Goal: Task Accomplishment & Management: Manage account settings

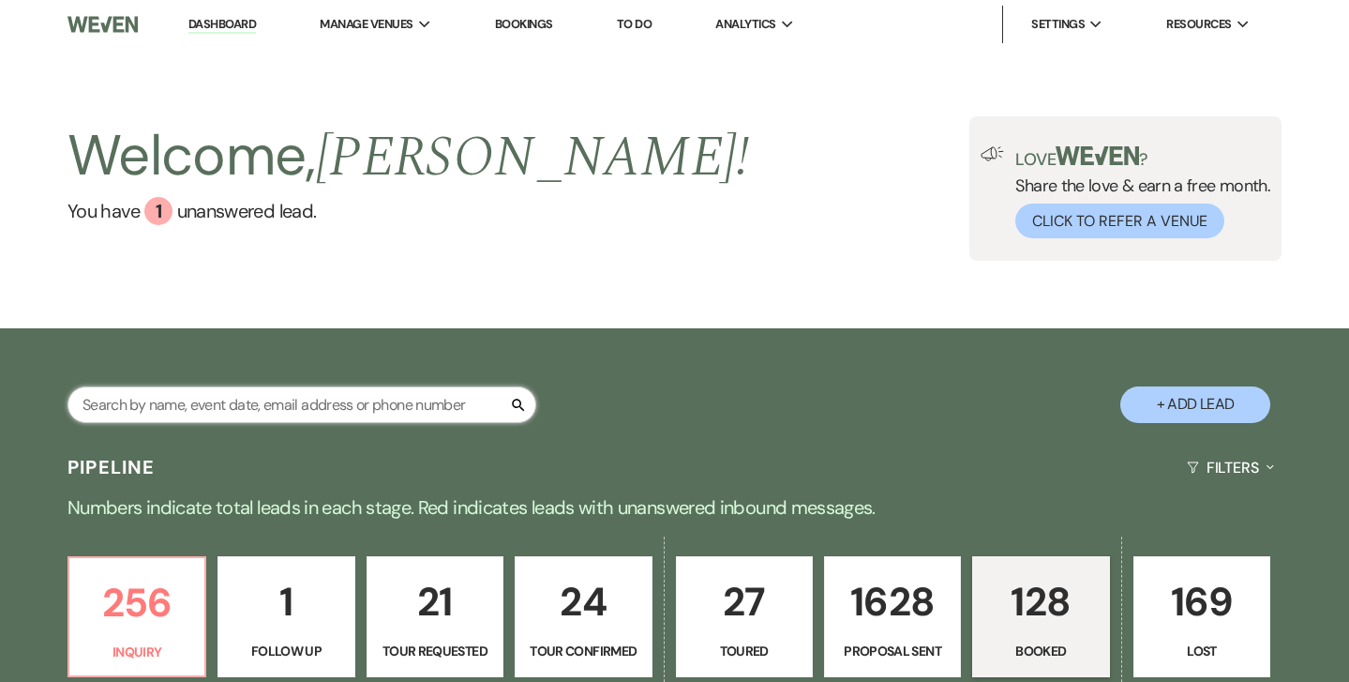
click at [288, 403] on input "text" at bounding box center [302, 404] width 469 height 37
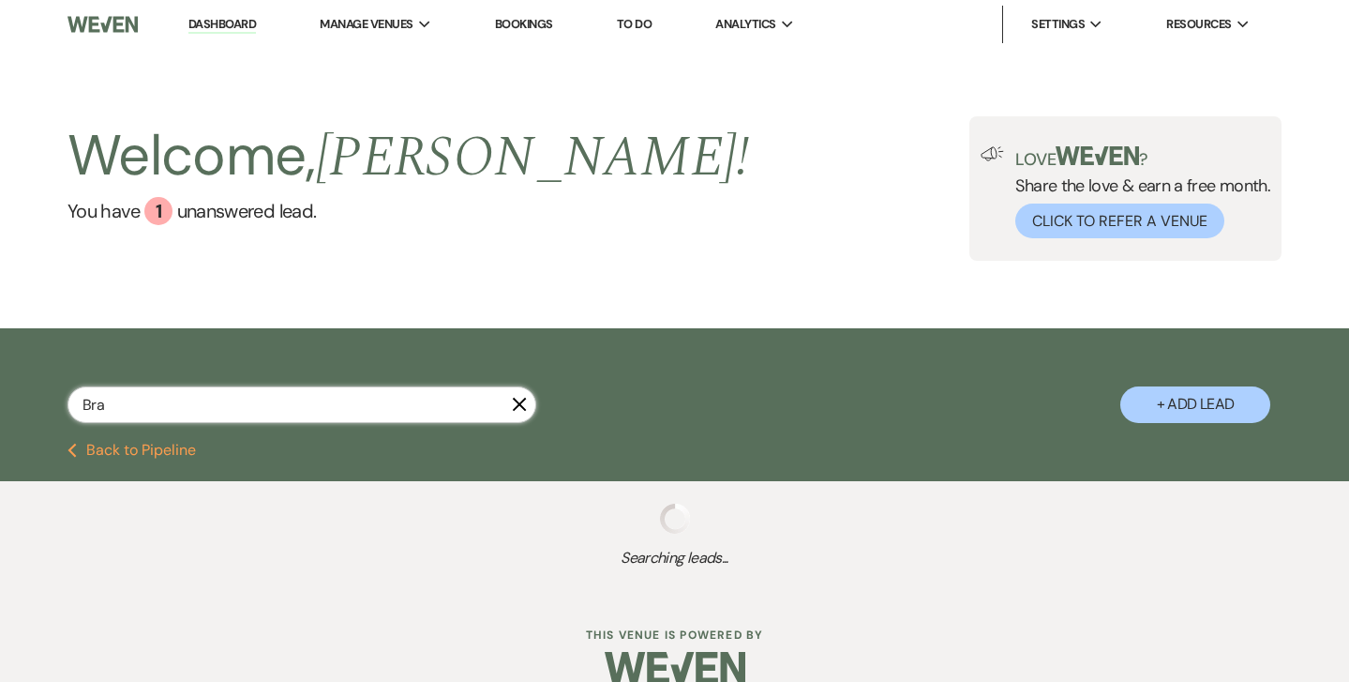
type input "[PERSON_NAME]"
select select "6"
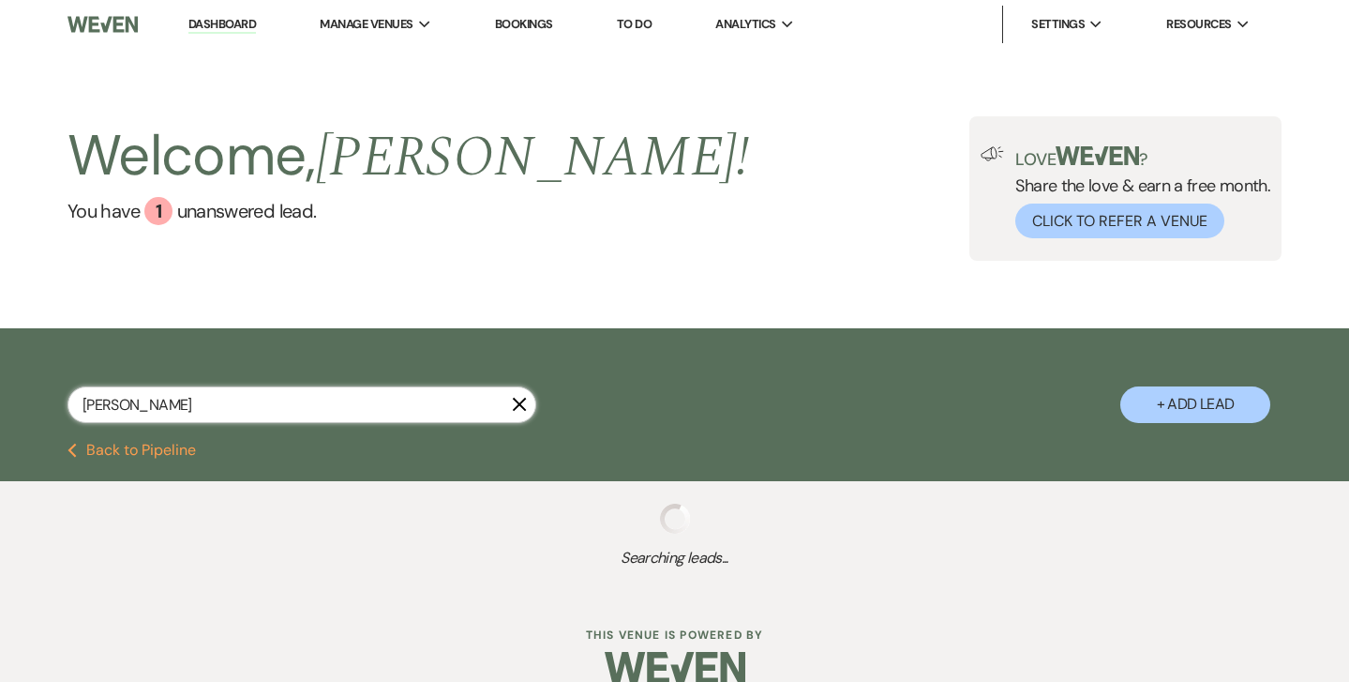
select select "6"
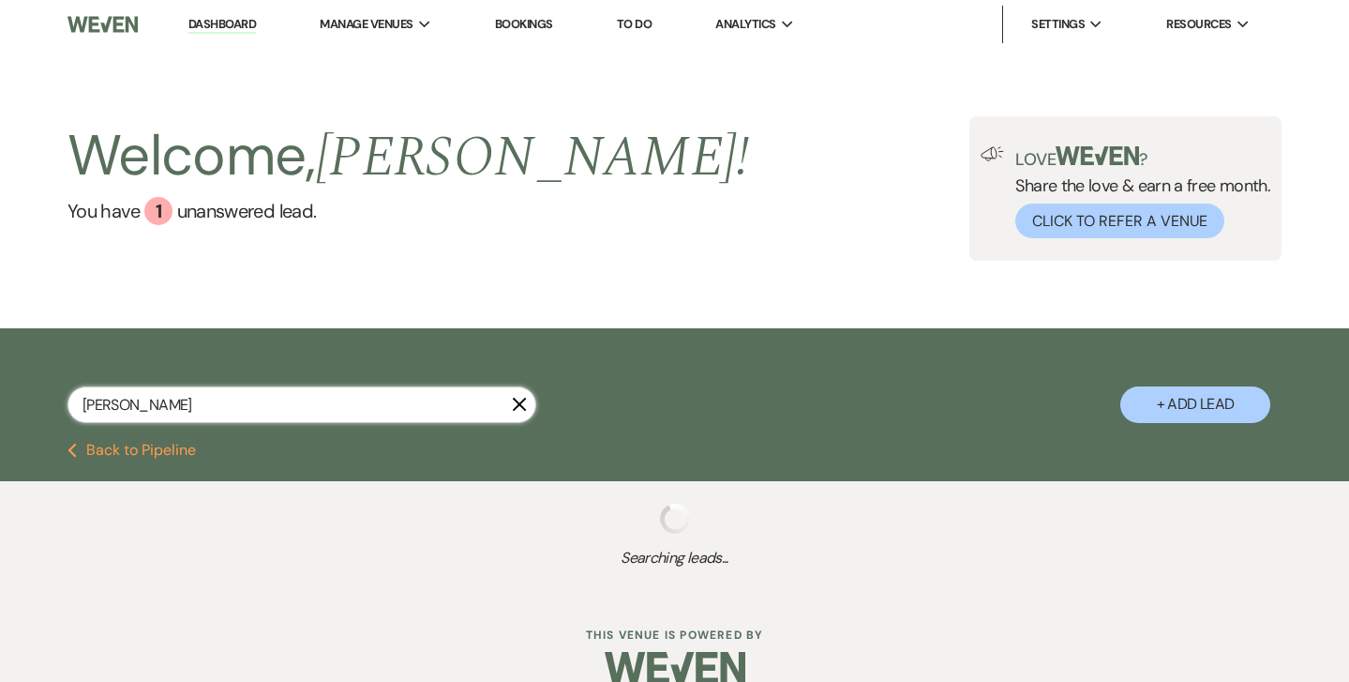
select select "6"
select select "5"
select select "6"
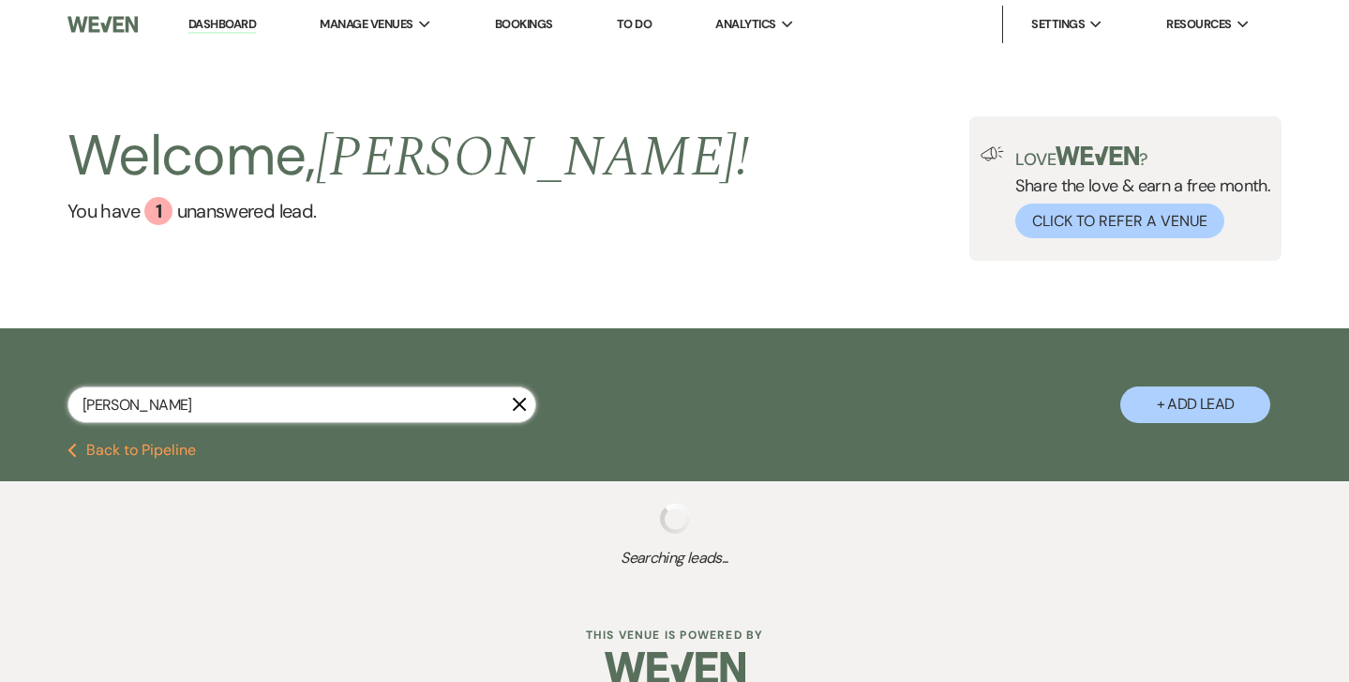
select select "6"
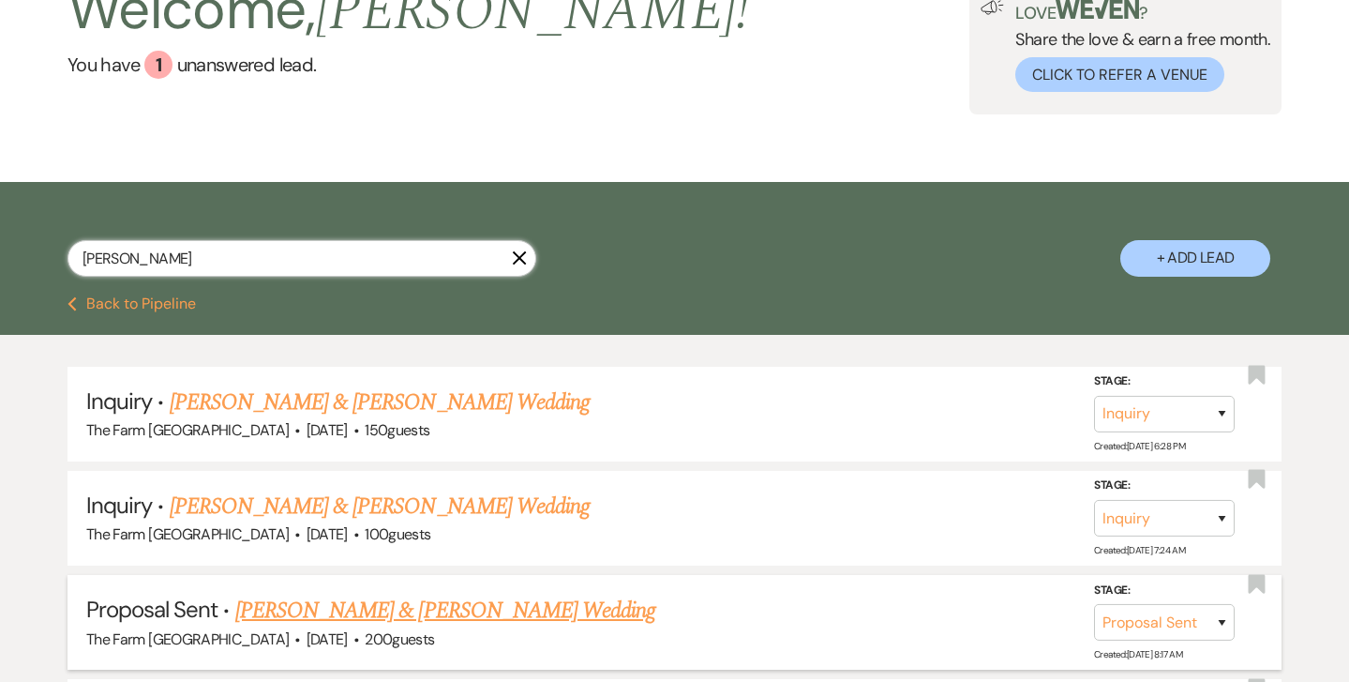
scroll to position [146, 0]
type input "[PERSON_NAME]"
click at [379, 403] on link "[PERSON_NAME] & [PERSON_NAME] Wedding" at bounding box center [380, 402] width 420 height 34
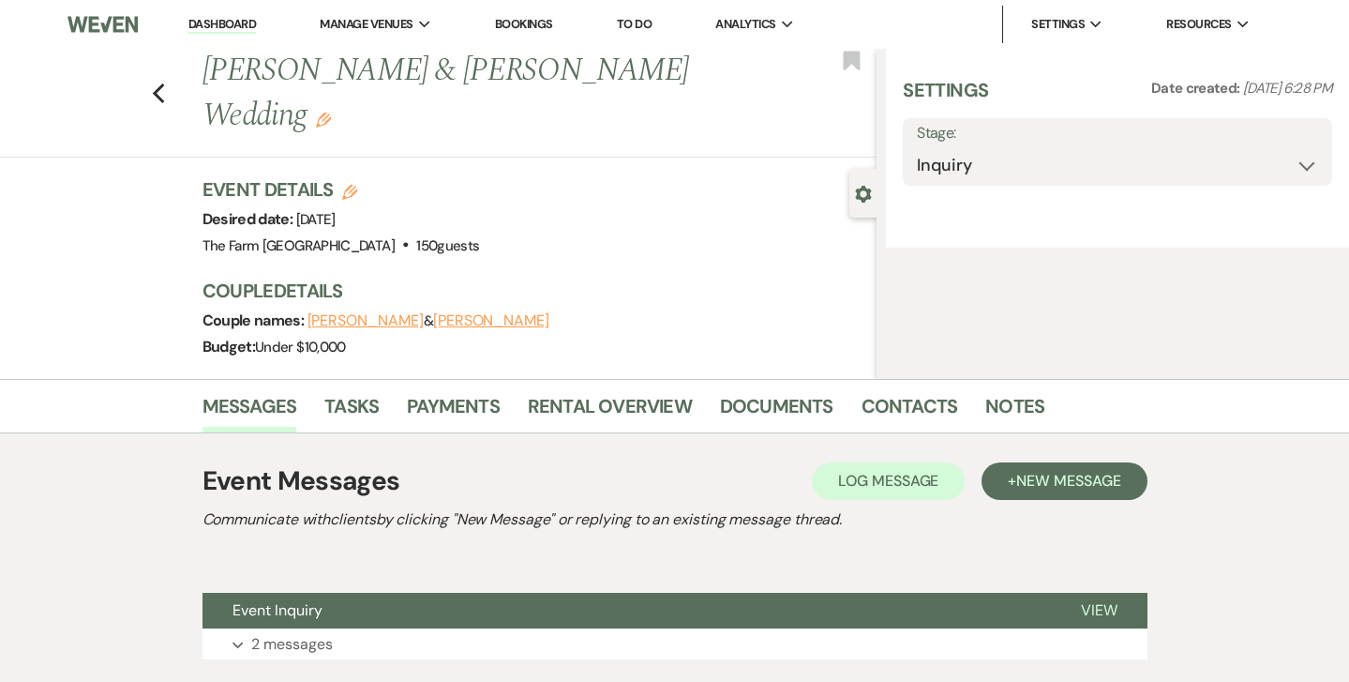
select select "5"
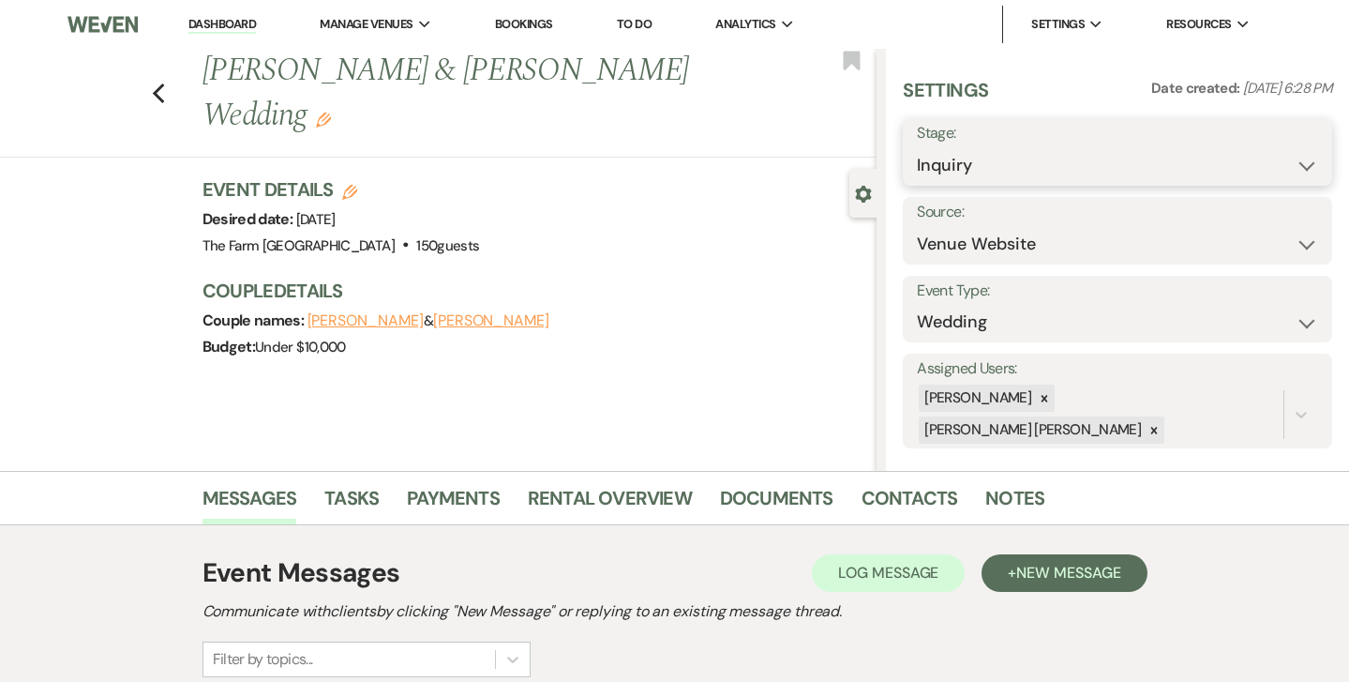
select select "7"
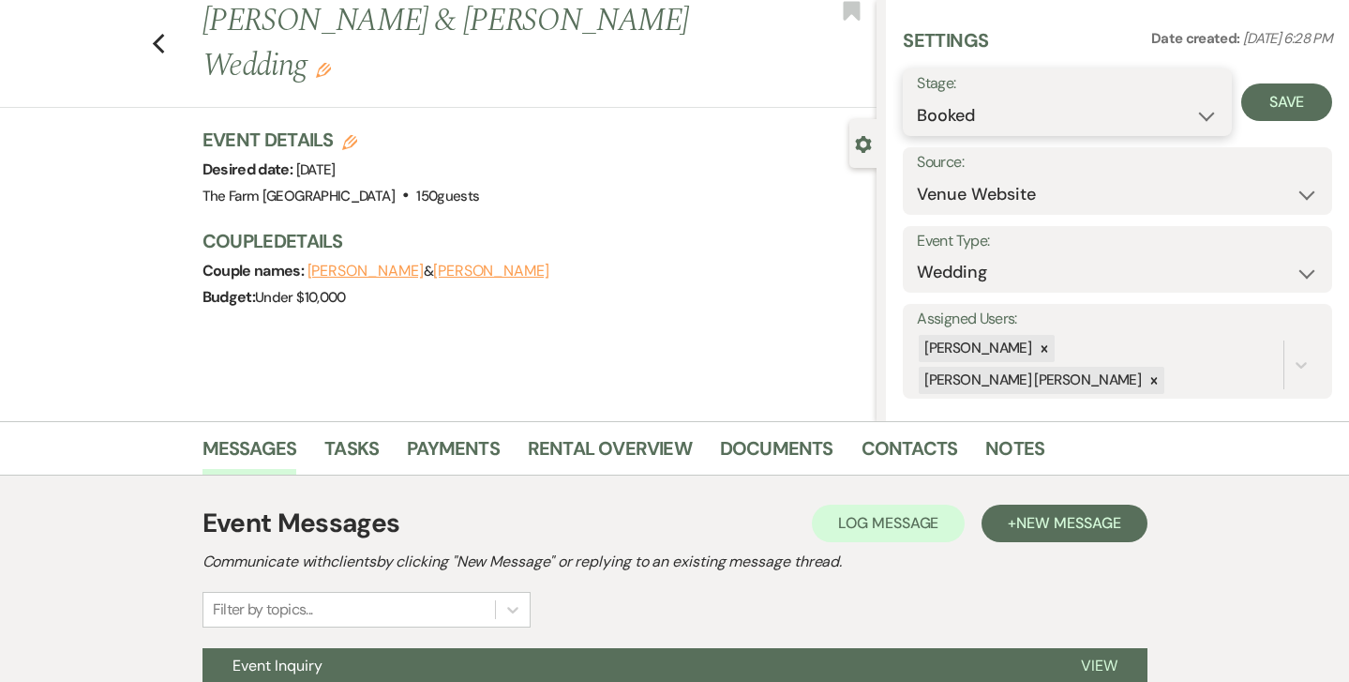
scroll to position [53, 0]
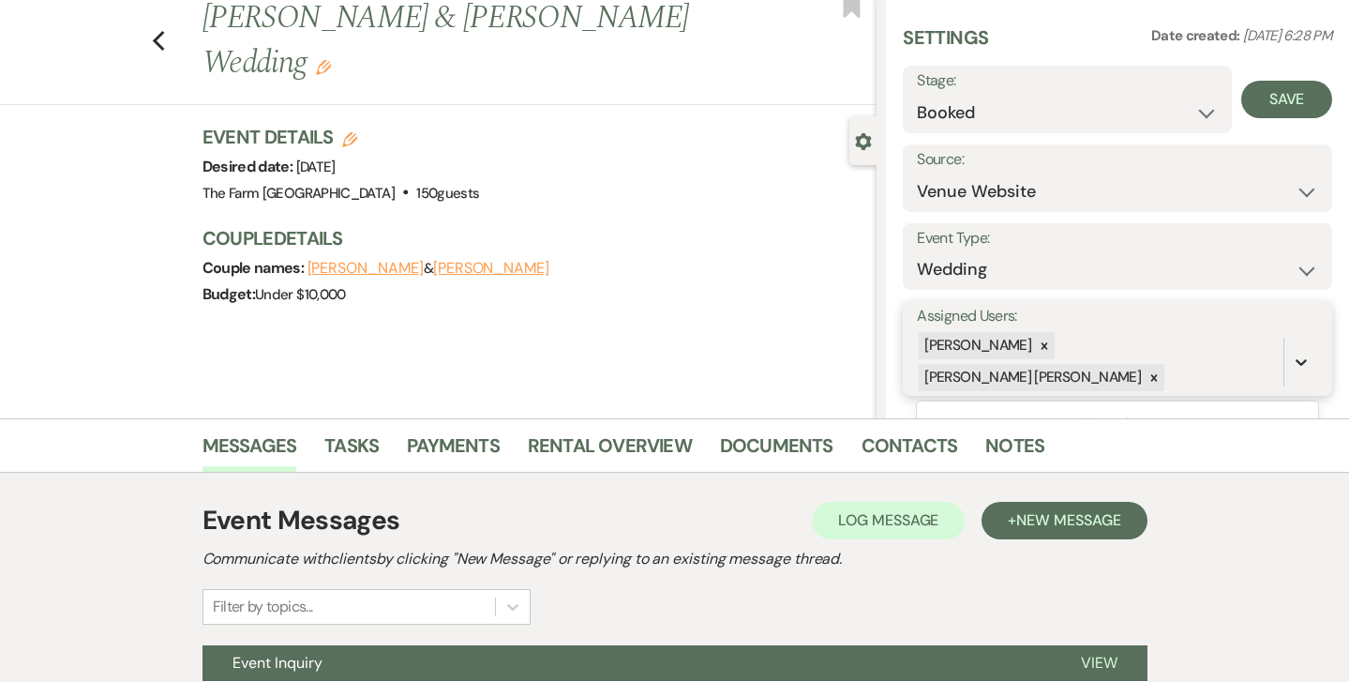
click at [1299, 353] on icon at bounding box center [1301, 362] width 19 height 19
click at [1306, 353] on icon at bounding box center [1301, 362] width 19 height 19
click at [1148, 371] on icon at bounding box center [1154, 377] width 13 height 13
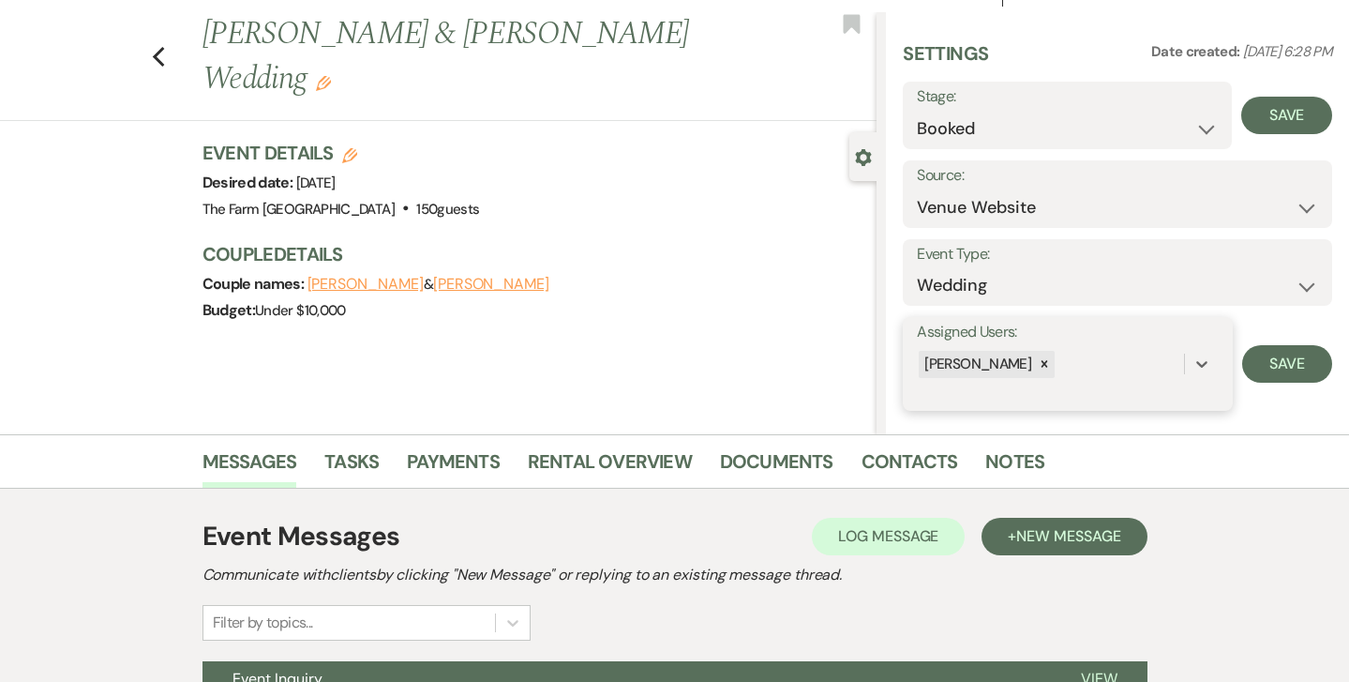
scroll to position [37, 0]
click at [862, 155] on icon "Gear" at bounding box center [863, 157] width 17 height 17
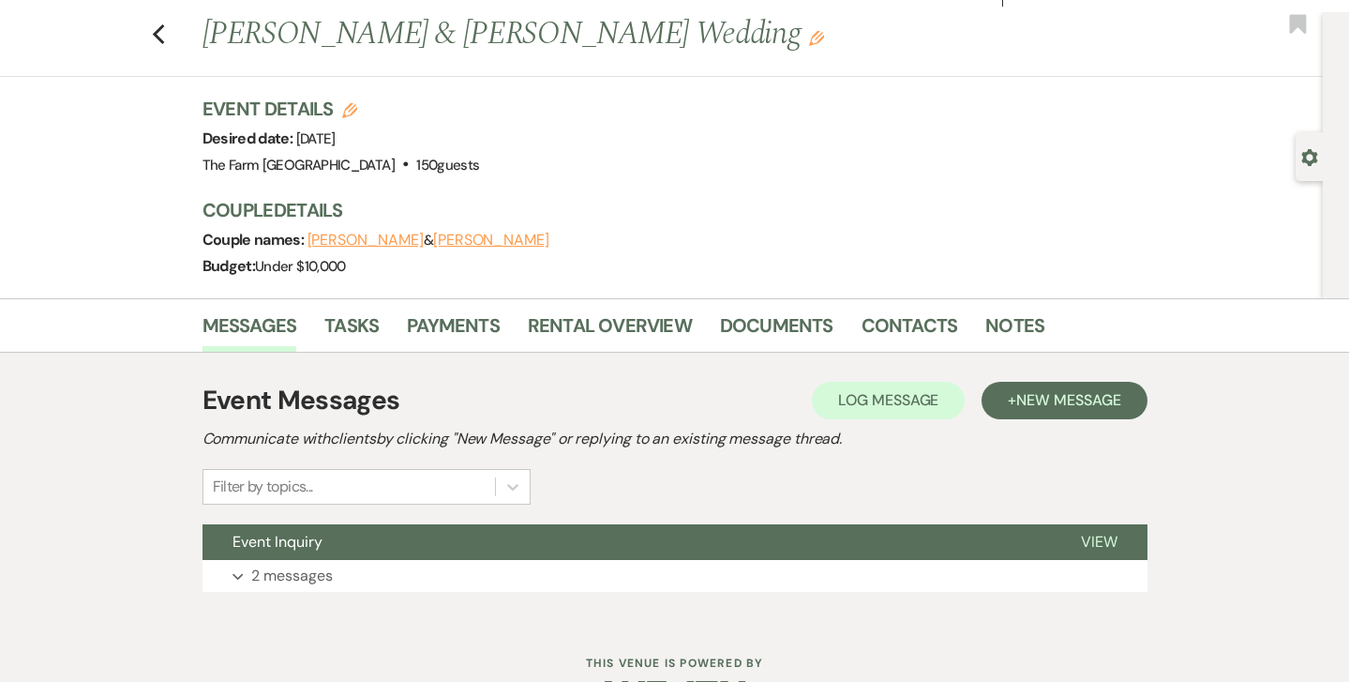
click at [1299, 158] on div "Gear Settings" at bounding box center [1314, 156] width 36 height 49
click at [1305, 164] on icon "Gear" at bounding box center [1309, 157] width 17 height 17
select select "5"
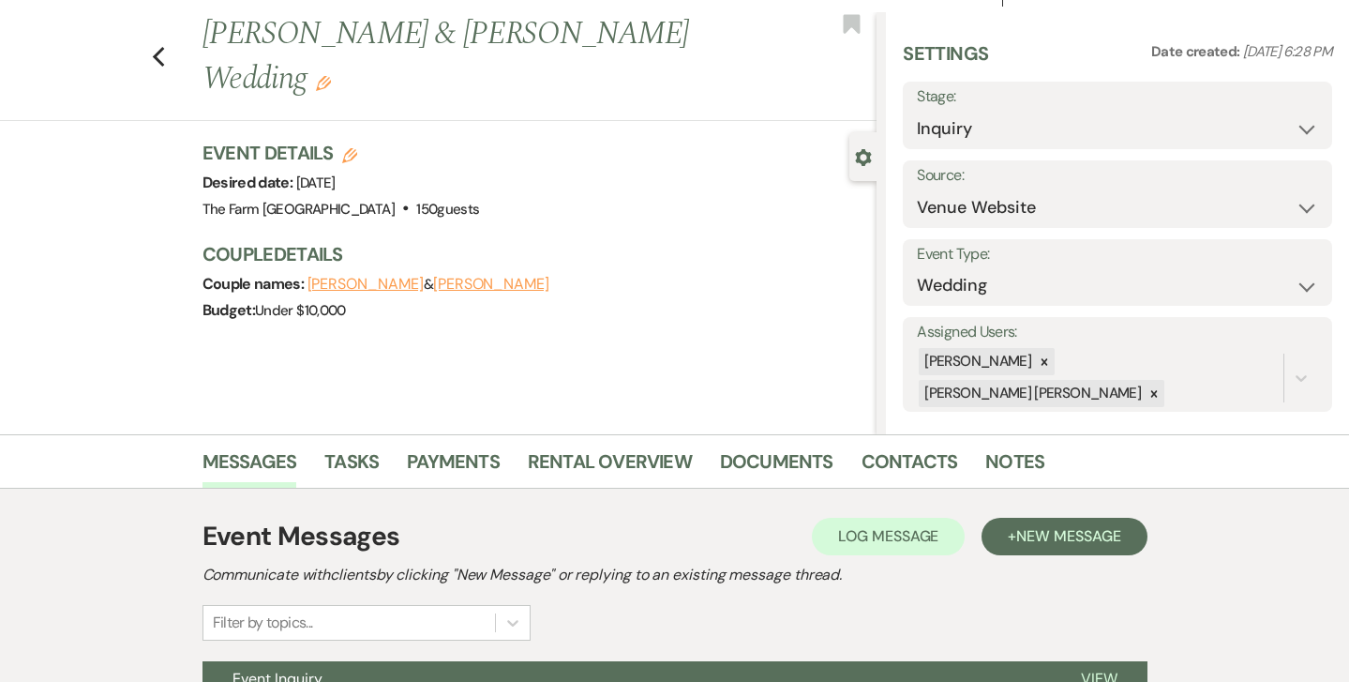
scroll to position [0, 0]
select select "7"
click at [1289, 109] on button "Save" at bounding box center [1286, 116] width 91 height 38
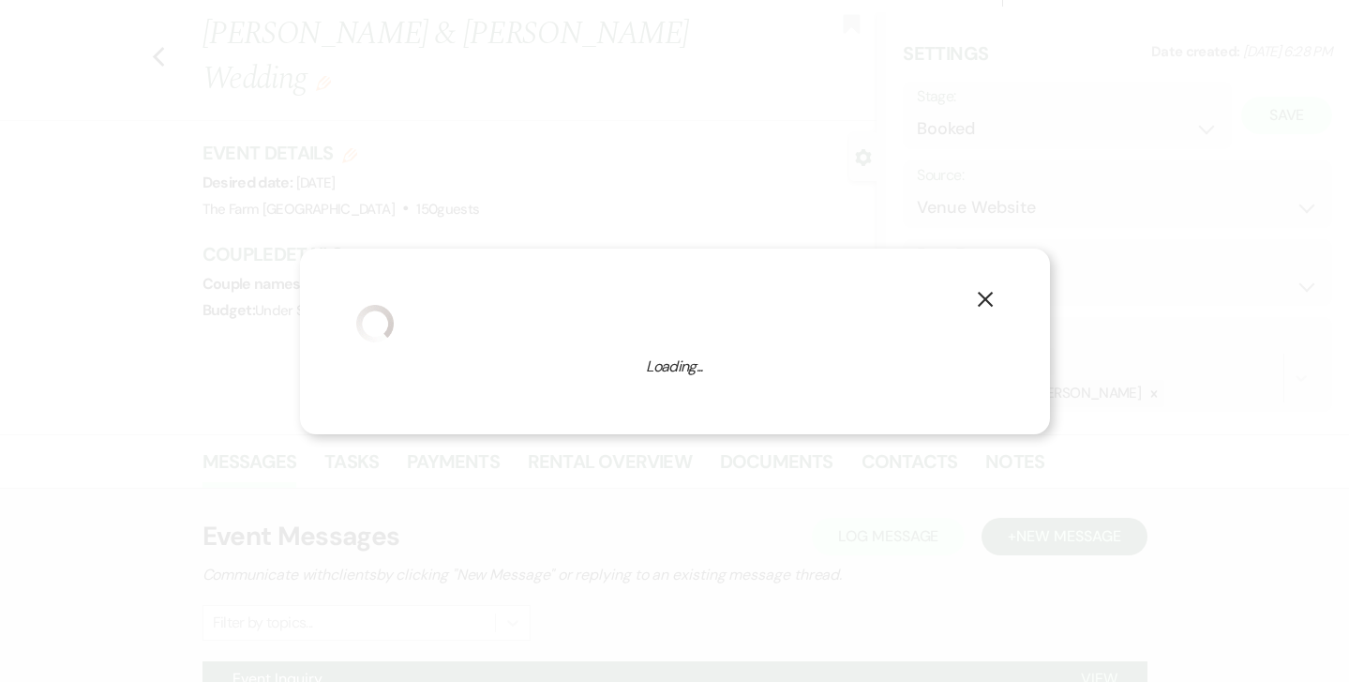
select select "1"
select select "589"
select select "false"
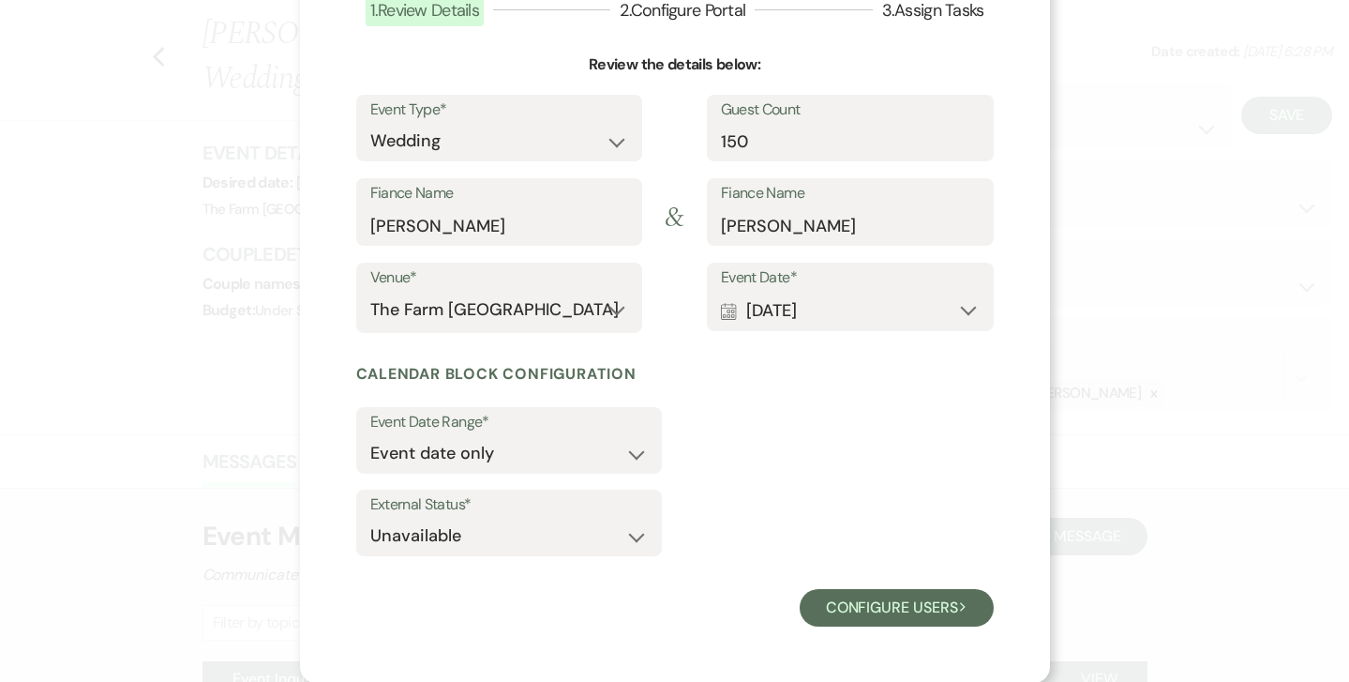
scroll to position [142, 0]
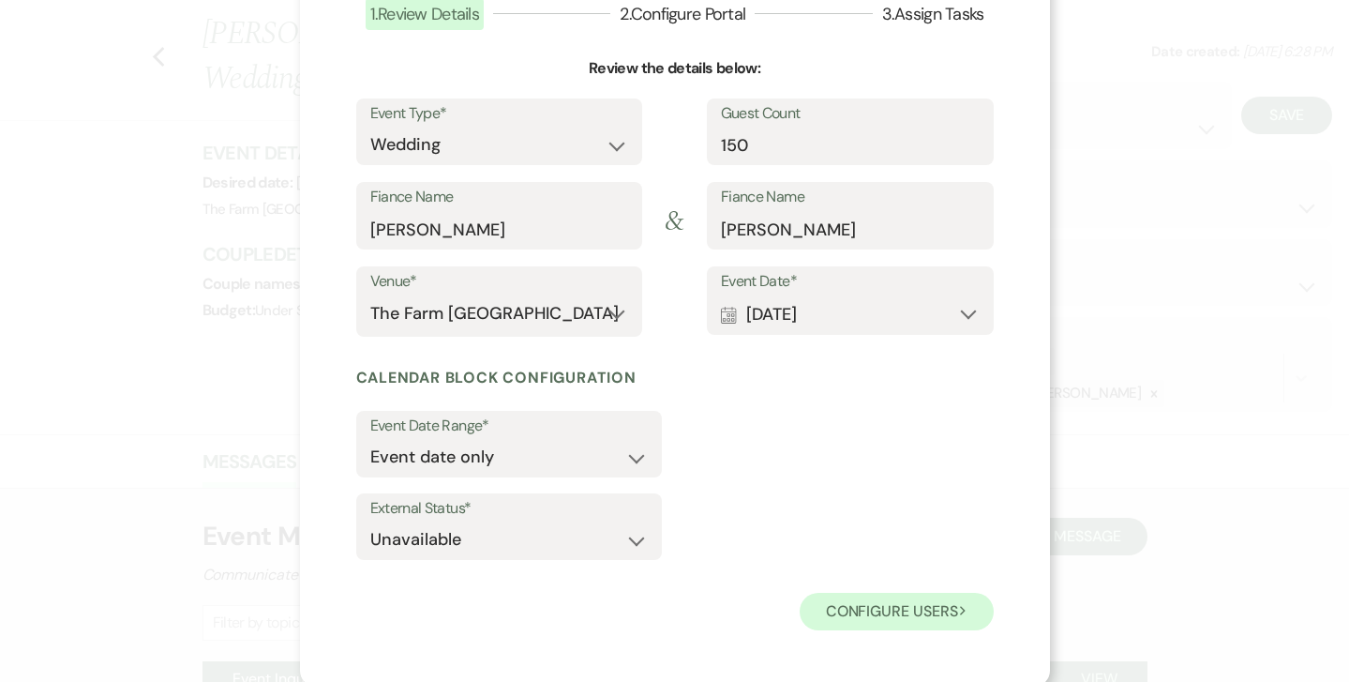
click at [875, 605] on button "Configure users Next" at bounding box center [897, 612] width 194 height 38
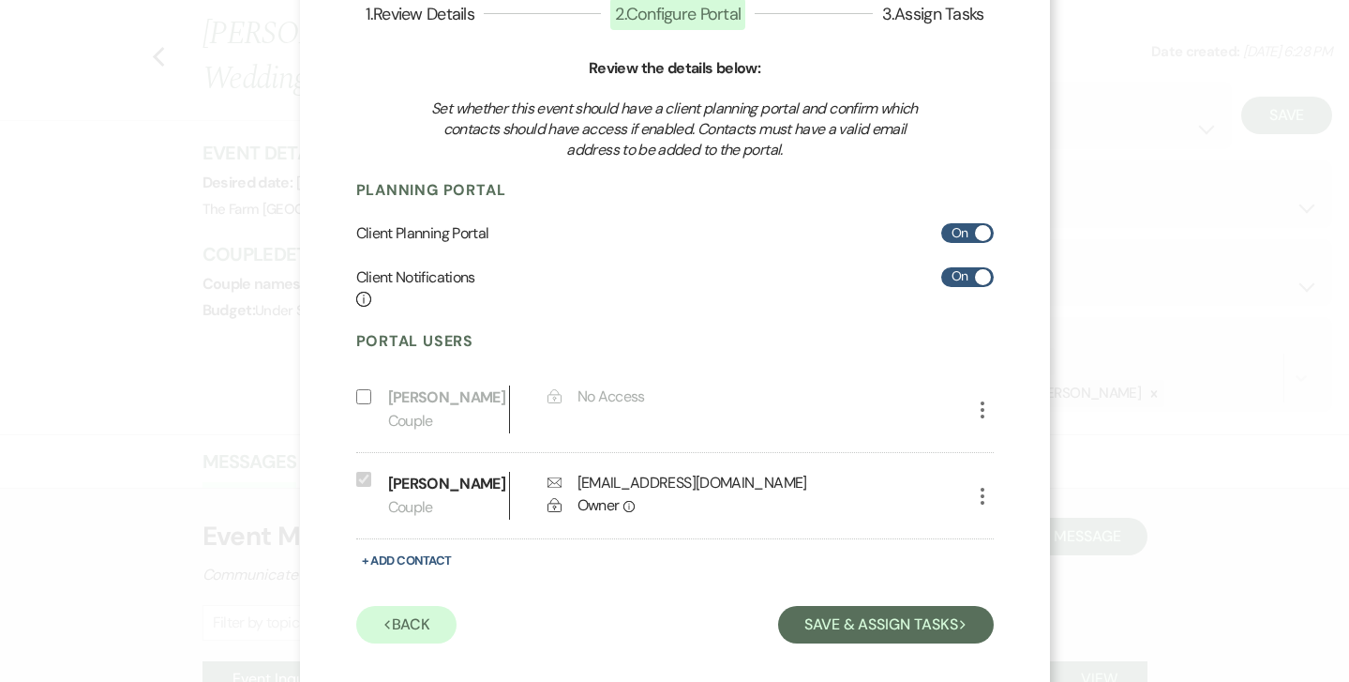
click at [406, 558] on button "+ Add Contact" at bounding box center [406, 559] width 101 height 23
select select "6"
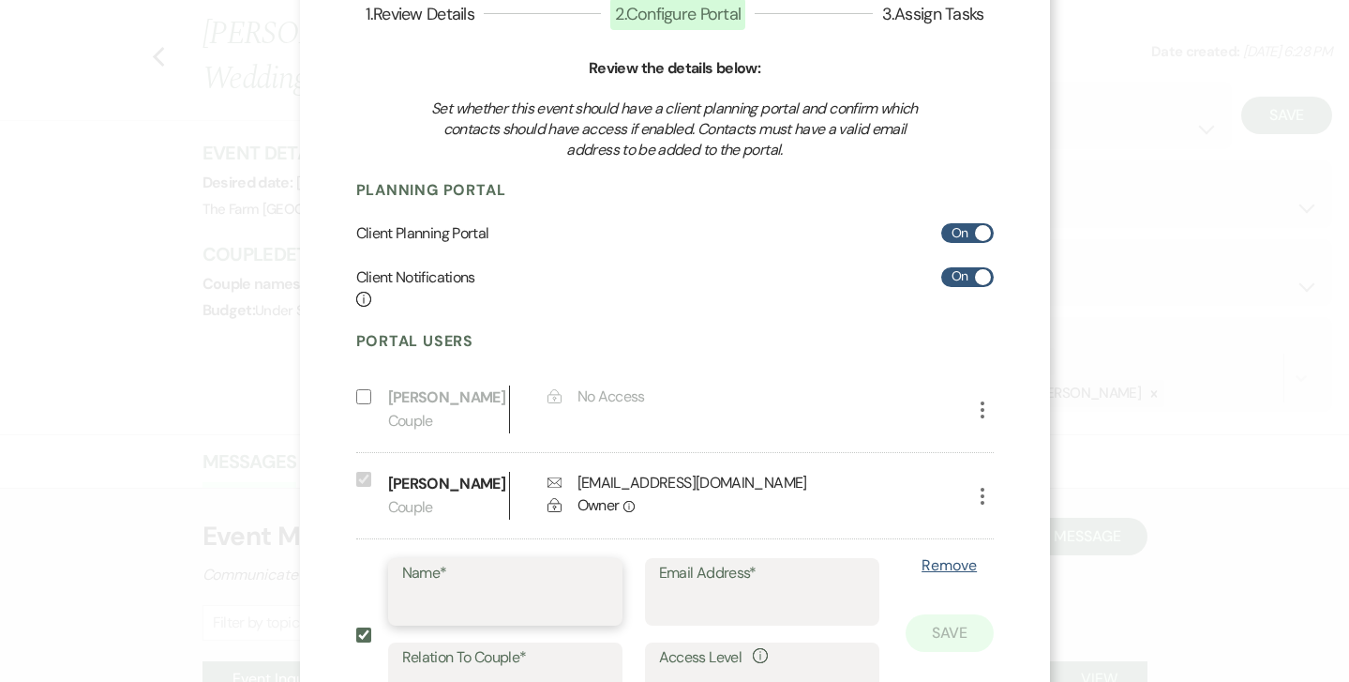
click at [438, 588] on input "Name*" at bounding box center [505, 605] width 206 height 37
type input "[PERSON_NAME]"
click at [721, 587] on input "Email Address*" at bounding box center [762, 605] width 206 height 37
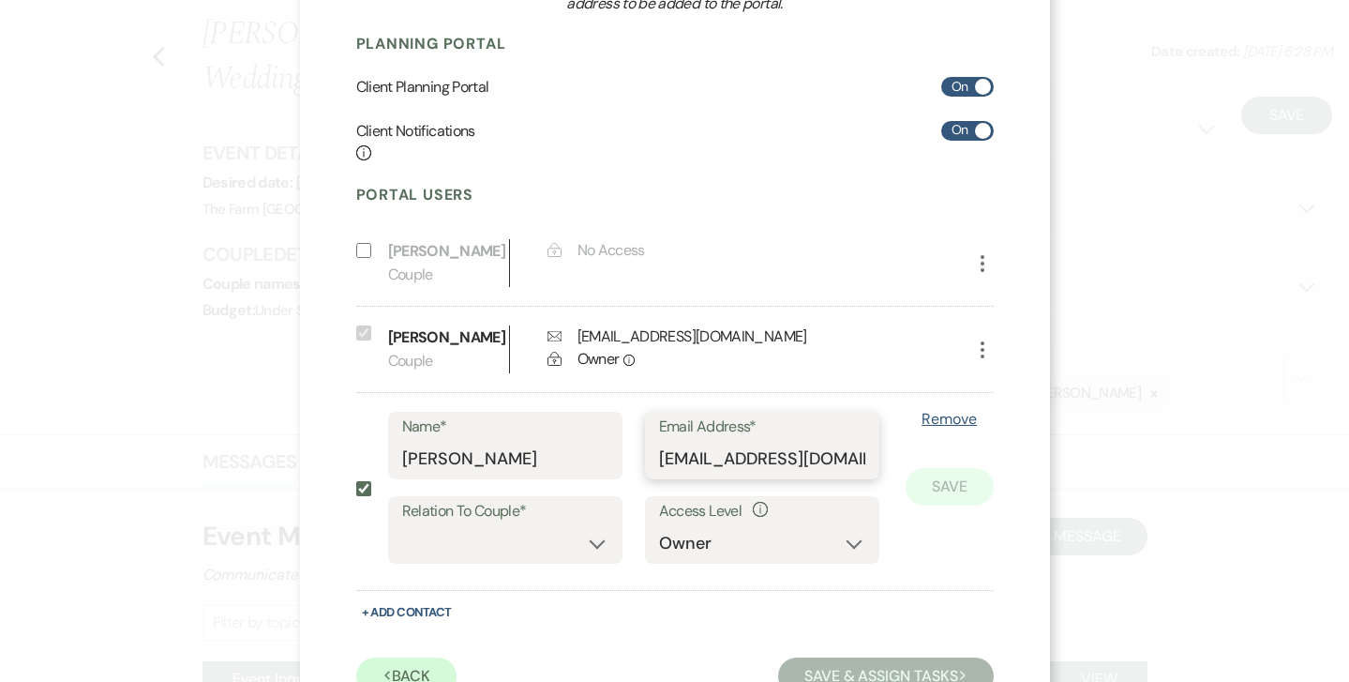
scroll to position [290, 0]
type input "[EMAIL_ADDRESS][DOMAIN_NAME]"
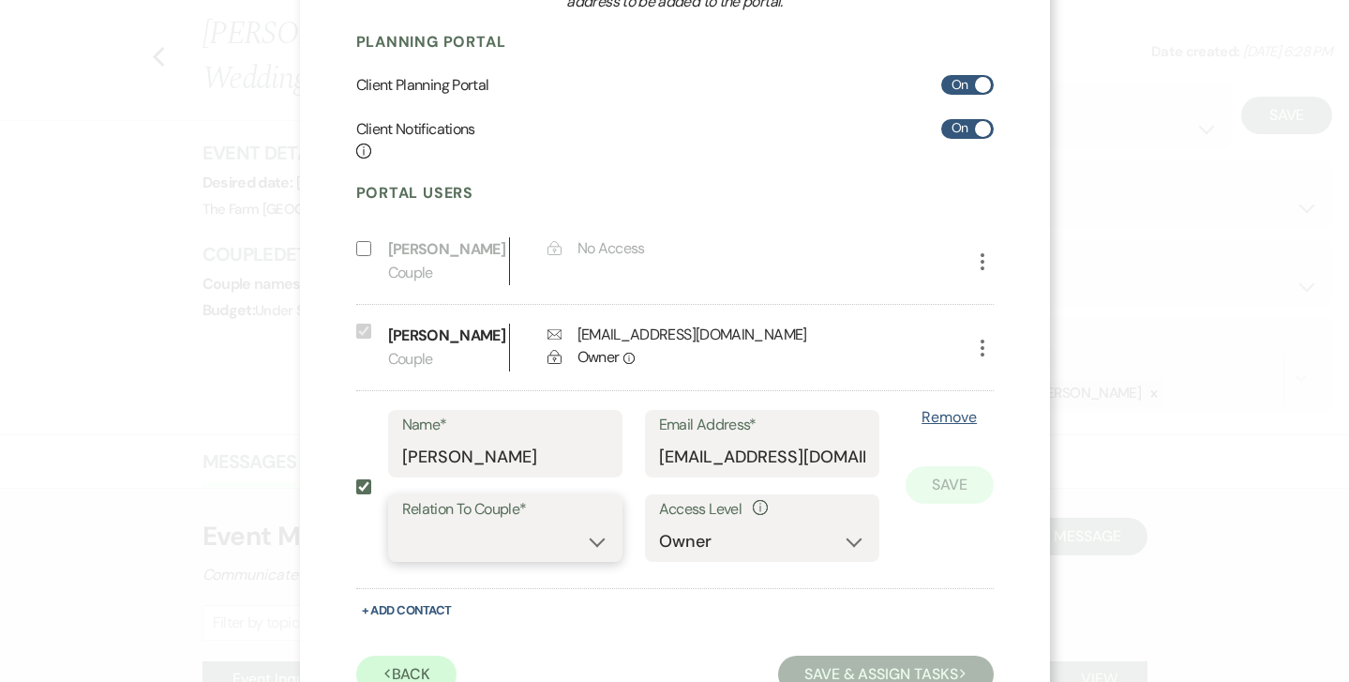
select select "3"
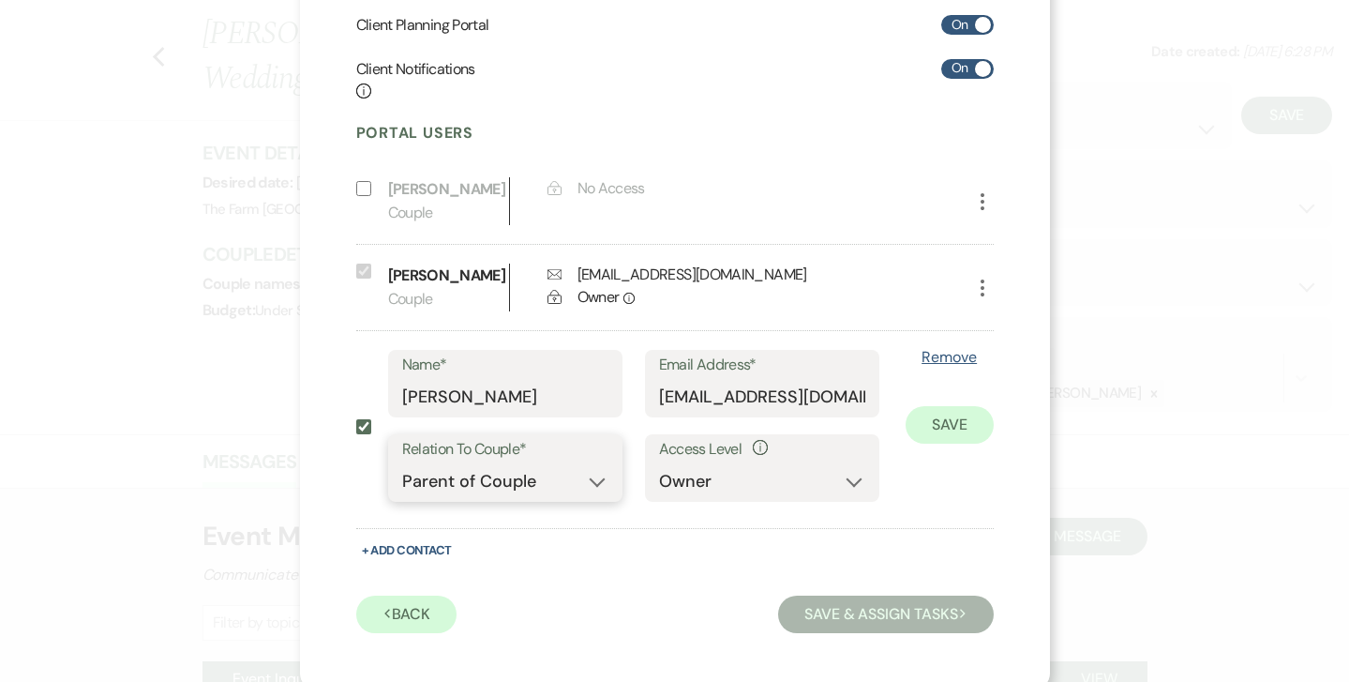
scroll to position [349, 0]
click at [960, 417] on button "Save" at bounding box center [950, 426] width 88 height 38
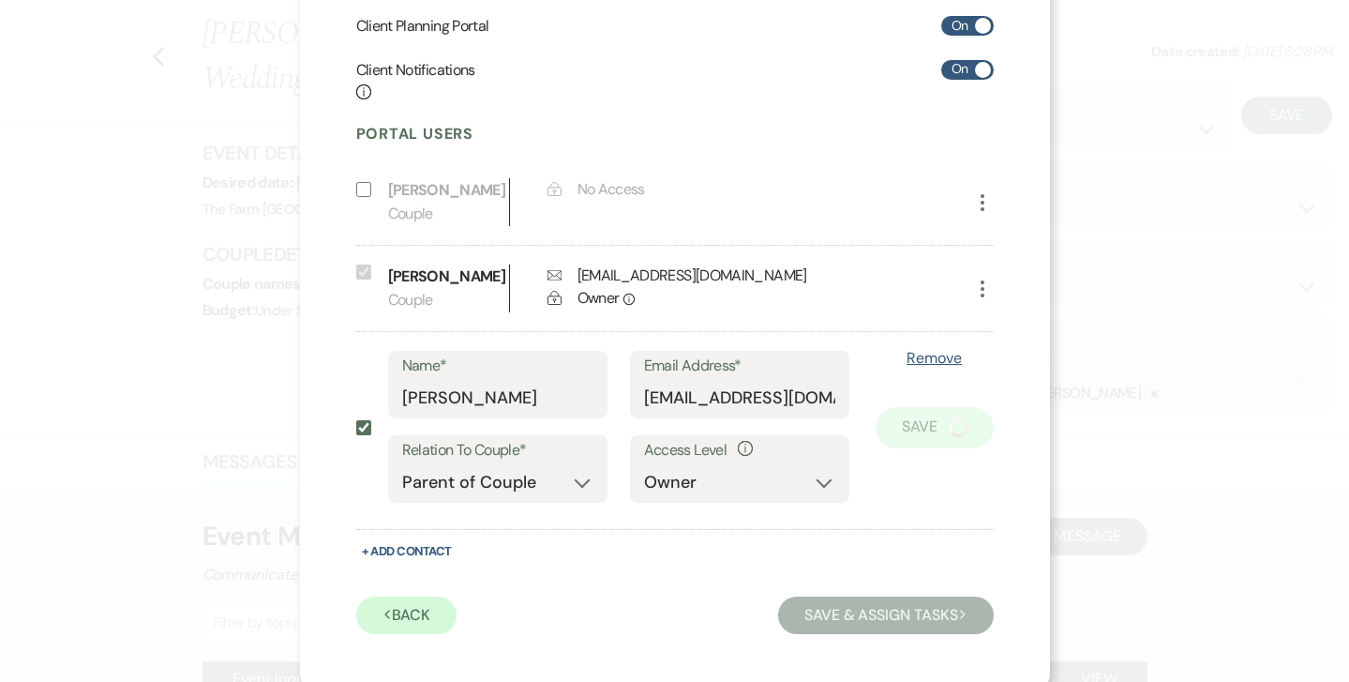
scroll to position [238, 0]
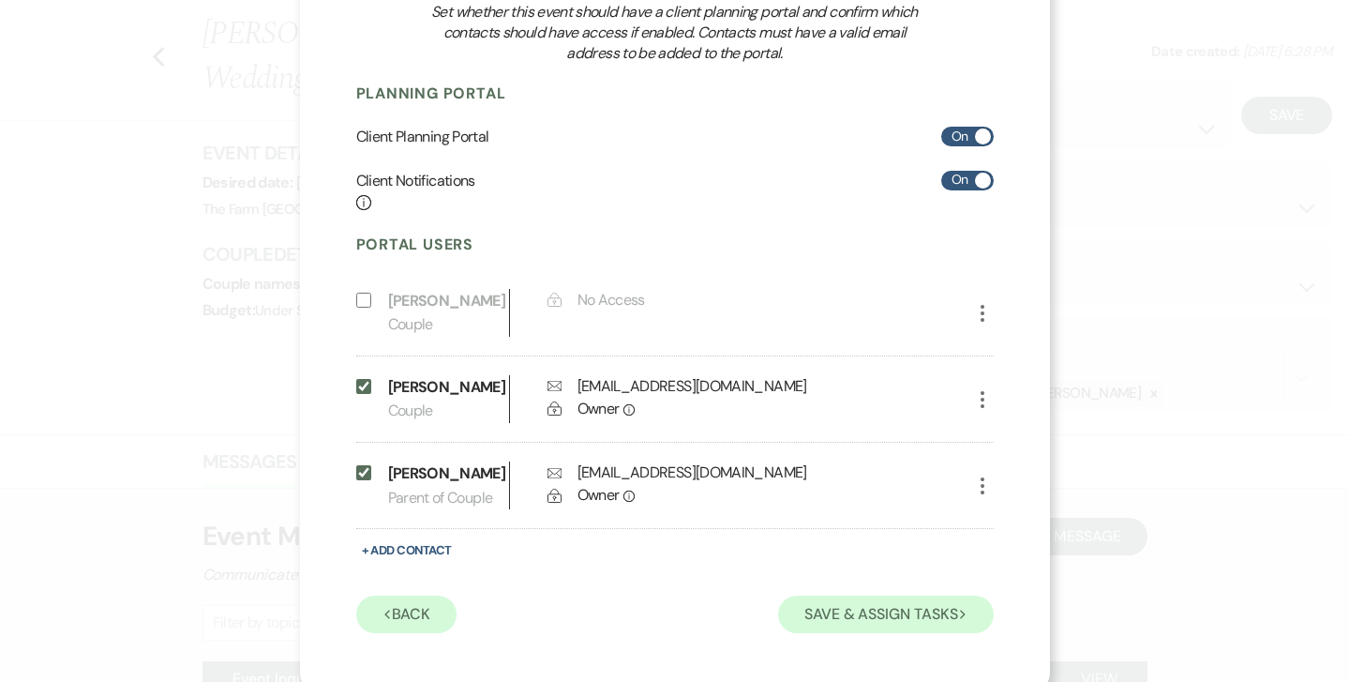
click at [894, 604] on button "Save & Assign Tasks Next" at bounding box center [885, 614] width 215 height 38
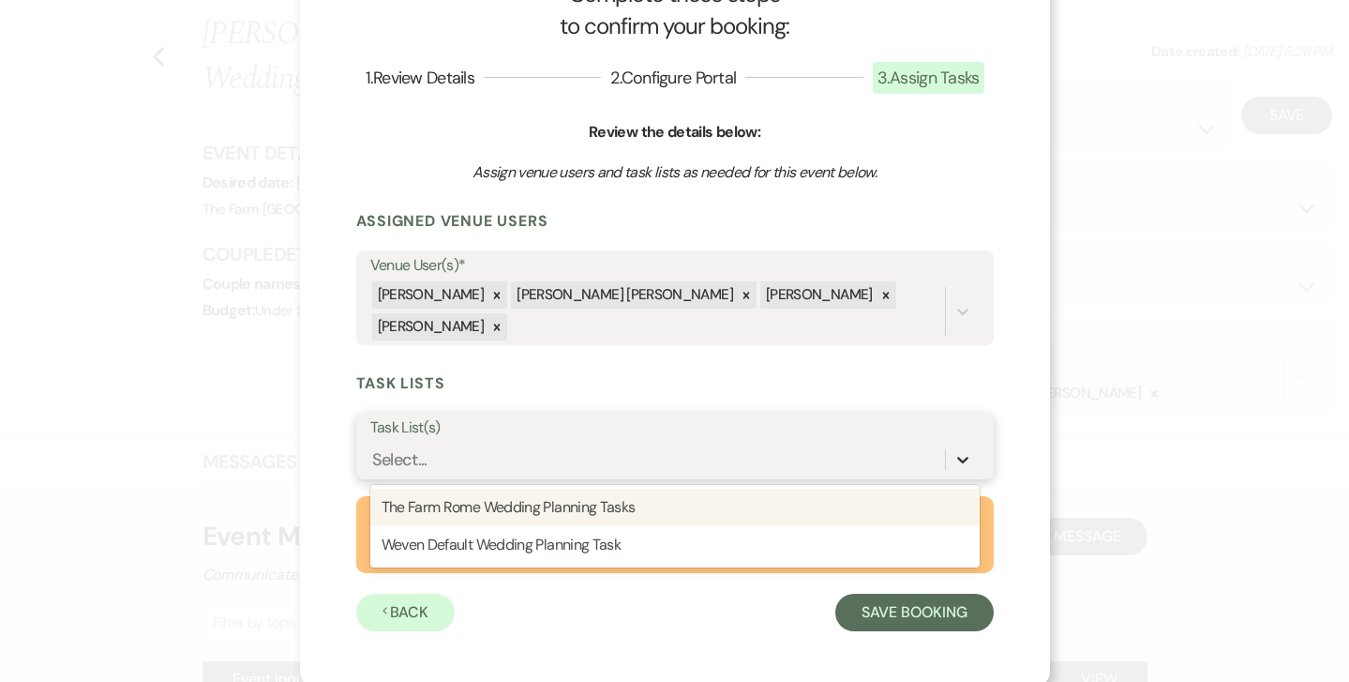
click at [962, 457] on icon at bounding box center [962, 460] width 11 height 7
click at [747, 510] on div "The Farm Rome Wedding Planning Tasks" at bounding box center [674, 507] width 609 height 38
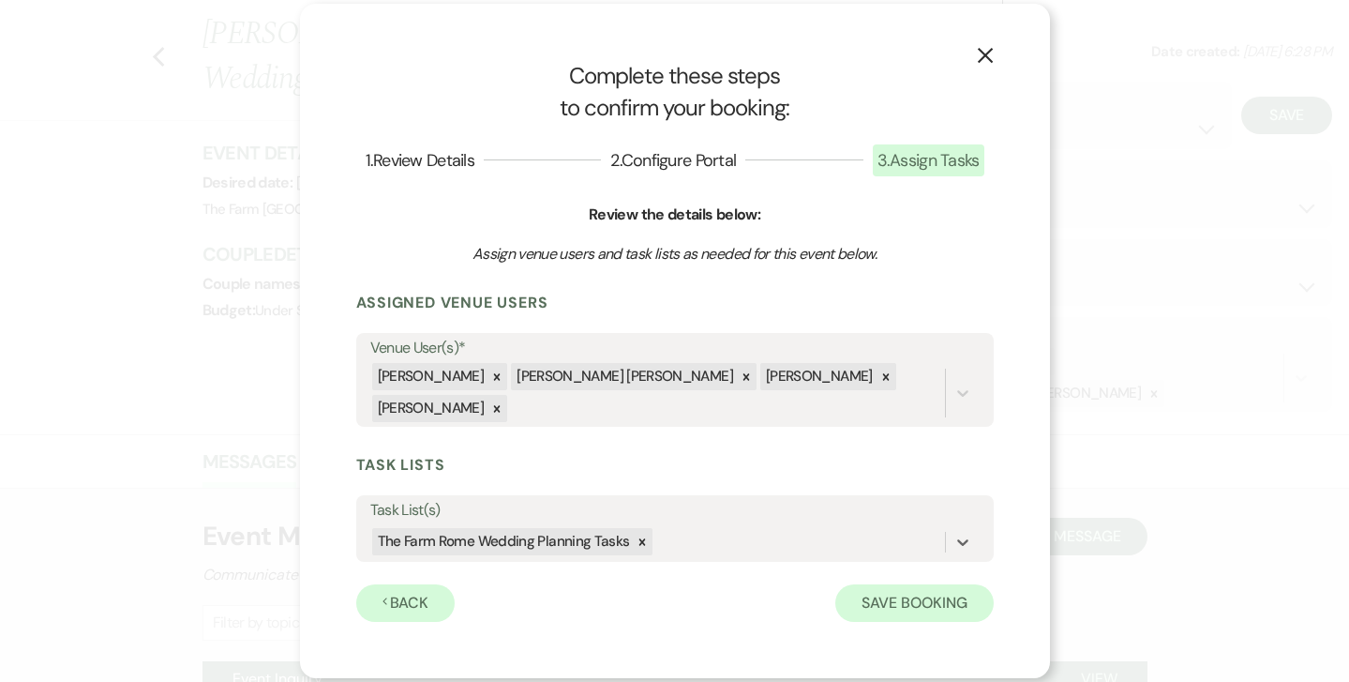
click at [912, 602] on button "Save Booking" at bounding box center [914, 603] width 158 height 38
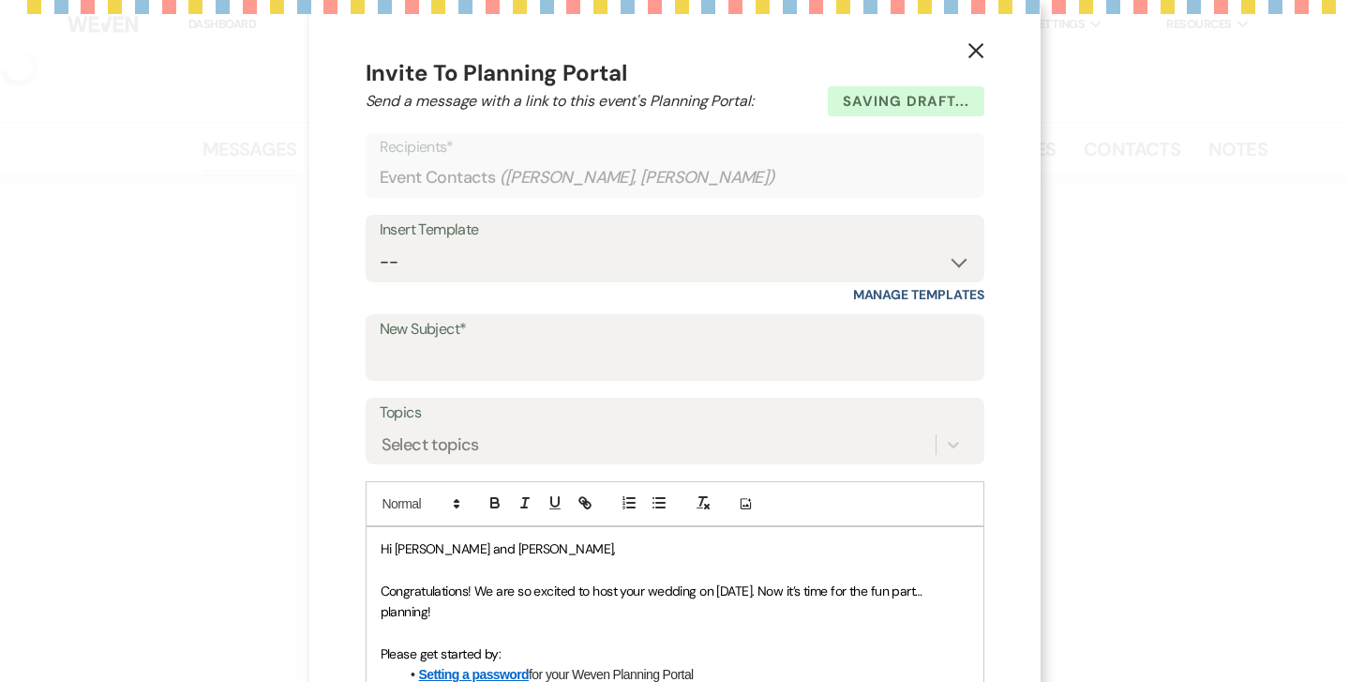
select select "5"
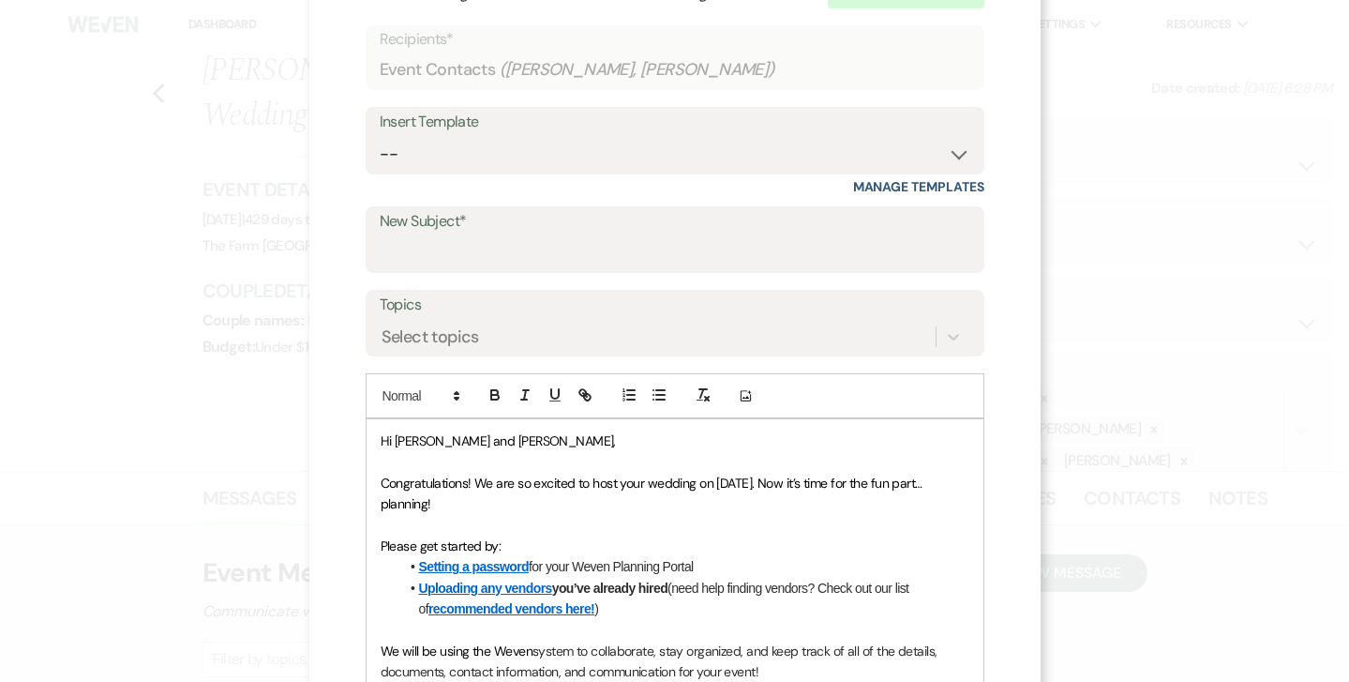
scroll to position [109, 0]
select select "611"
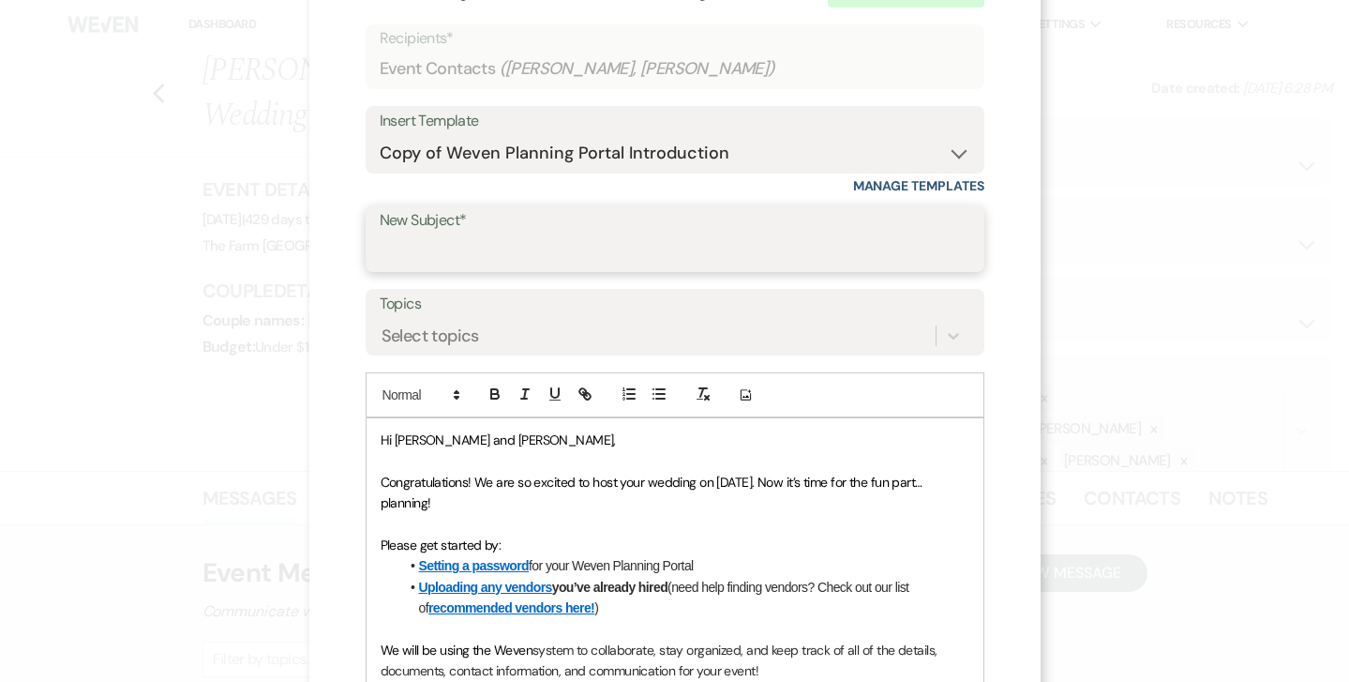
click at [583, 252] on input "New Subject*" at bounding box center [675, 251] width 591 height 37
type input "Your [DATE] [DATE] Wedding"
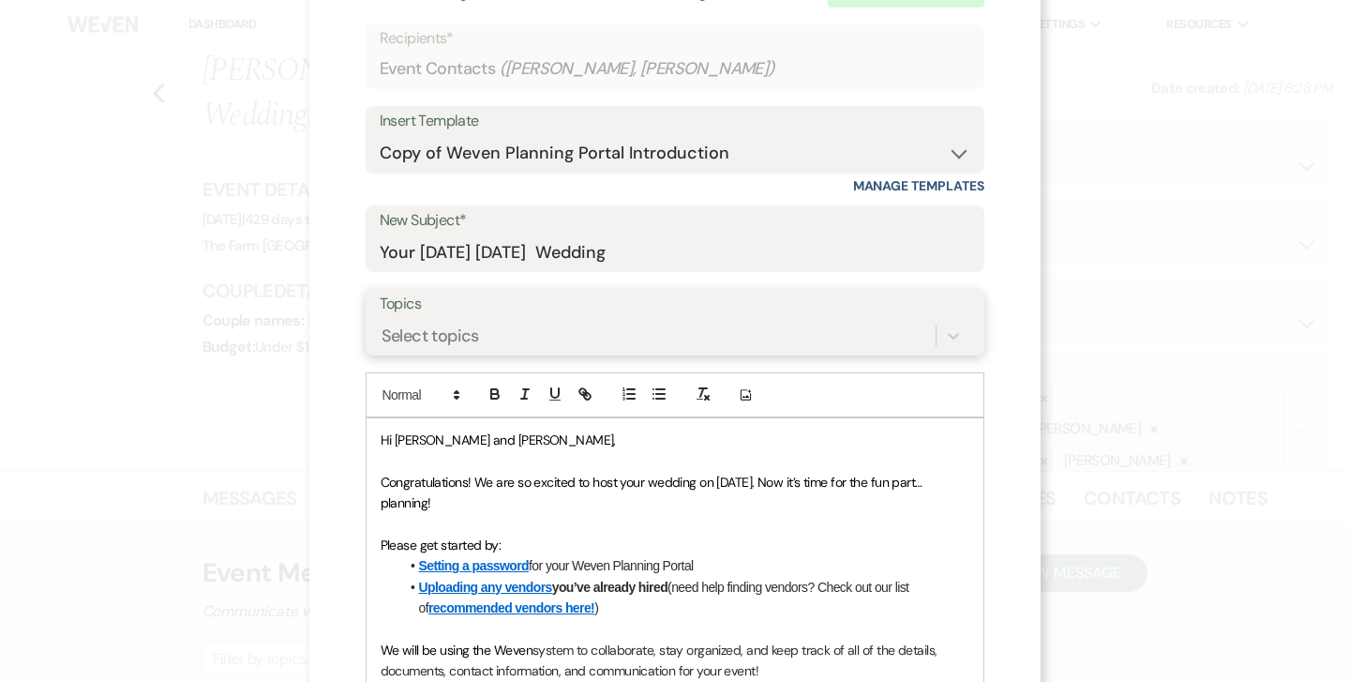
click at [548, 338] on div "Select topics" at bounding box center [658, 336] width 556 height 33
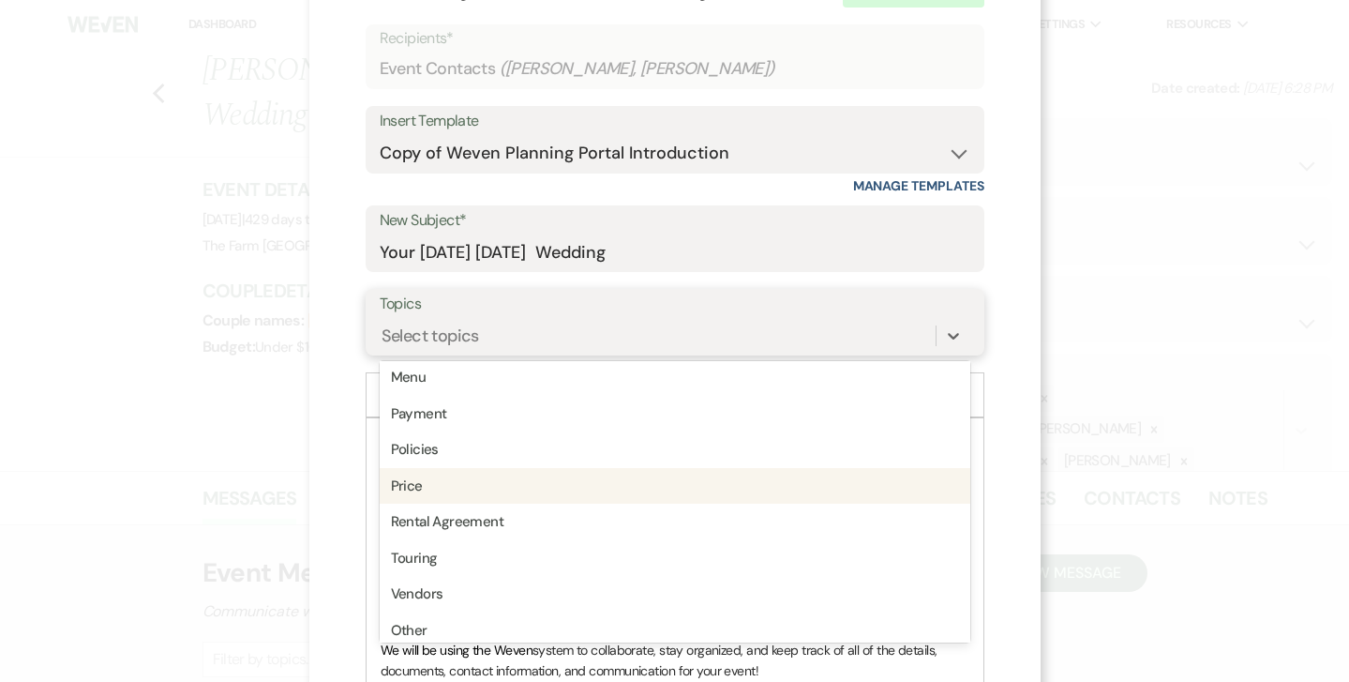
scroll to position [439, 0]
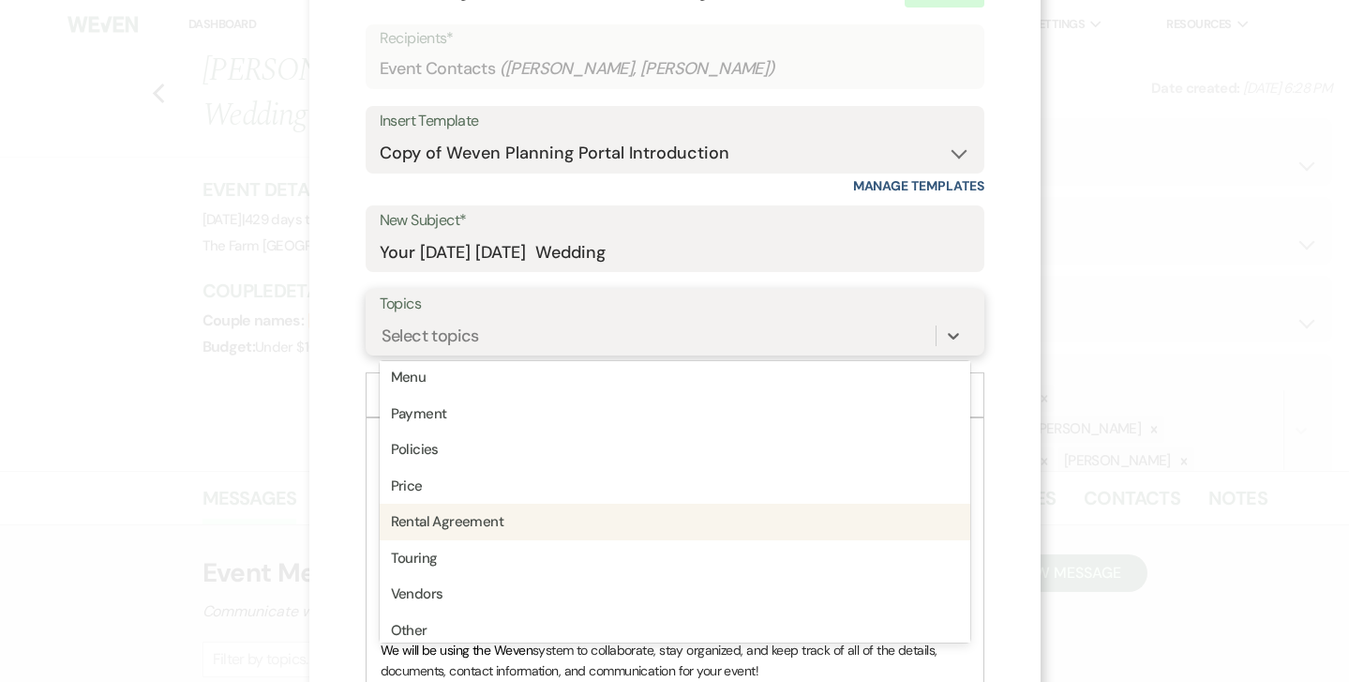
click at [509, 510] on div "Rental Agreement" at bounding box center [675, 521] width 591 height 37
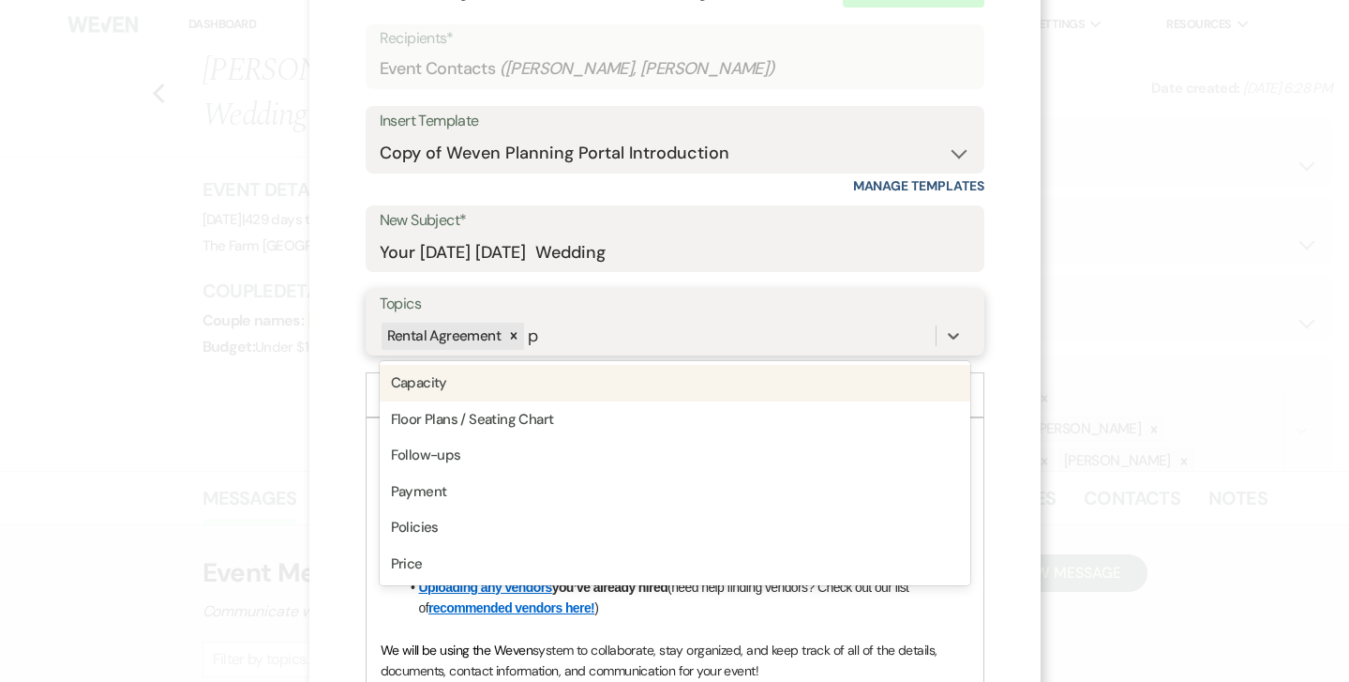
type input "pa"
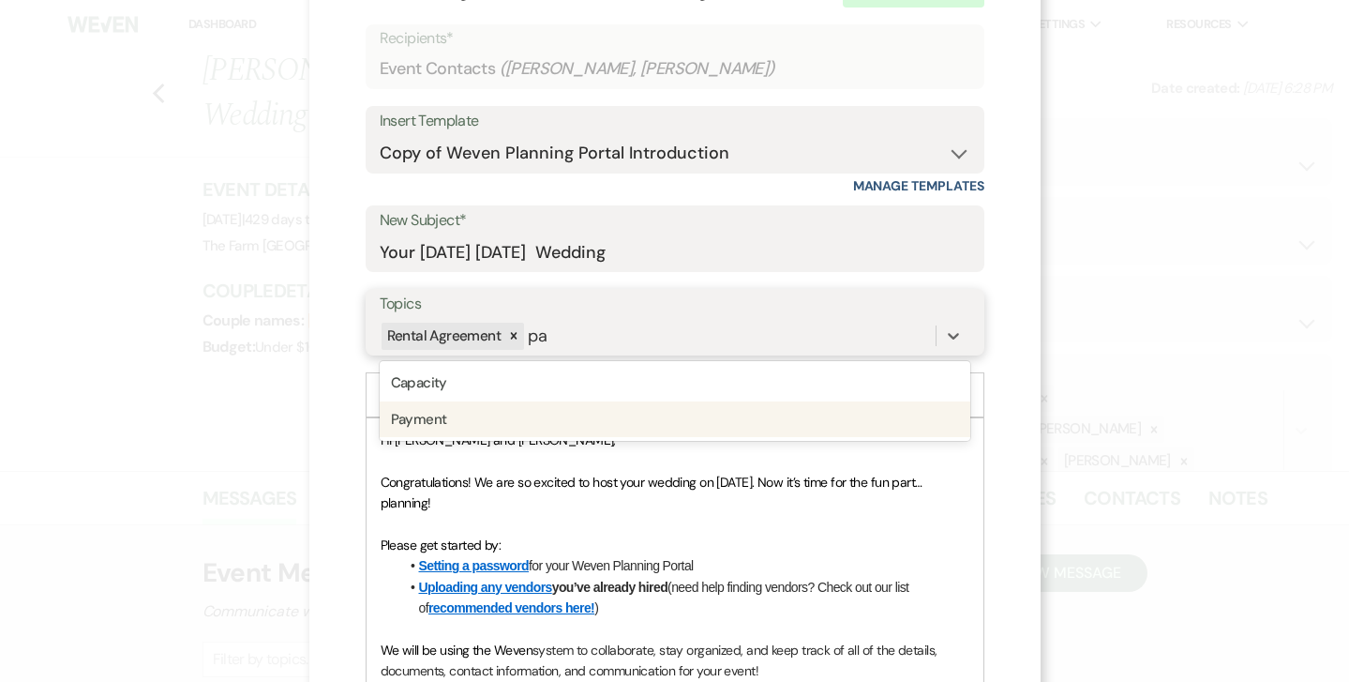
click at [623, 410] on div "Payment" at bounding box center [675, 419] width 591 height 37
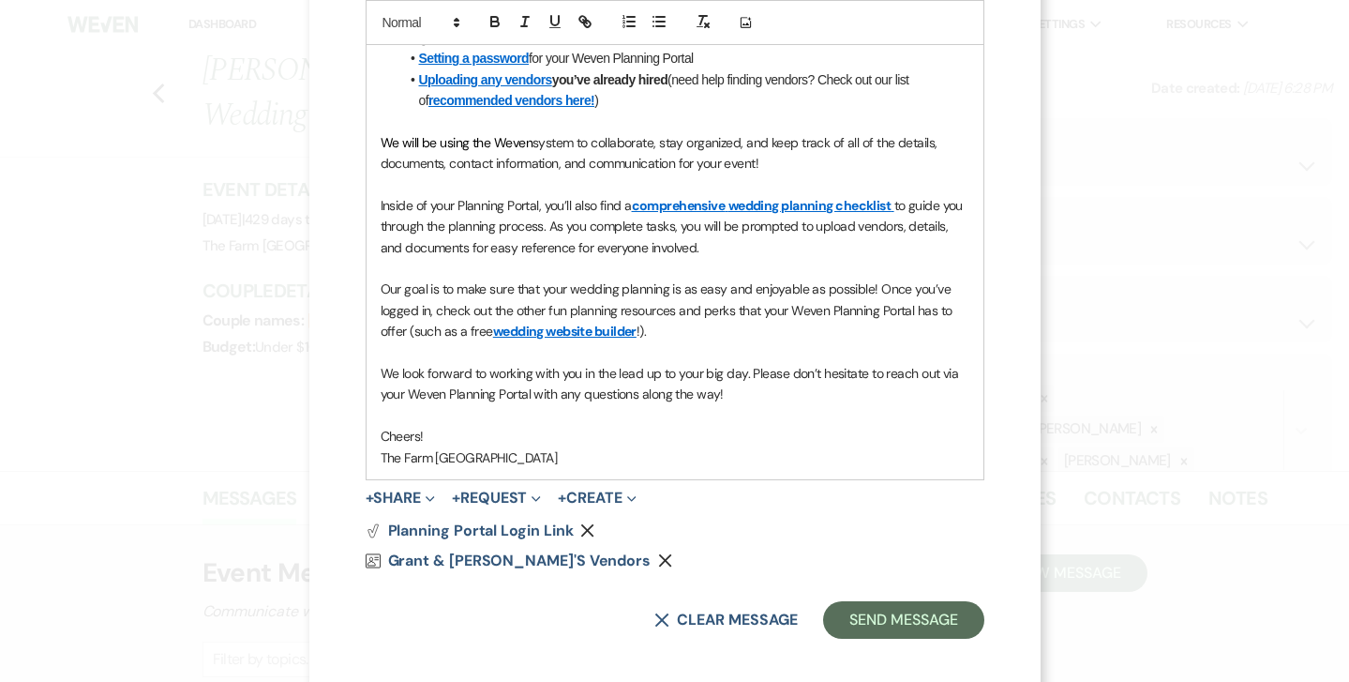
scroll to position [615, 0]
click at [401, 491] on button "+ Share Expand" at bounding box center [401, 498] width 70 height 15
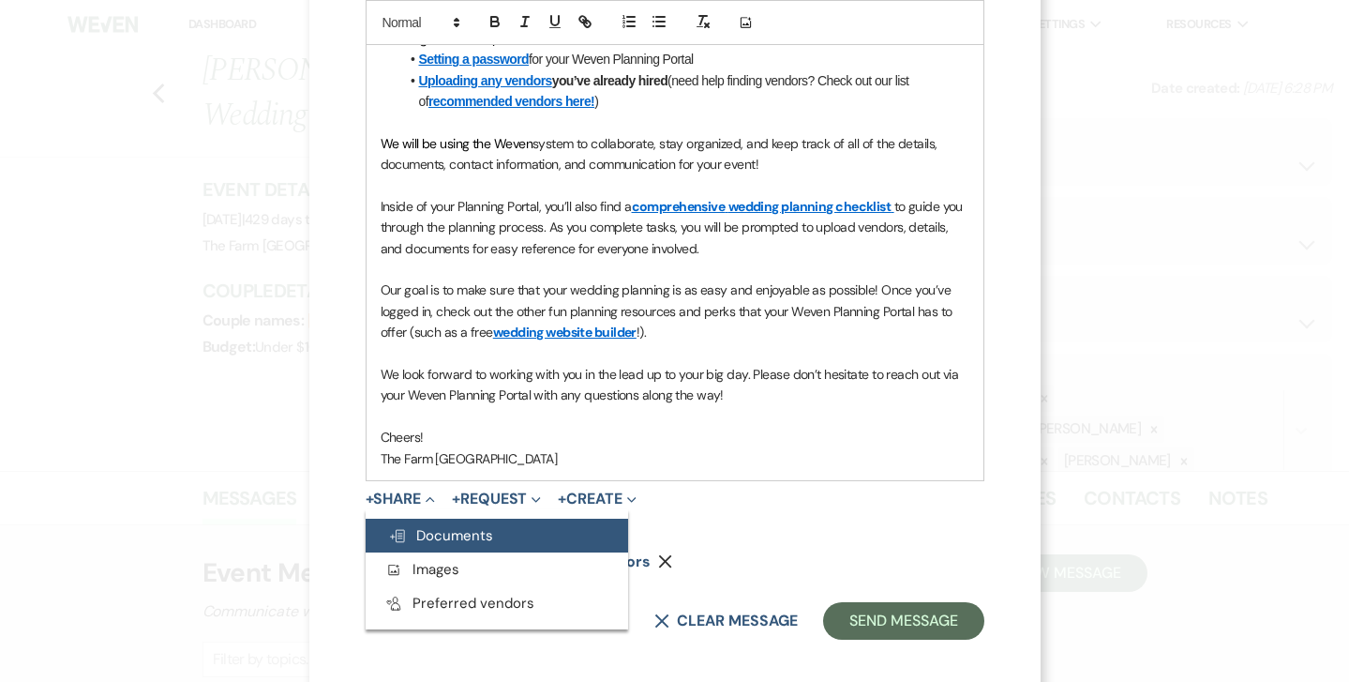
click at [431, 526] on span "Doc Upload Documents" at bounding box center [440, 535] width 105 height 19
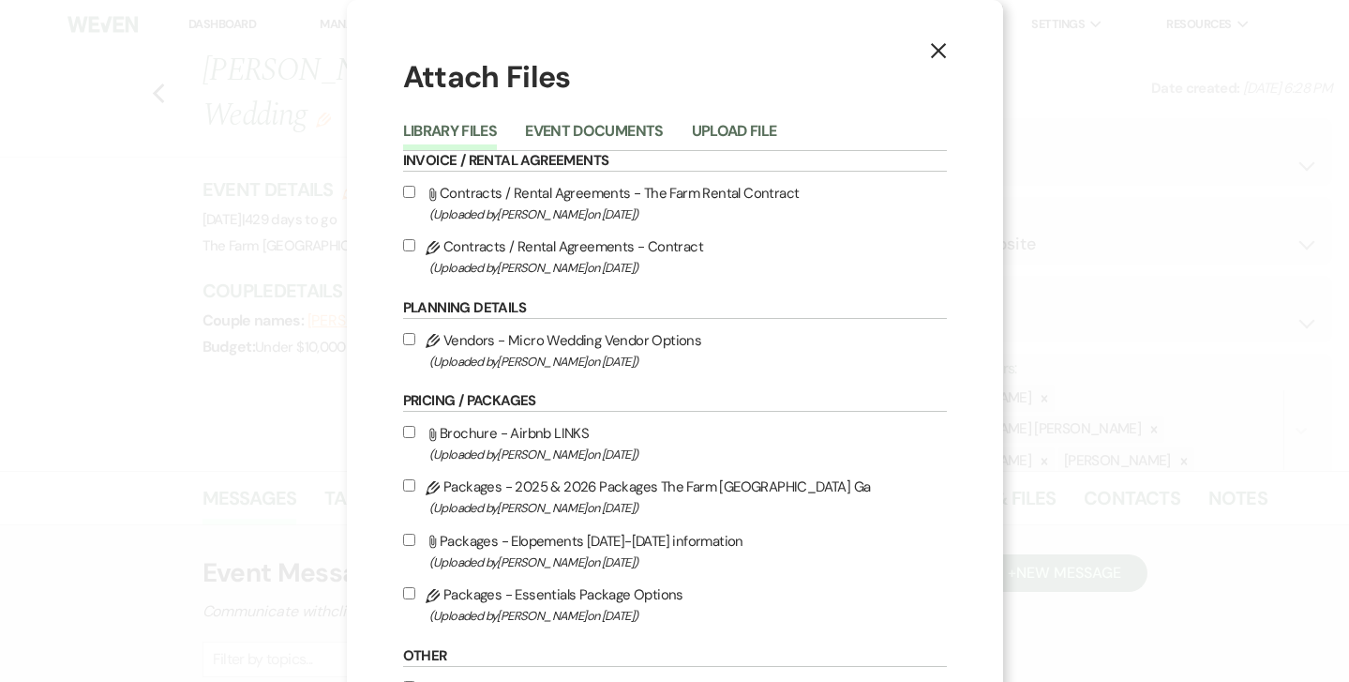
click at [411, 251] on input "Pencil Contracts / Rental Agreements - Contract (Uploaded by [PERSON_NAME] on […" at bounding box center [409, 245] width 12 height 12
checkbox input "true"
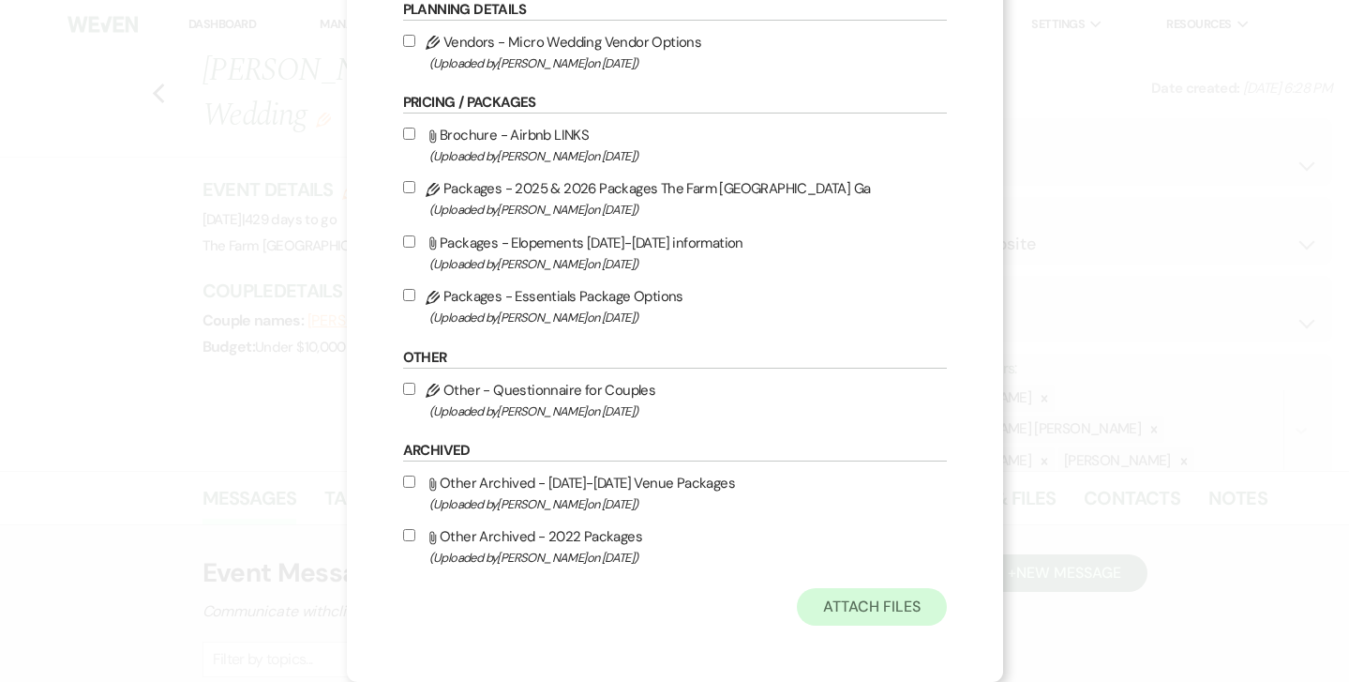
scroll to position [312, 0]
click at [873, 610] on button "Attach Files" at bounding box center [871, 607] width 149 height 38
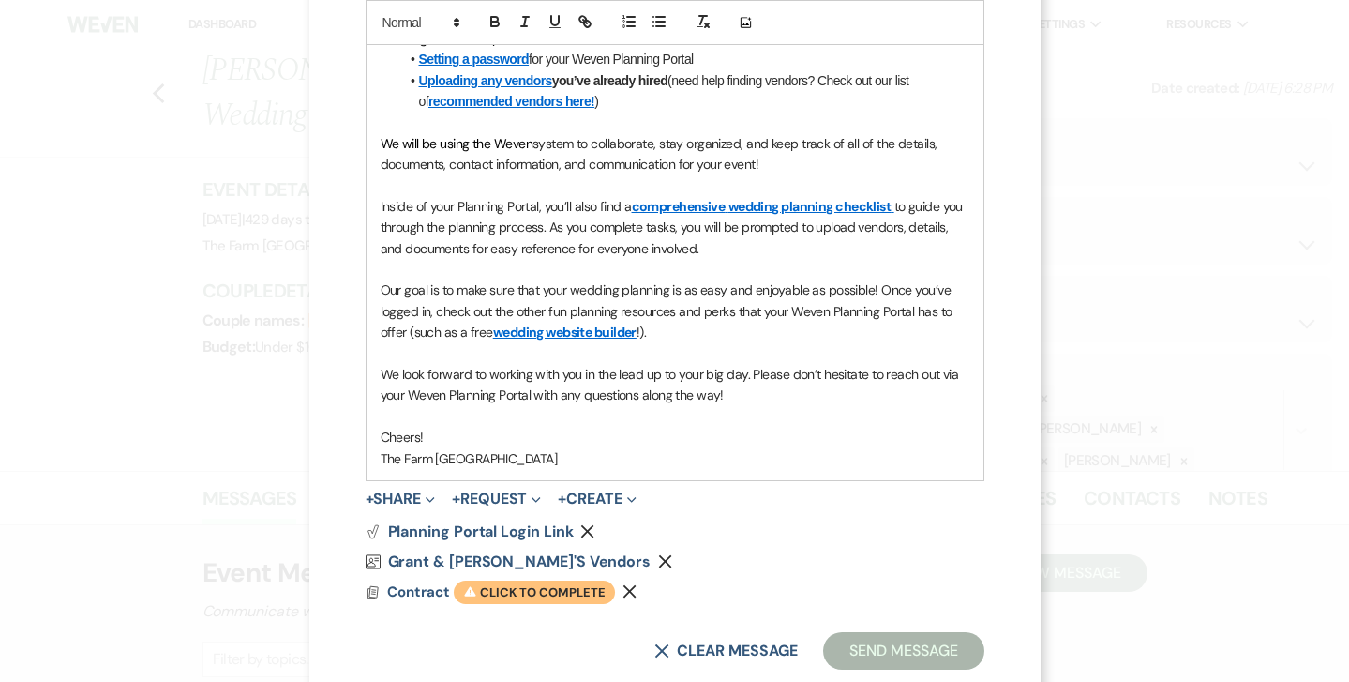
click at [573, 586] on span "Warning Click to complete" at bounding box center [534, 592] width 161 height 24
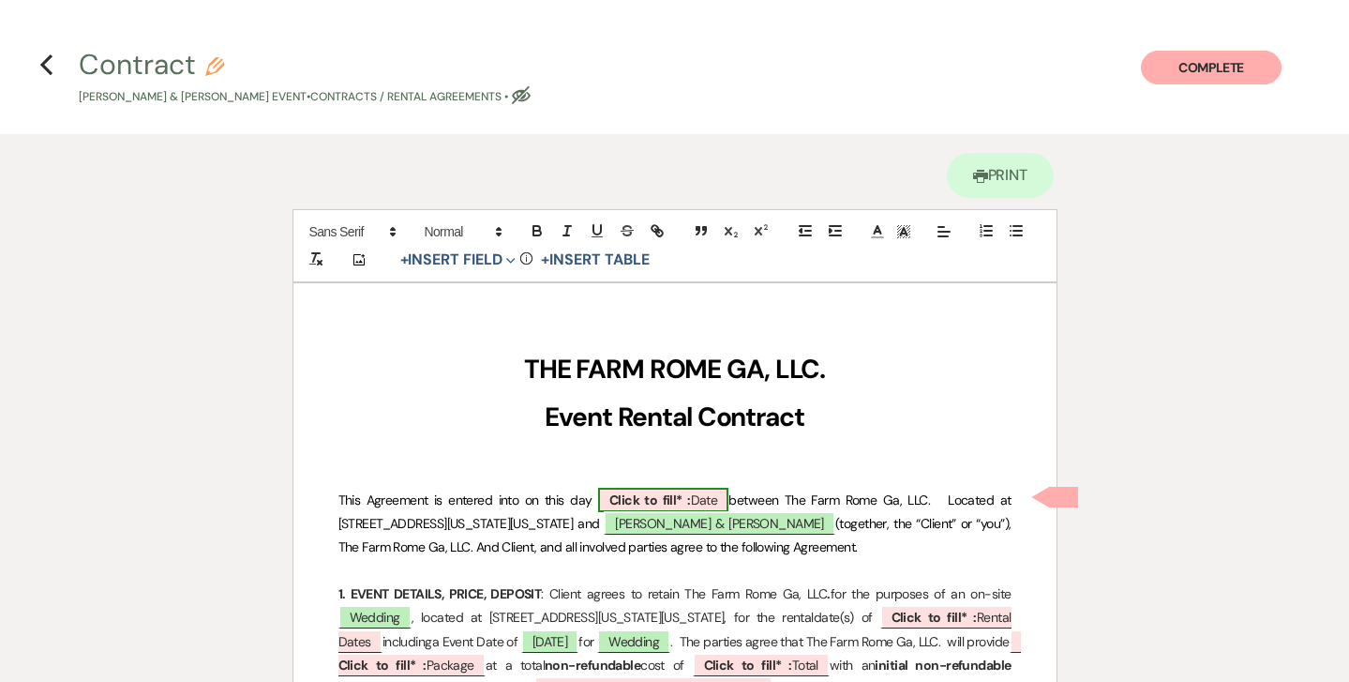
click at [641, 491] on b "Click to fill* :" at bounding box center [650, 499] width 82 height 17
select select "owner"
select select "Date"
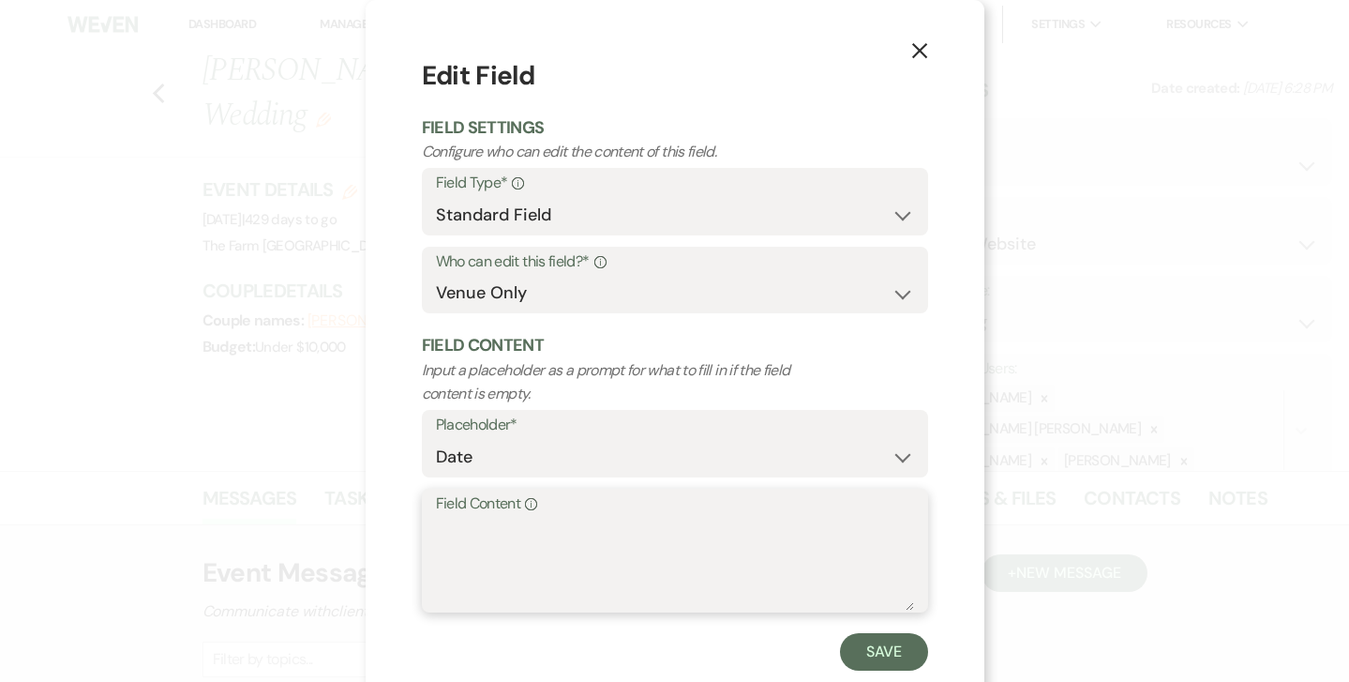
click at [559, 517] on textarea "Field Content Info" at bounding box center [675, 564] width 478 height 94
type textarea "[DATE]"
click at [870, 642] on button "Save" at bounding box center [884, 652] width 88 height 38
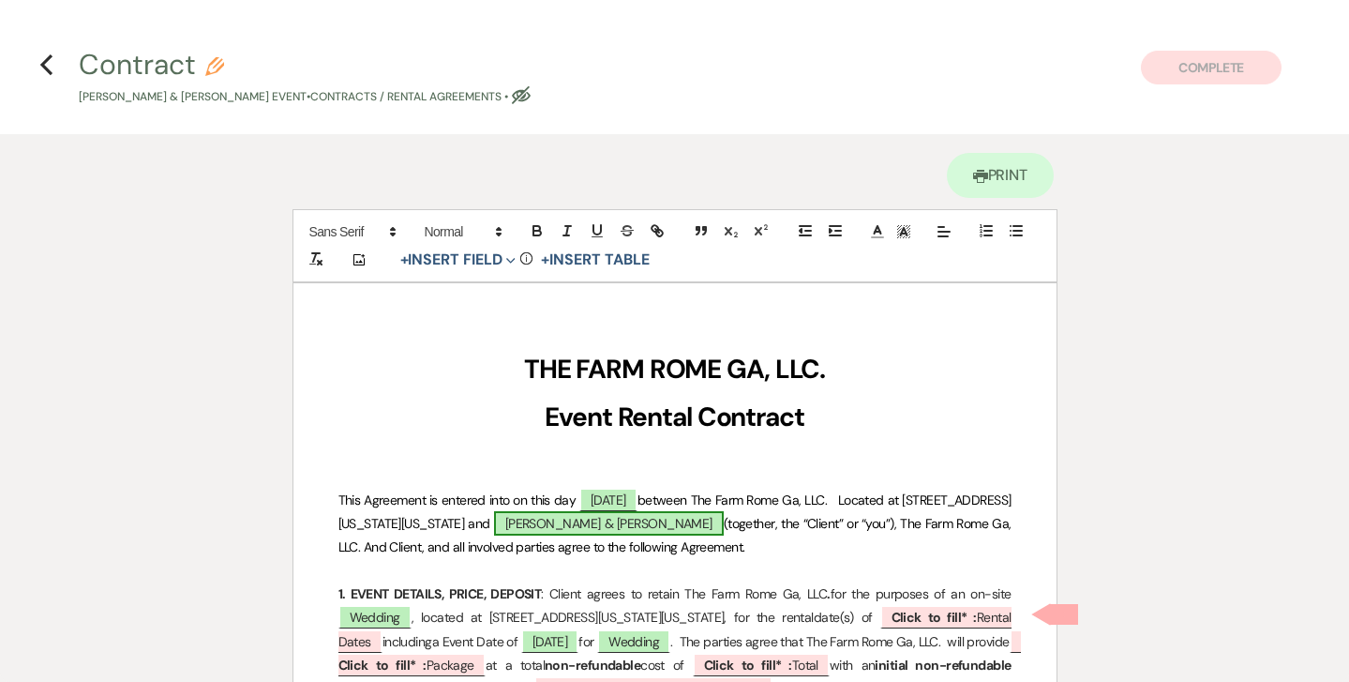
scroll to position [8, 0]
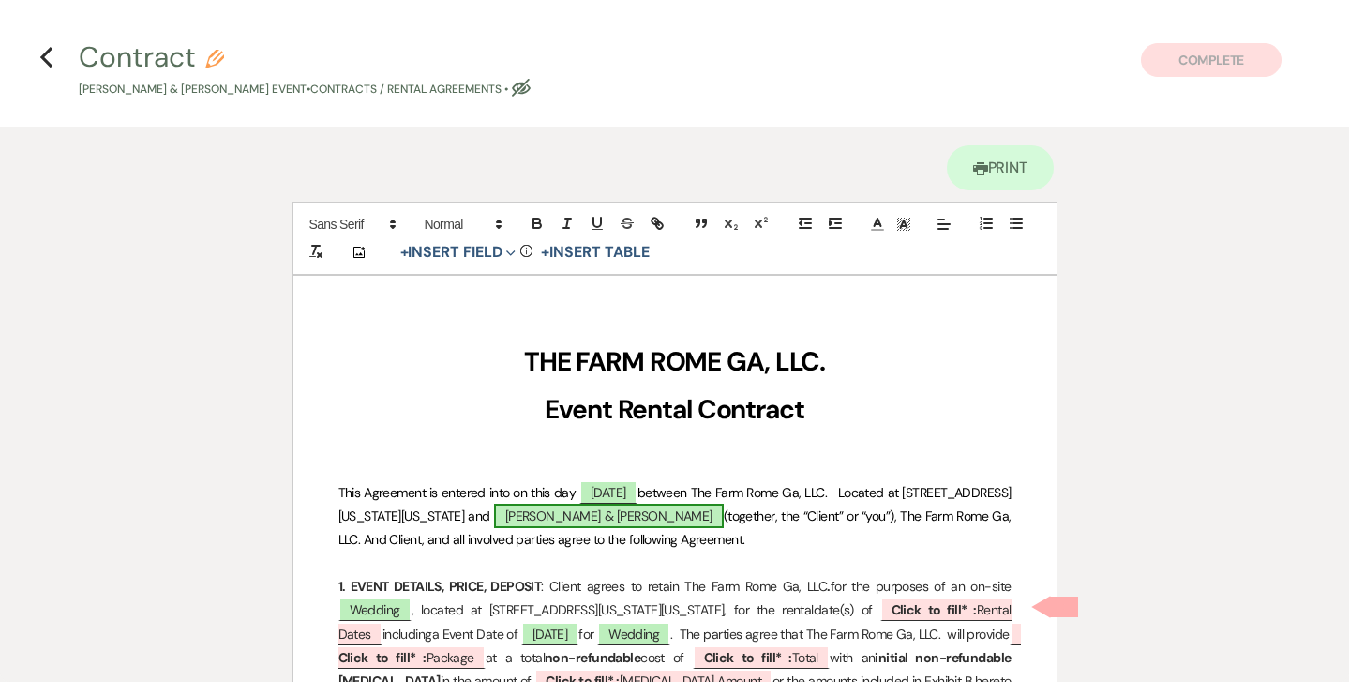
click at [724, 518] on span "[PERSON_NAME] & [PERSON_NAME]" at bounding box center [609, 515] width 230 height 24
select select "smartCustomField"
select select "owner"
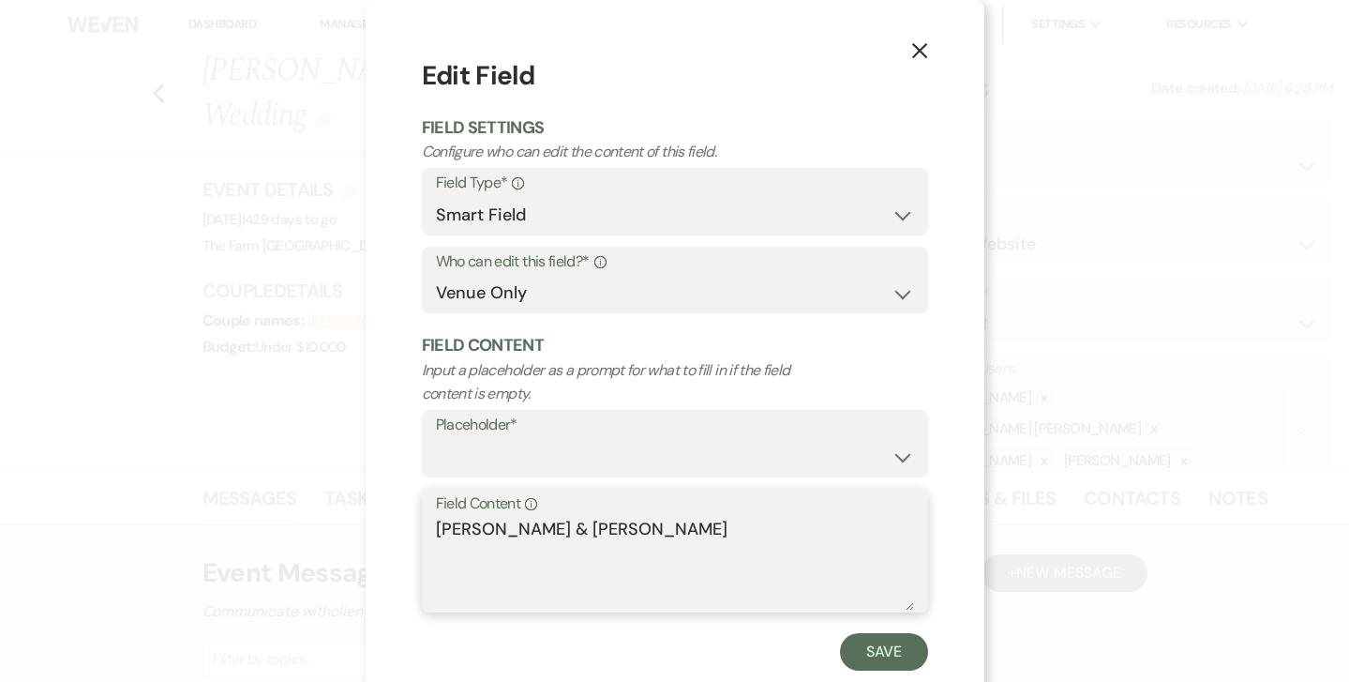
click at [701, 523] on textarea "[PERSON_NAME] & [PERSON_NAME]" at bounding box center [675, 564] width 478 height 94
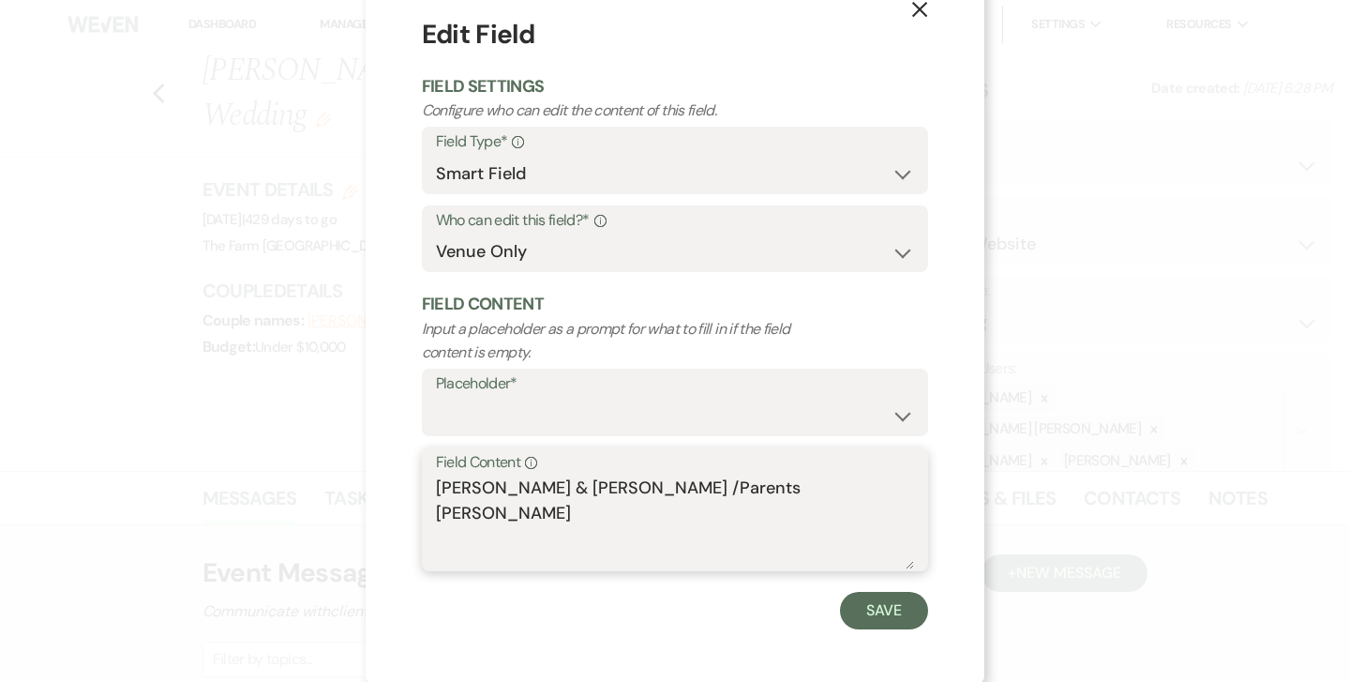
scroll to position [40, 0]
type textarea "[PERSON_NAME] & [PERSON_NAME] /Parents [PERSON_NAME]"
click at [866, 613] on button "Save" at bounding box center [884, 612] width 88 height 38
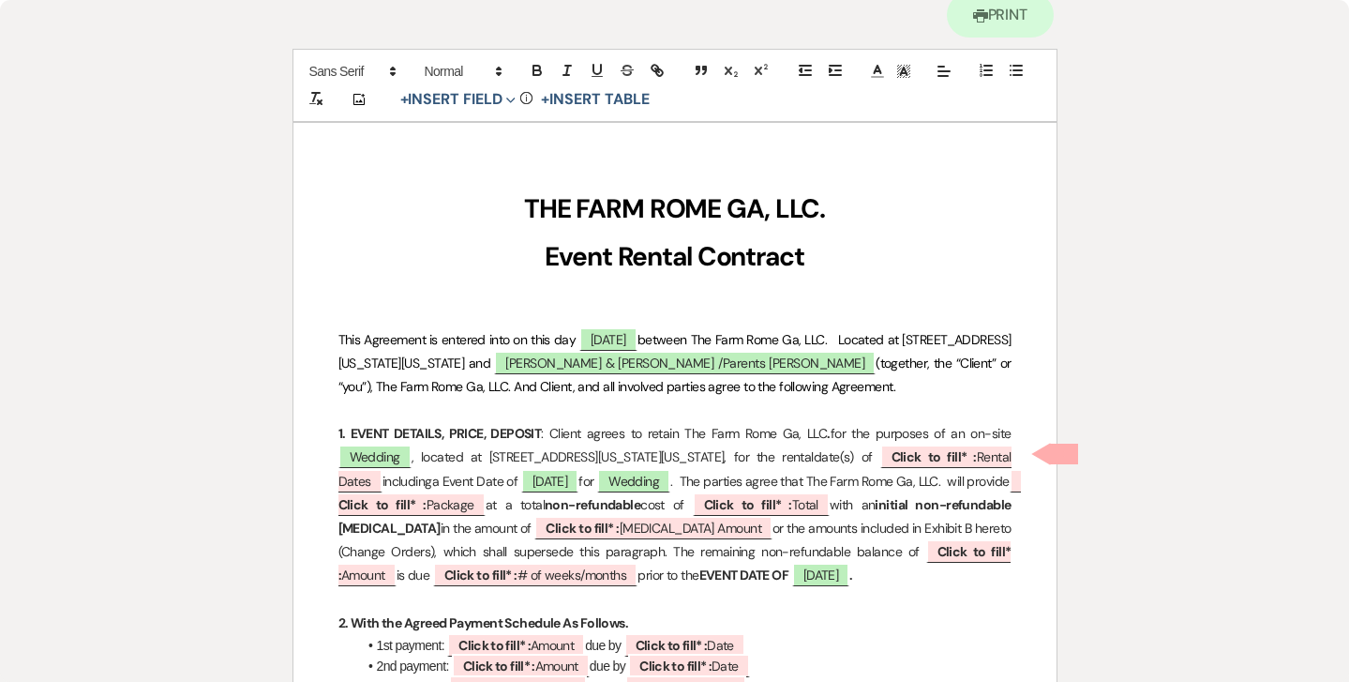
scroll to position [159, 0]
click at [926, 455] on b "Click to fill* :" at bounding box center [934, 457] width 85 height 17
select select "owner"
select select "custom_placeholder"
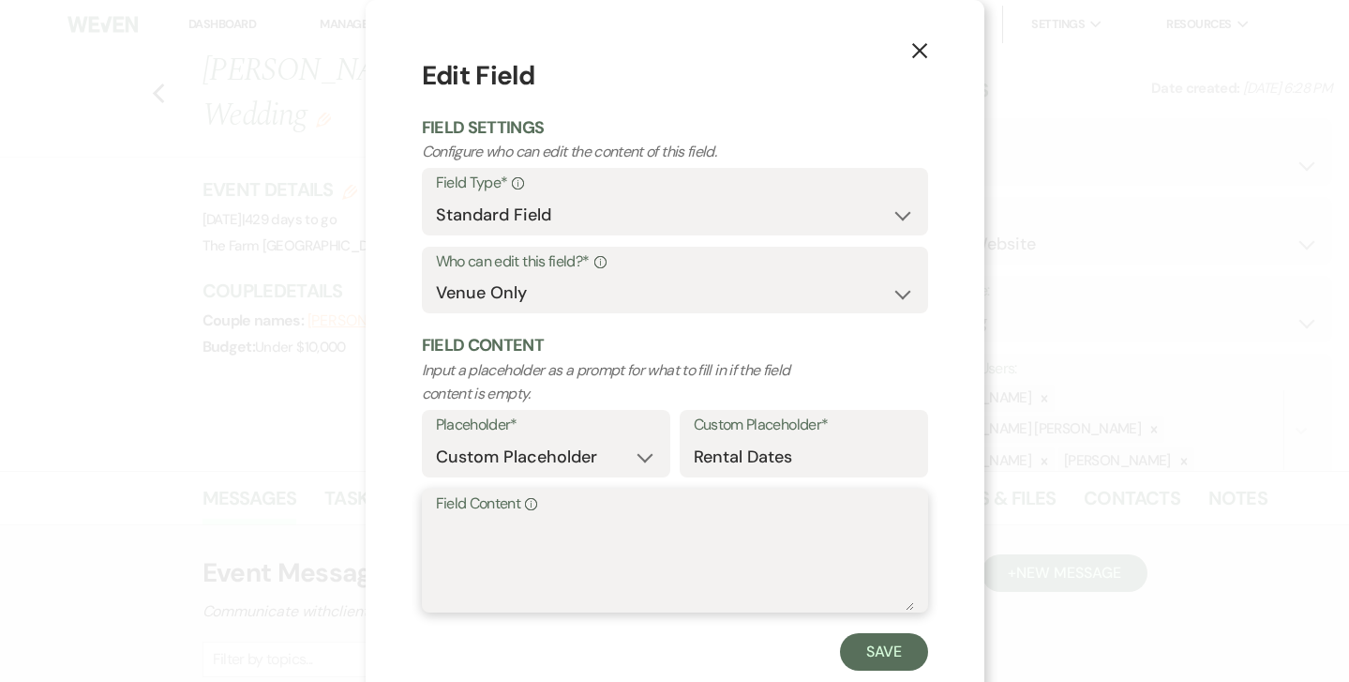
click at [525, 517] on textarea "Field Content Info" at bounding box center [675, 564] width 478 height 94
type textarea "[DATE]"
click at [863, 641] on button "Save" at bounding box center [884, 652] width 88 height 38
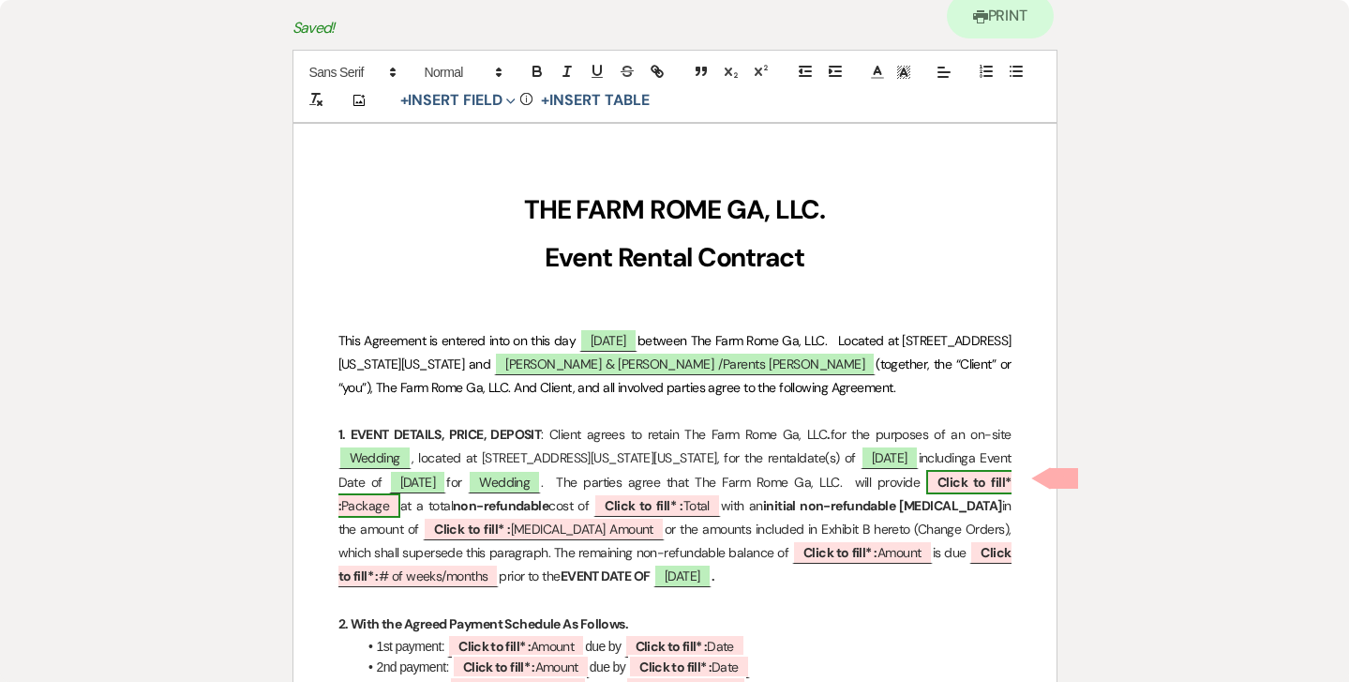
click at [989, 478] on b "Click to fill* :" at bounding box center [674, 493] width 673 height 40
select select "owner"
select select "custom_placeholder"
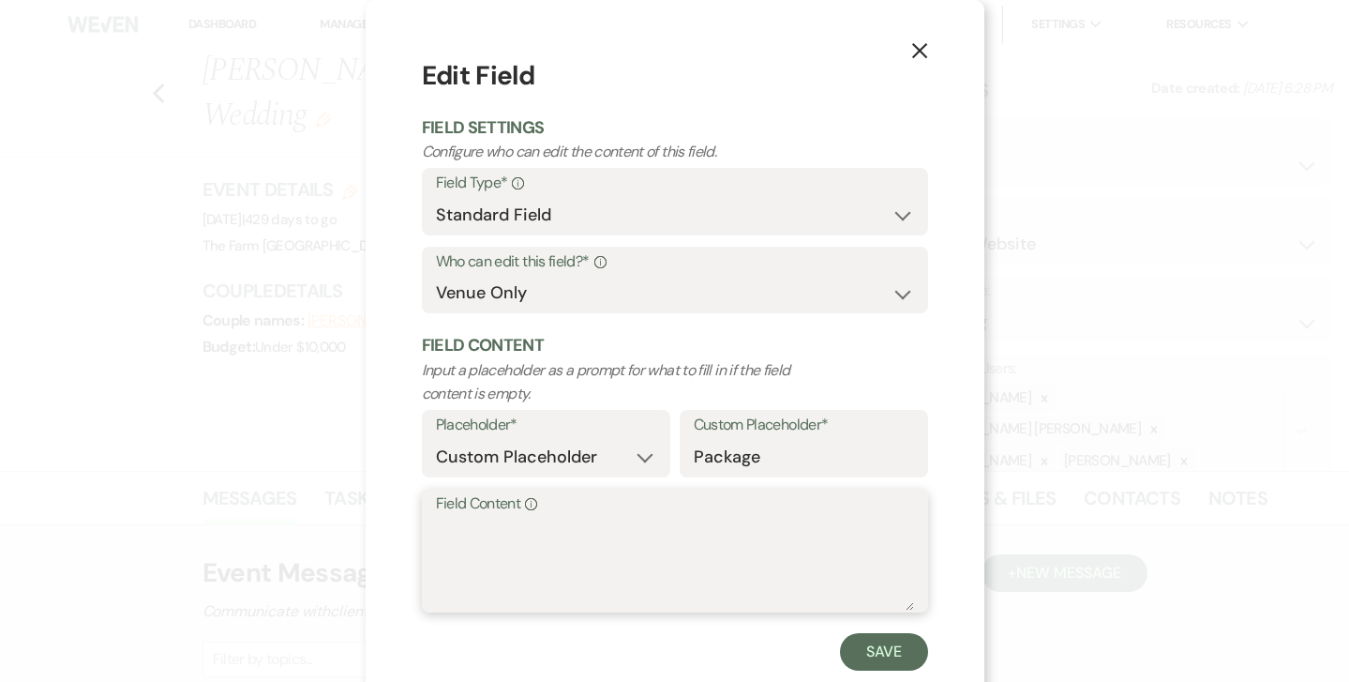
click at [502, 523] on textarea "Field Content Info" at bounding box center [675, 564] width 478 height 94
type textarea "[DATE] Venue Rental 10am-11pm"
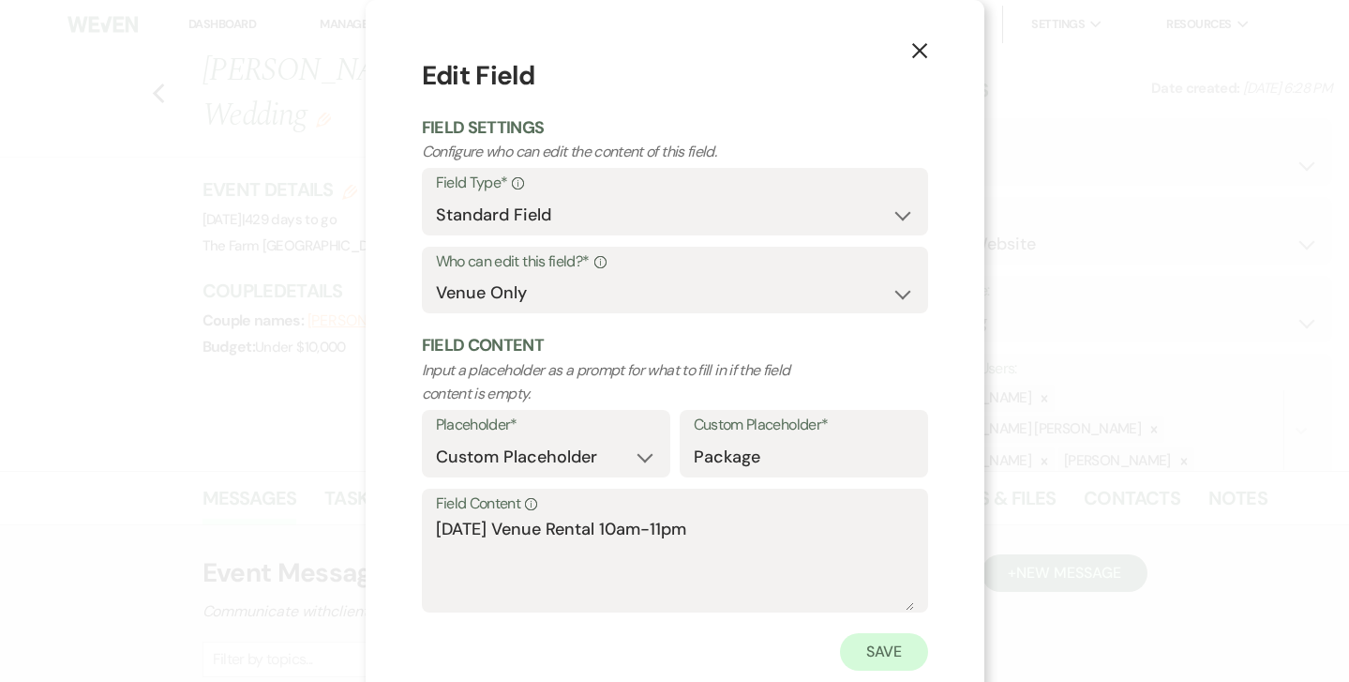
click at [887, 645] on button "Save" at bounding box center [884, 652] width 88 height 38
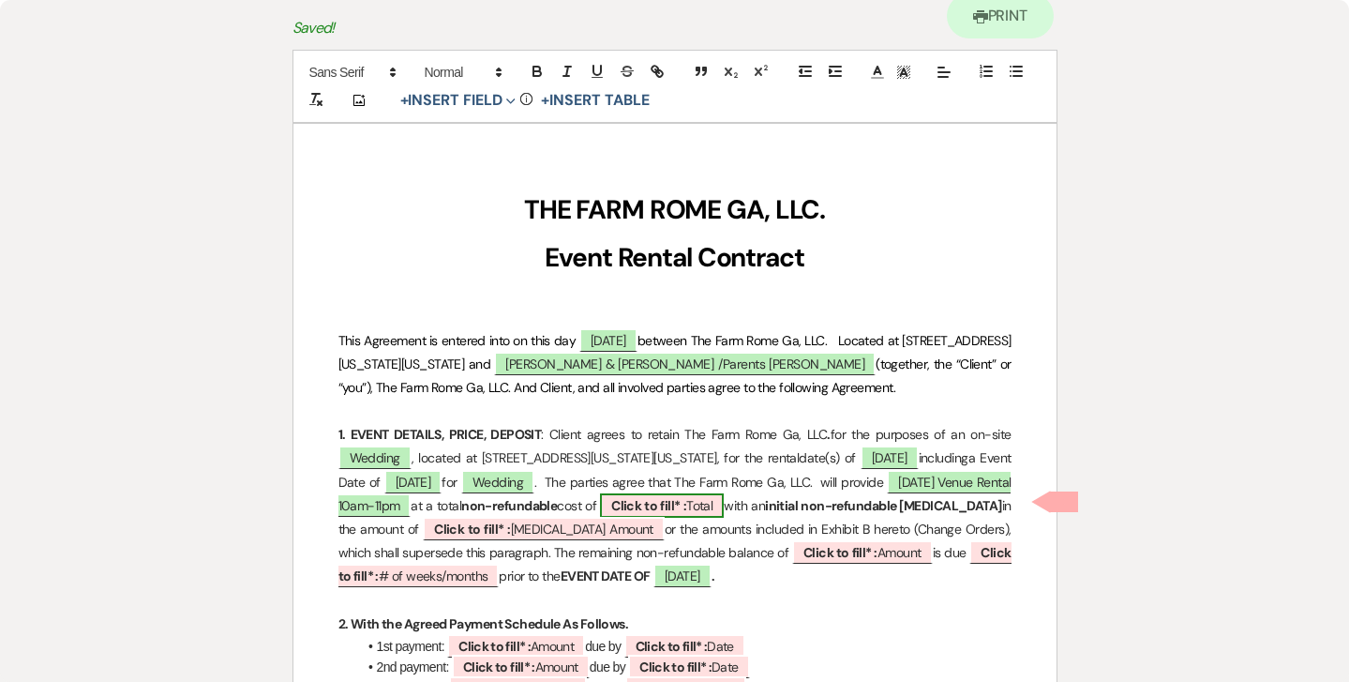
click at [686, 502] on b "Click to fill* :" at bounding box center [648, 505] width 75 height 17
select select "owner"
select select "Total"
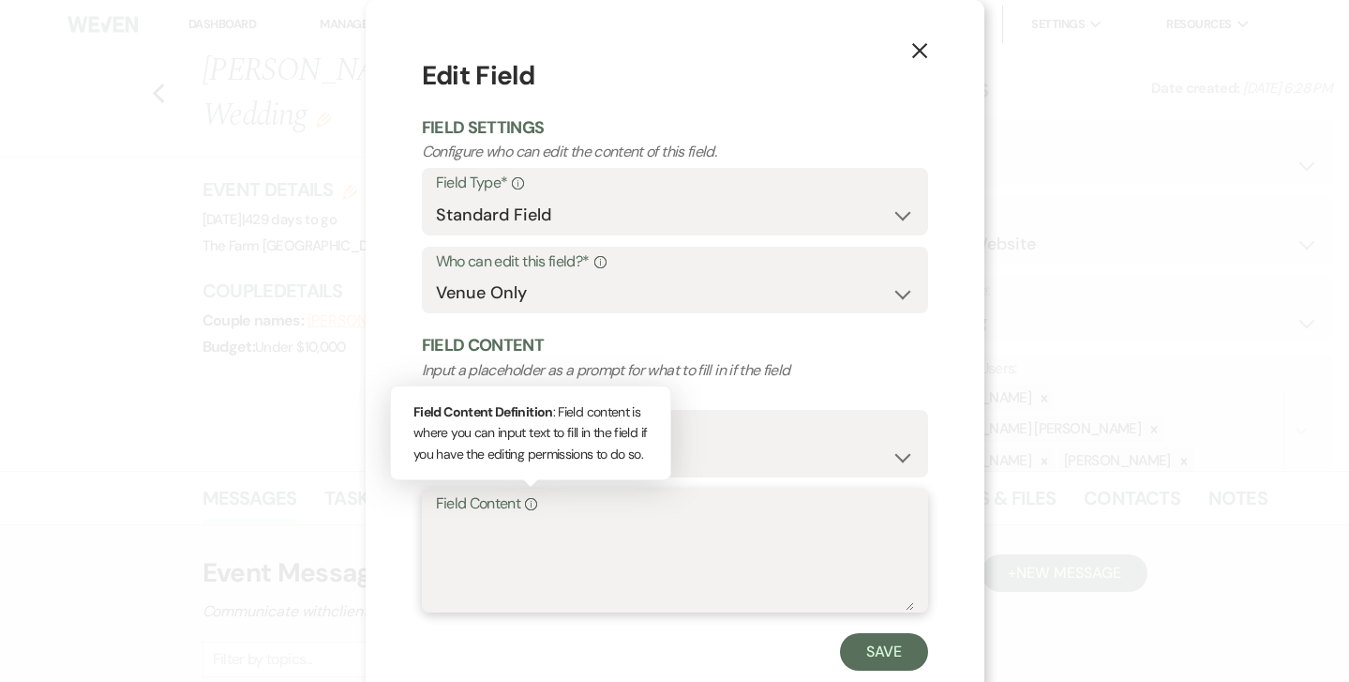
click at [524, 518] on textarea "Field Content Info Field Content Definition : Field content is where you can in…" at bounding box center [675, 564] width 478 height 94
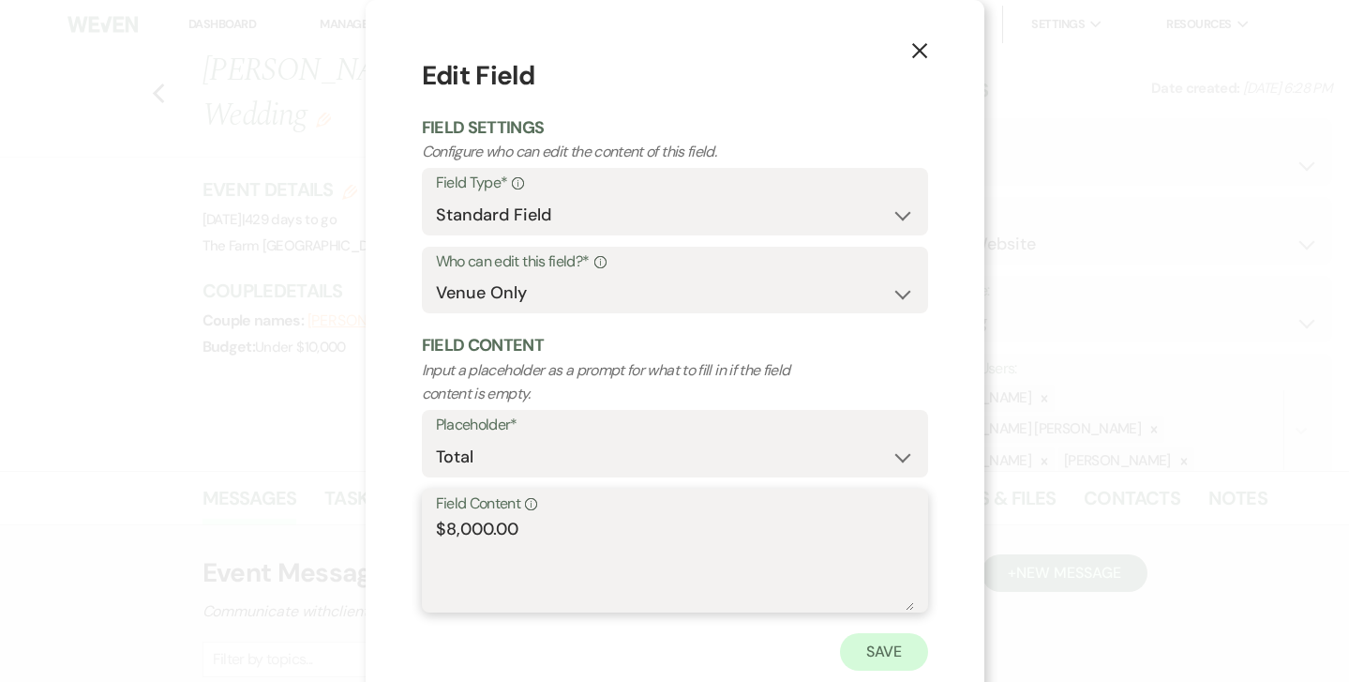
type textarea "$8,000.00"
click at [864, 650] on button "Save" at bounding box center [884, 652] width 88 height 38
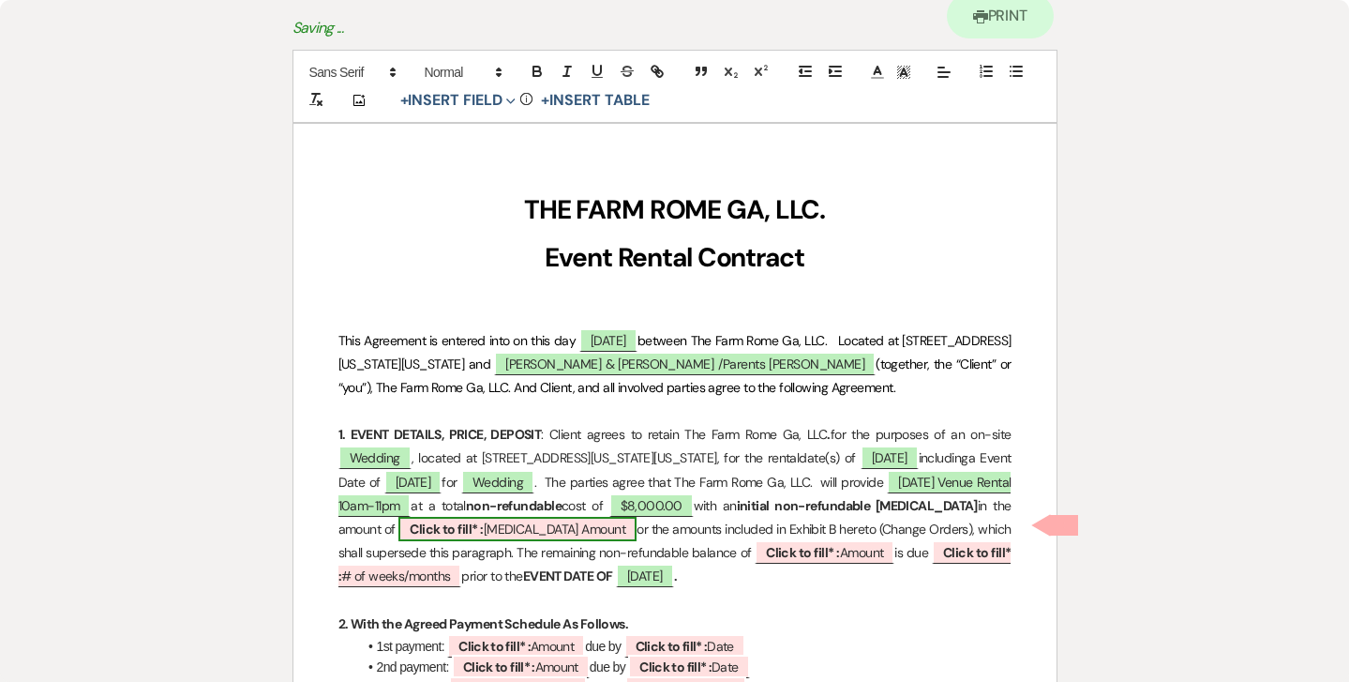
click at [483, 520] on b "Click to fill* :" at bounding box center [446, 528] width 73 height 17
select select "owner"
select select "custom_placeholder"
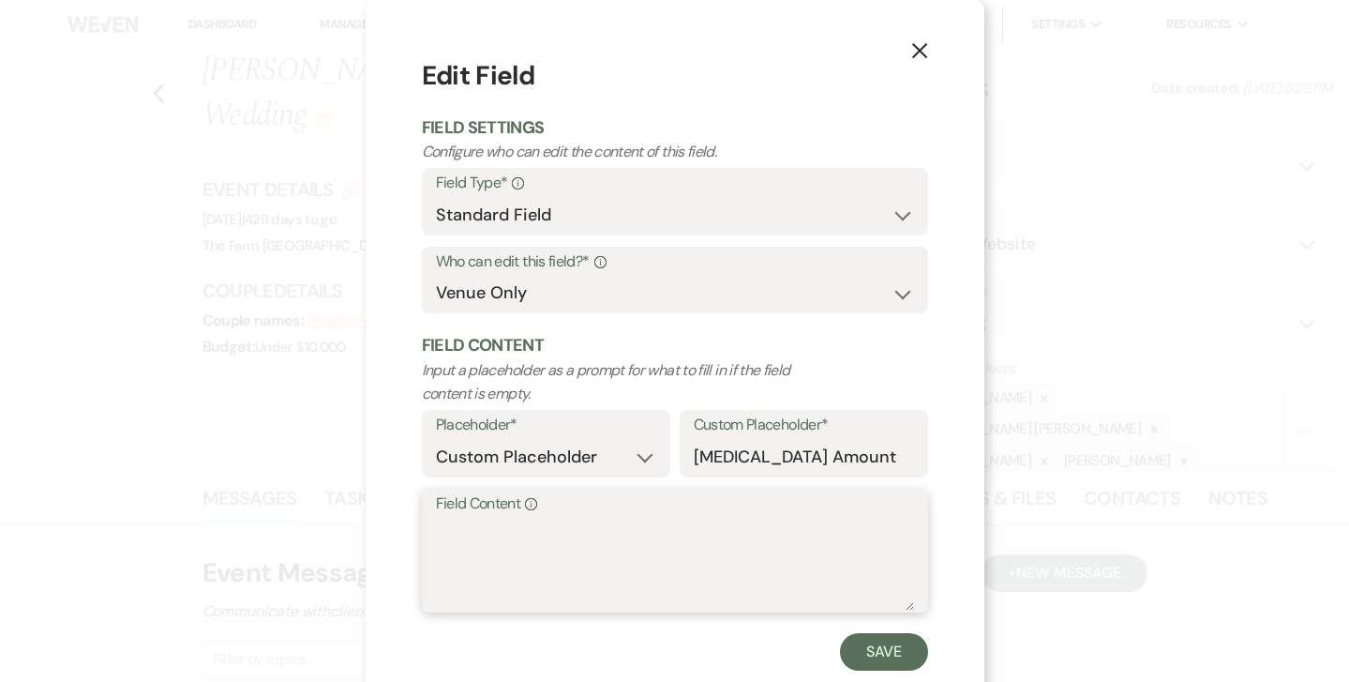
click at [562, 519] on textarea "Field Content Info" at bounding box center [675, 564] width 478 height 94
type textarea "$2,000.00"
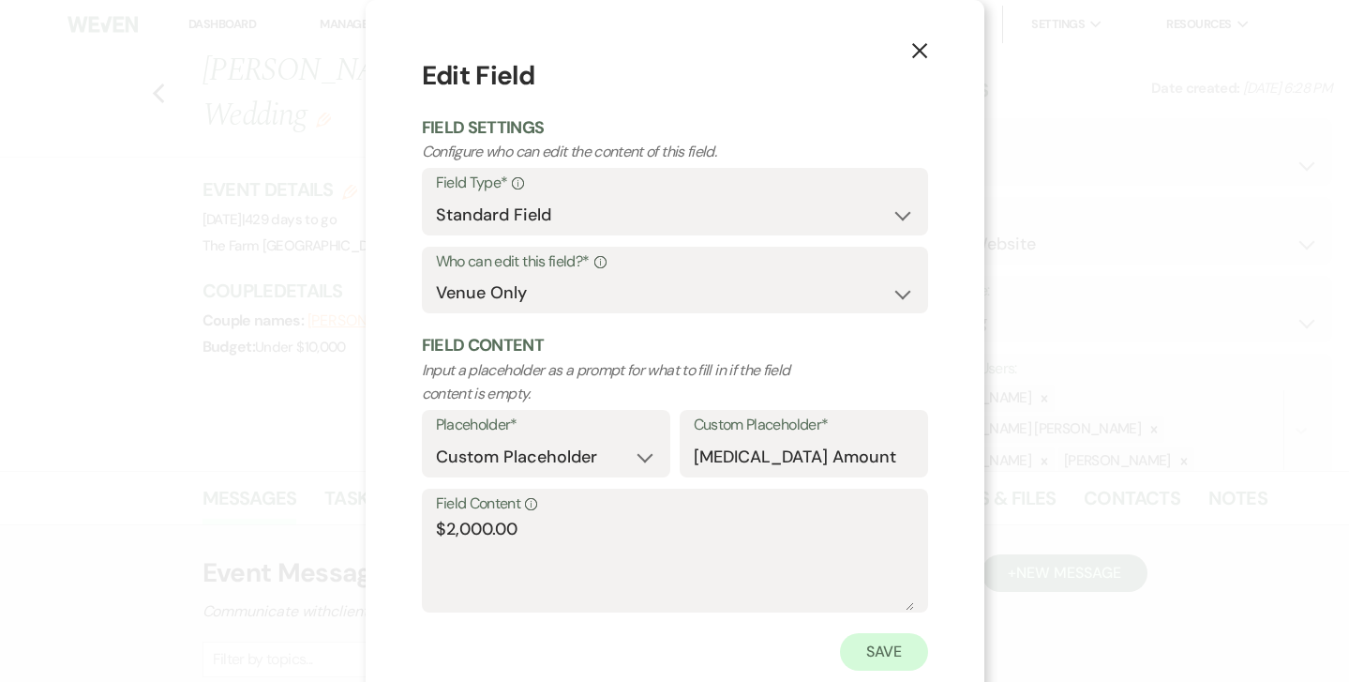
click at [872, 639] on button "Save" at bounding box center [884, 652] width 88 height 38
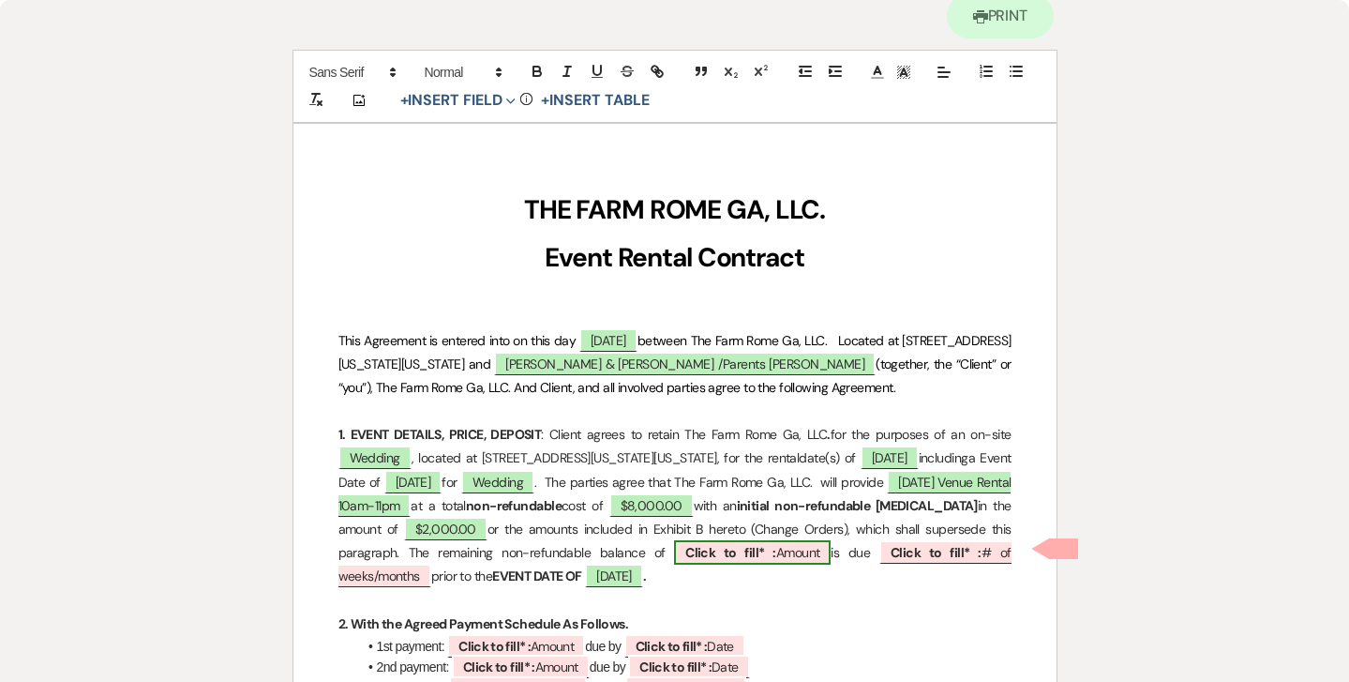
click at [776, 548] on b "Click to fill* :" at bounding box center [730, 552] width 91 height 17
select select "owner"
select select "Amount"
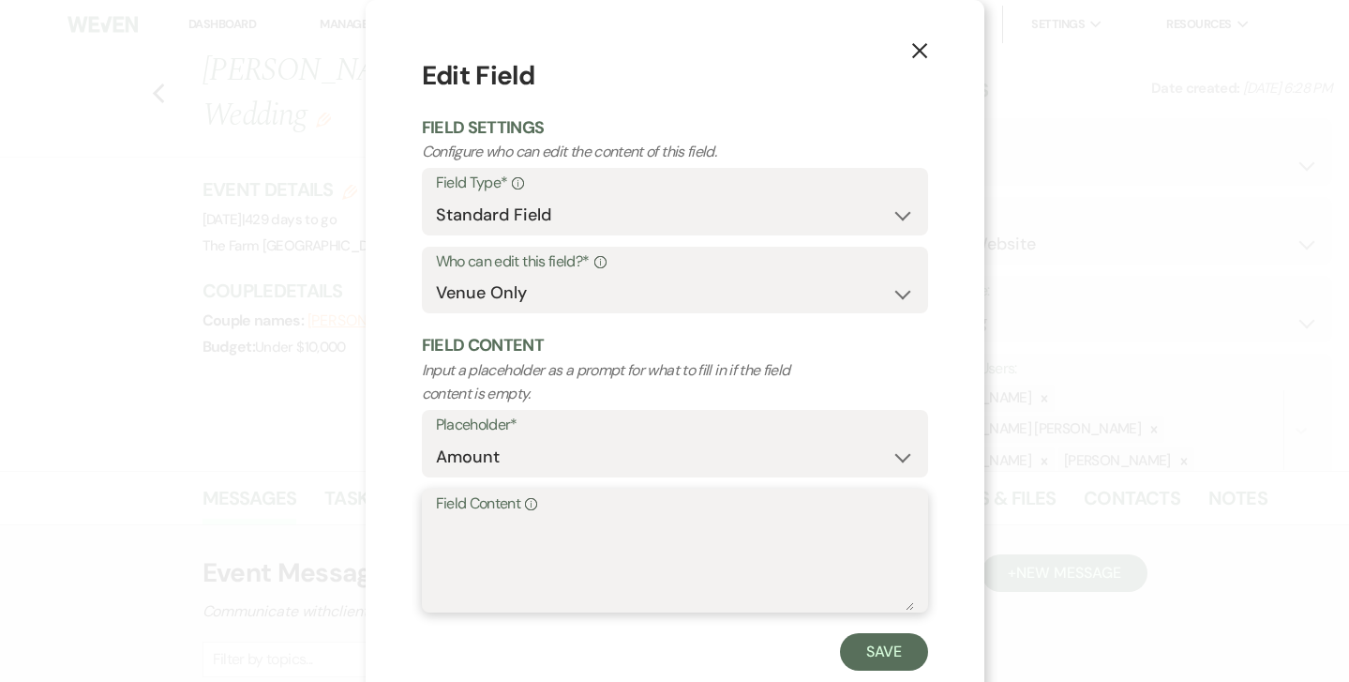
click at [657, 525] on textarea "Field Content Info" at bounding box center [675, 564] width 478 height 94
type textarea "$6,000.00"
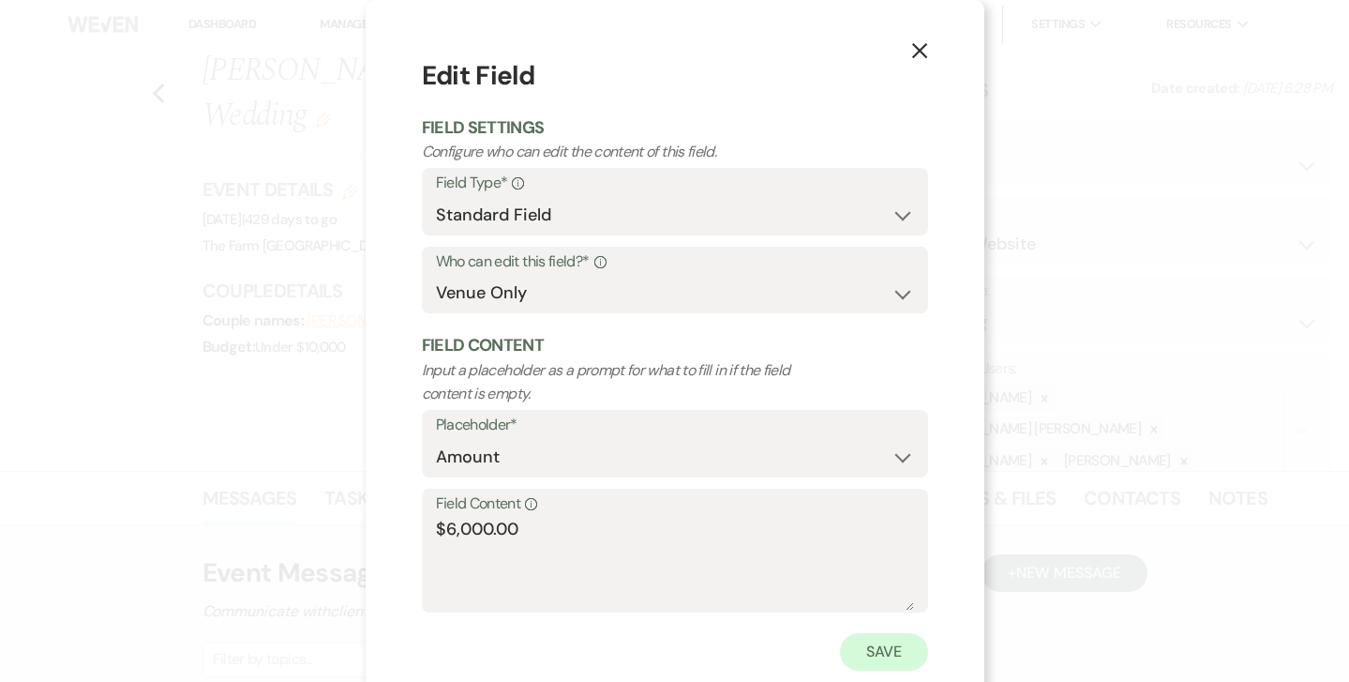
click at [861, 654] on button "Save" at bounding box center [884, 652] width 88 height 38
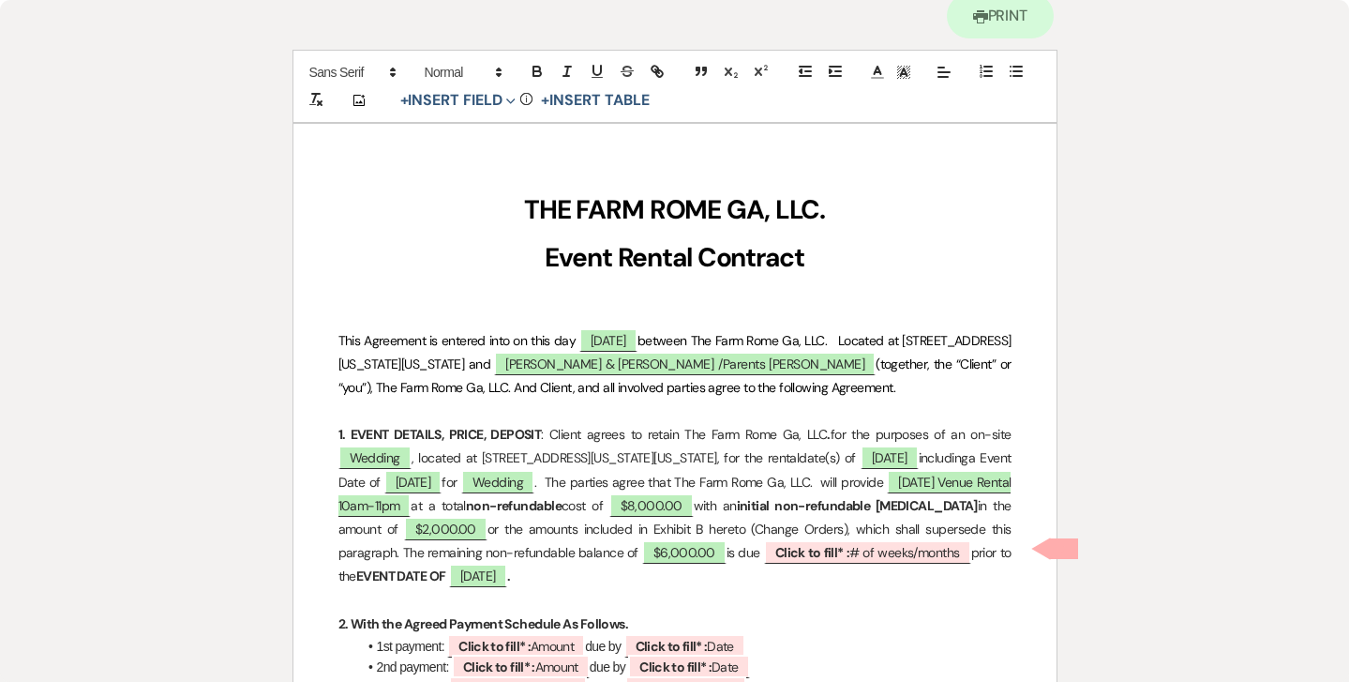
scroll to position [227, 0]
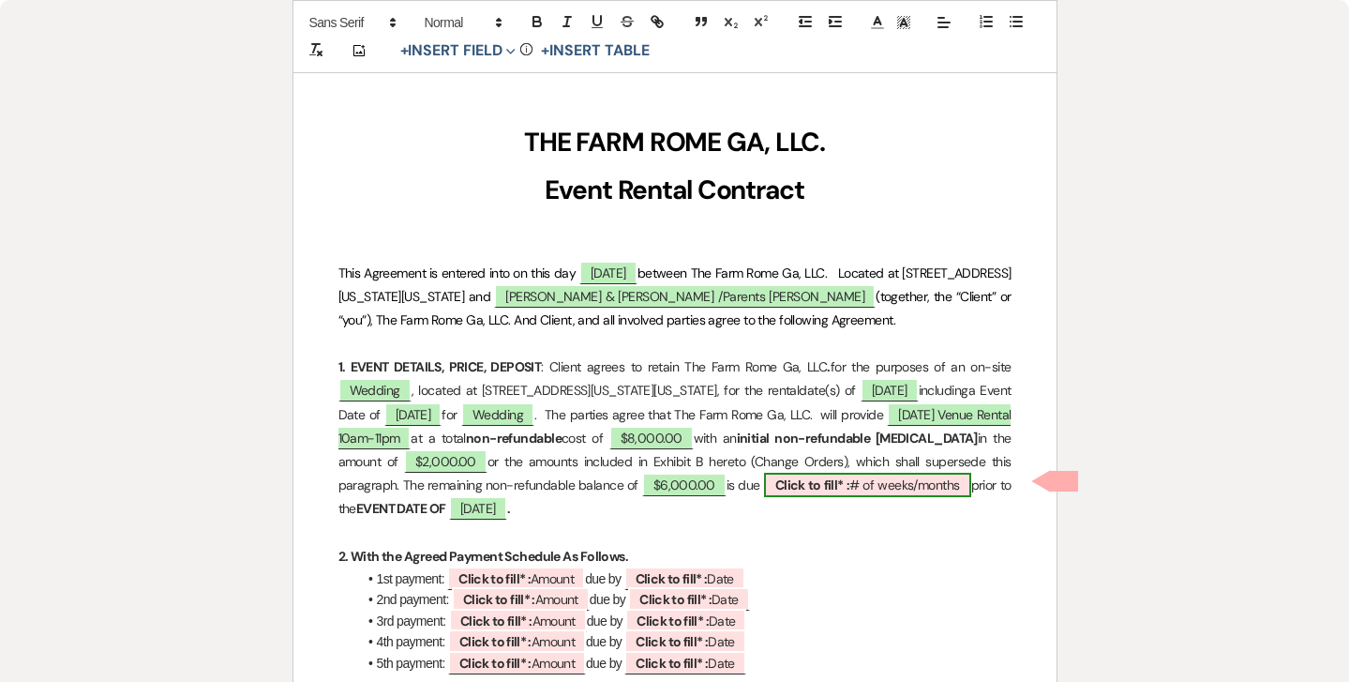
click at [849, 482] on b "Click to fill* :" at bounding box center [812, 484] width 74 height 17
select select "owner"
select select "custom_placeholder"
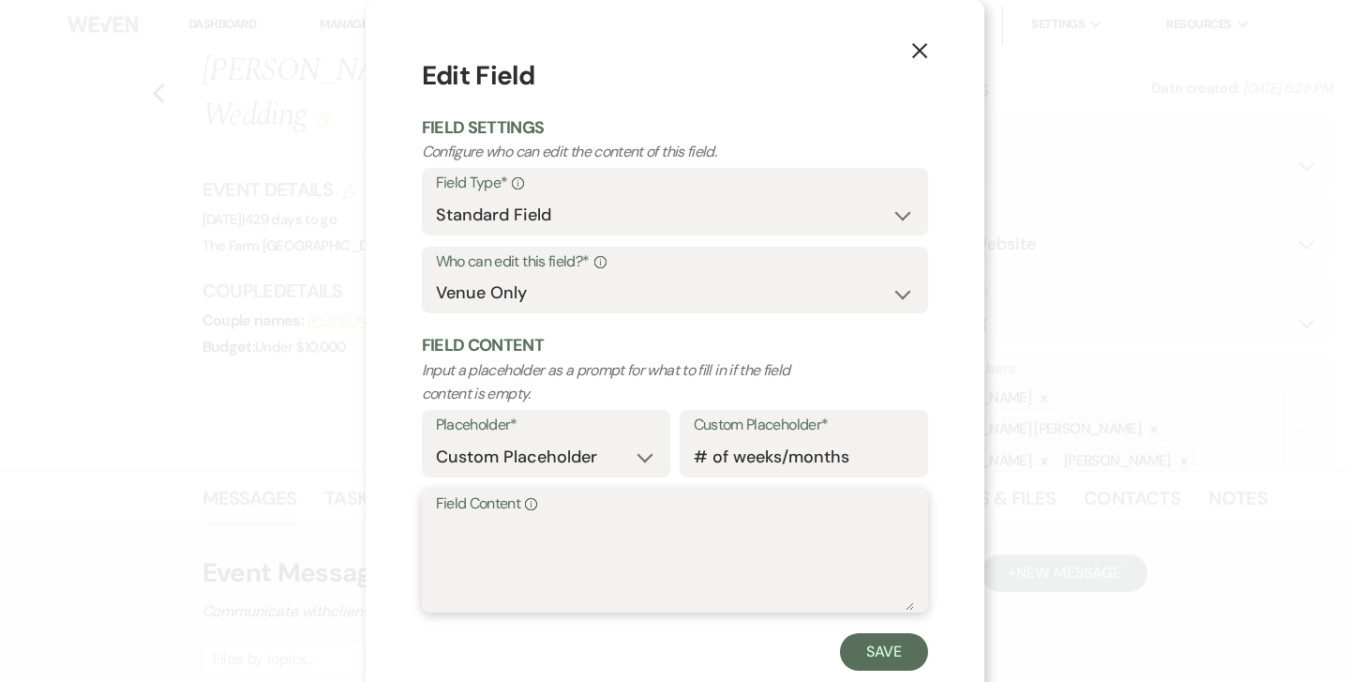
click at [537, 540] on textarea "Field Content Info" at bounding box center [675, 564] width 478 height 94
type textarea "[DATE]"
click at [891, 643] on button "Save" at bounding box center [884, 652] width 88 height 38
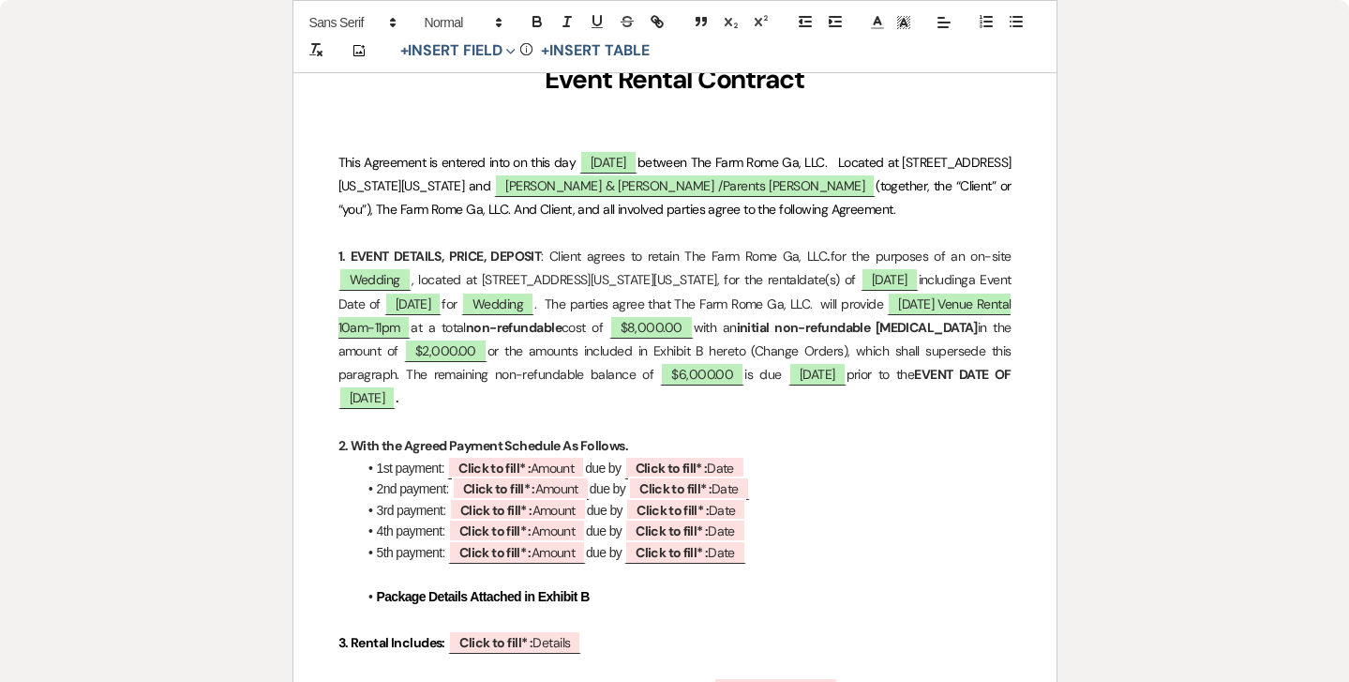
scroll to position [341, 0]
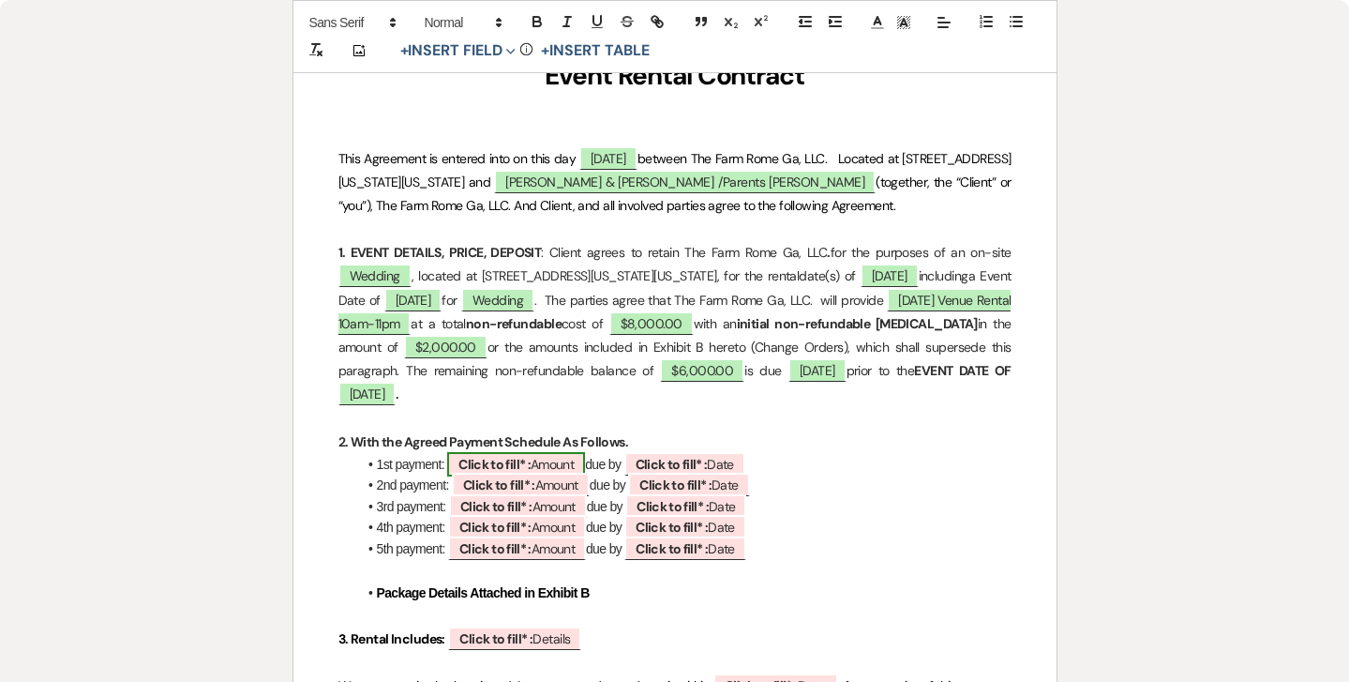
click at [539, 457] on span "Click to fill* : Amount" at bounding box center [516, 464] width 138 height 24
select select "owner"
select select "Amount"
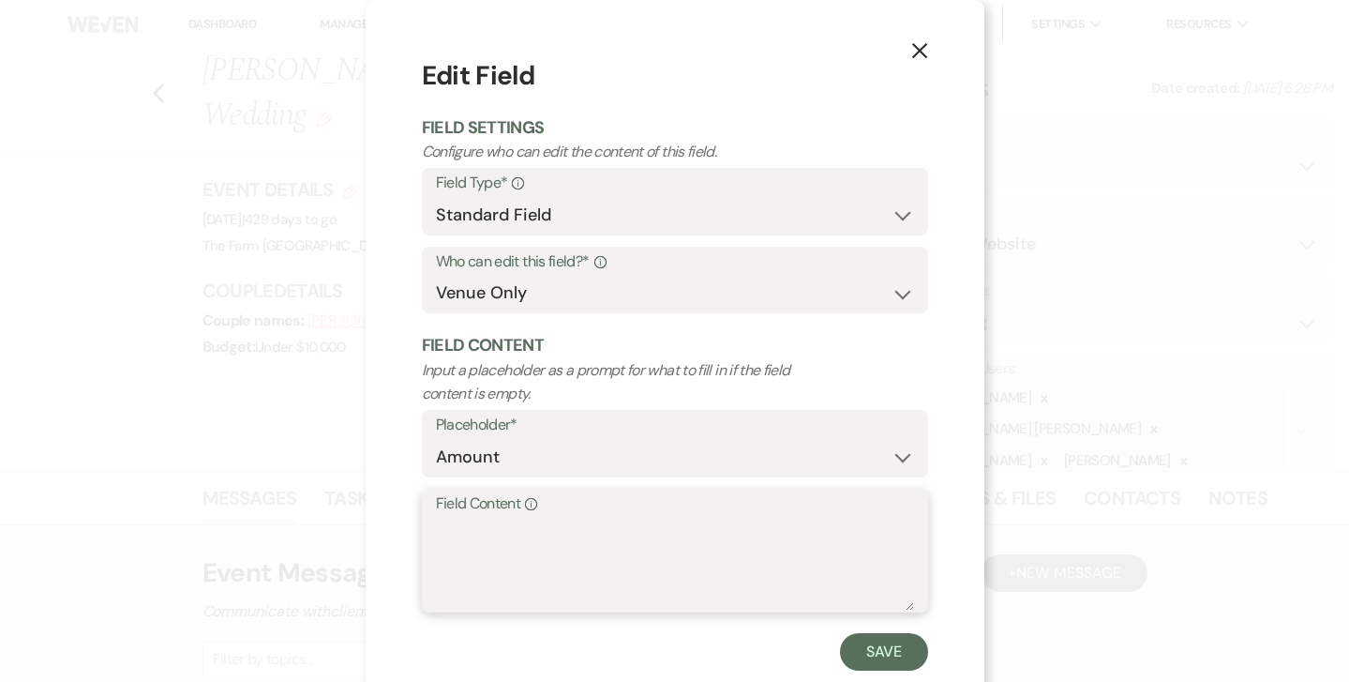
click at [486, 517] on textarea "Field Content Info" at bounding box center [675, 564] width 478 height 94
type textarea "$2,000.00"
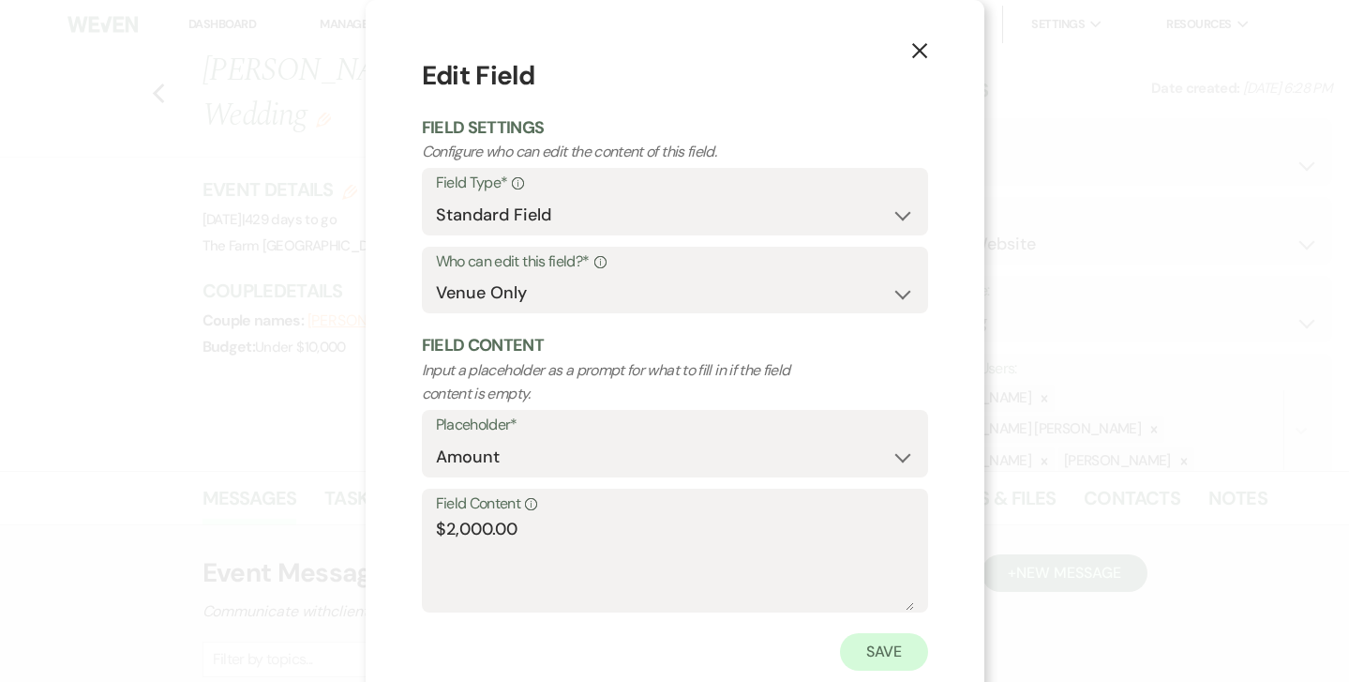
click at [871, 645] on button "Save" at bounding box center [884, 652] width 88 height 38
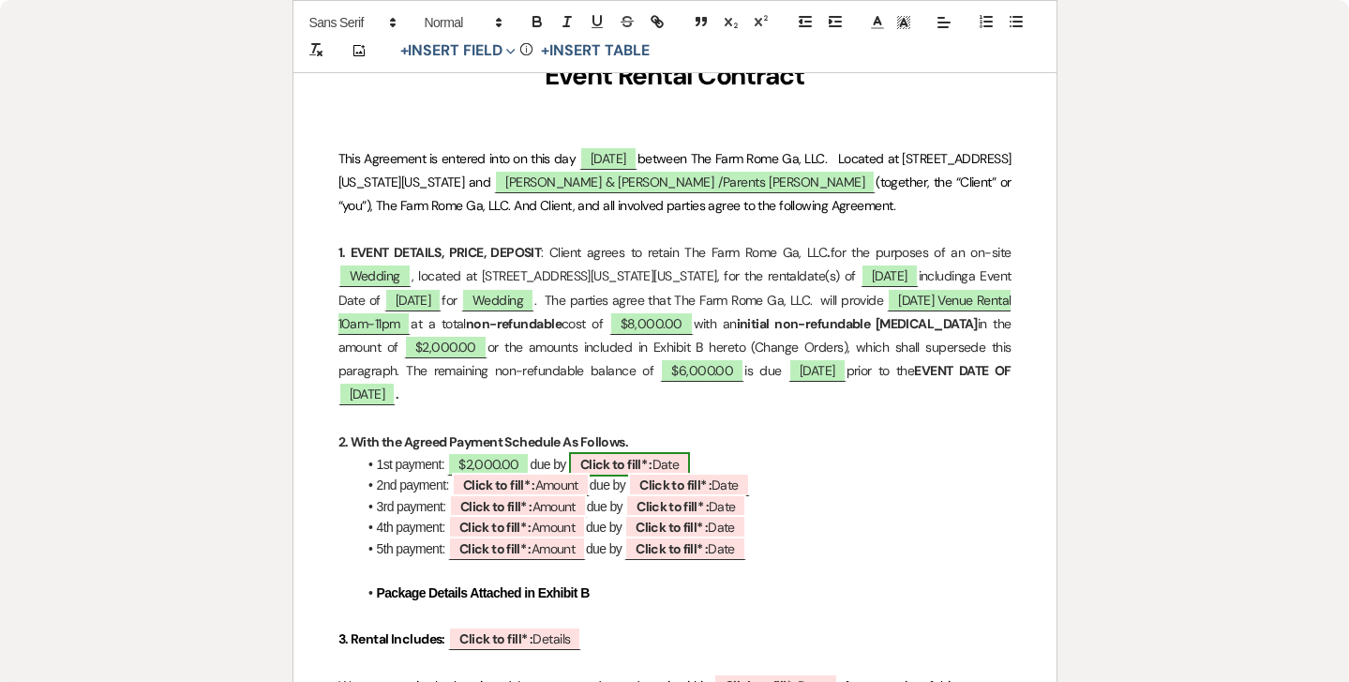
click at [628, 462] on b "Click to fill* :" at bounding box center [616, 464] width 72 height 17
select select "owner"
select select "Date"
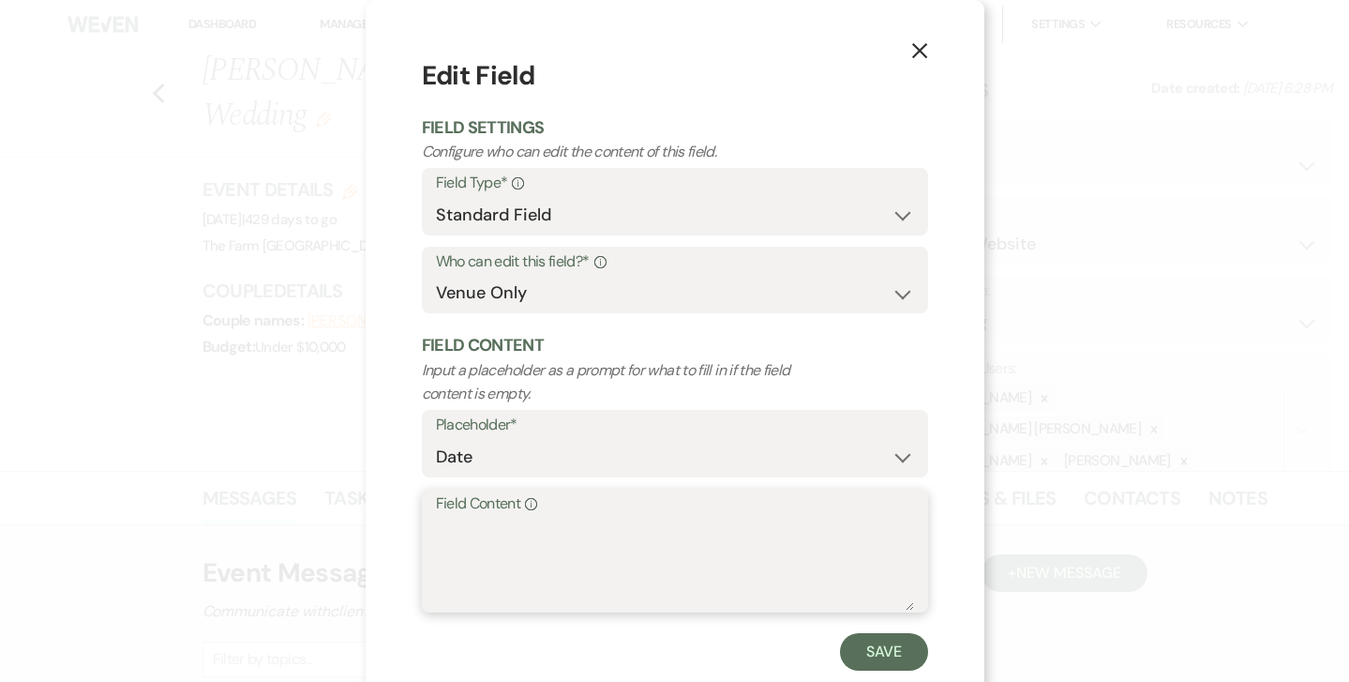
click at [545, 517] on textarea "Field Content Info" at bounding box center [675, 564] width 478 height 94
type textarea "[DATE]"
click at [903, 650] on button "Save" at bounding box center [884, 652] width 88 height 38
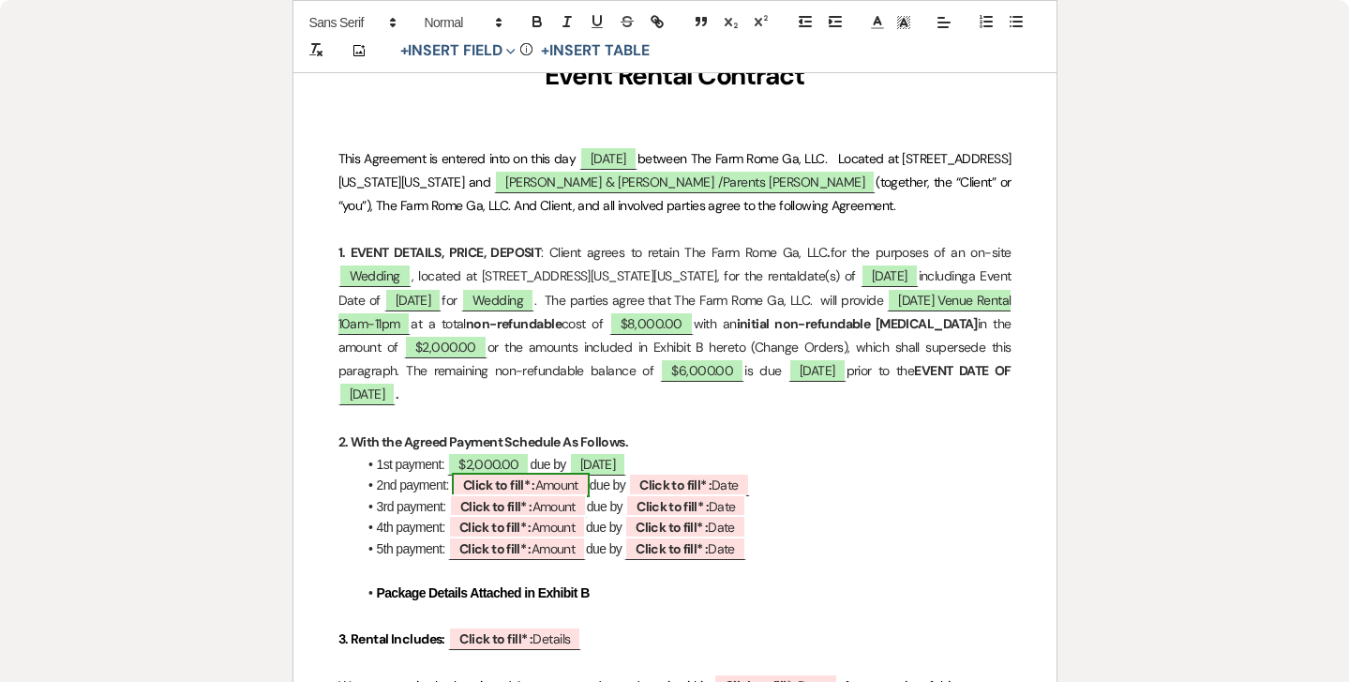
click at [528, 482] on b "Click to fill* :" at bounding box center [499, 484] width 72 height 17
select select "owner"
select select "Amount"
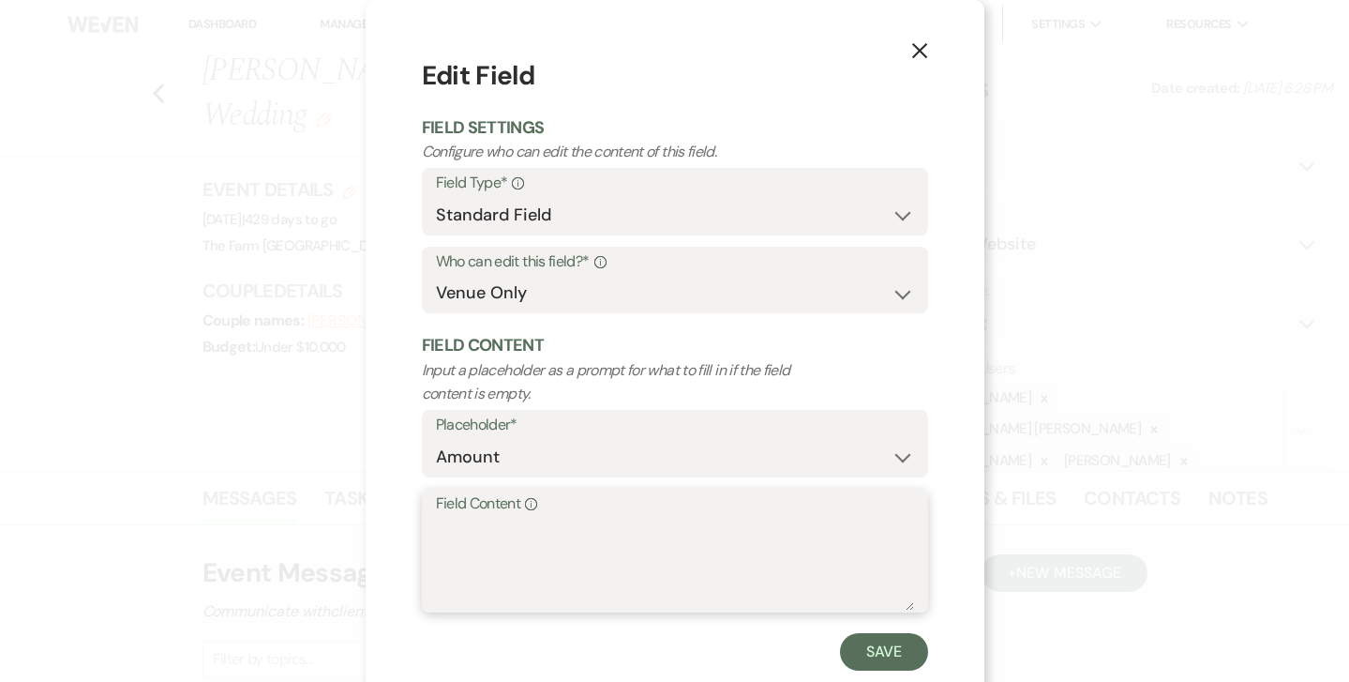
click at [471, 518] on textarea "Field Content Info" at bounding box center [675, 564] width 478 height 94
type textarea "$2,000.00"
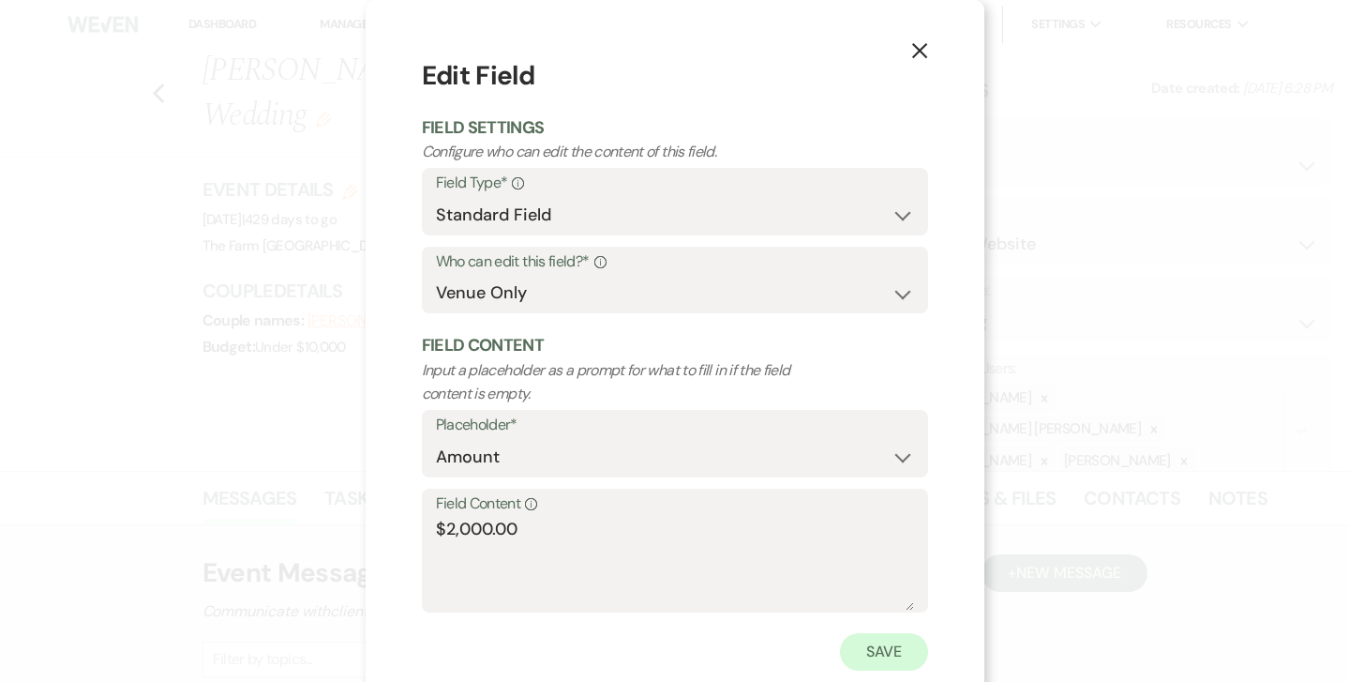
click at [873, 657] on button "Save" at bounding box center [884, 652] width 88 height 38
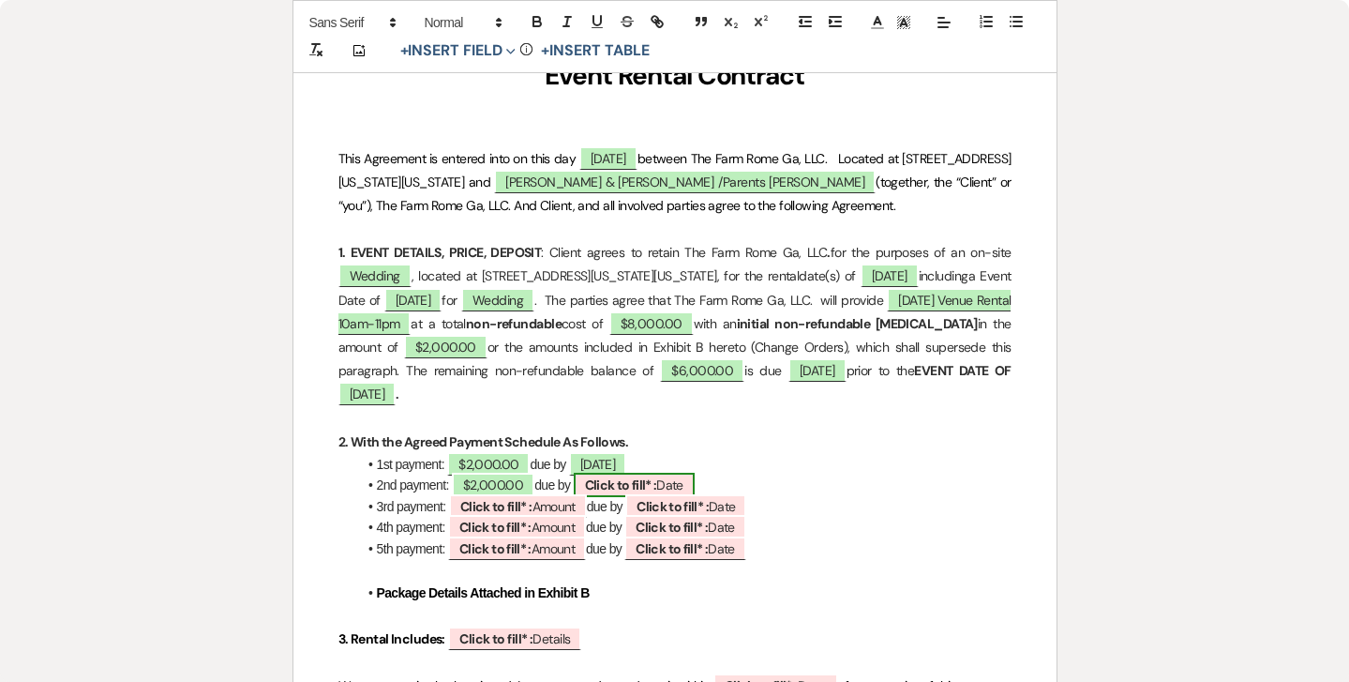
click at [638, 478] on b "Click to fill* :" at bounding box center [621, 484] width 72 height 17
select select "owner"
select select "Date"
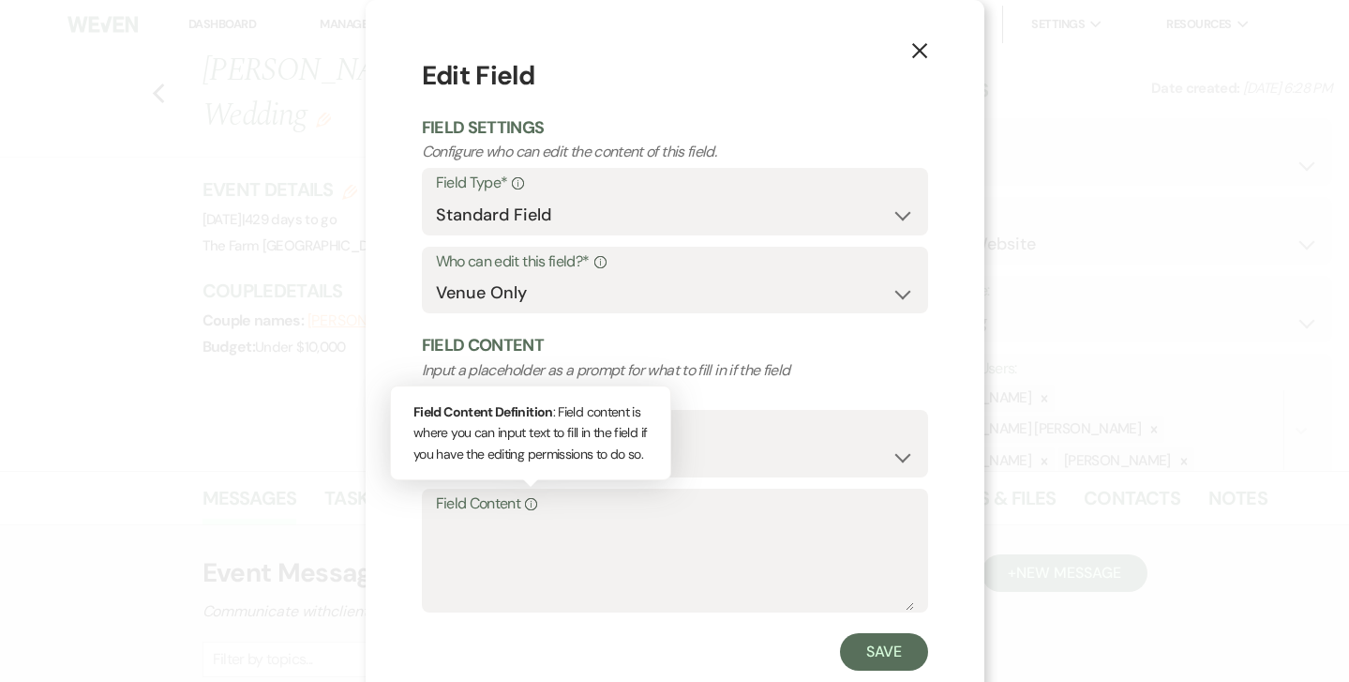
click at [522, 505] on div "Info" at bounding box center [528, 503] width 17 height 27
click at [522, 517] on textarea "Field Content Info Field Content Definition : Field content is where you can in…" at bounding box center [675, 564] width 478 height 94
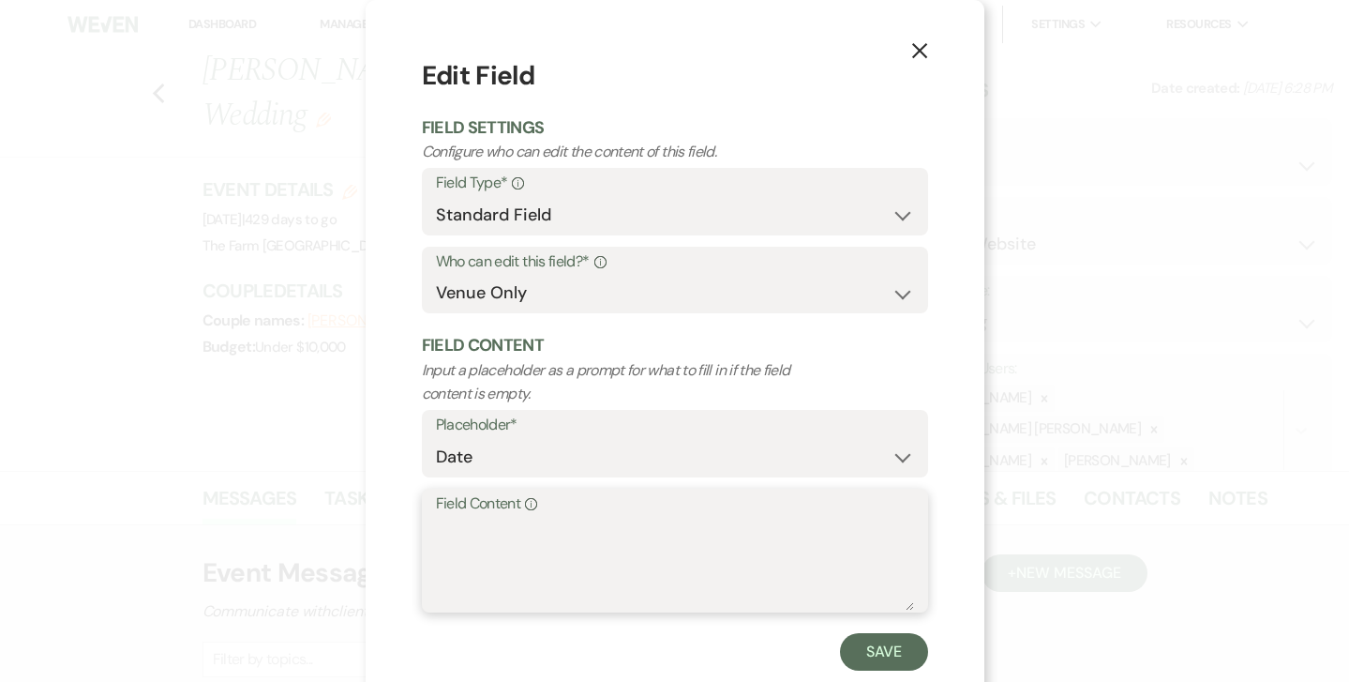
type textarea "("
type textarea "[DATE]"
click at [894, 645] on button "Save" at bounding box center [884, 652] width 88 height 38
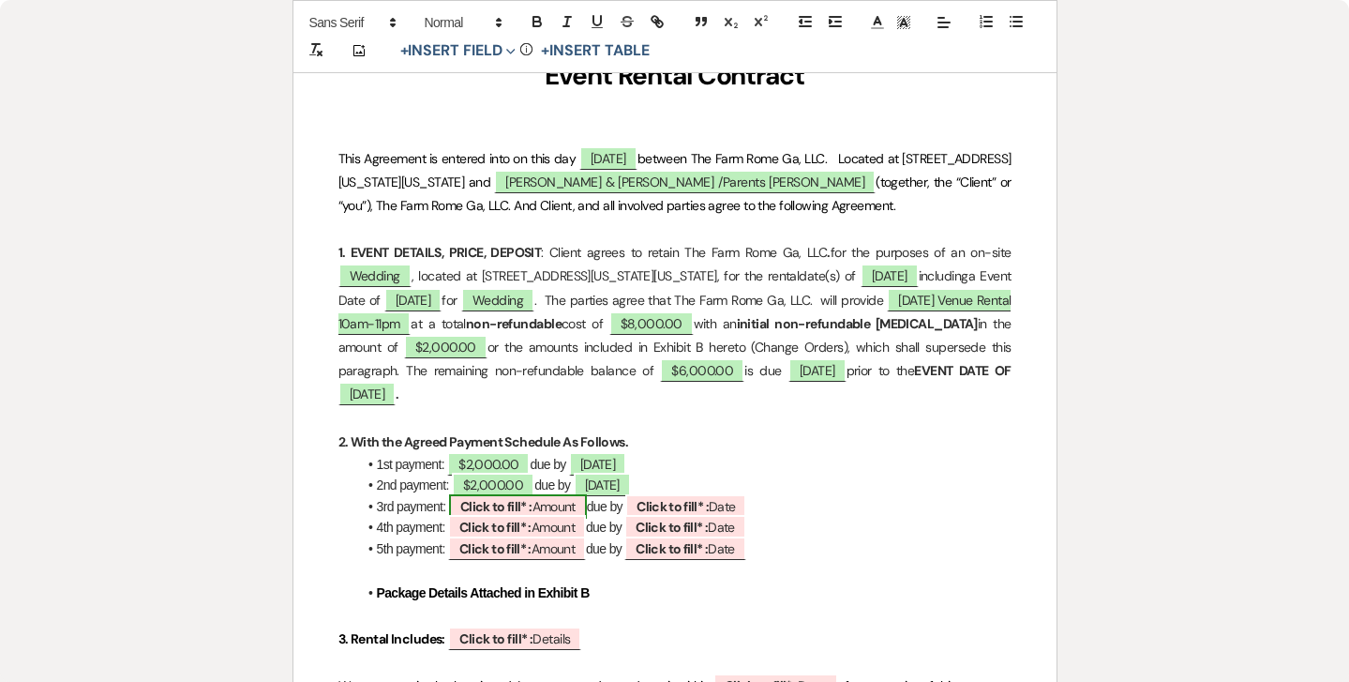
click at [524, 500] on b "Click to fill* :" at bounding box center [496, 506] width 72 height 17
select select "owner"
select select "Amount"
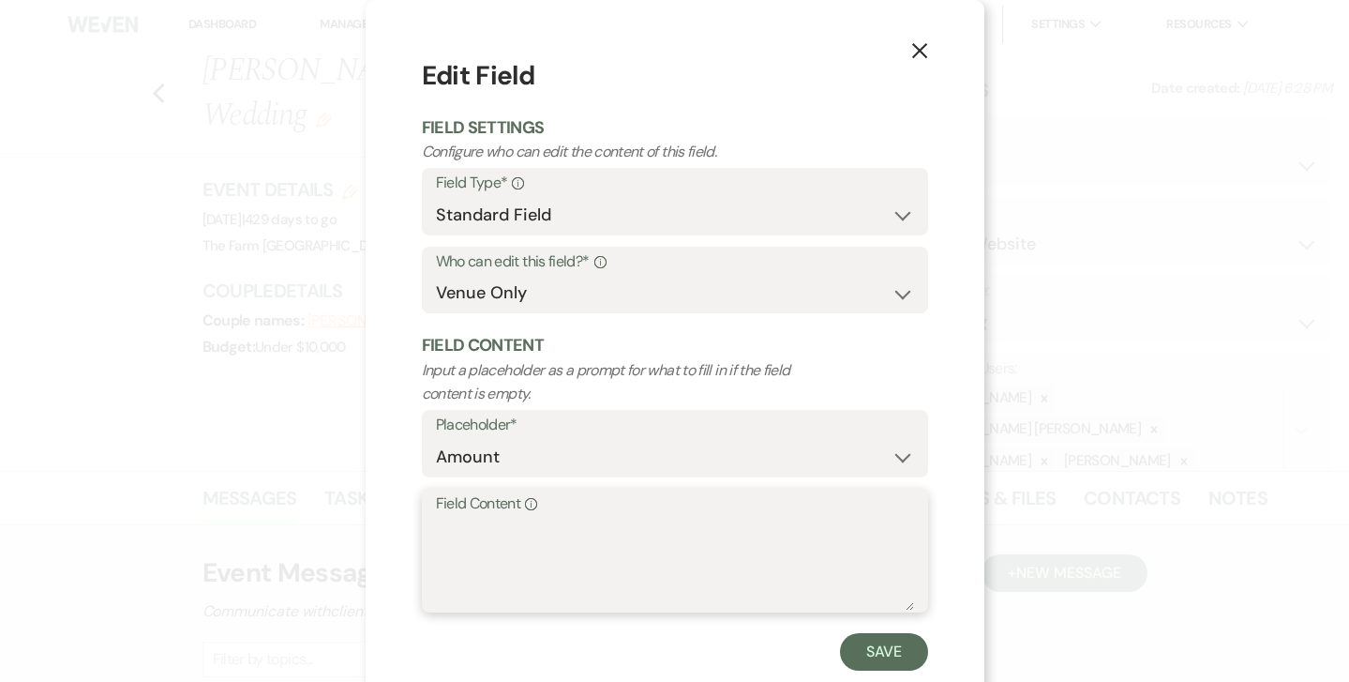
click at [485, 518] on textarea "Field Content Info" at bounding box center [675, 564] width 478 height 94
type textarea "$2,000.00"
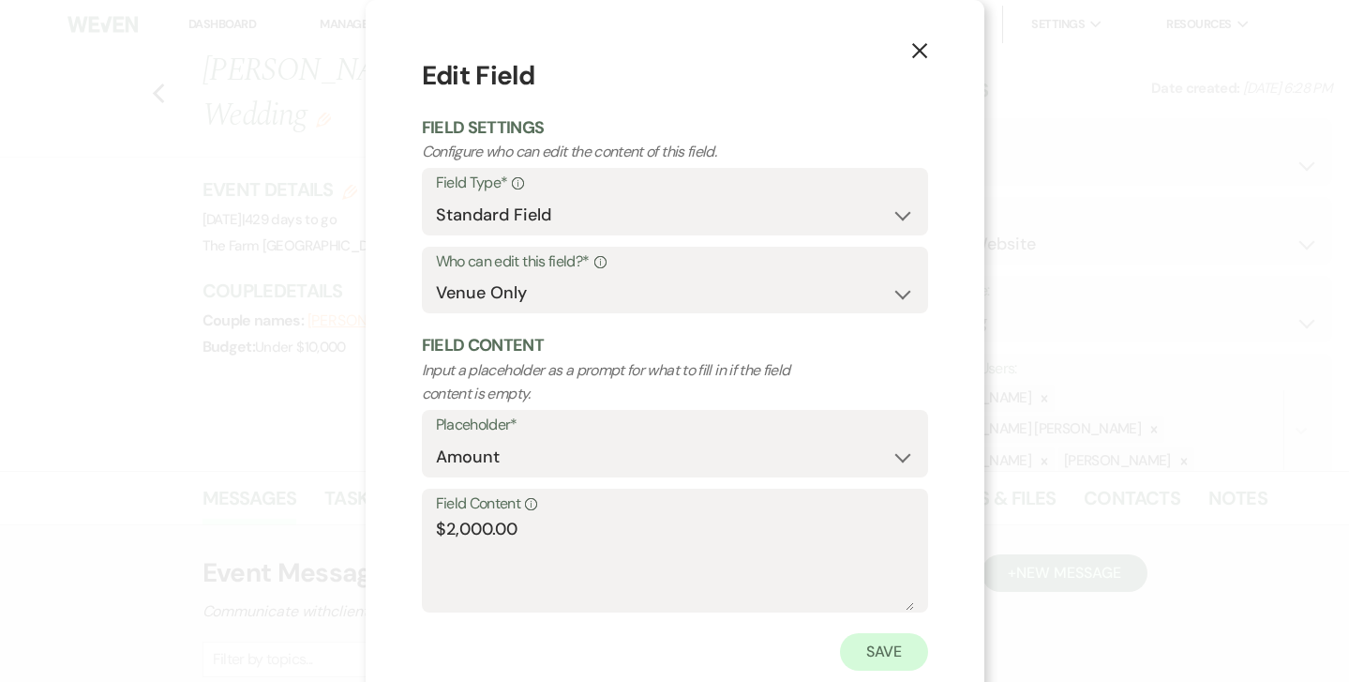
click at [879, 653] on button "Save" at bounding box center [884, 652] width 88 height 38
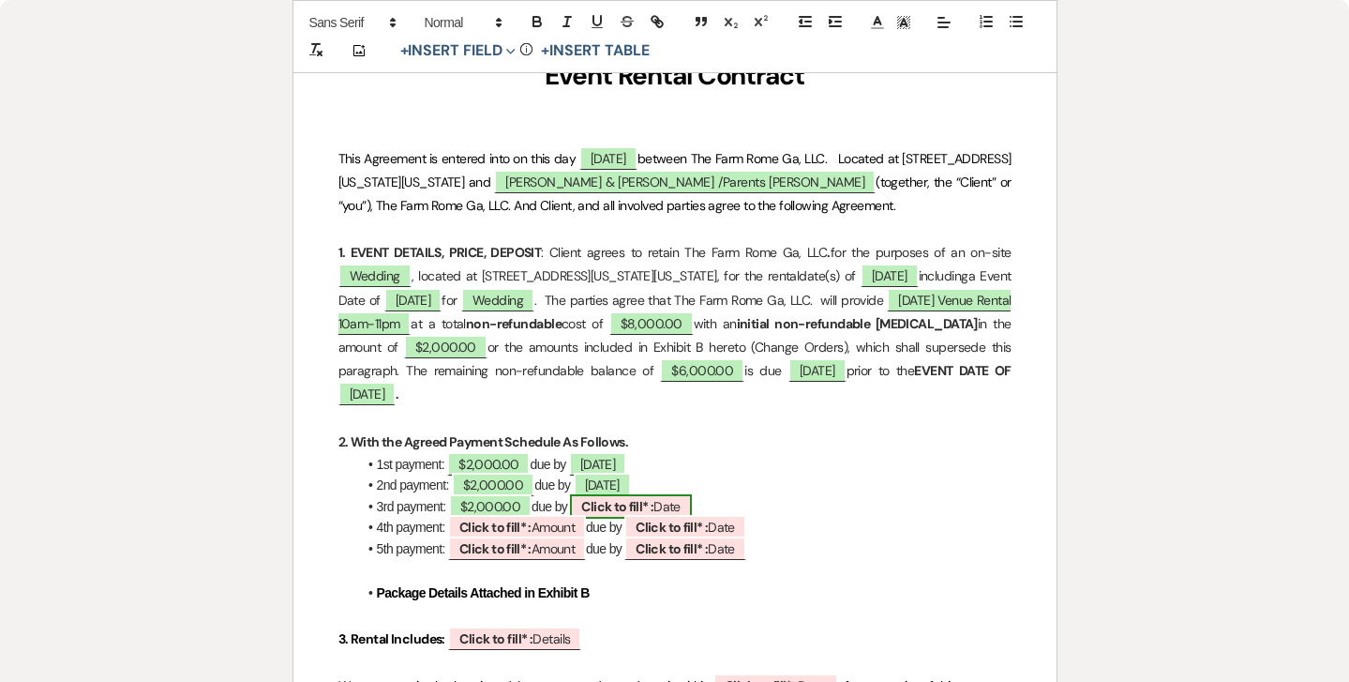
click at [608, 500] on b "Click to fill* :" at bounding box center [617, 506] width 72 height 17
select select "owner"
select select "Date"
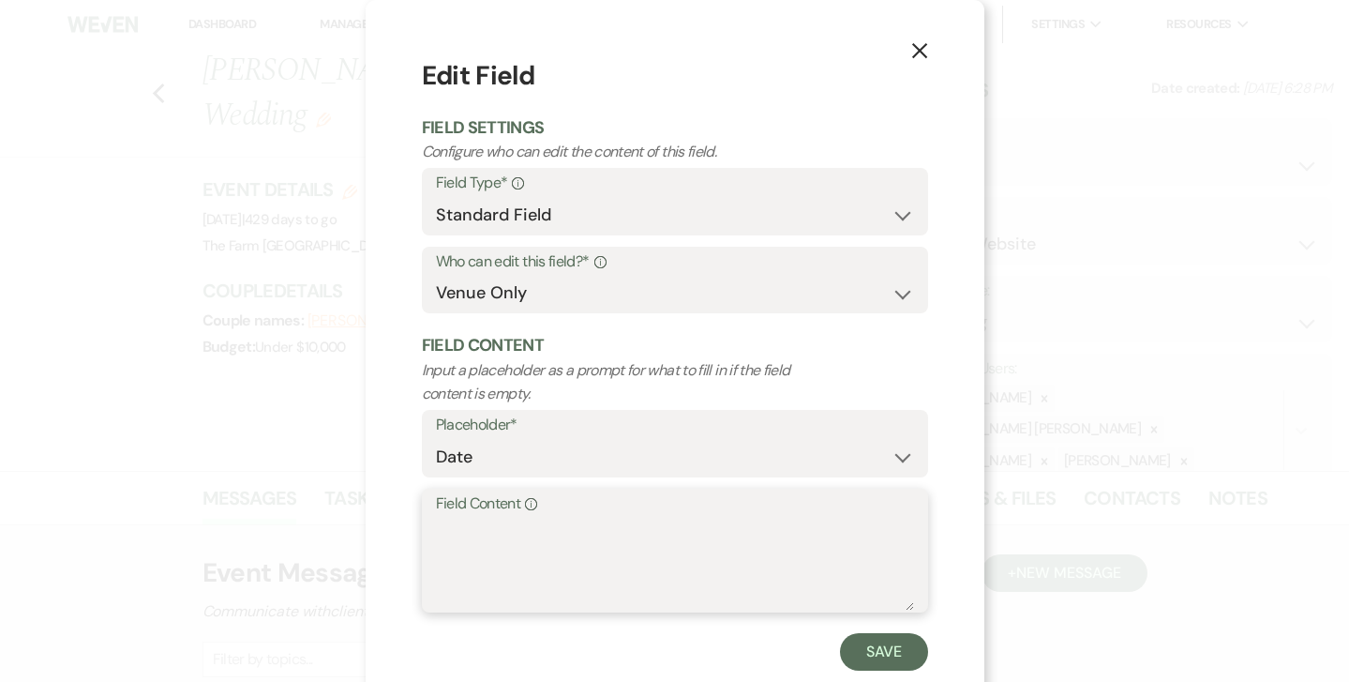
click at [587, 517] on textarea "Field Content Info" at bounding box center [675, 564] width 478 height 94
type textarea "[DATE]"
click at [908, 650] on button "Save" at bounding box center [884, 652] width 88 height 38
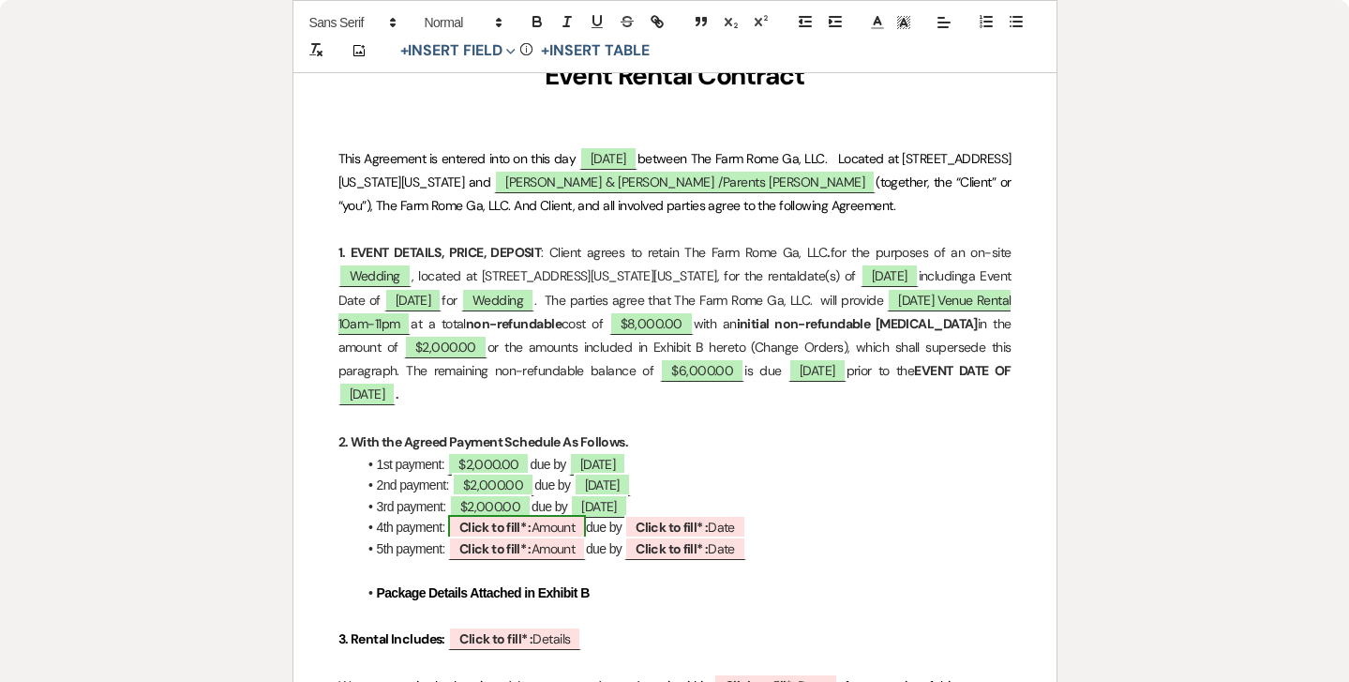
click at [492, 522] on b "Click to fill* :" at bounding box center [495, 526] width 72 height 17
select select "owner"
select select "Amount"
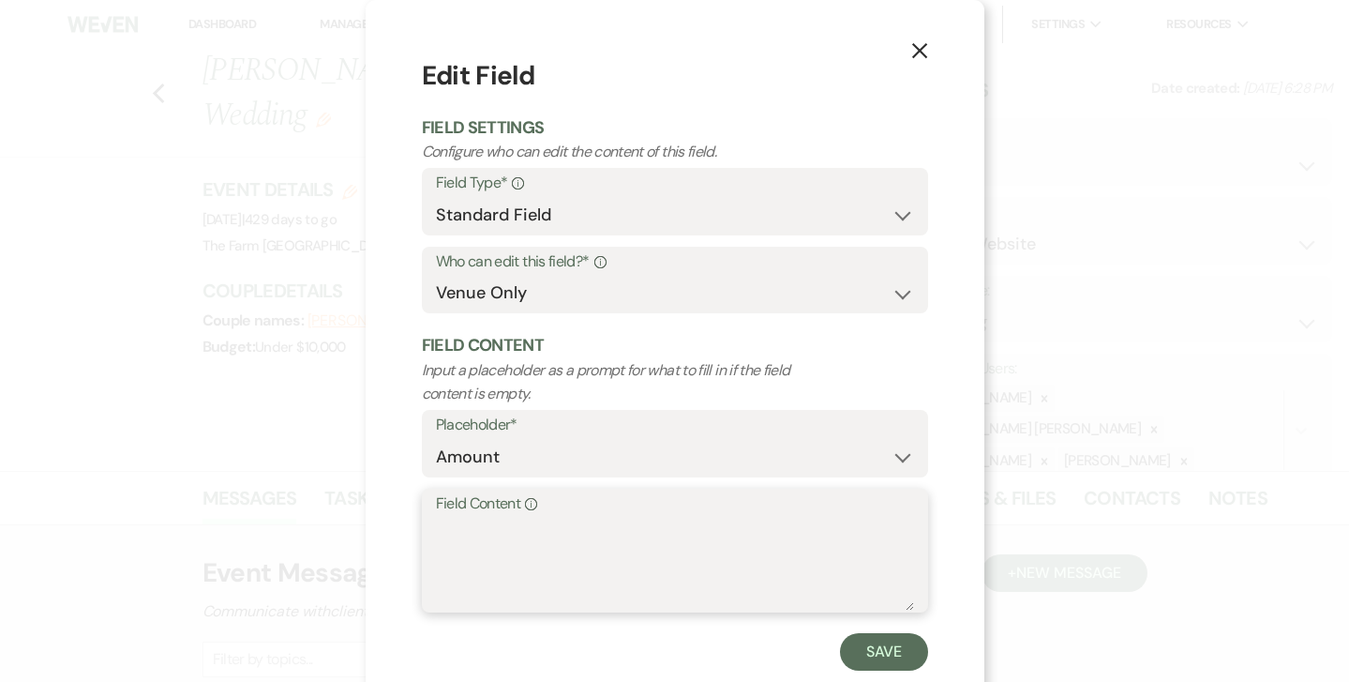
click at [462, 523] on textarea "Field Content Info" at bounding box center [675, 564] width 478 height 94
type textarea "$2,000.00"
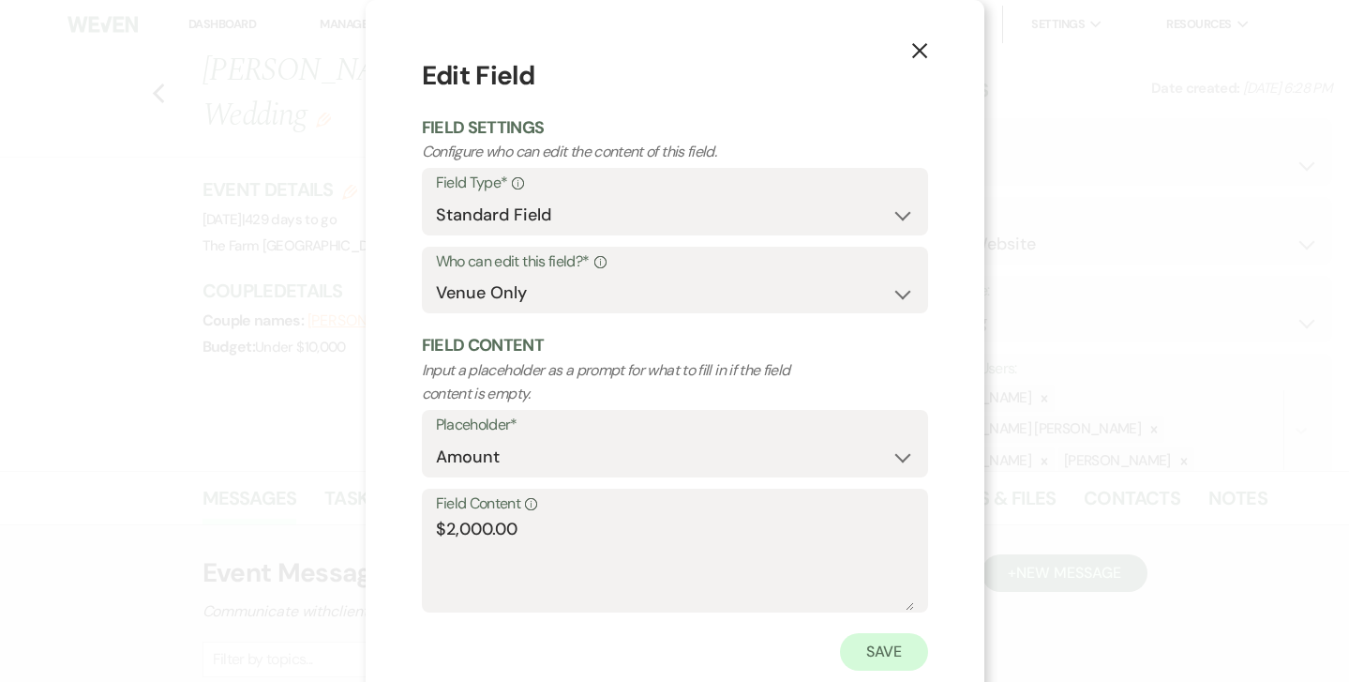
click at [901, 644] on button "Save" at bounding box center [884, 652] width 88 height 38
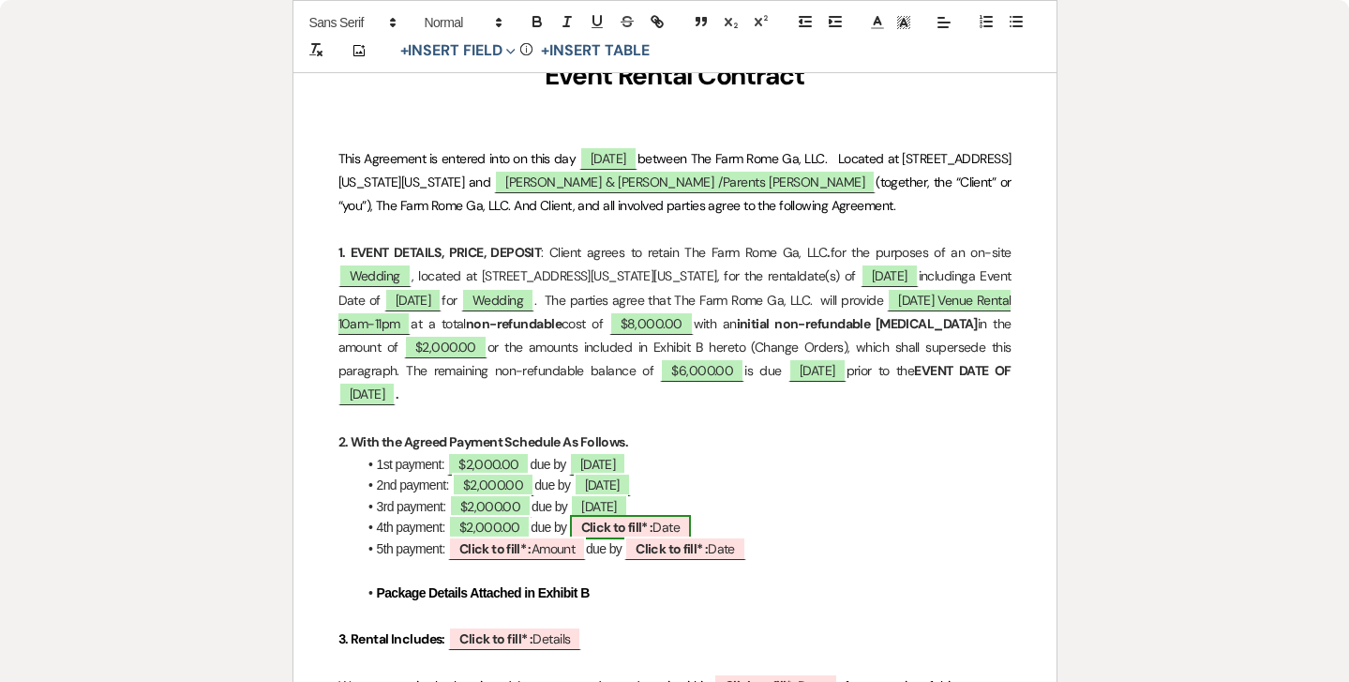
click at [617, 528] on b "Click to fill* :" at bounding box center [617, 526] width 72 height 17
select select "owner"
select select "Date"
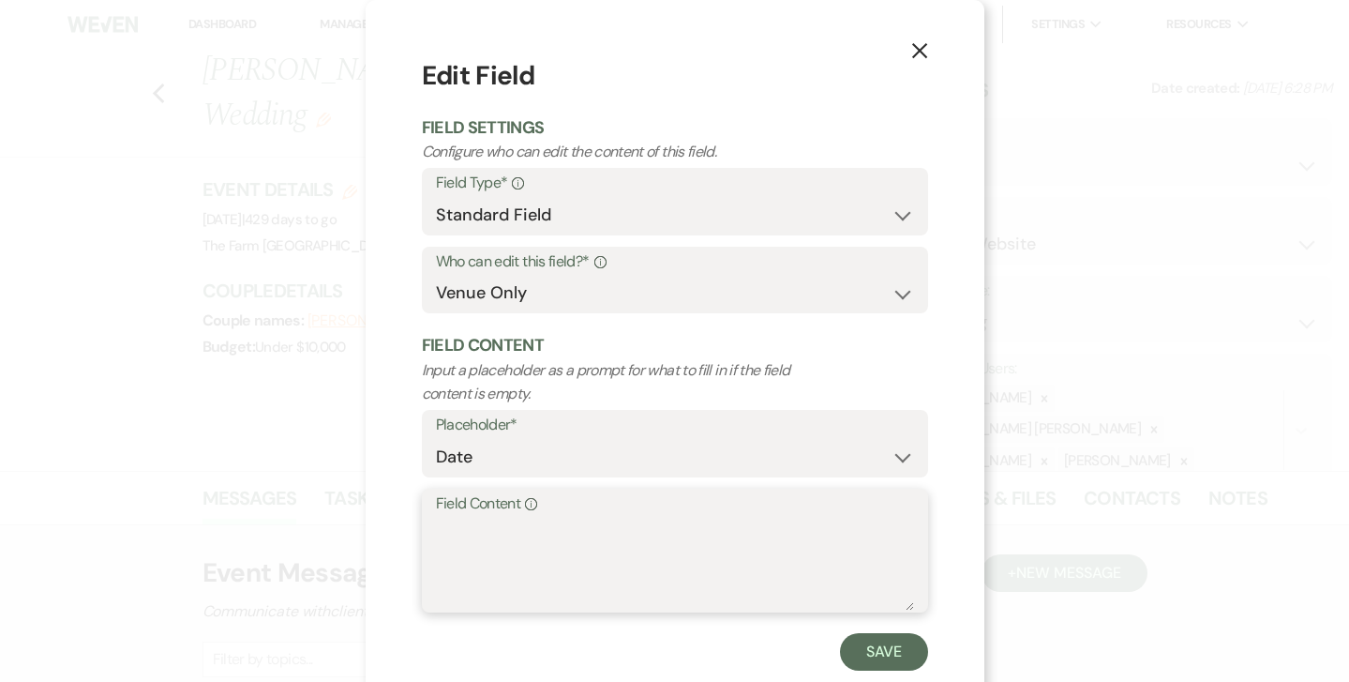
click at [558, 529] on textarea "Field Content Info" at bounding box center [675, 564] width 478 height 94
type textarea "[DATE]"
click at [874, 643] on button "Save" at bounding box center [884, 652] width 88 height 38
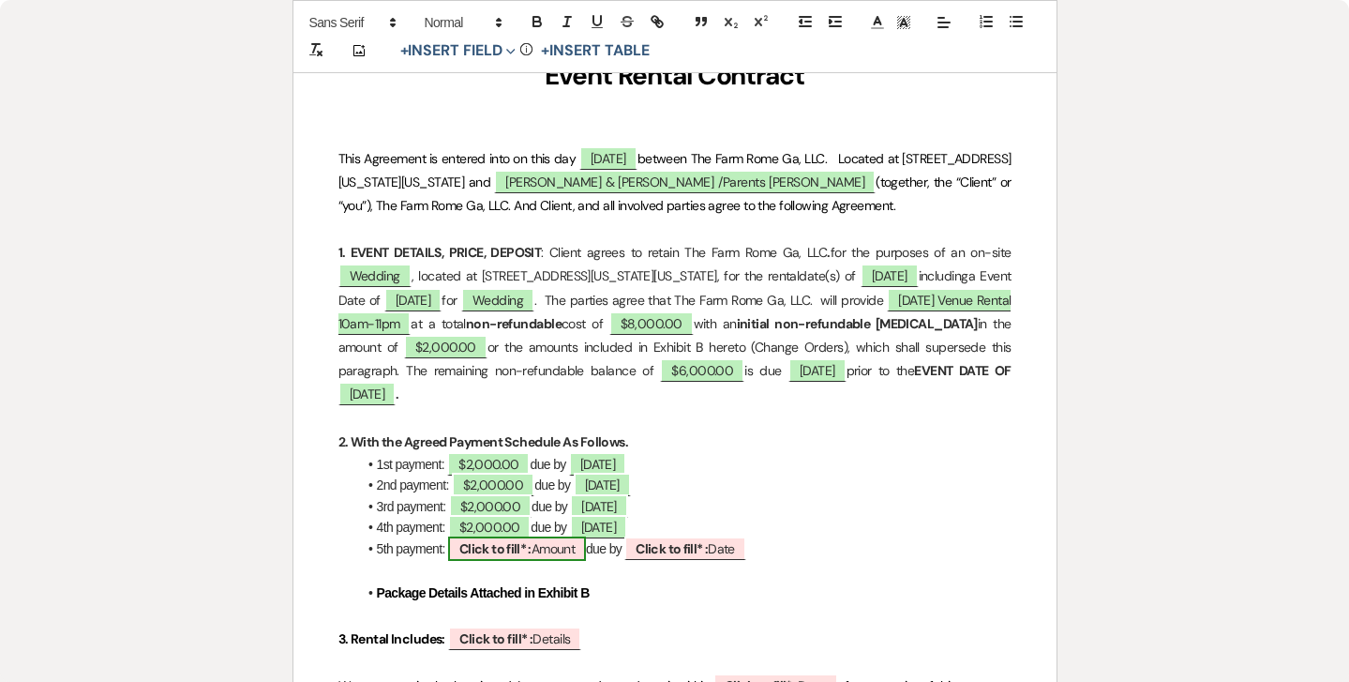
click at [508, 540] on b "Click to fill* :" at bounding box center [495, 548] width 72 height 17
select select "owner"
select select "Amount"
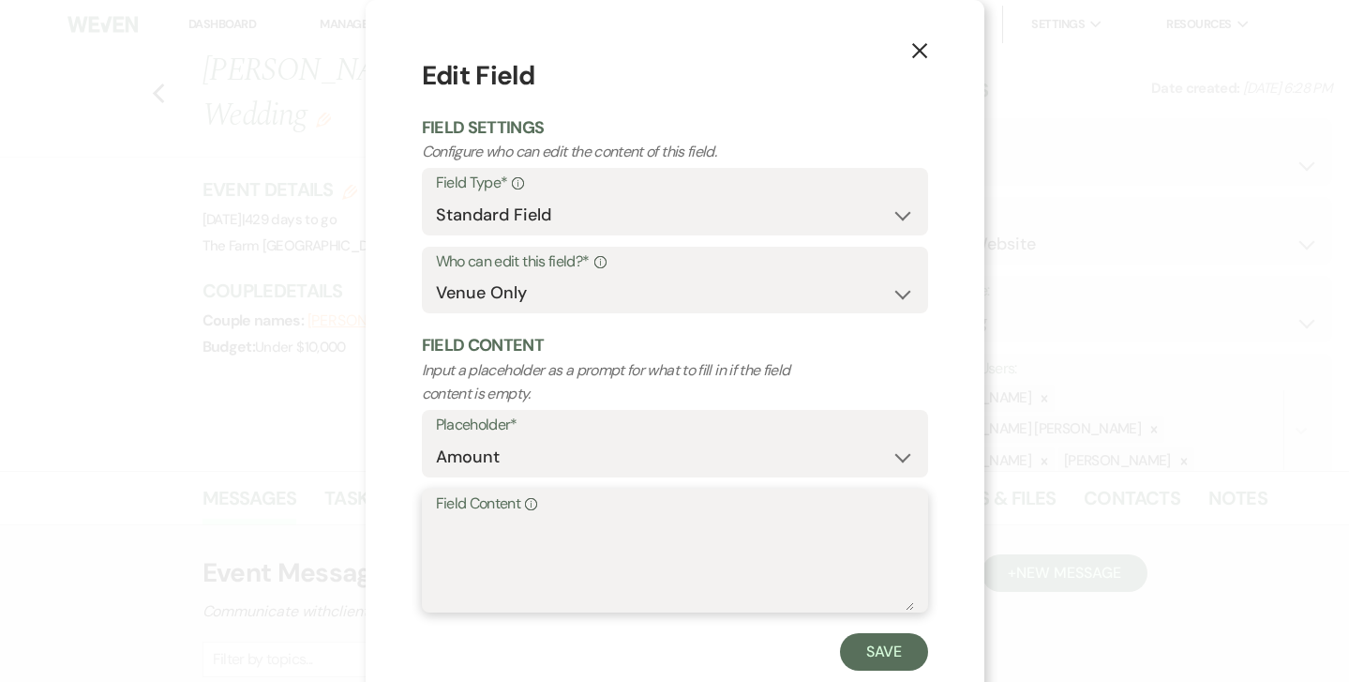
click at [463, 532] on textarea "Field Content Info" at bounding box center [675, 564] width 478 height 94
type textarea "O"
type textarea "$0"
click at [890, 656] on button "Save" at bounding box center [884, 652] width 88 height 38
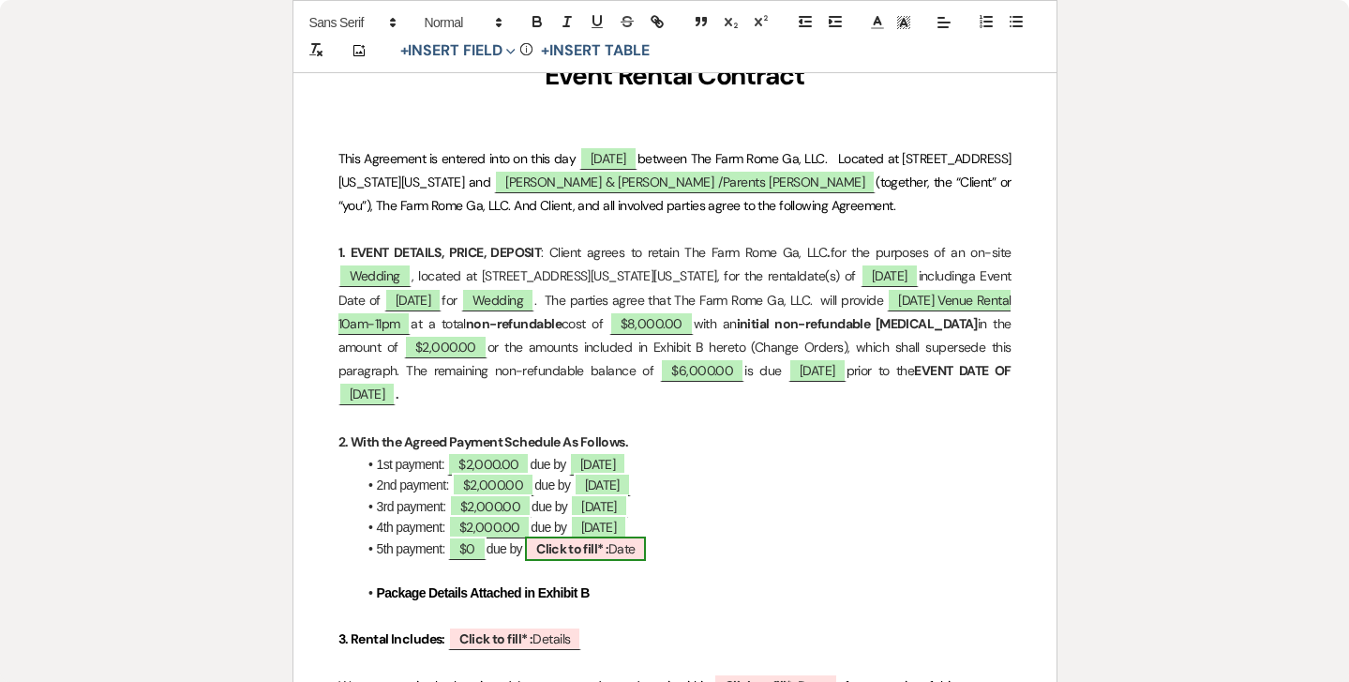
click at [592, 550] on span "Click to fill* : Date" at bounding box center [585, 548] width 121 height 24
select select "owner"
select select "Date"
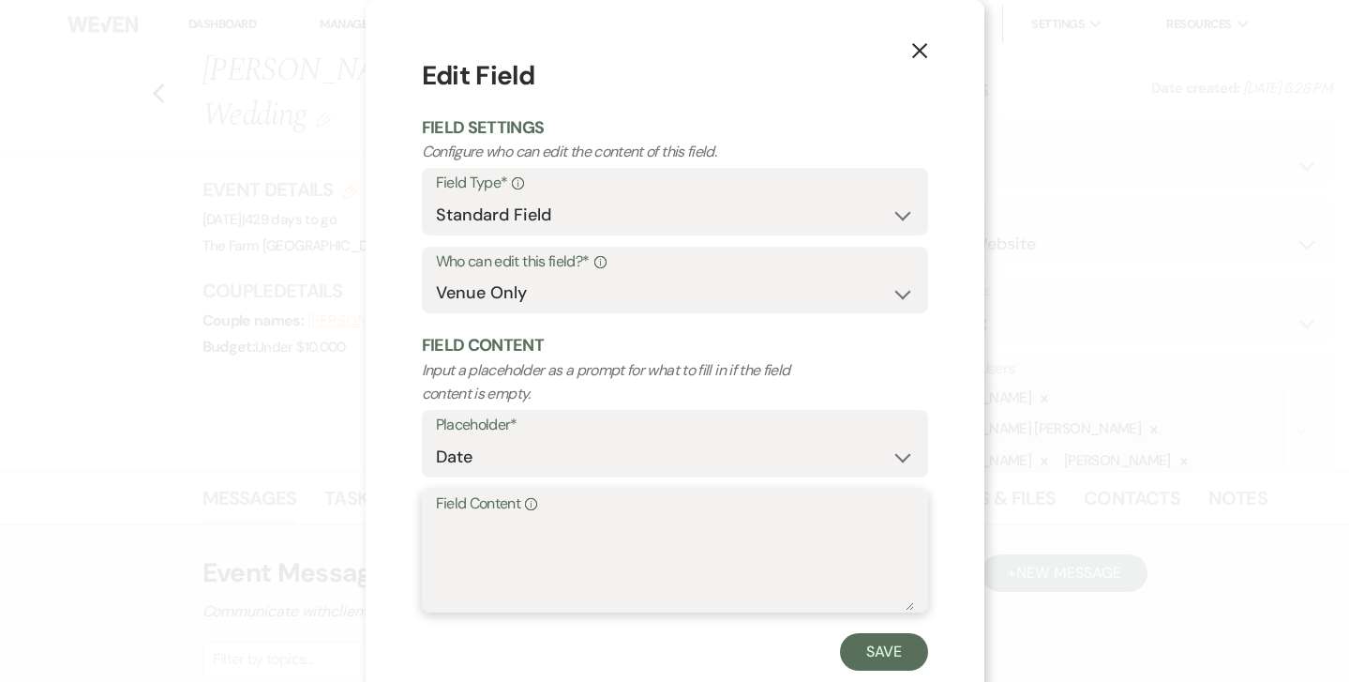
click at [533, 538] on textarea "Field Content Info" at bounding box center [675, 564] width 478 height 94
type textarea "N/A"
click at [896, 652] on button "Save" at bounding box center [884, 652] width 88 height 38
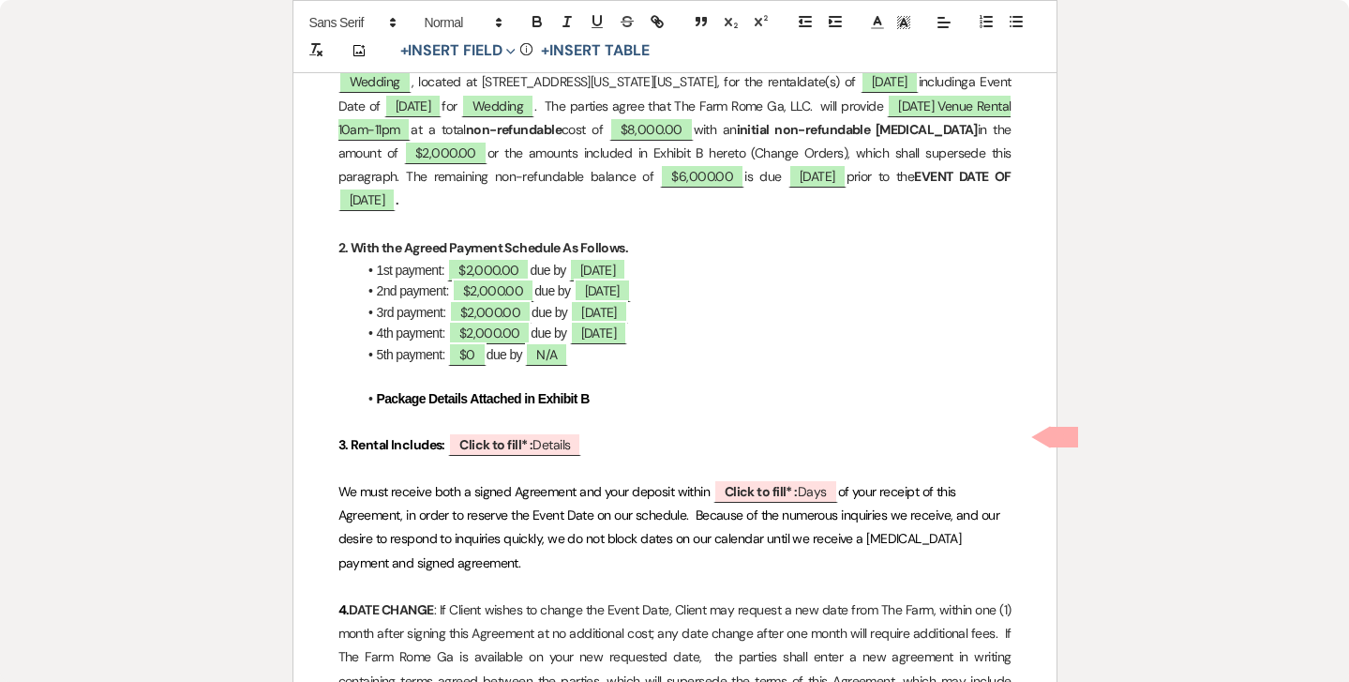
scroll to position [584, 0]
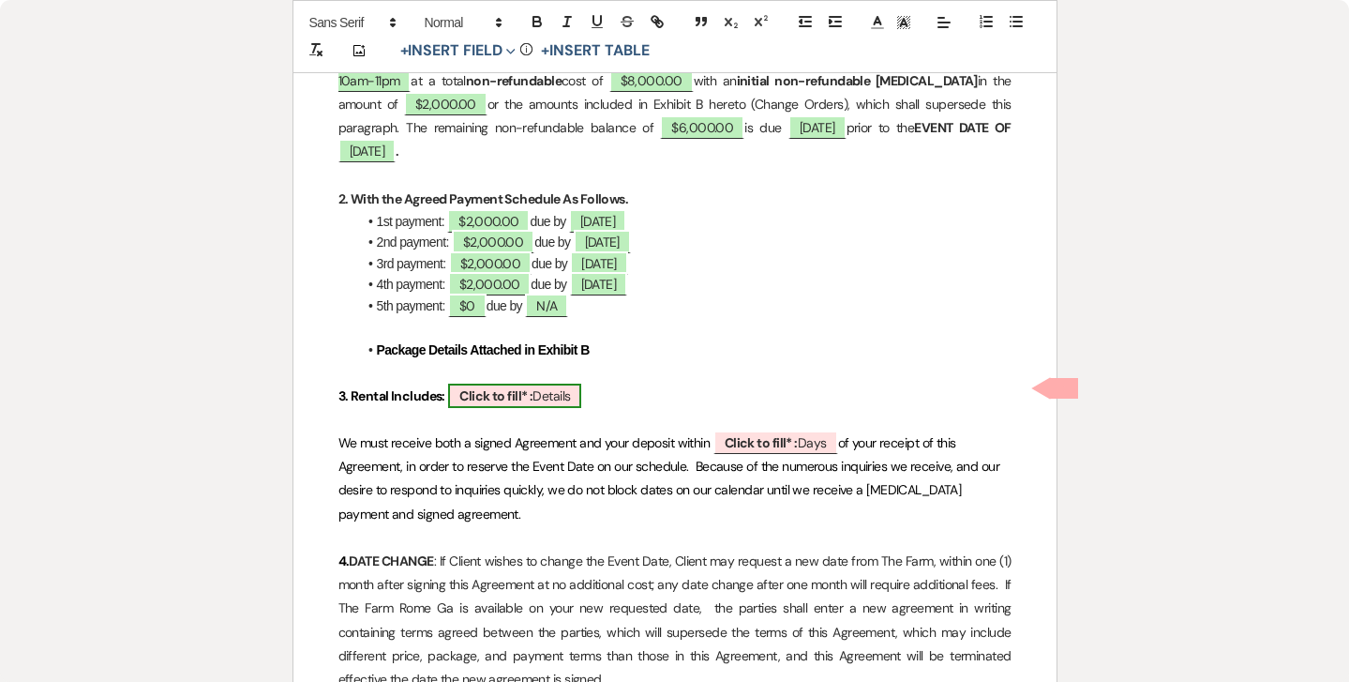
click at [546, 387] on span "Click to fill* : Details" at bounding box center [514, 395] width 133 height 24
select select "owner"
select select "custom_placeholder"
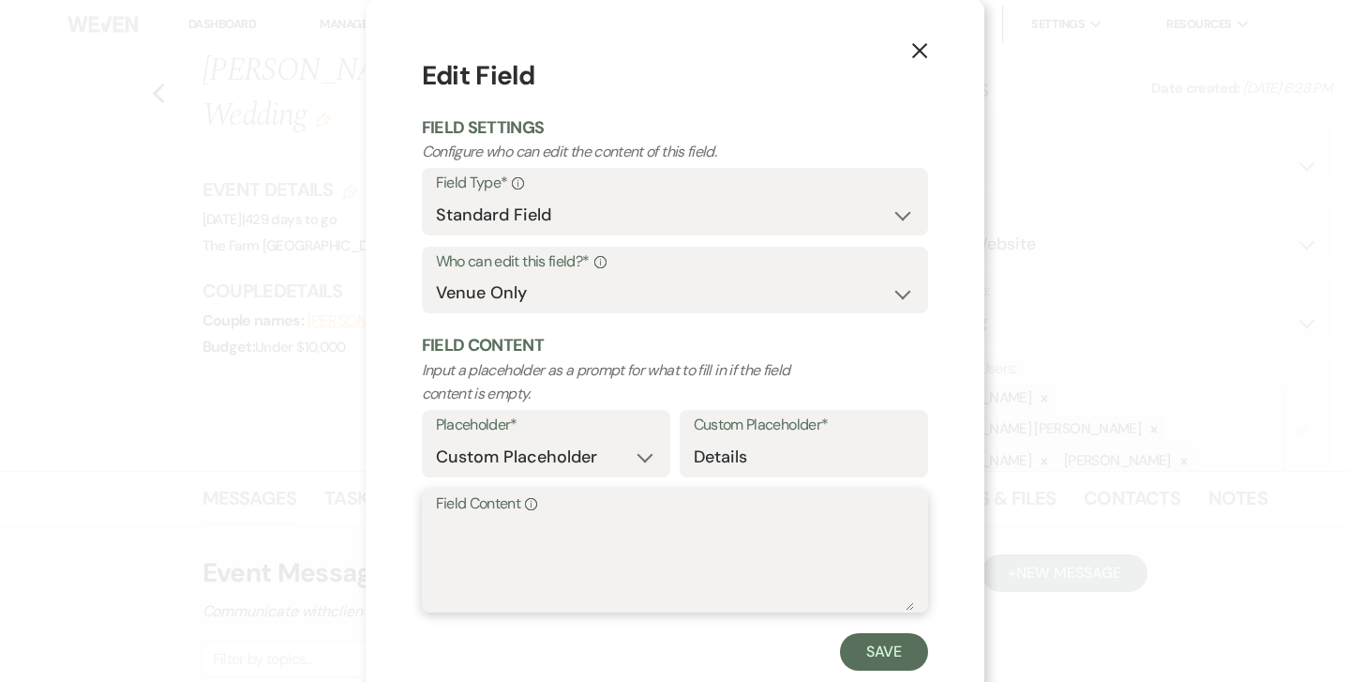
click at [457, 518] on textarea "Field Content Info" at bounding box center [675, 564] width 478 height 94
paste textarea "8 Hour Venue Rental Available between 10AM - 10PM For a Ceremony & Reception on…"
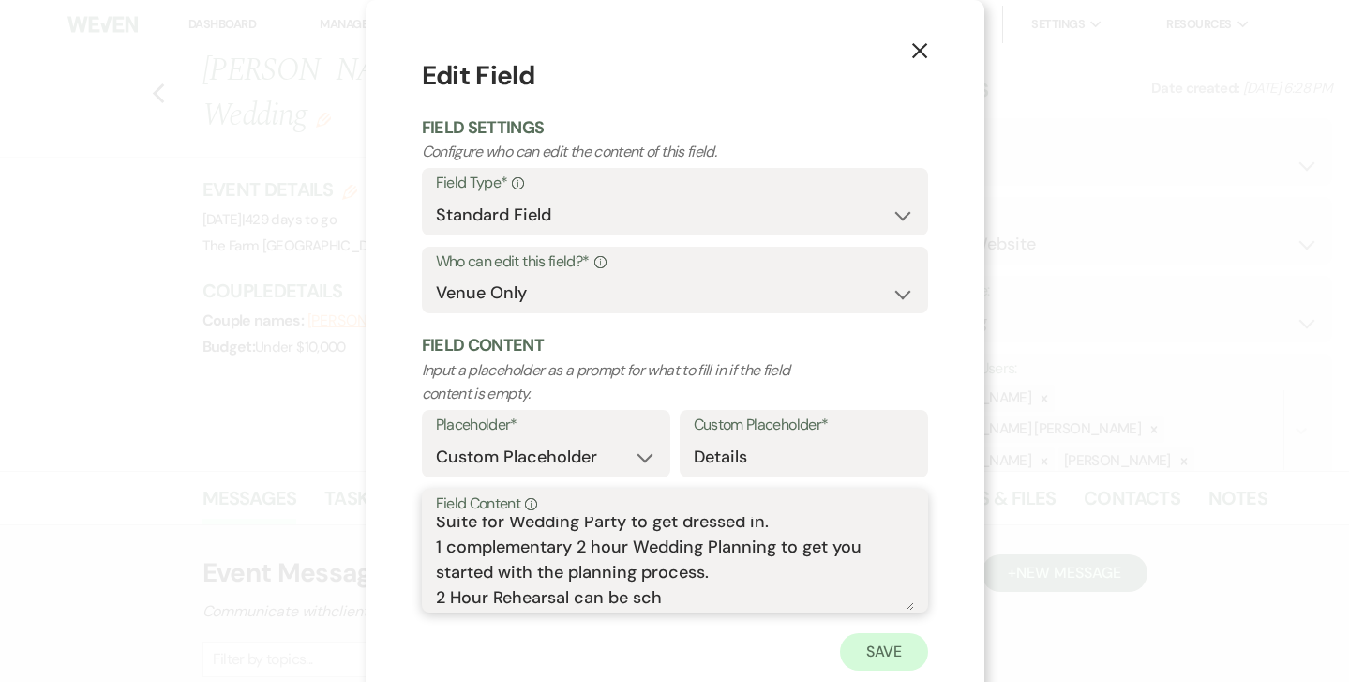
scroll to position [9, 0]
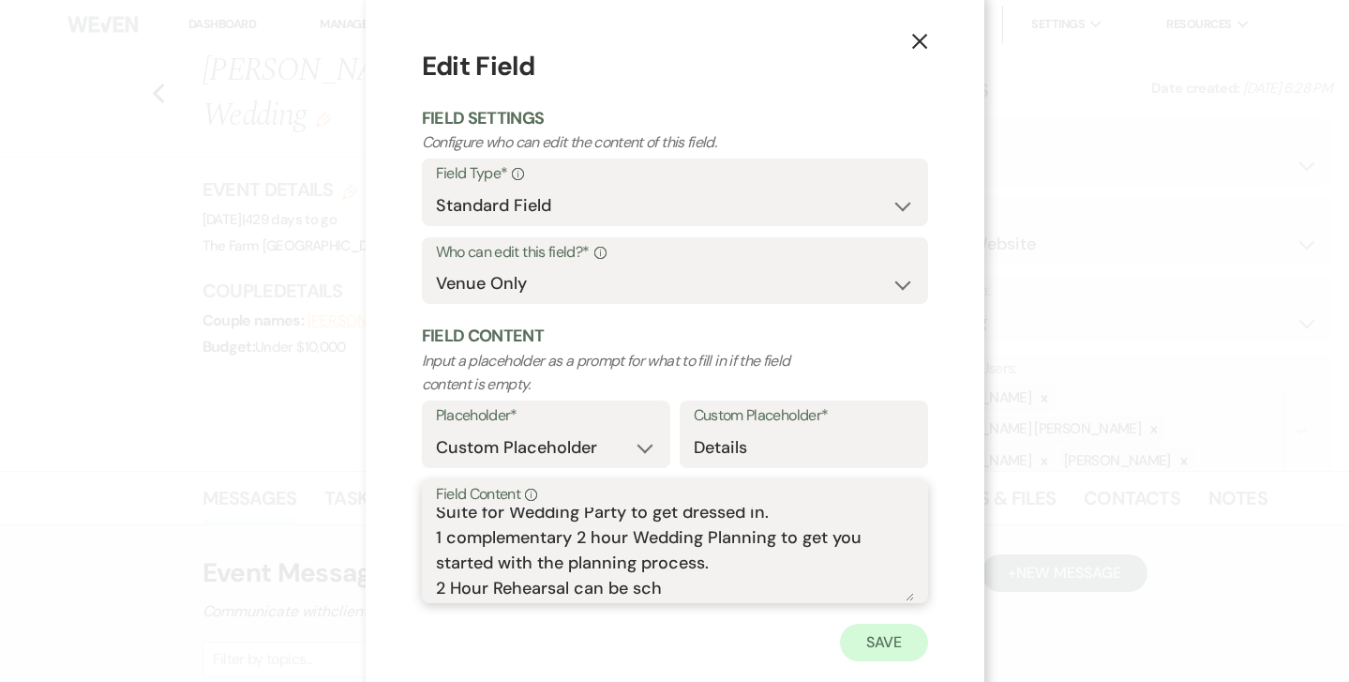
type textarea "8 Hour Venue Rental Available between 10AM - 10PM For a Ceremony & Reception on…"
click at [889, 645] on button "Save" at bounding box center [884, 642] width 88 height 38
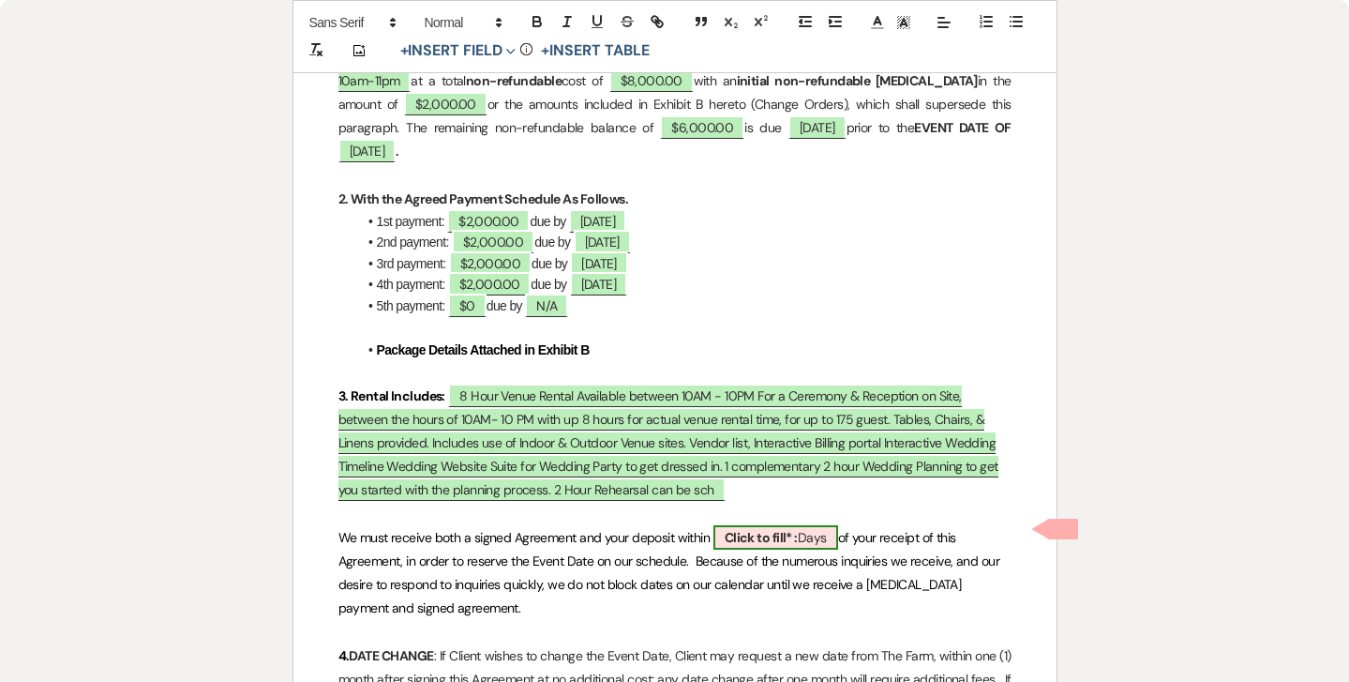
click at [770, 529] on b "Click to fill* :" at bounding box center [761, 537] width 73 height 17
select select "owner"
select select "custom_placeholder"
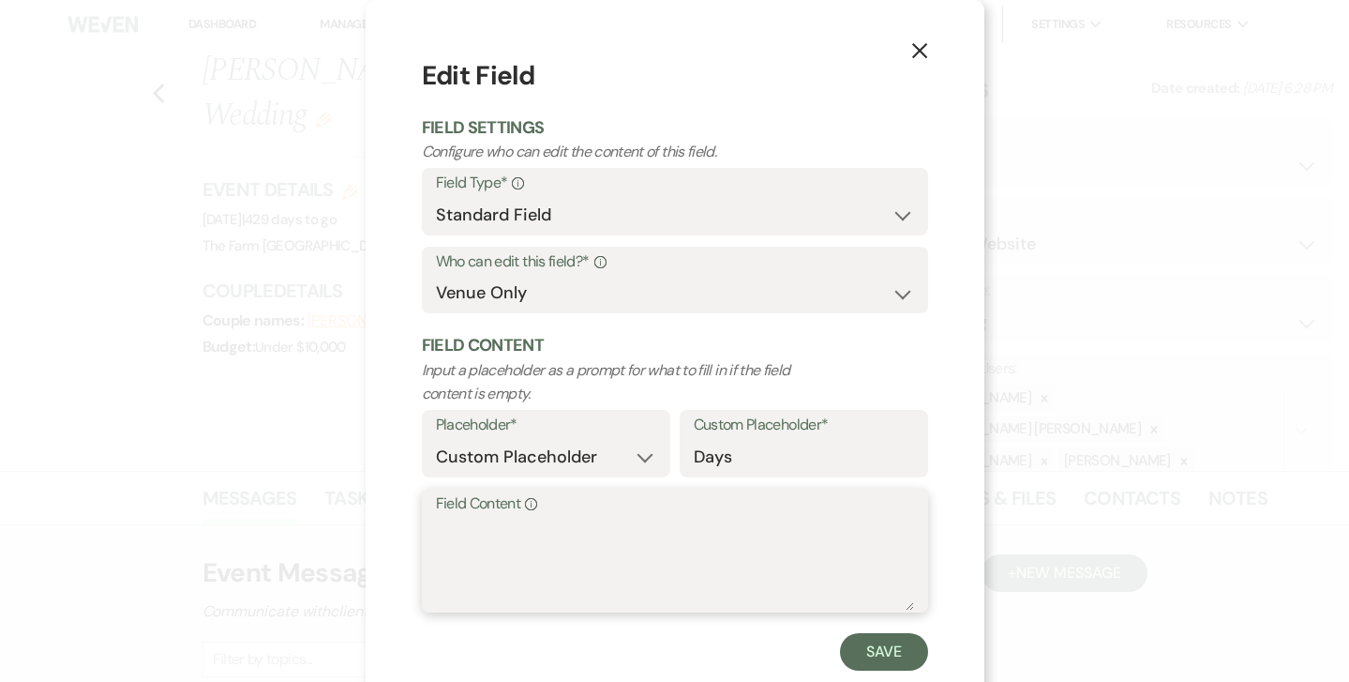
click at [768, 528] on textarea "Field Content Info" at bounding box center [675, 564] width 478 height 94
type textarea "2"
click at [879, 641] on button "Save" at bounding box center [884, 652] width 88 height 38
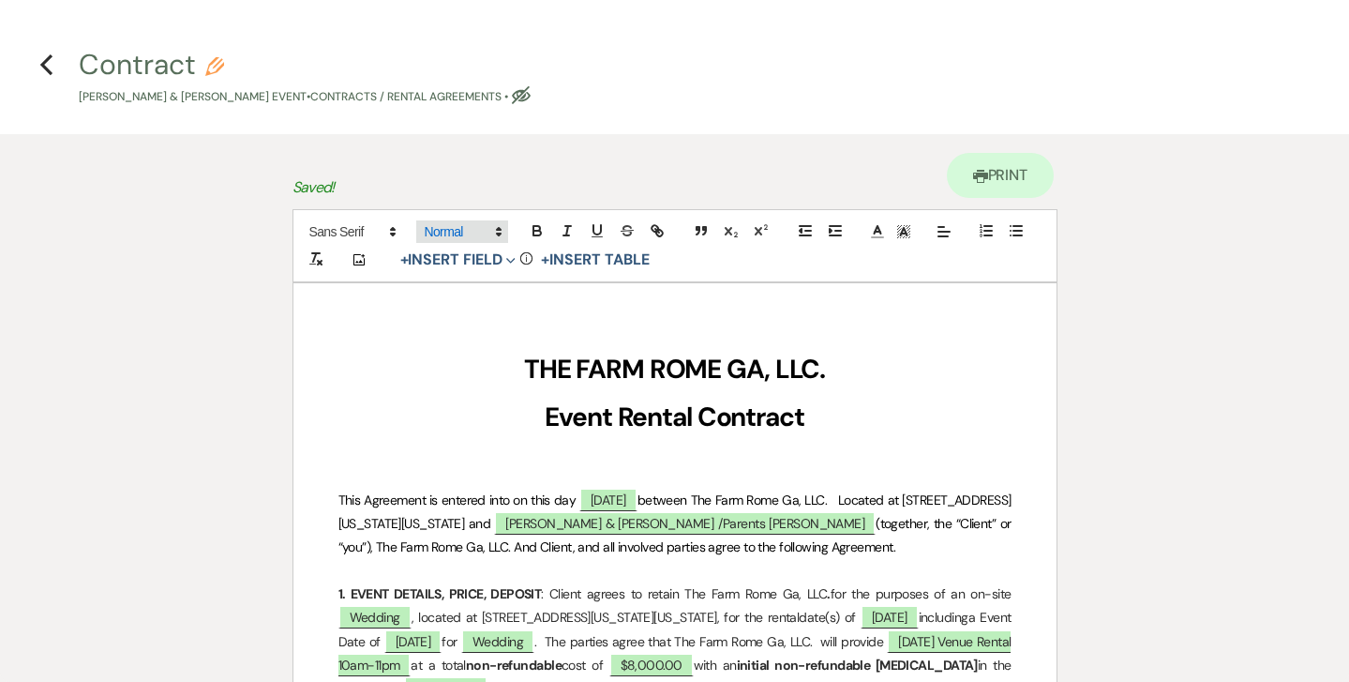
scroll to position [0, 0]
click at [531, 96] on use "button" at bounding box center [521, 95] width 19 height 18
select select "10"
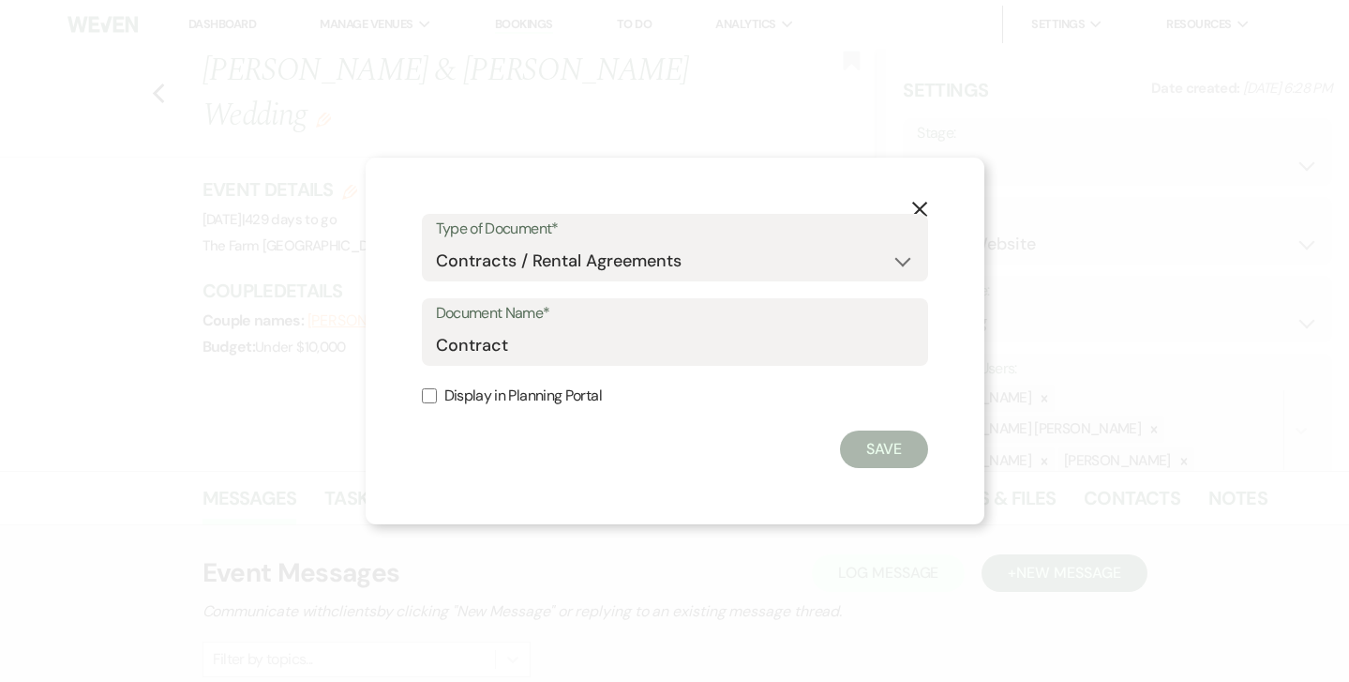
click at [430, 398] on input "Display in Planning Portal" at bounding box center [429, 395] width 15 height 15
checkbox input "true"
click at [864, 455] on button "Save" at bounding box center [884, 449] width 88 height 38
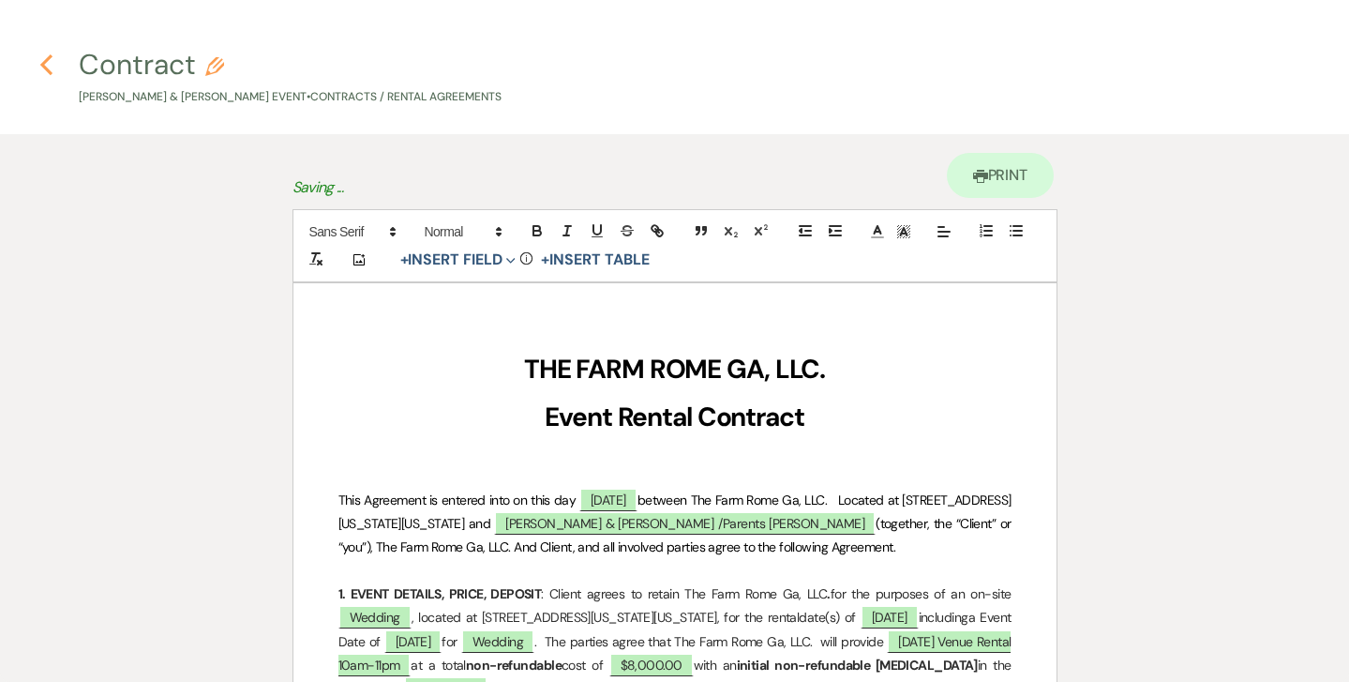
click at [48, 67] on icon "Previous" at bounding box center [46, 64] width 14 height 23
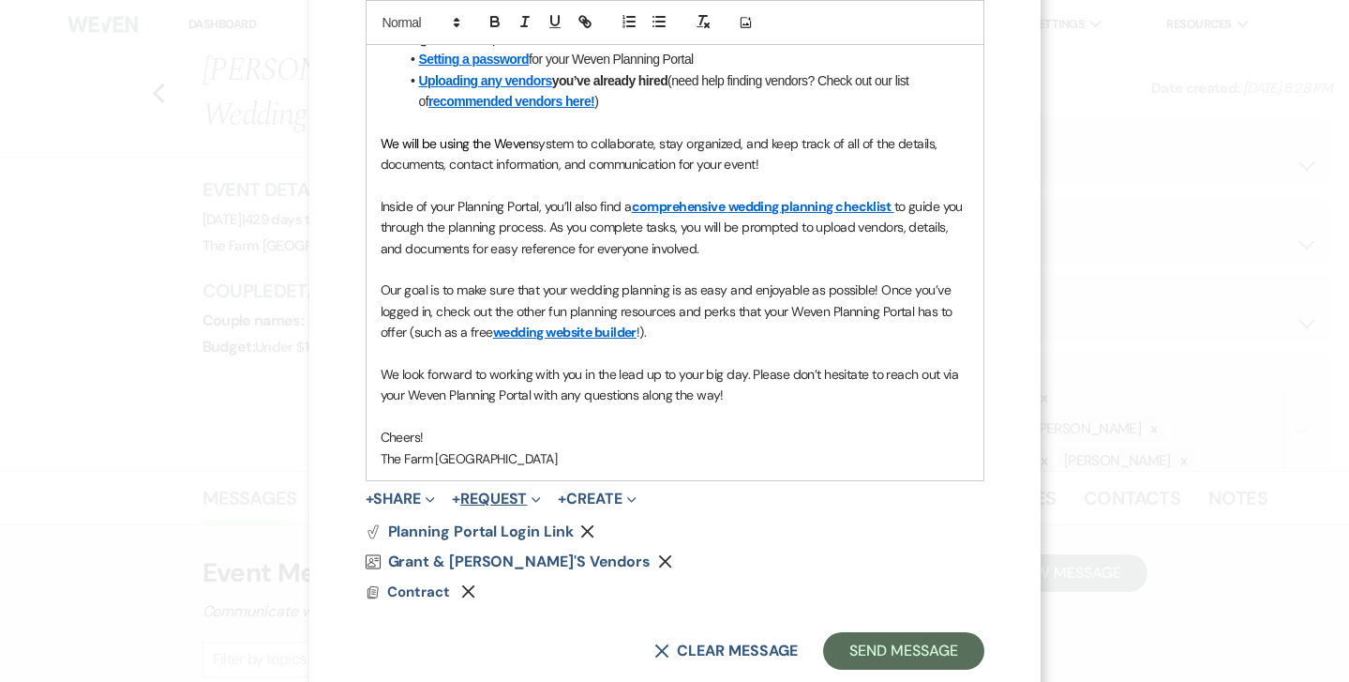
click at [507, 491] on button "+ Request Expand" at bounding box center [496, 498] width 89 height 15
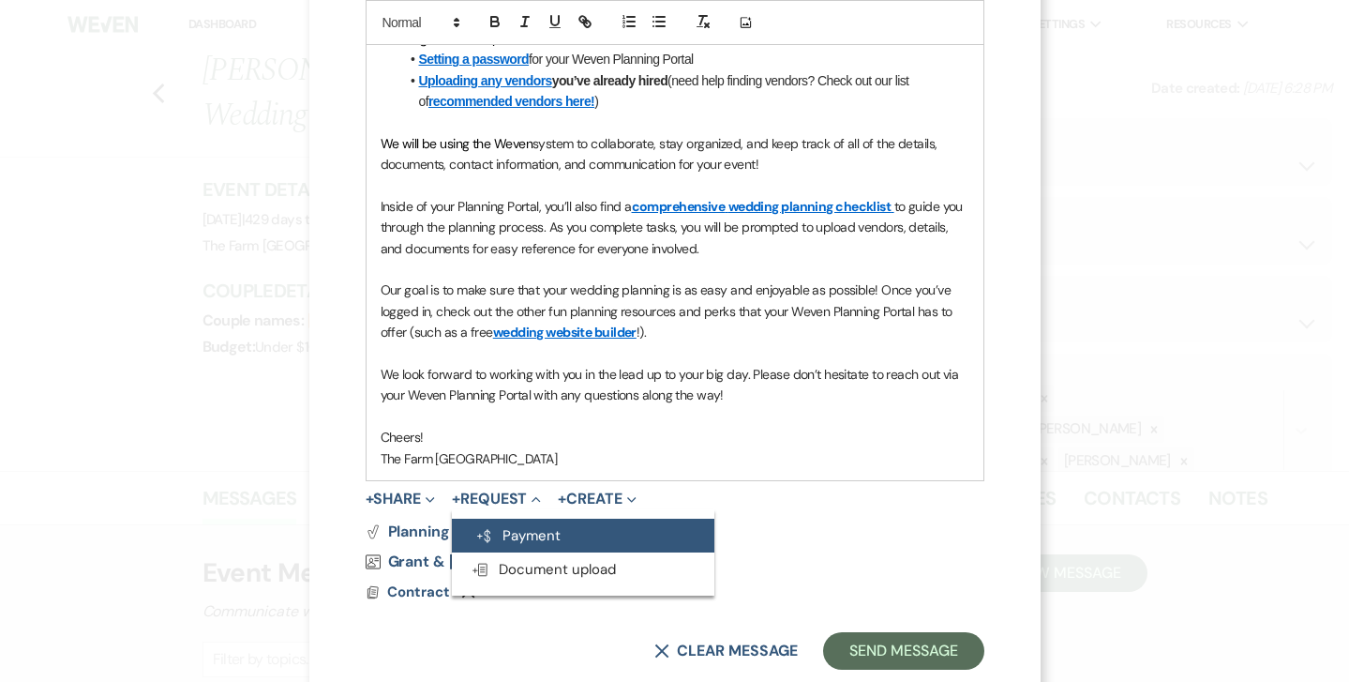
click at [537, 518] on button "Generate Payment Payment" at bounding box center [583, 535] width 263 height 34
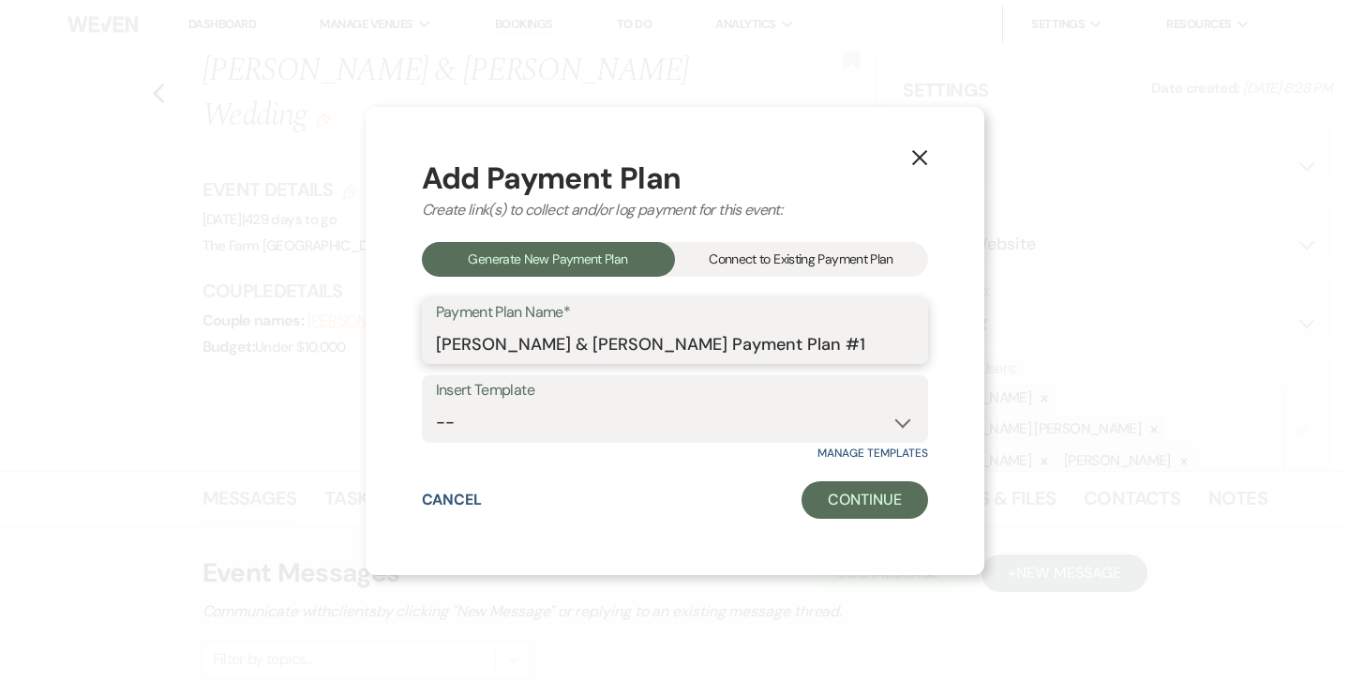
click at [864, 337] on input "[PERSON_NAME] & [PERSON_NAME] Payment Plan #1" at bounding box center [675, 343] width 478 height 37
type input "[PERSON_NAME] & [PERSON_NAME] Payment Plan #1 [DATE] Venue Rental"
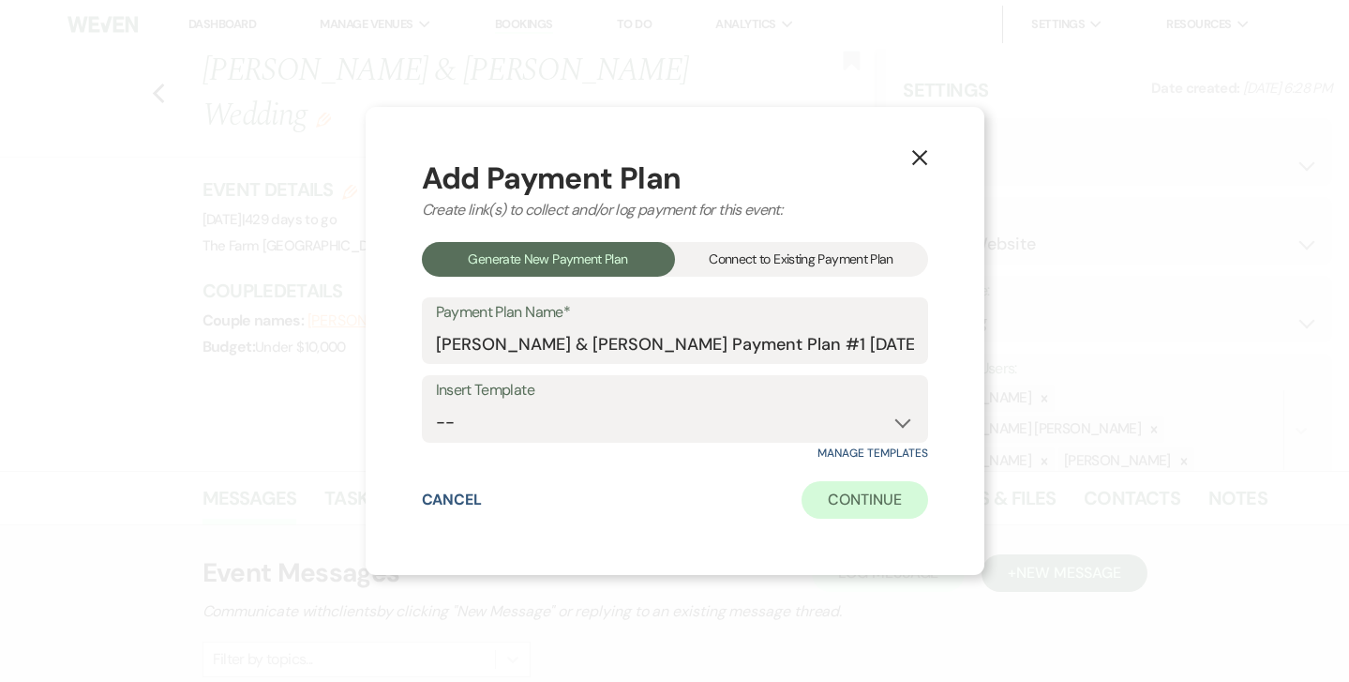
click at [864, 508] on button "Continue" at bounding box center [865, 500] width 126 height 38
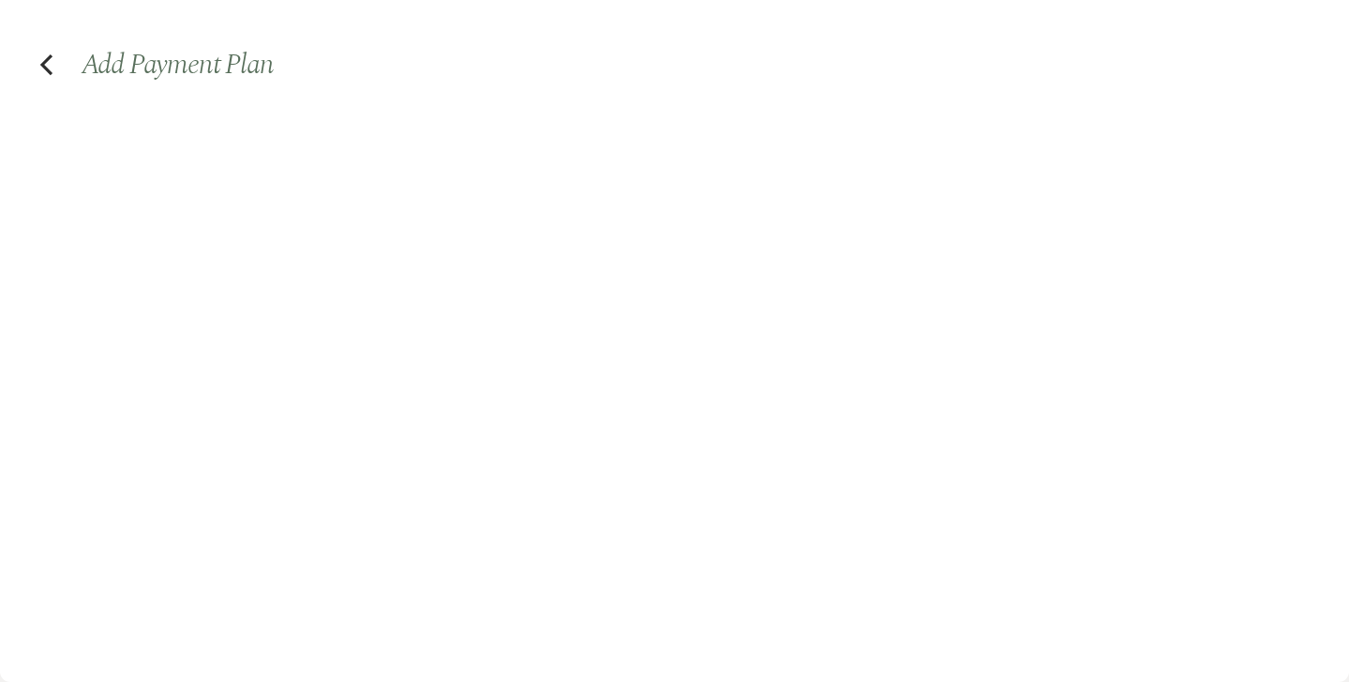
select select "2"
select select "percentage"
select select "true"
select select "client"
select select "weeks"
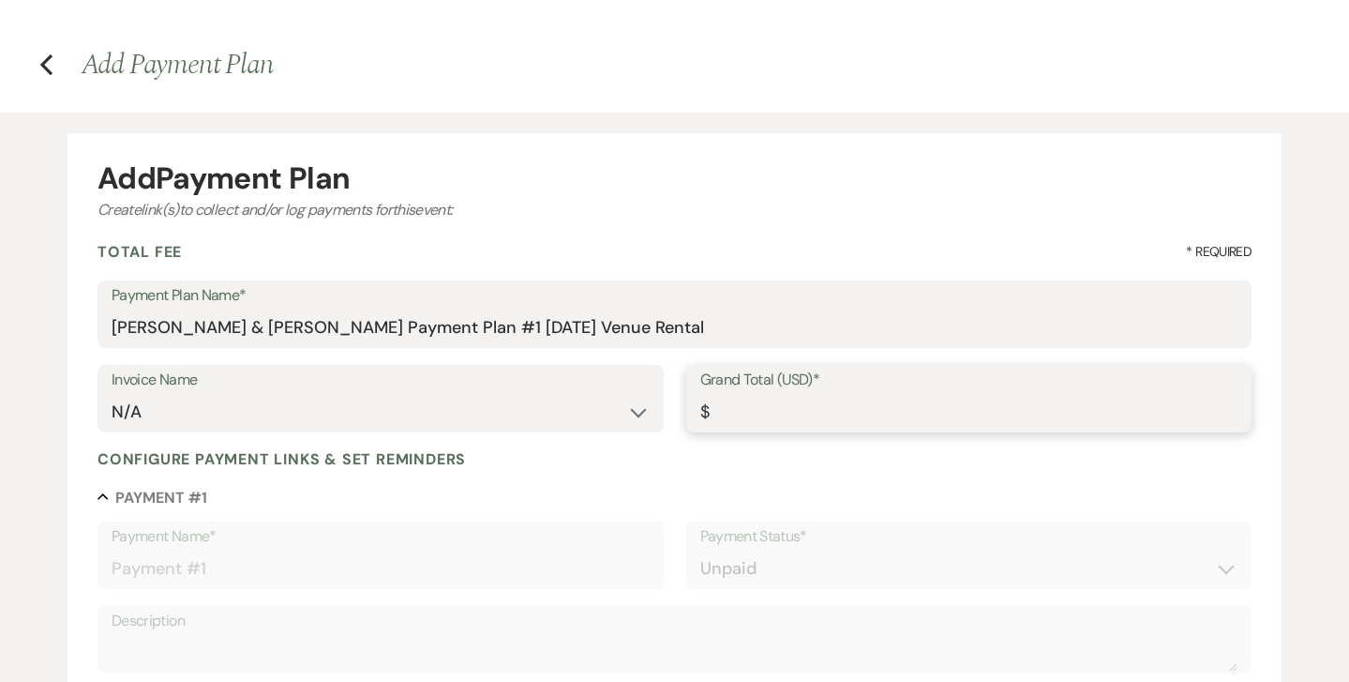
click at [758, 415] on input "Grand Total (USD)*" at bounding box center [969, 412] width 538 height 37
type input "8"
type input "8.00"
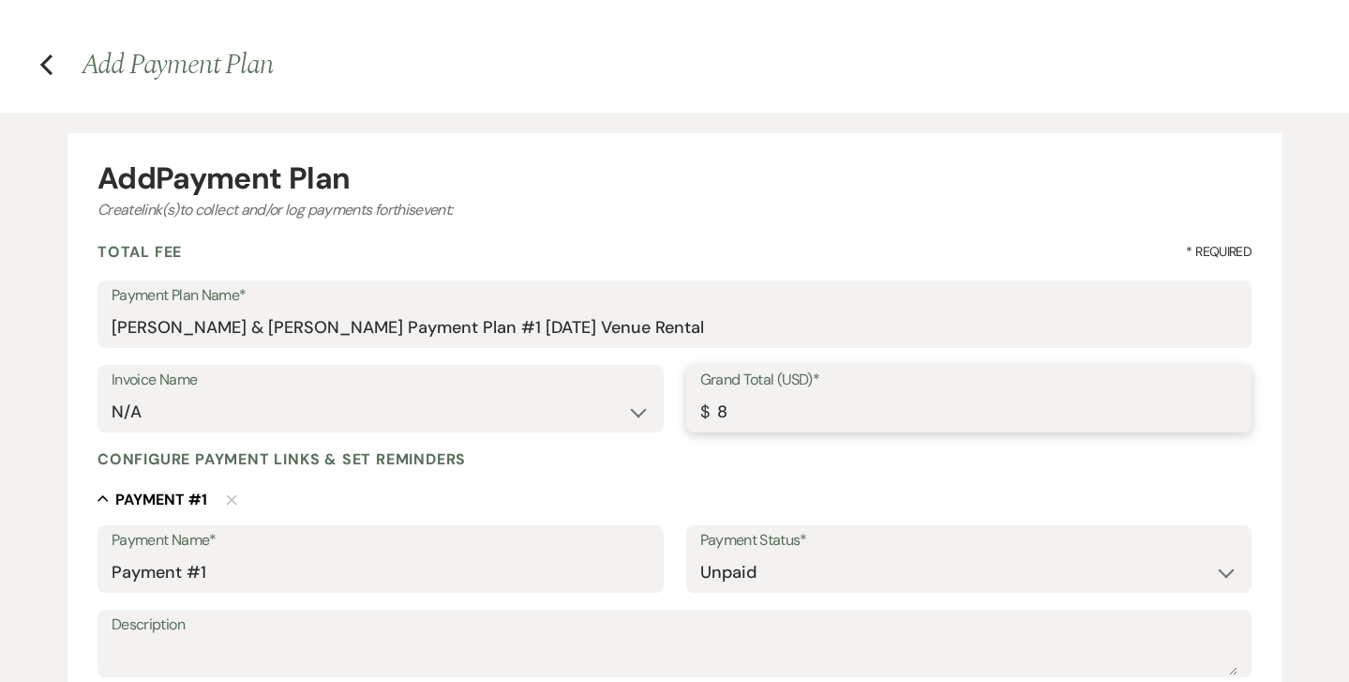
type input "80"
type input "80.00"
type input "800"
type input "800.00"
type input "8000"
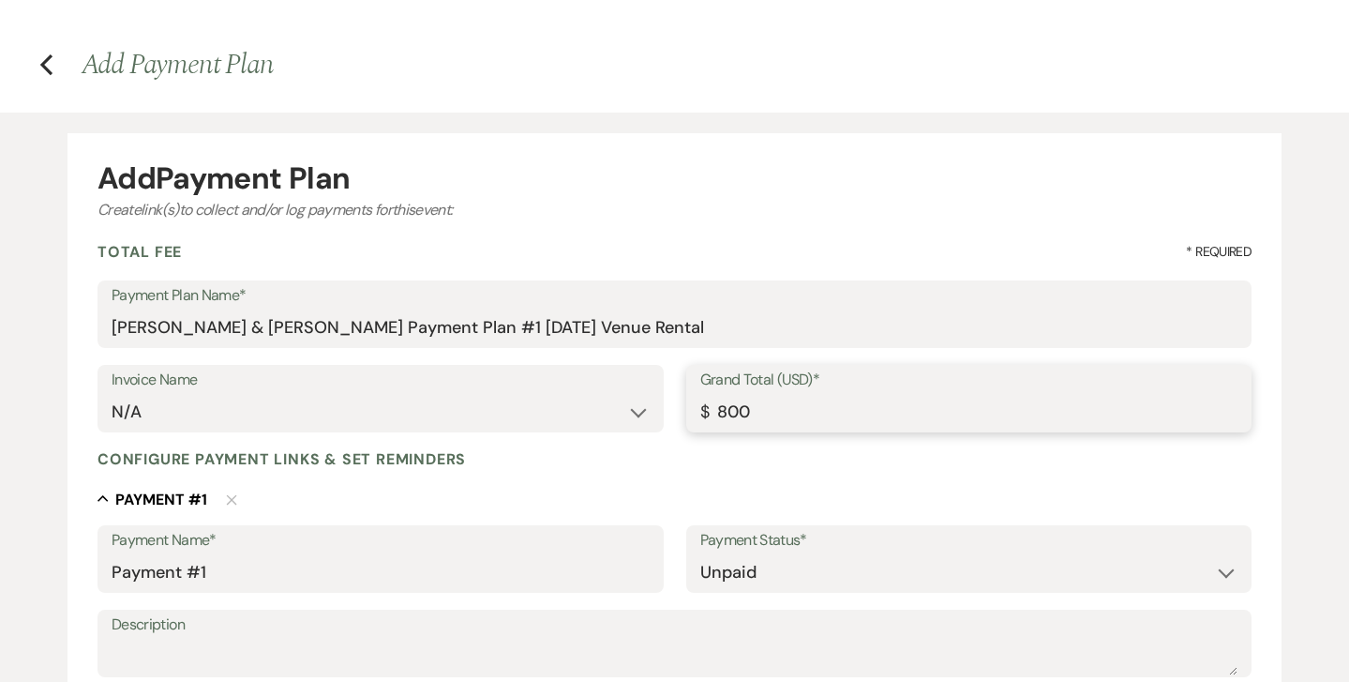
type input "8000.00"
click at [392, 627] on label "Description" at bounding box center [675, 624] width 1126 height 27
click at [392, 638] on textarea "Description" at bounding box center [675, 657] width 1126 height 38
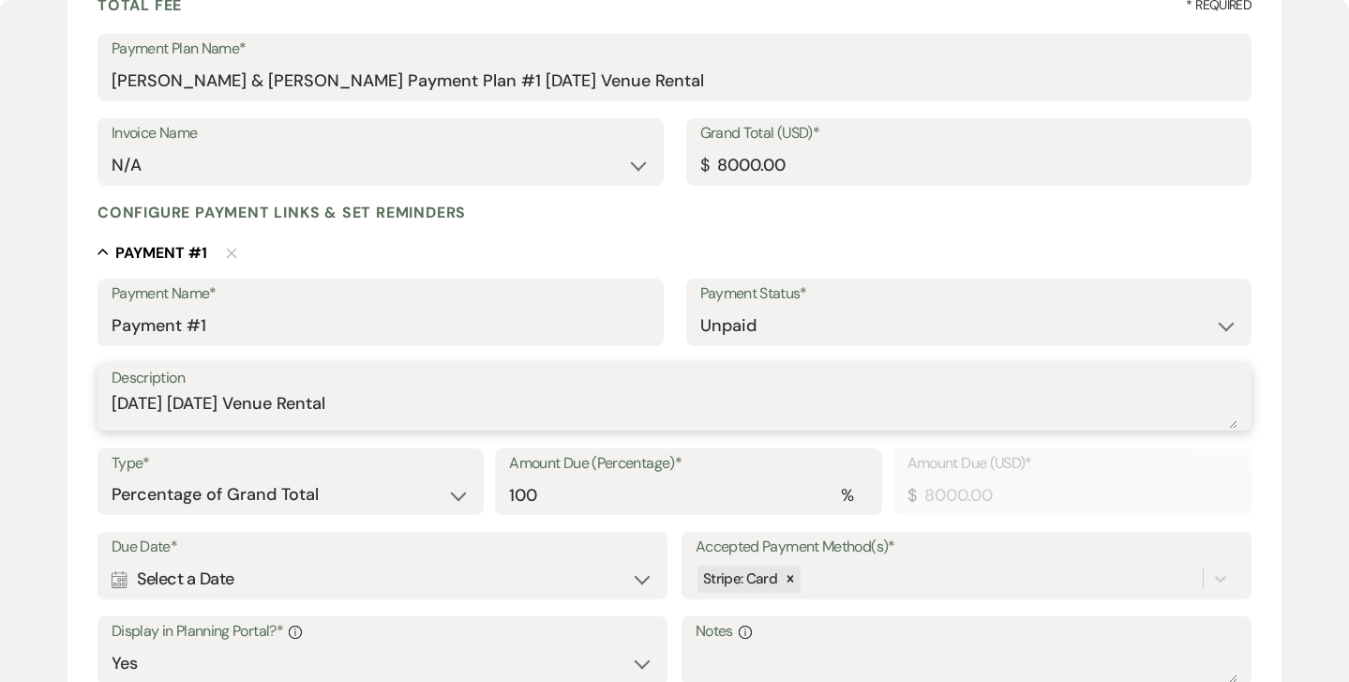
scroll to position [247, 0]
type textarea "[DATE] [DATE] Venue Rental"
click at [572, 500] on input "100" at bounding box center [688, 494] width 358 height 37
type input "10"
type input "800.00"
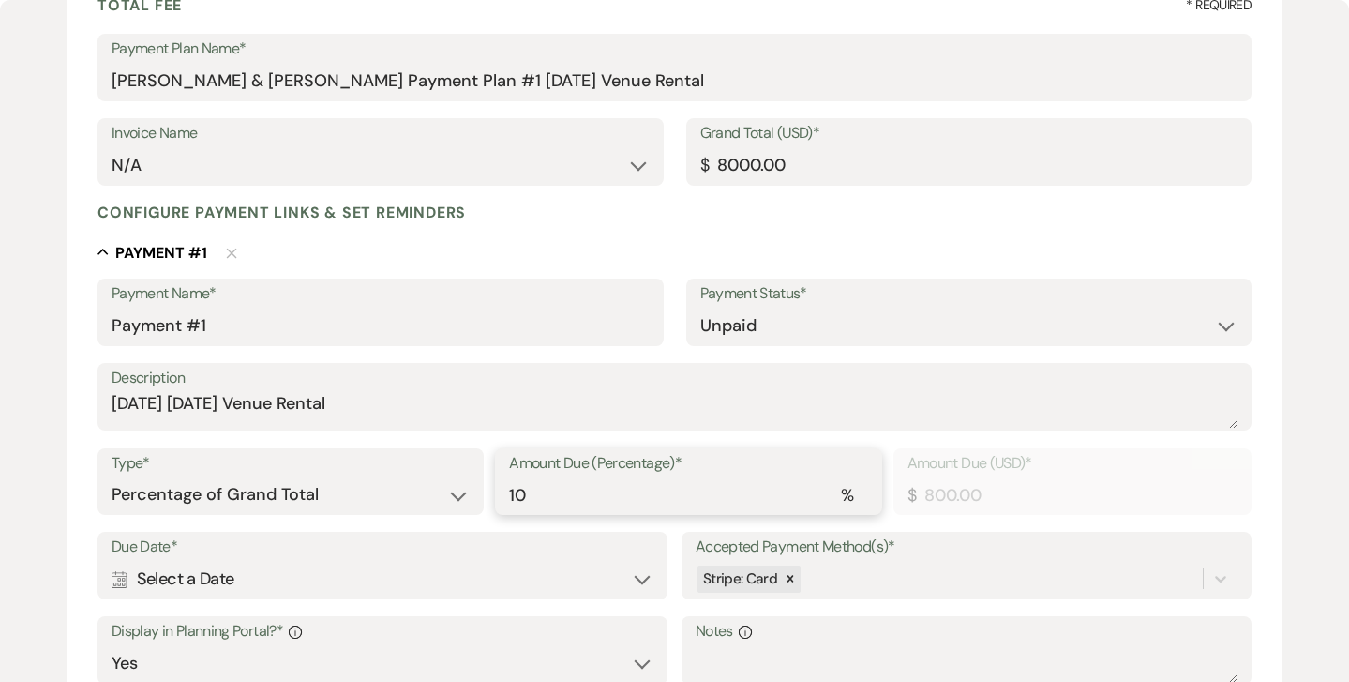
type input "1"
type input "80.00"
type input "0.00"
type input "2"
type input "160.00"
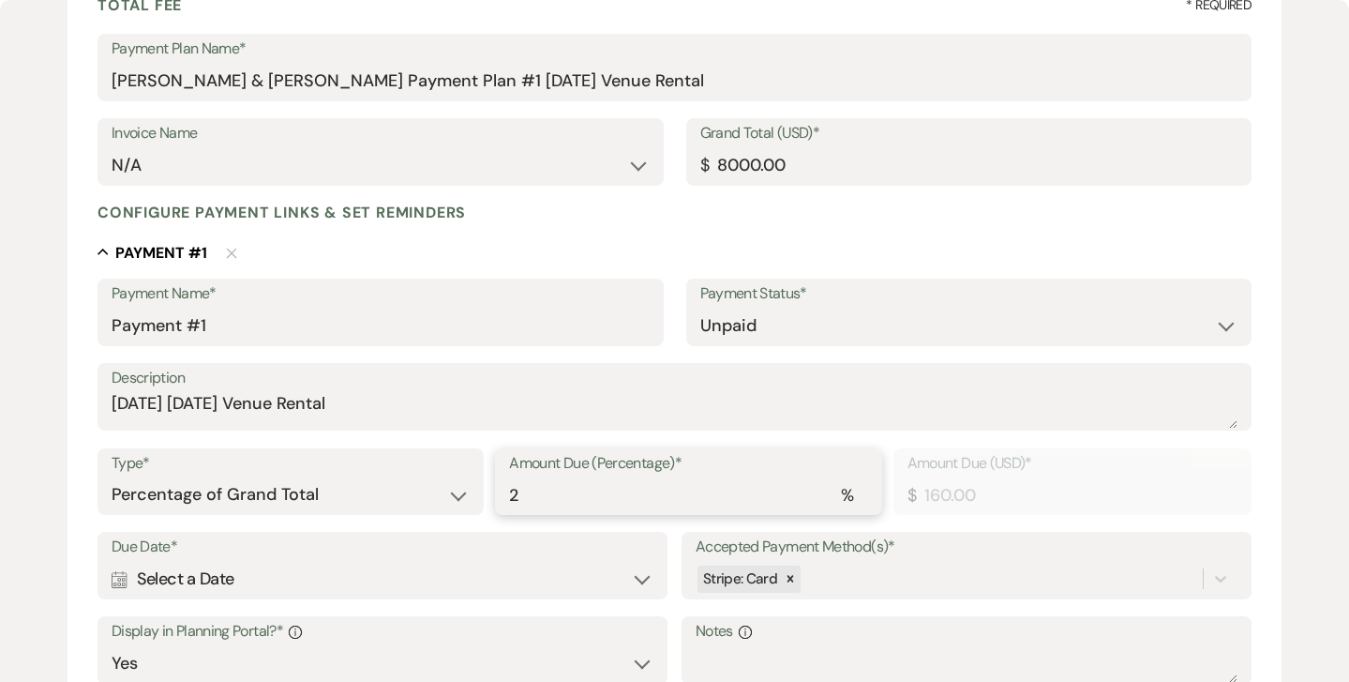
type input "20"
type input "1600.00"
type input "2"
type input "160.00"
type input "0.00"
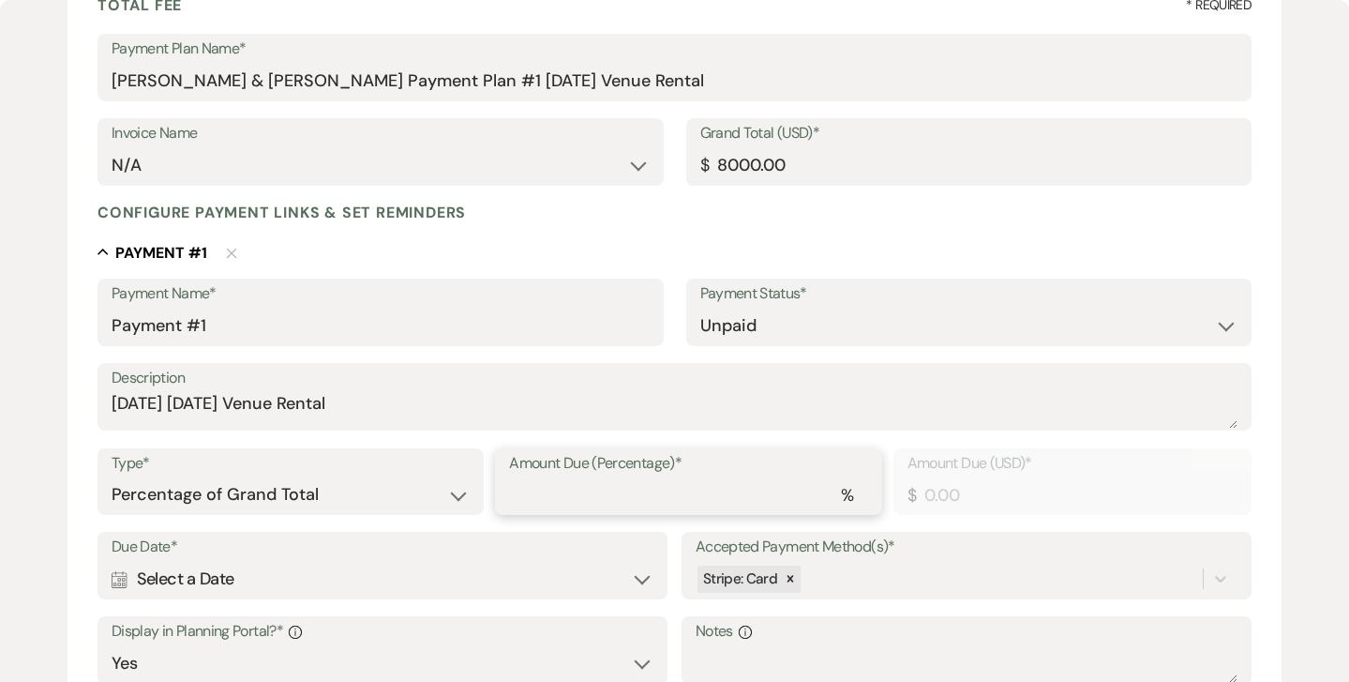
type input "2"
type input "160.00"
type input "25"
type input "2000.00"
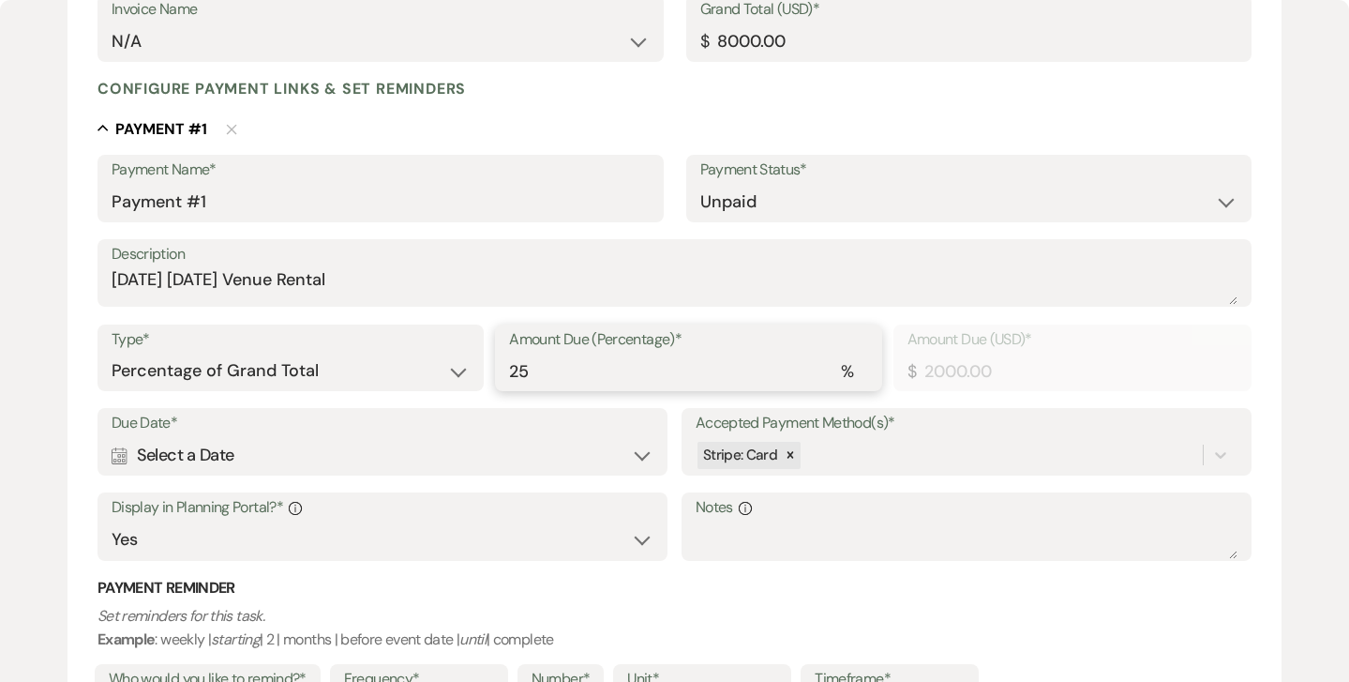
scroll to position [371, 0]
type input "25"
click at [1223, 452] on icon at bounding box center [1220, 453] width 19 height 19
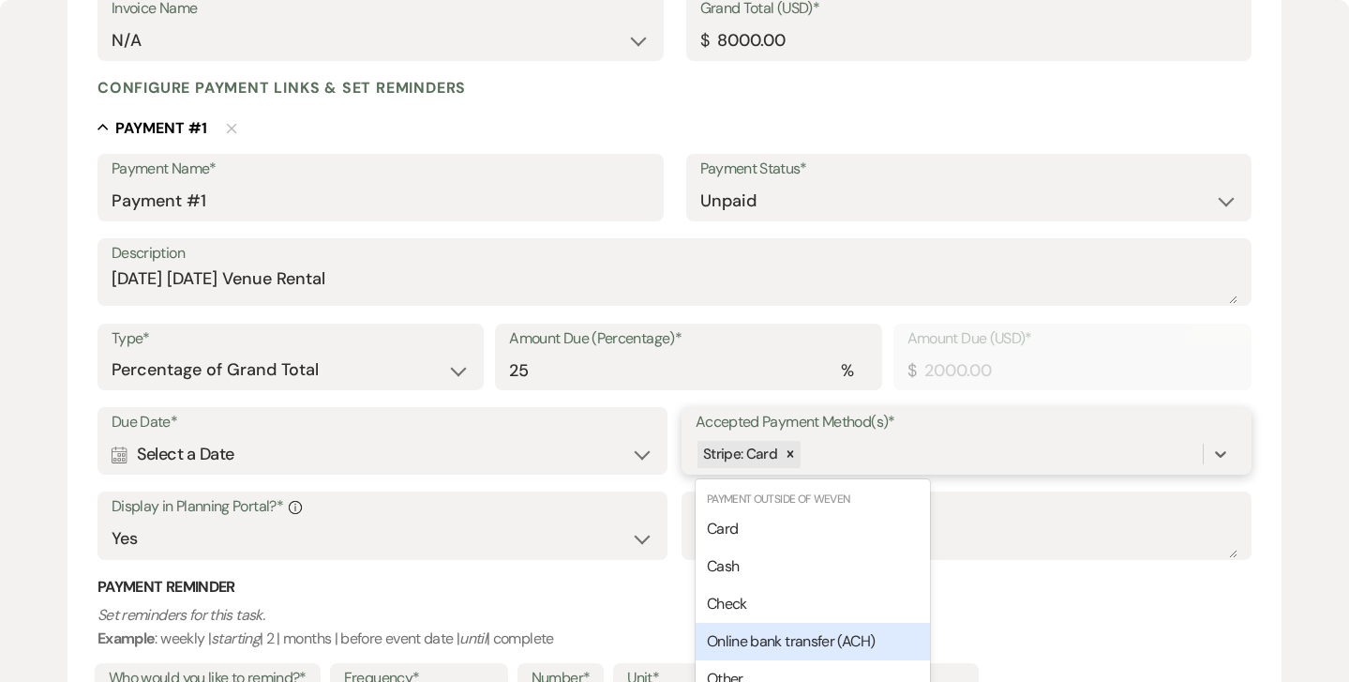
click at [806, 638] on span "Online bank transfer (ACH)" at bounding box center [791, 641] width 168 height 20
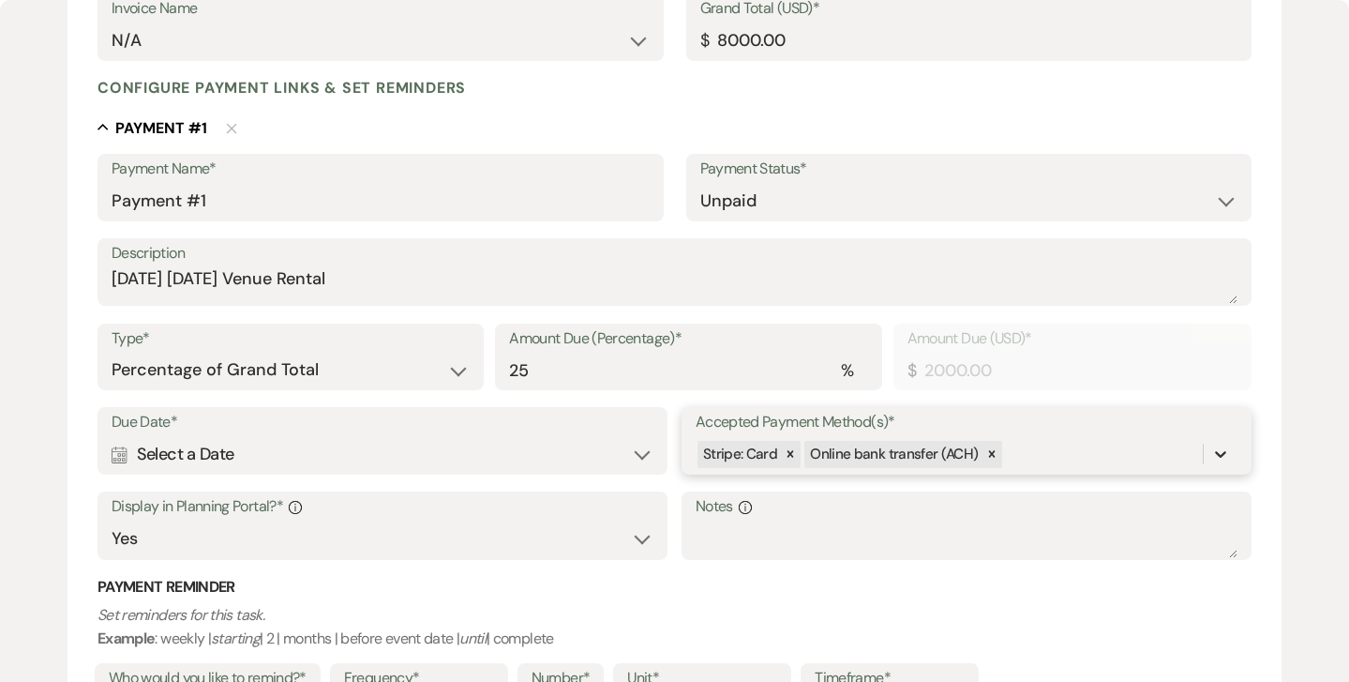
click at [1225, 451] on icon at bounding box center [1220, 454] width 11 height 7
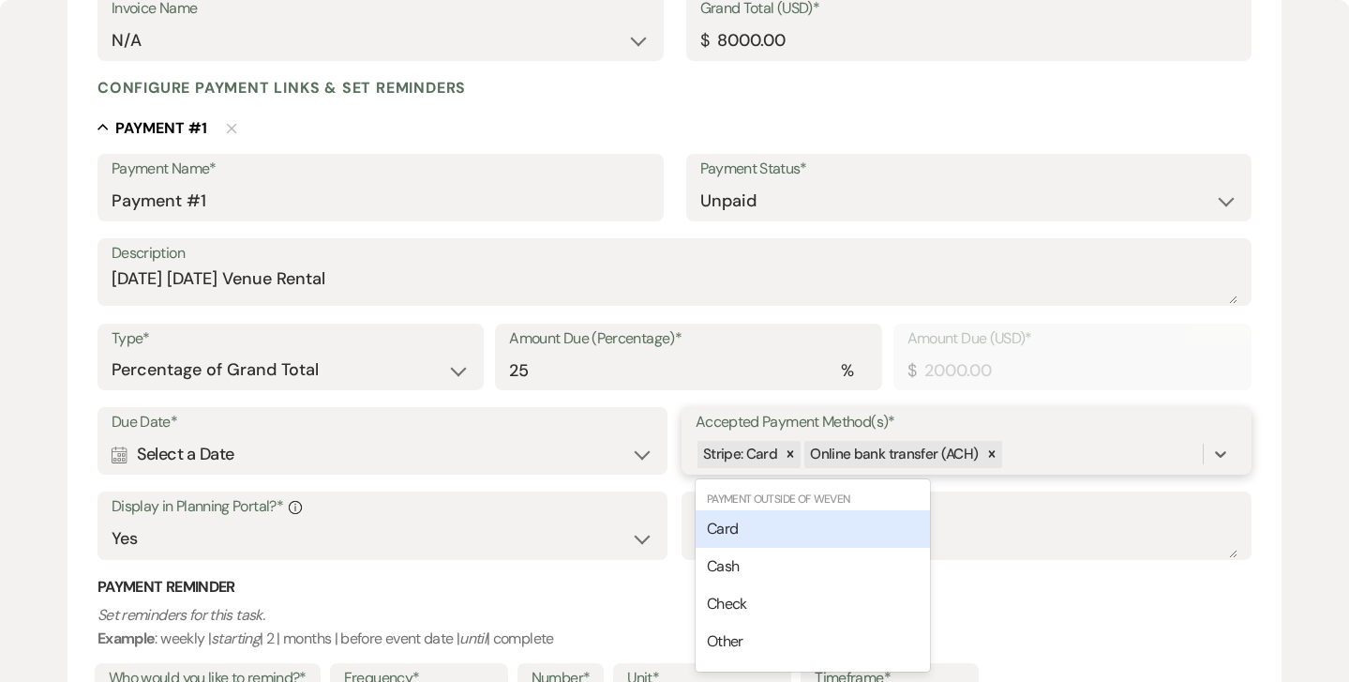
click at [738, 525] on span "Card" at bounding box center [722, 528] width 31 height 20
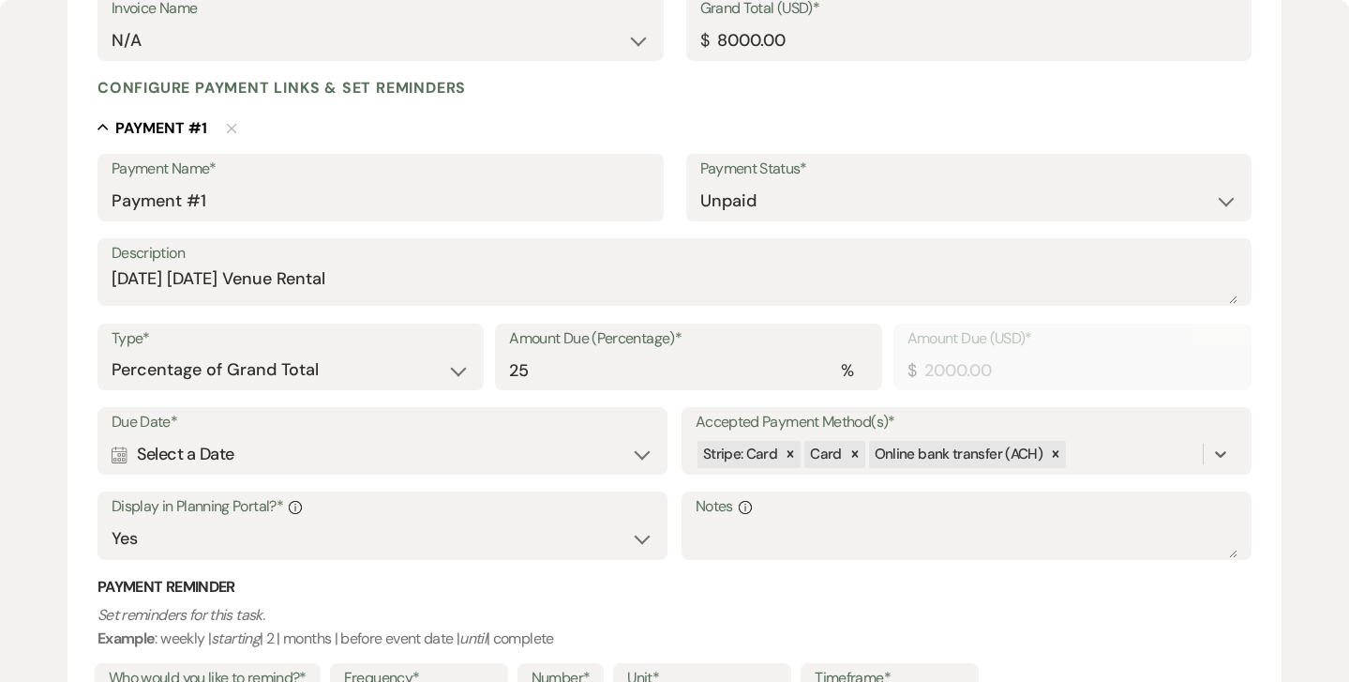
click at [643, 452] on div "Calendar Select a Date Expand" at bounding box center [383, 454] width 542 height 37
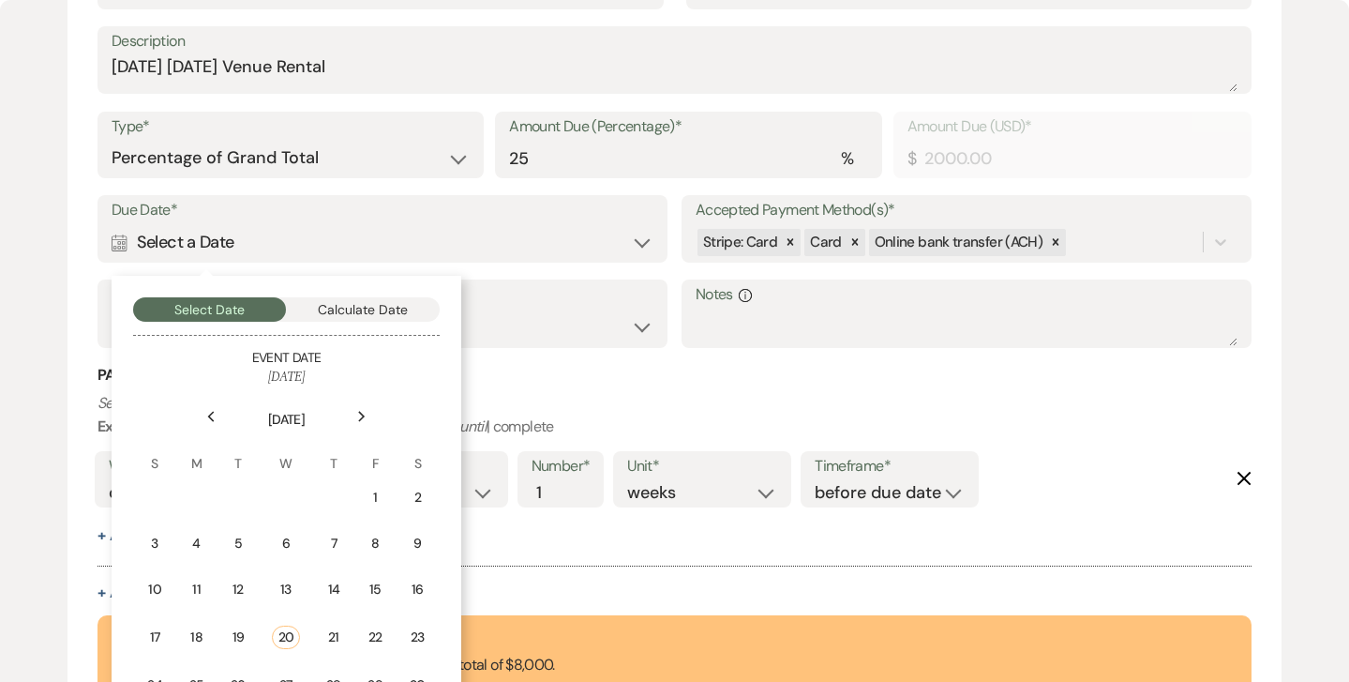
scroll to position [589, 0]
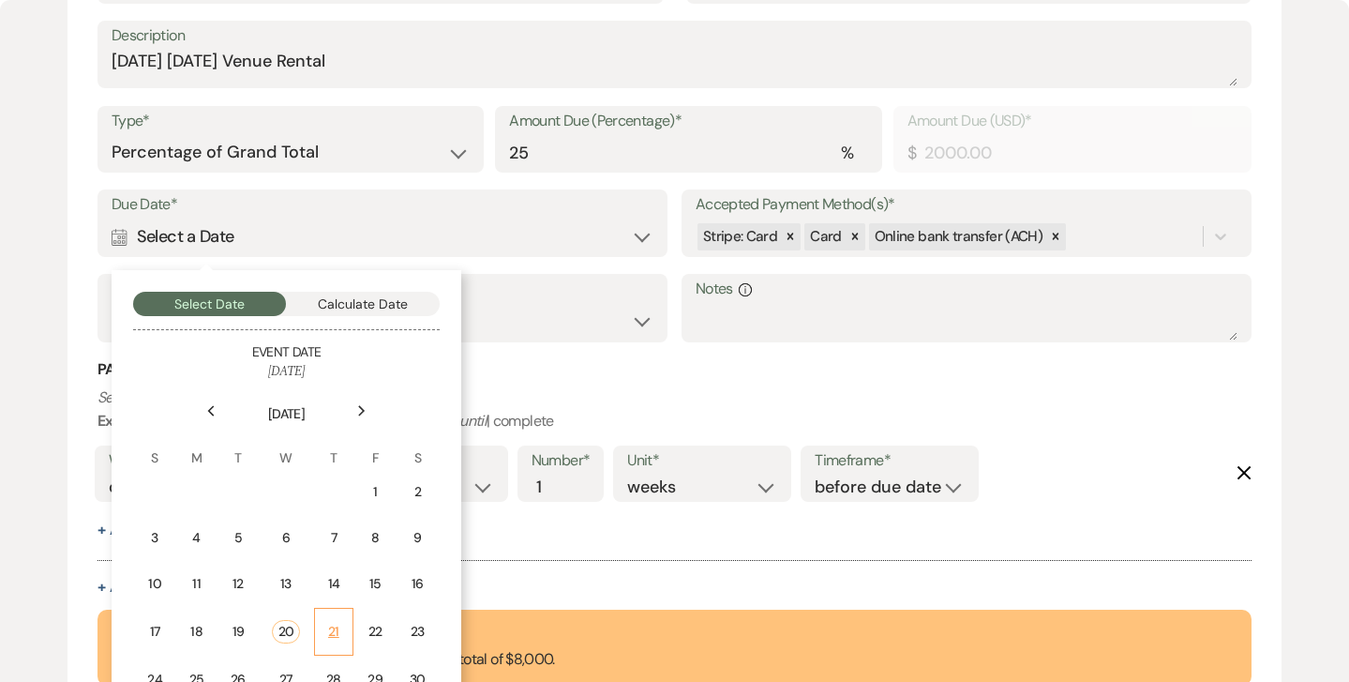
click at [334, 625] on div "21" at bounding box center [333, 632] width 15 height 20
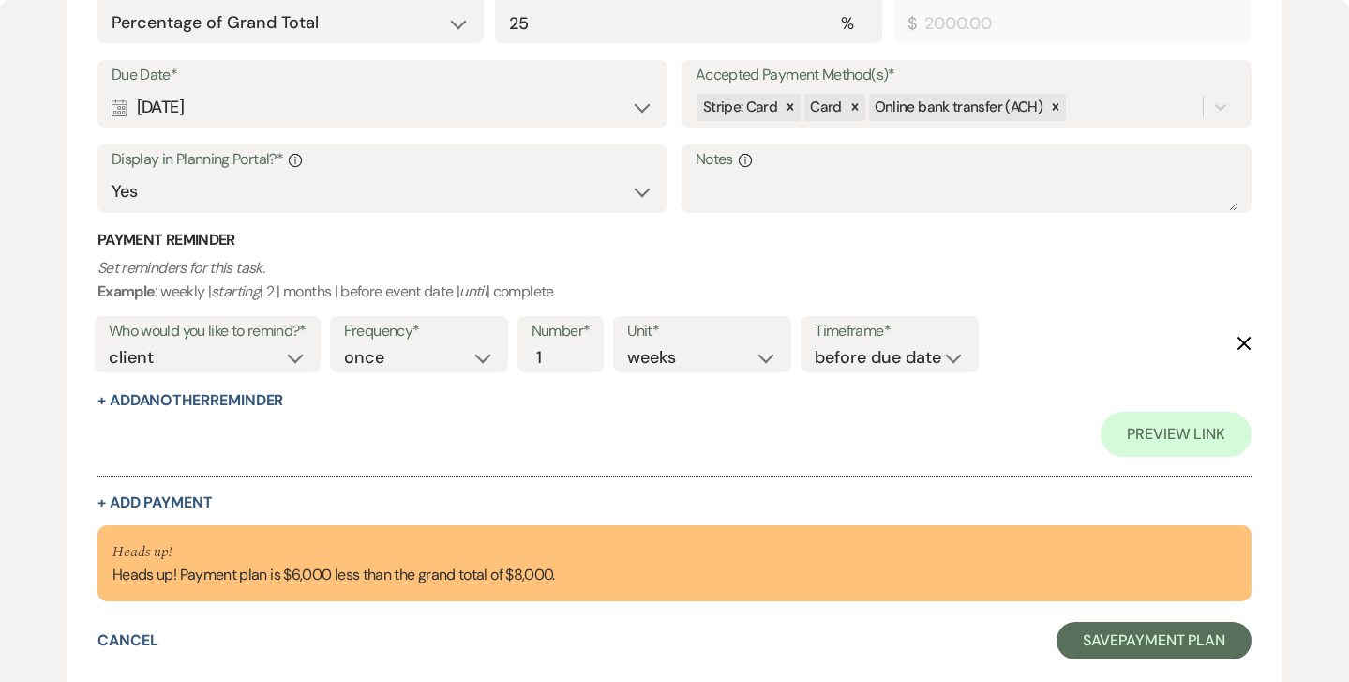
scroll to position [717, 0]
click at [151, 496] on button "+ Add Payment" at bounding box center [155, 503] width 115 height 15
select select "2"
select select "percentage"
select select "true"
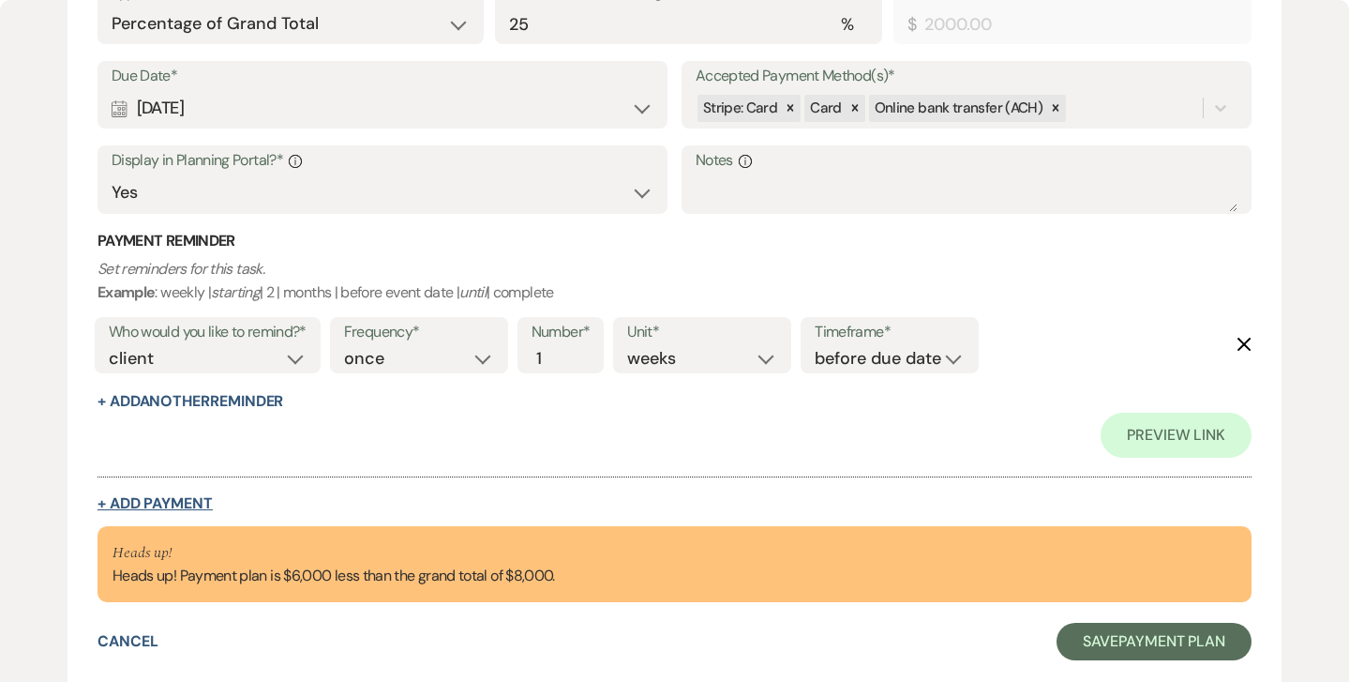
select select "client"
select select "weeks"
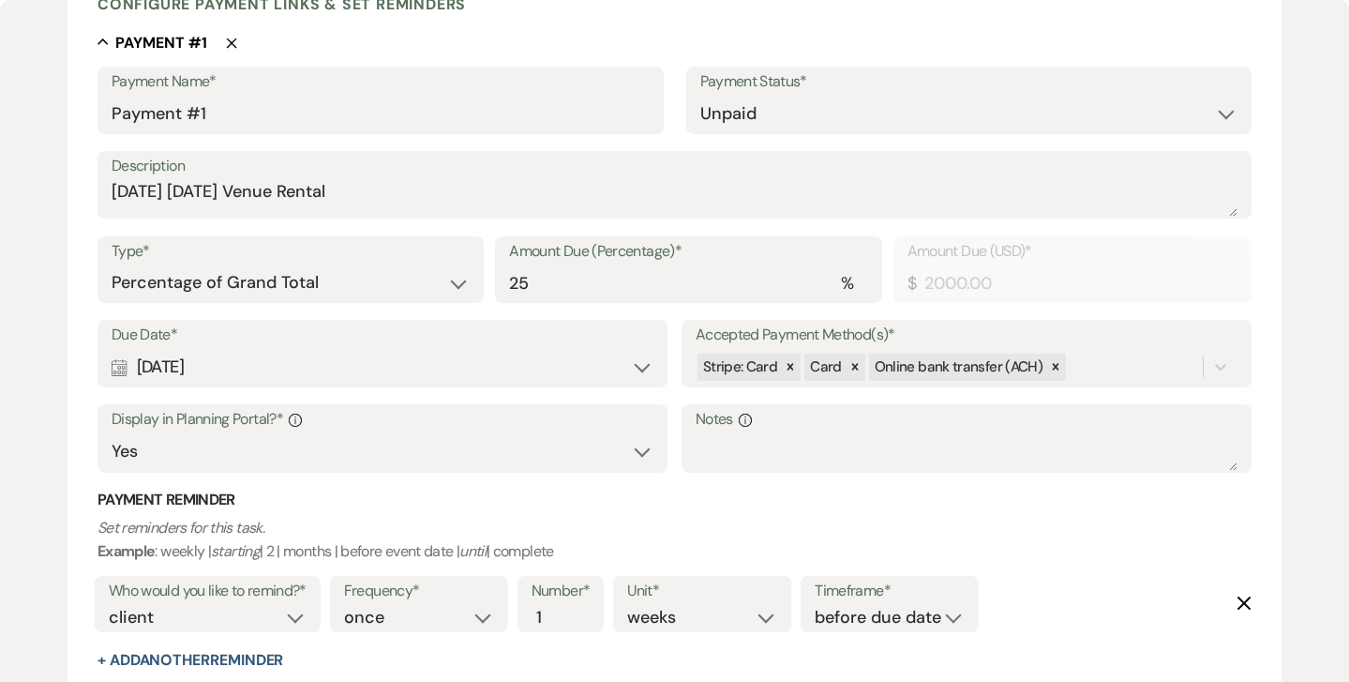
scroll to position [453, 0]
drag, startPoint x: 112, startPoint y: 187, endPoint x: 395, endPoint y: 208, distance: 284.0
click at [395, 208] on textarea "[DATE] [DATE] Venue Rental" at bounding box center [675, 200] width 1126 height 38
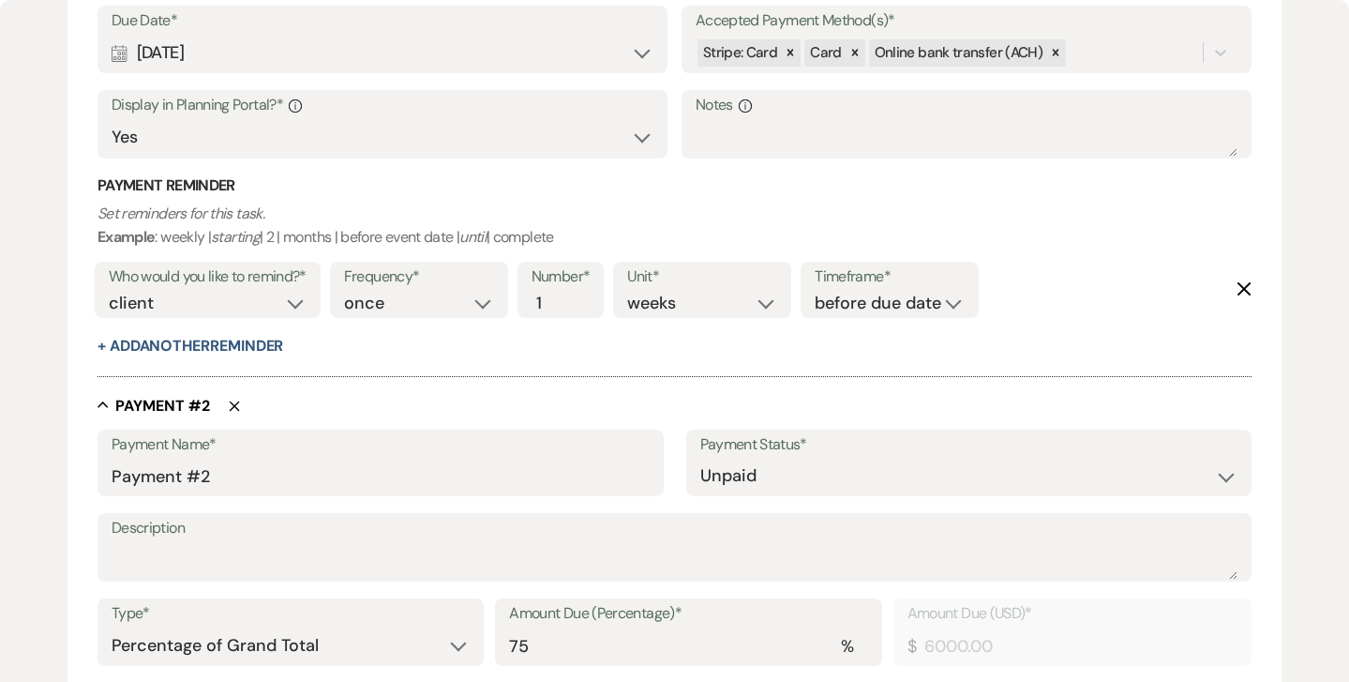
scroll to position [772, 0]
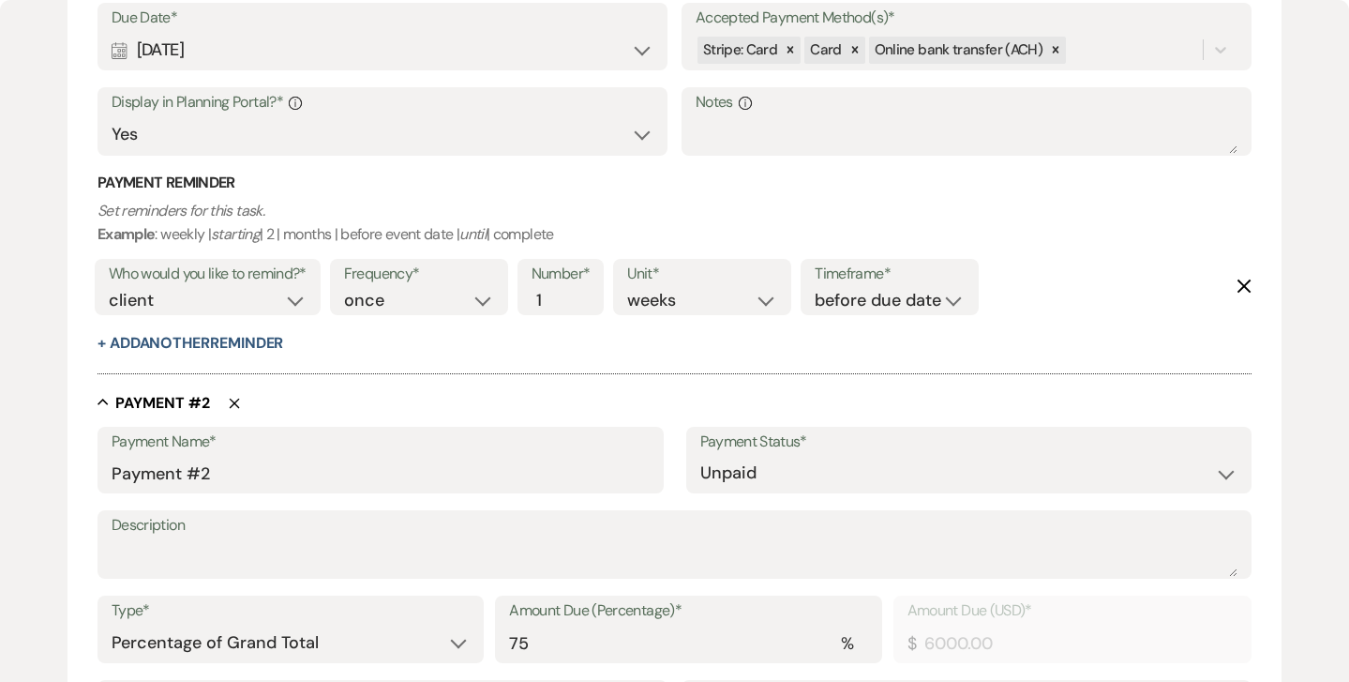
click at [154, 527] on label "Description" at bounding box center [675, 525] width 1126 height 27
click at [154, 539] on textarea "Description" at bounding box center [675, 558] width 1126 height 38
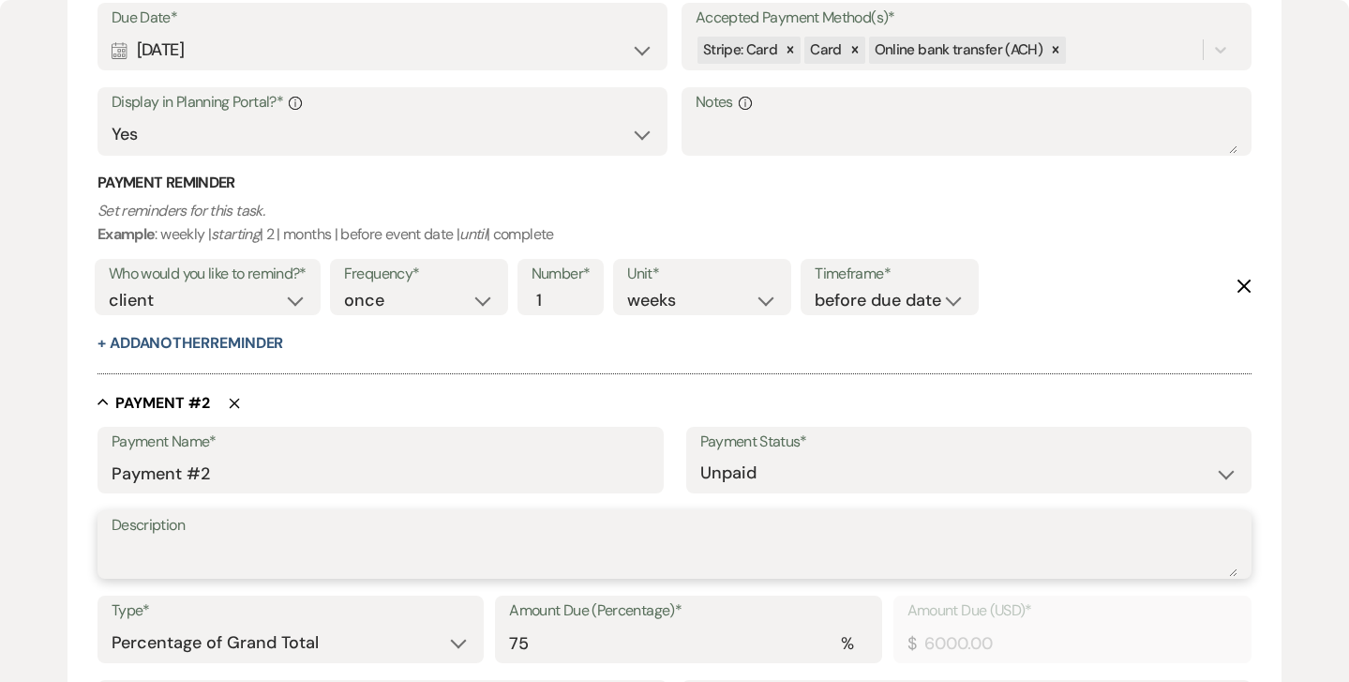
paste textarea "[DATE] [DATE] Venue Rental"
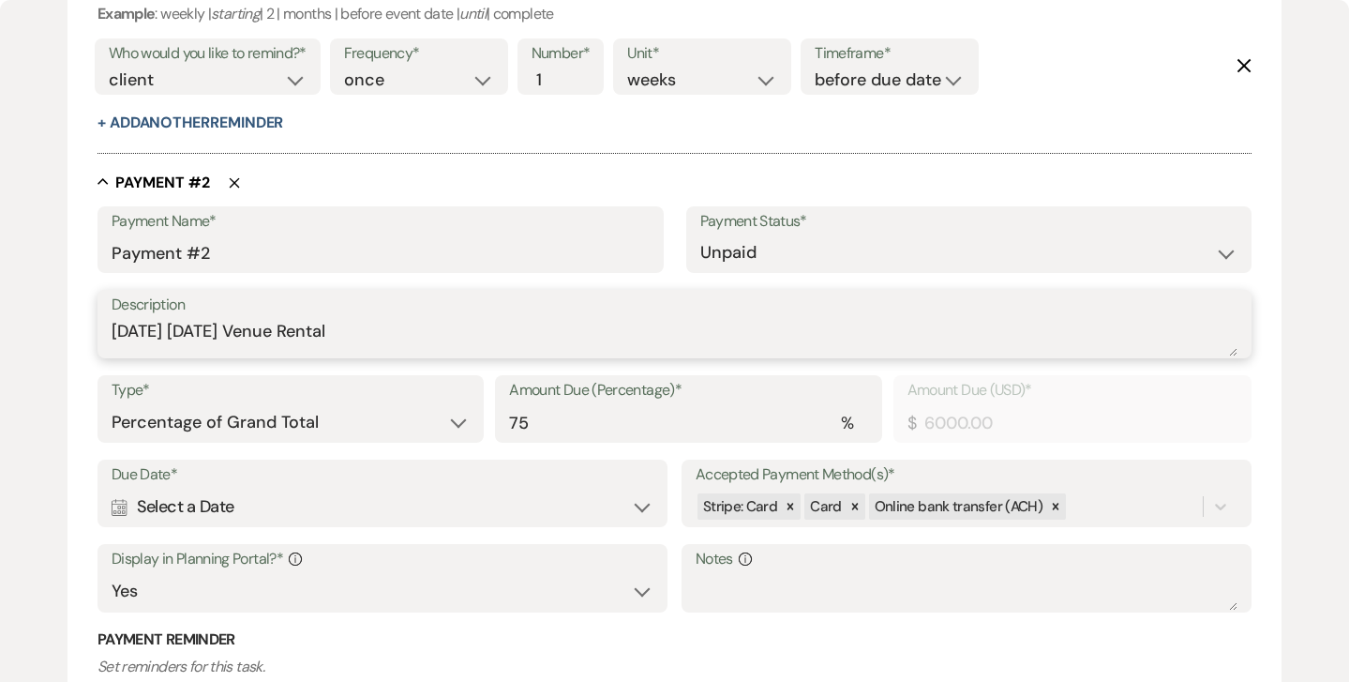
scroll to position [992, 0]
type textarea "[DATE] [DATE] Venue Rental"
click at [531, 413] on input "75" at bounding box center [688, 422] width 358 height 37
type input "7"
type input "560.00"
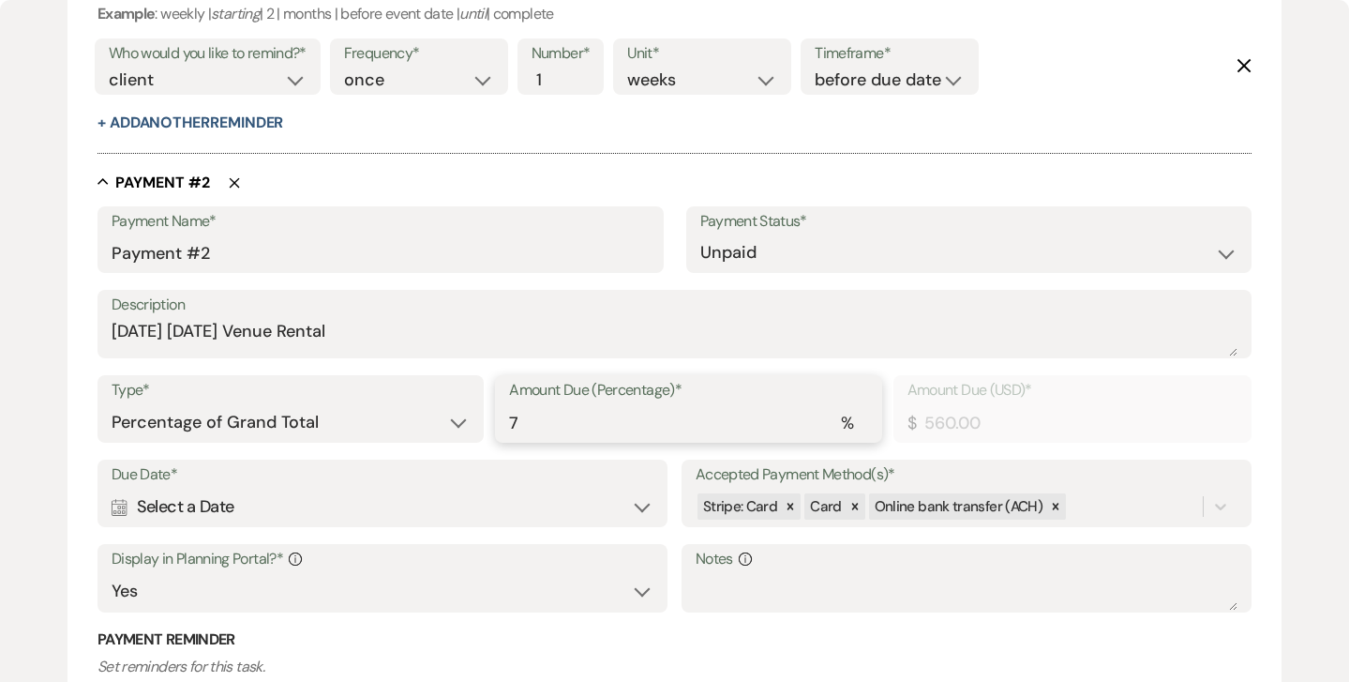
type input "0.00"
type input "2"
type input "160.00"
type input "25"
type input "2000.00"
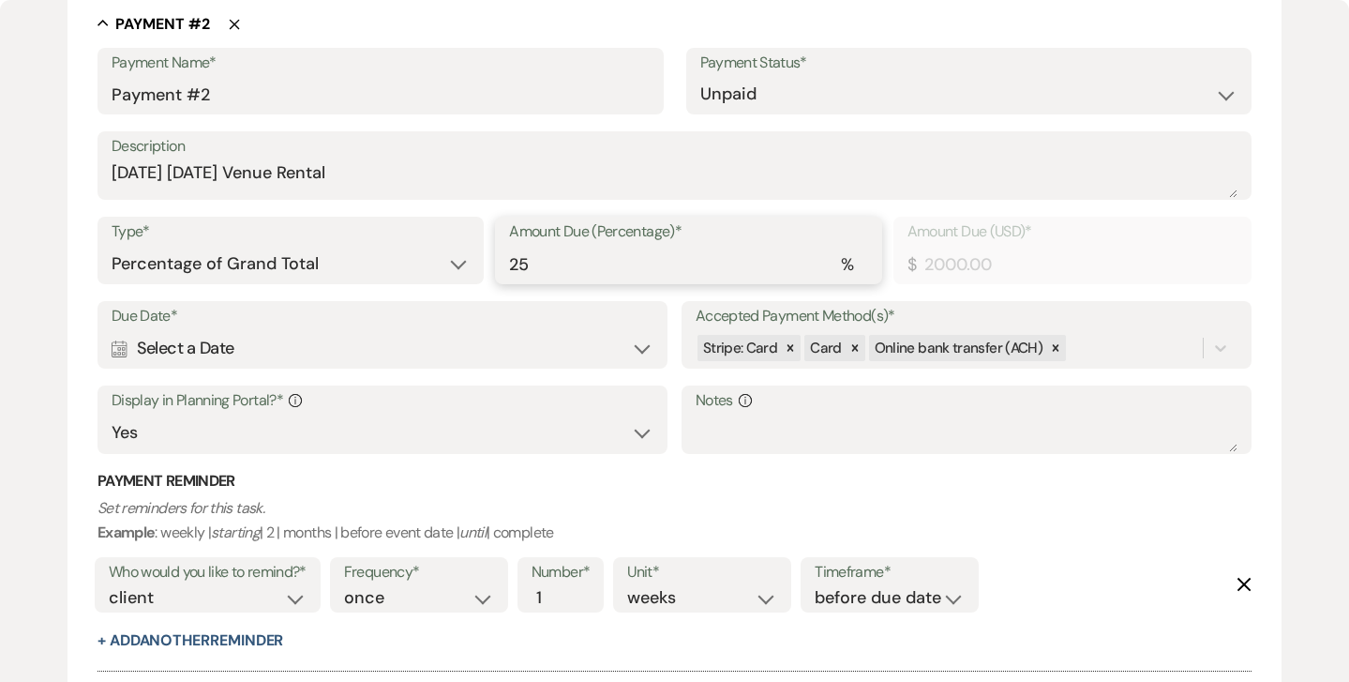
scroll to position [1160, 0]
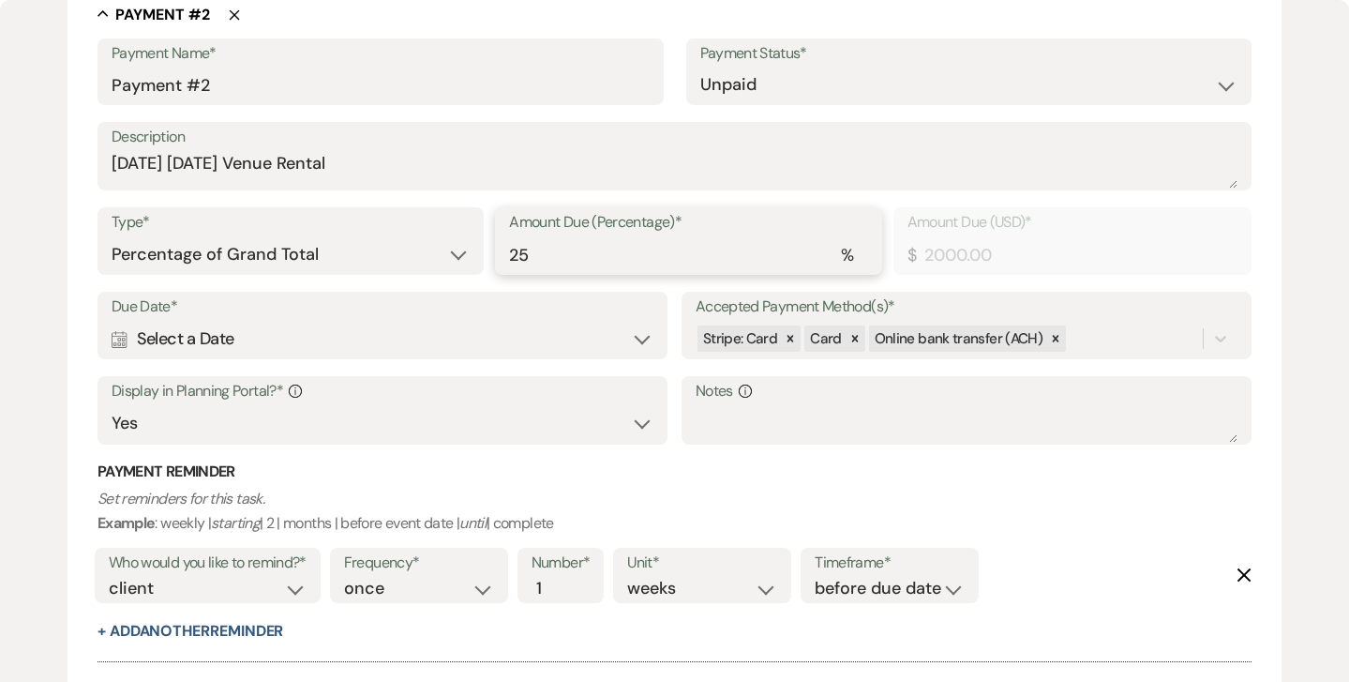
type input "25"
click at [640, 328] on div "Calendar Select a Date Expand" at bounding box center [383, 339] width 542 height 37
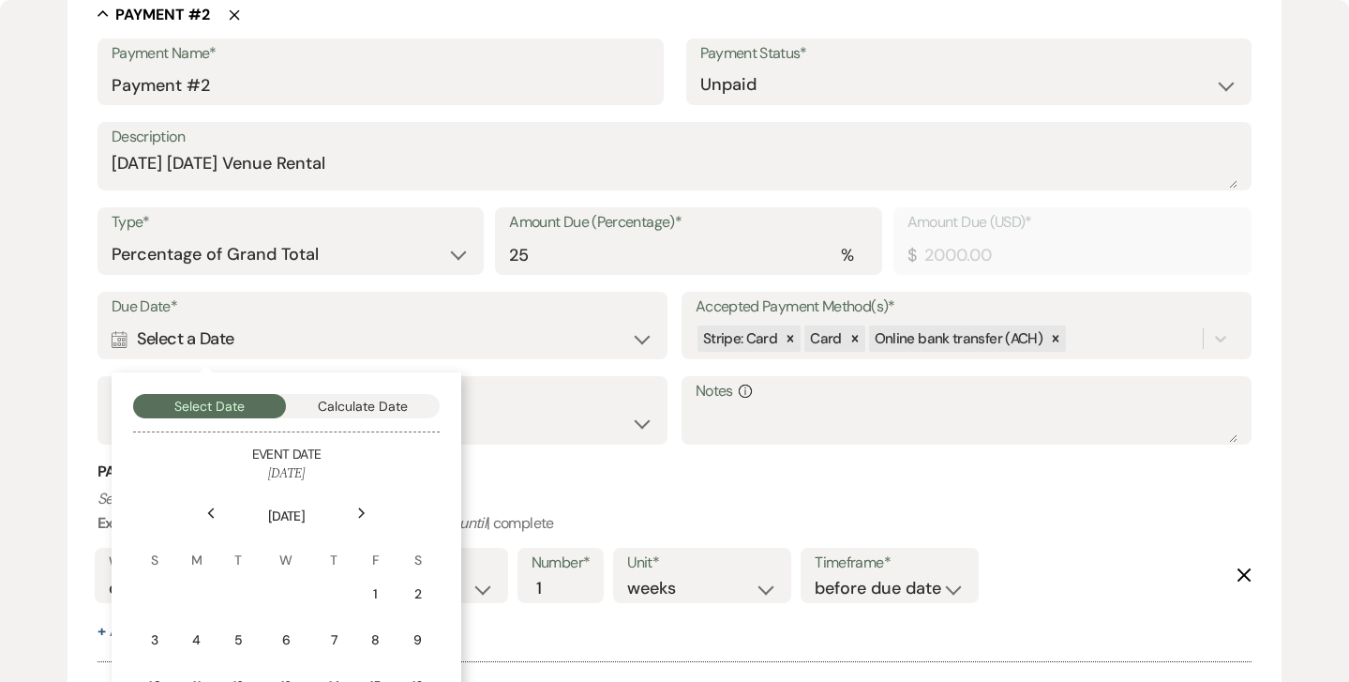
click at [363, 507] on icon "Next" at bounding box center [361, 512] width 9 height 11
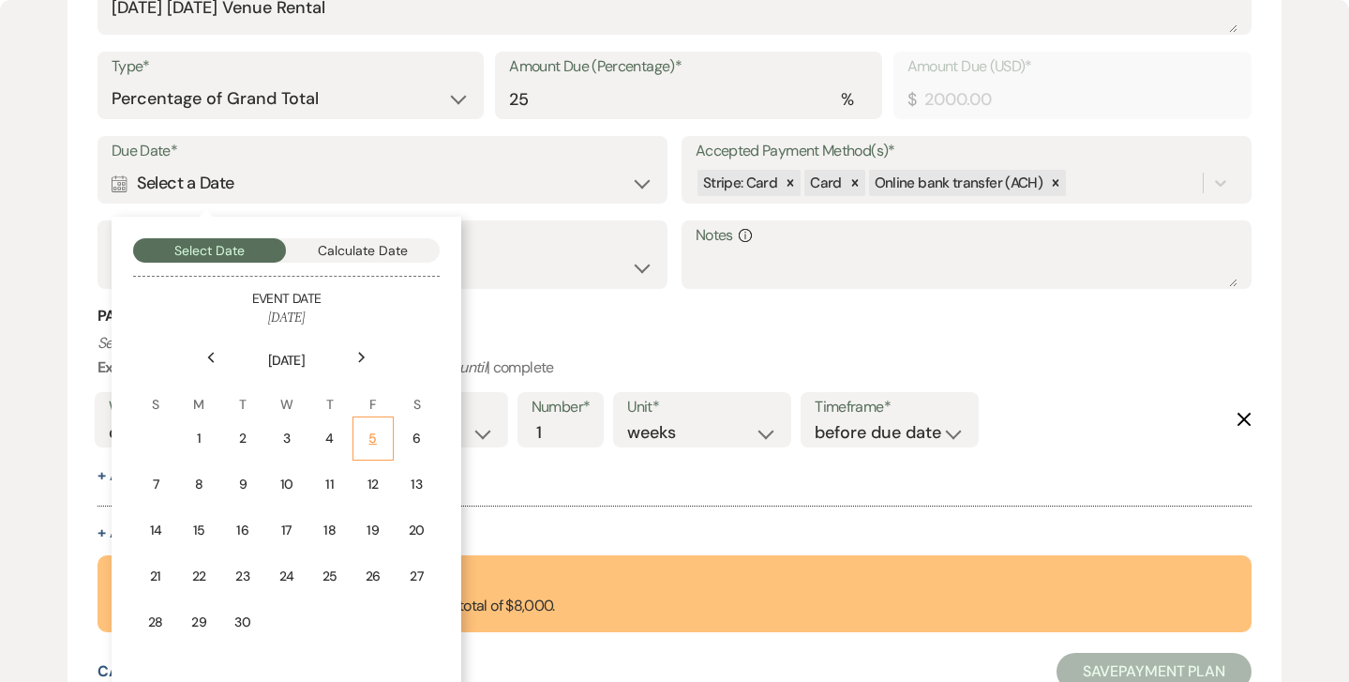
scroll to position [1314, 0]
click at [287, 567] on div "24" at bounding box center [286, 577] width 17 height 20
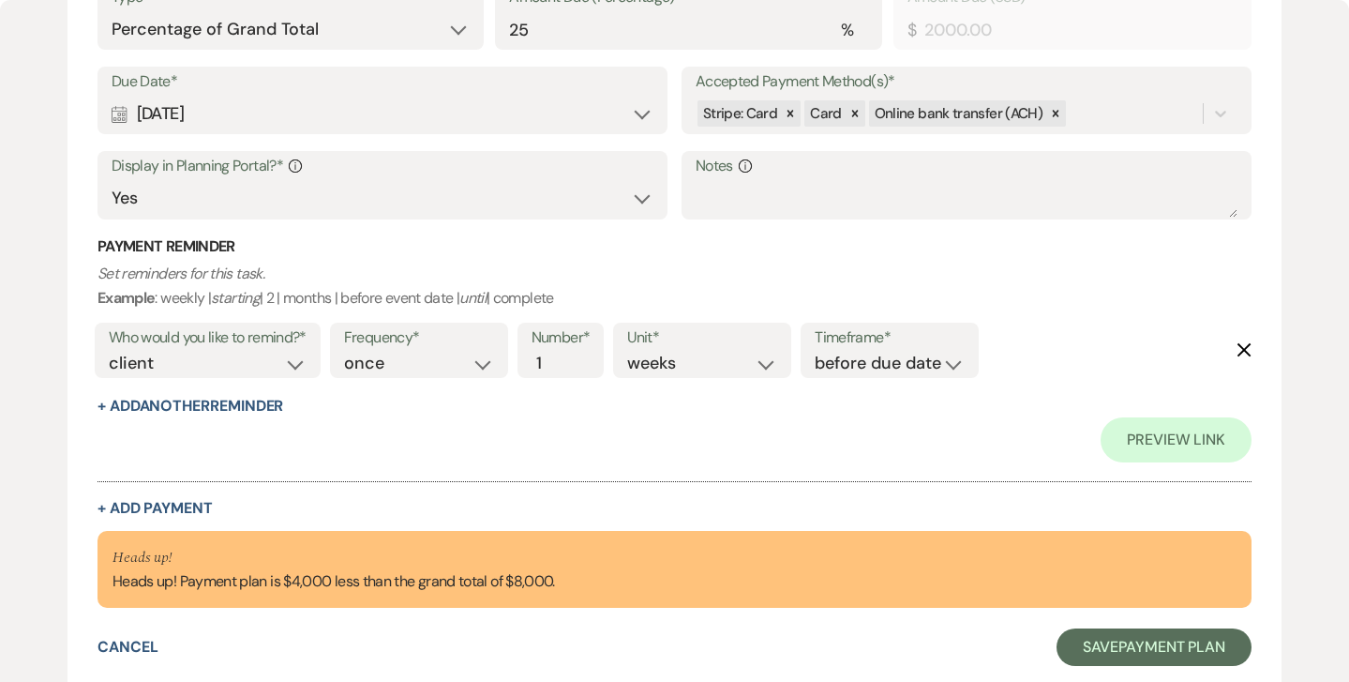
scroll to position [1429, 0]
click at [185, 502] on button "+ Add Payment" at bounding box center [155, 509] width 115 height 15
select select "2"
select select "percentage"
select select "true"
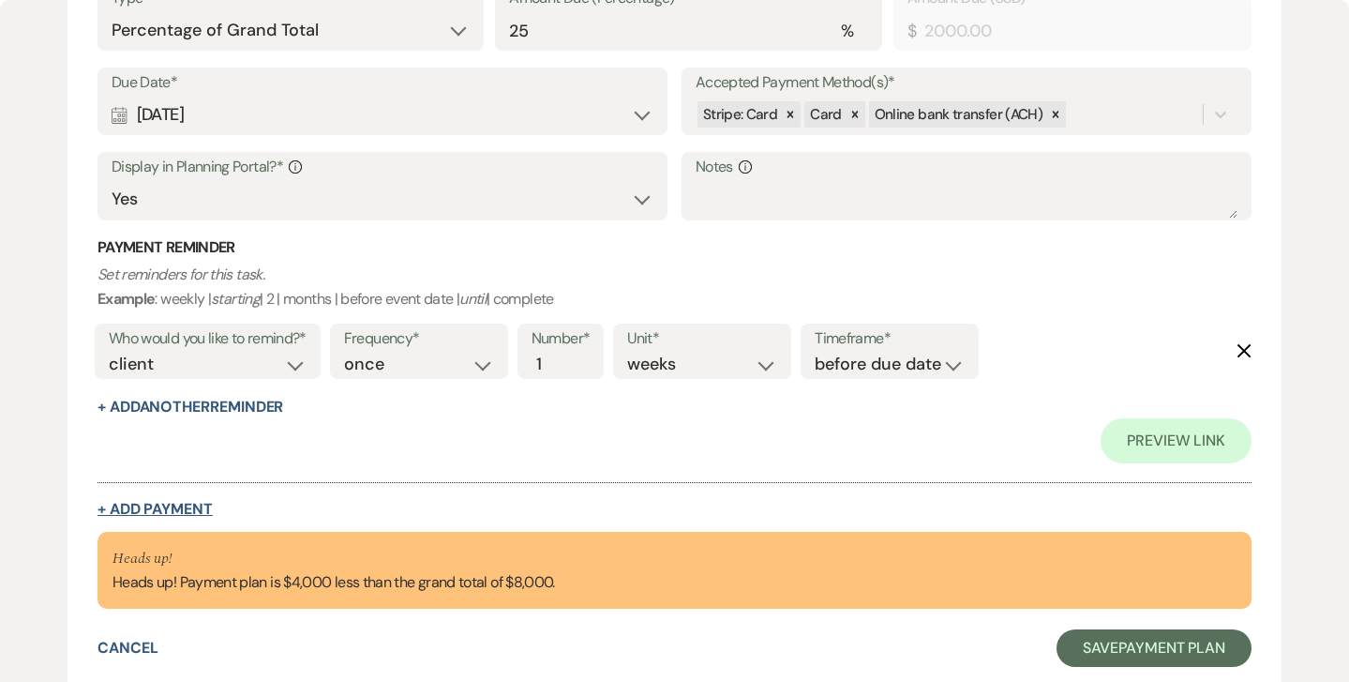
select select "client"
select select "weeks"
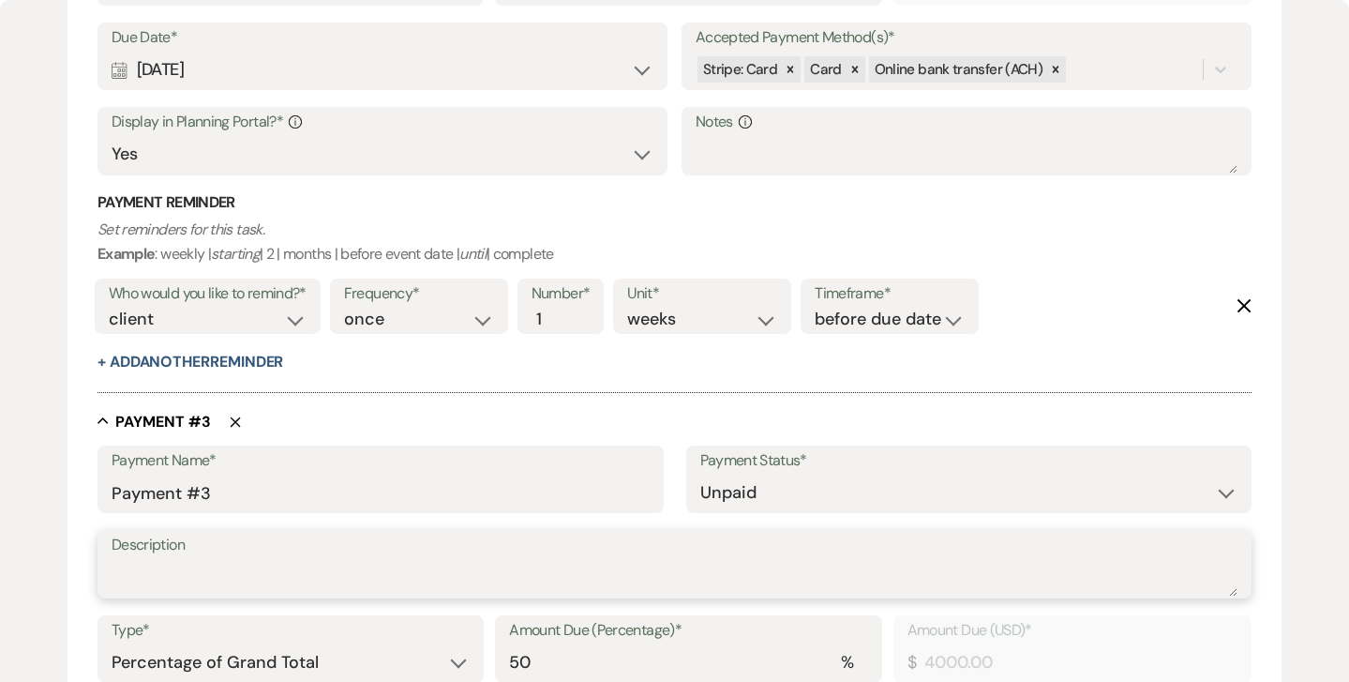
click at [160, 559] on textarea "Description" at bounding box center [675, 578] width 1126 height 38
paste textarea "[DATE] [DATE] Venue Rental"
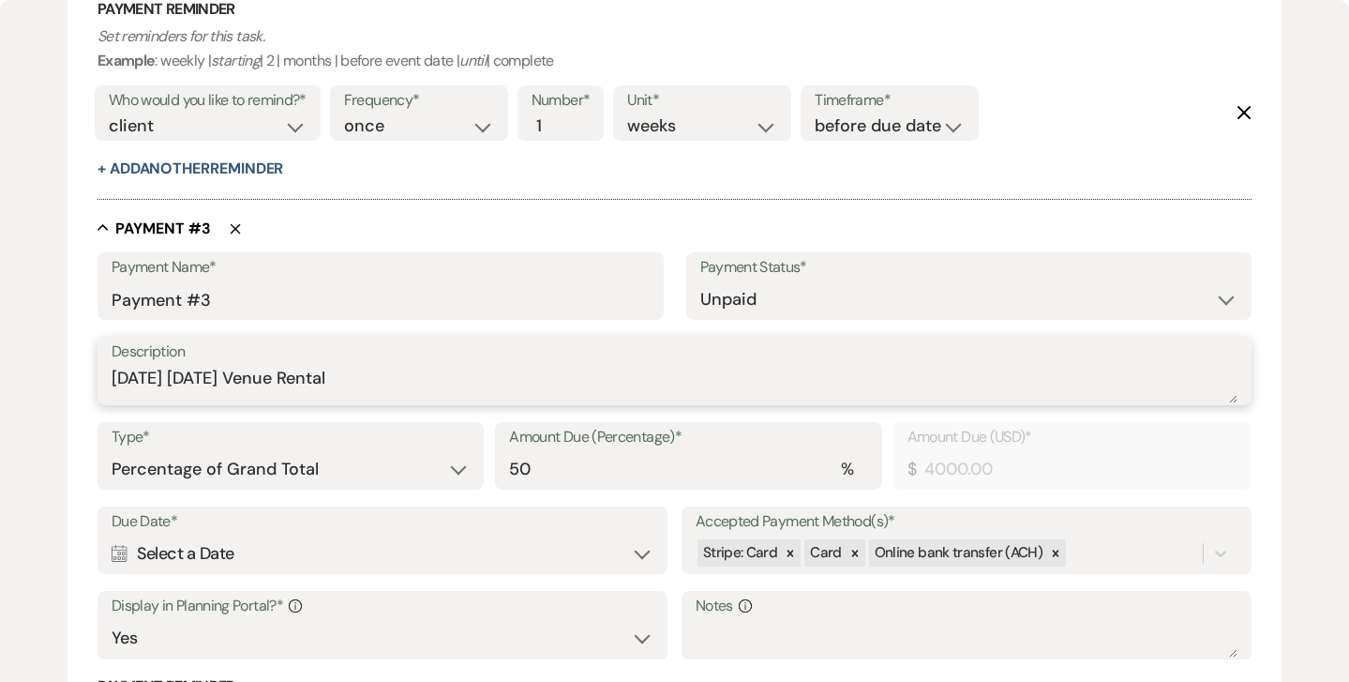
scroll to position [1630, 0]
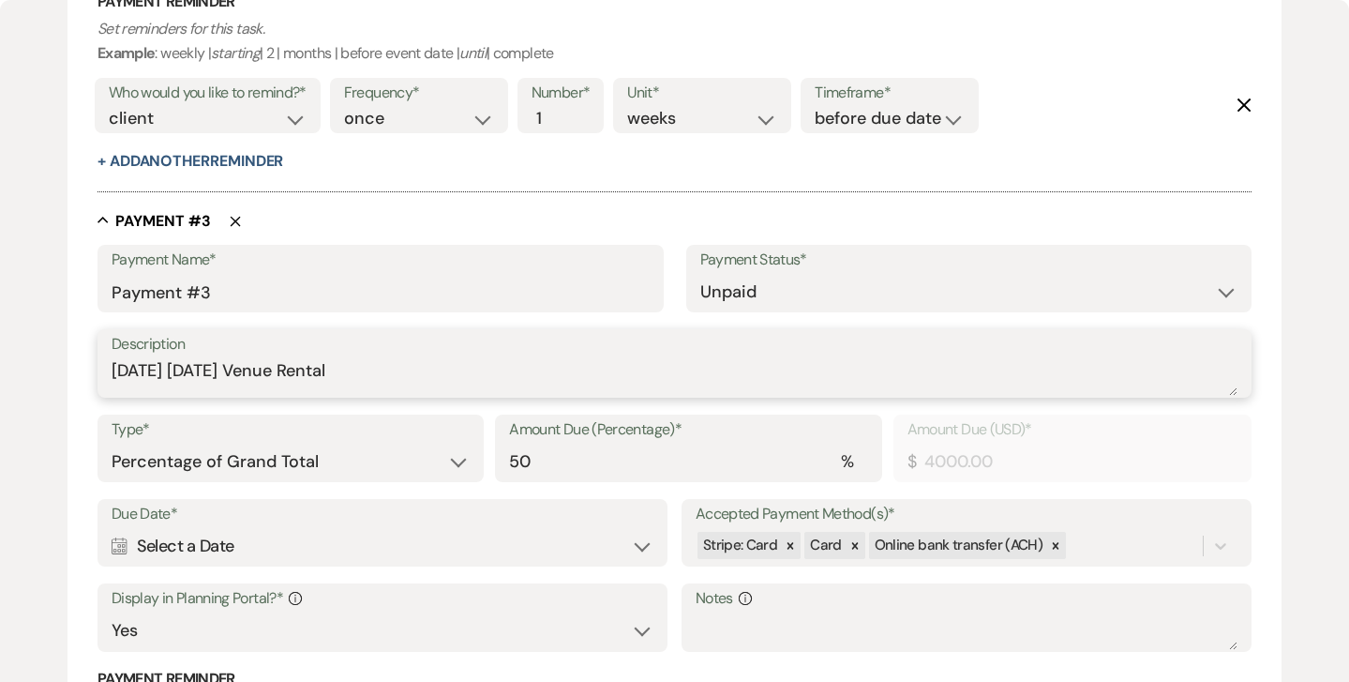
type textarea "[DATE] [DATE] Venue Rental"
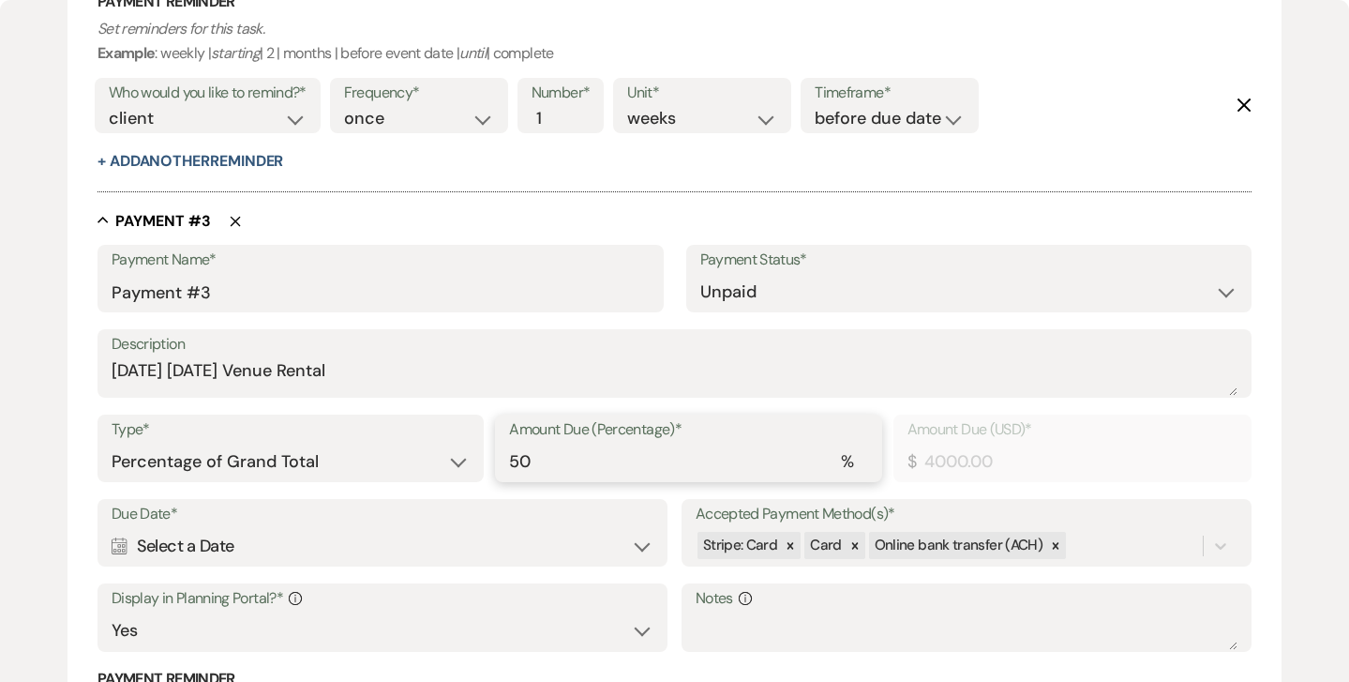
click at [598, 456] on input "50" at bounding box center [688, 461] width 358 height 37
type input "5"
type input "400.00"
type input "0.00"
type input "2"
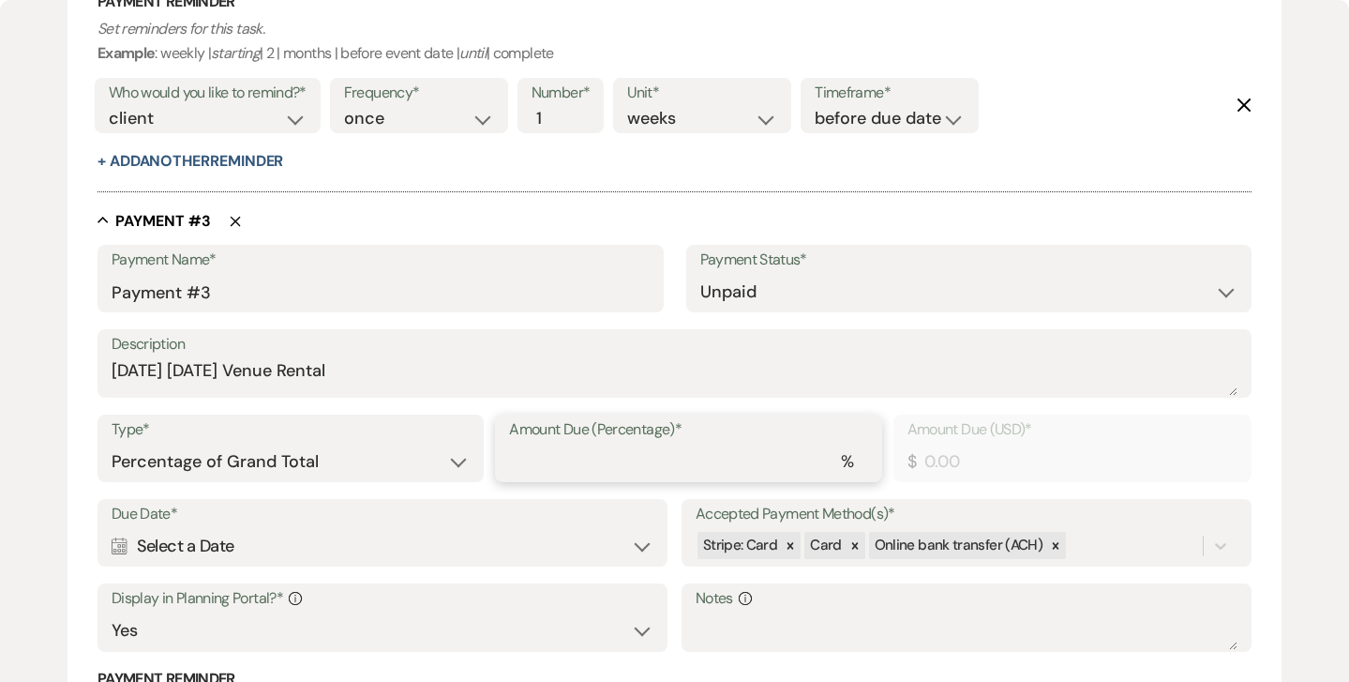
type input "160.00"
type input "25"
type input "2000.00"
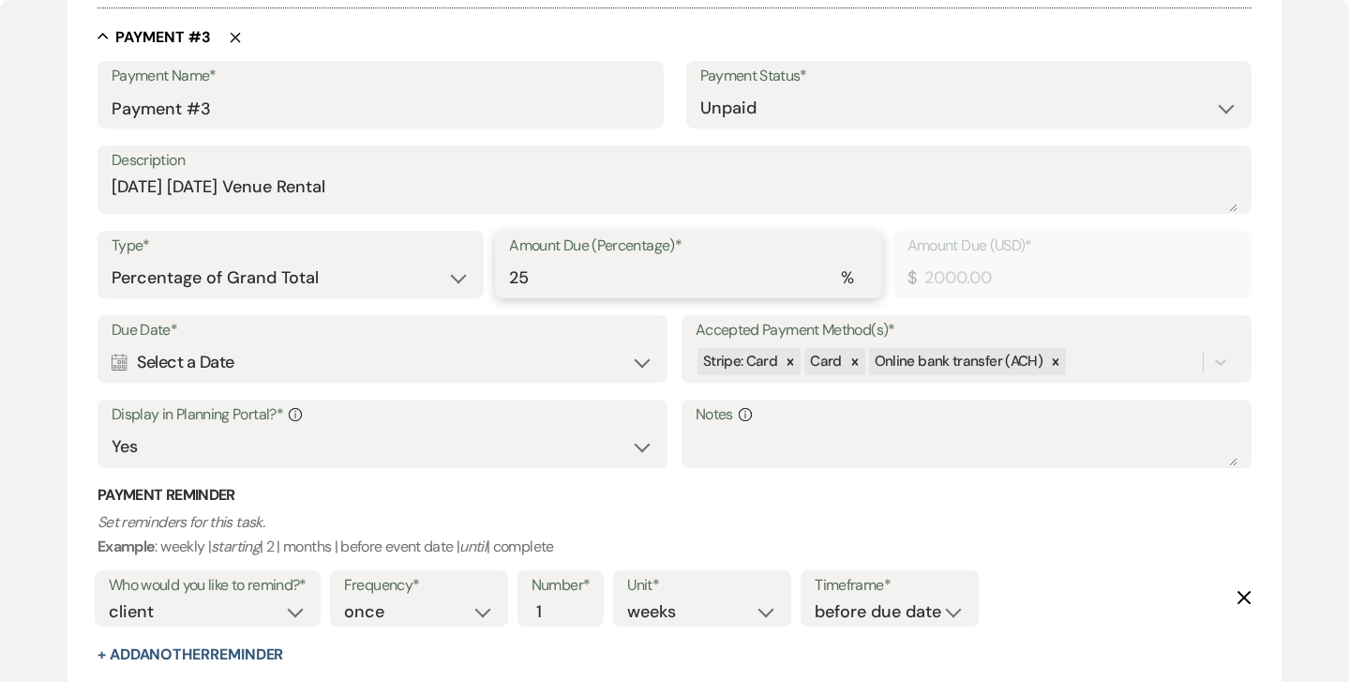
scroll to position [1816, 0]
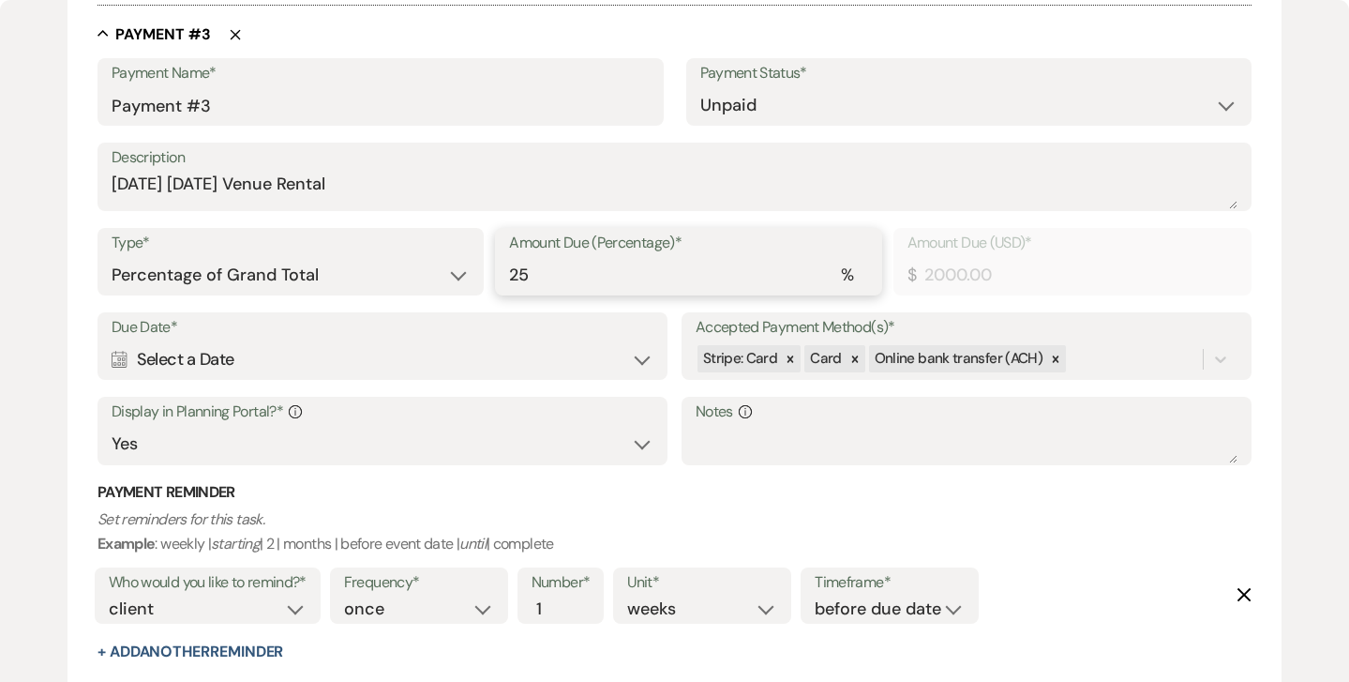
type input "25"
click at [645, 345] on div "Calendar Select a Date Expand" at bounding box center [383, 359] width 542 height 37
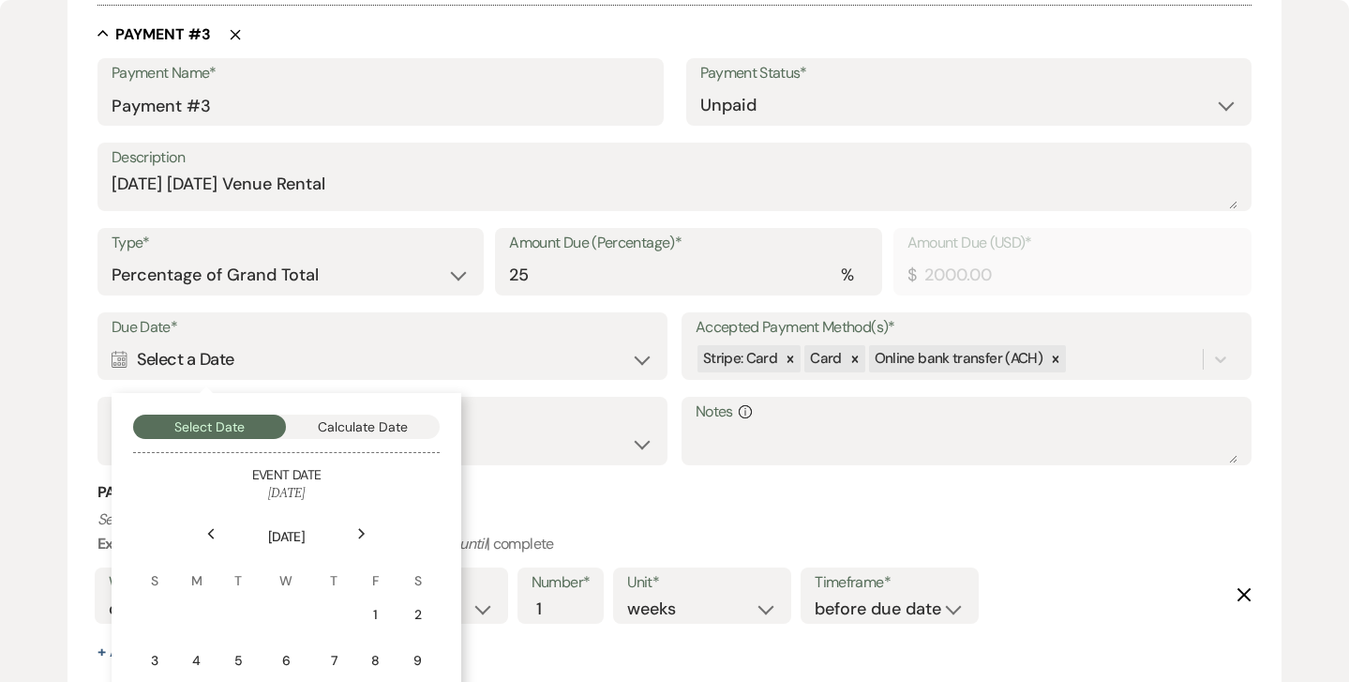
click at [363, 528] on use at bounding box center [361, 533] width 7 height 10
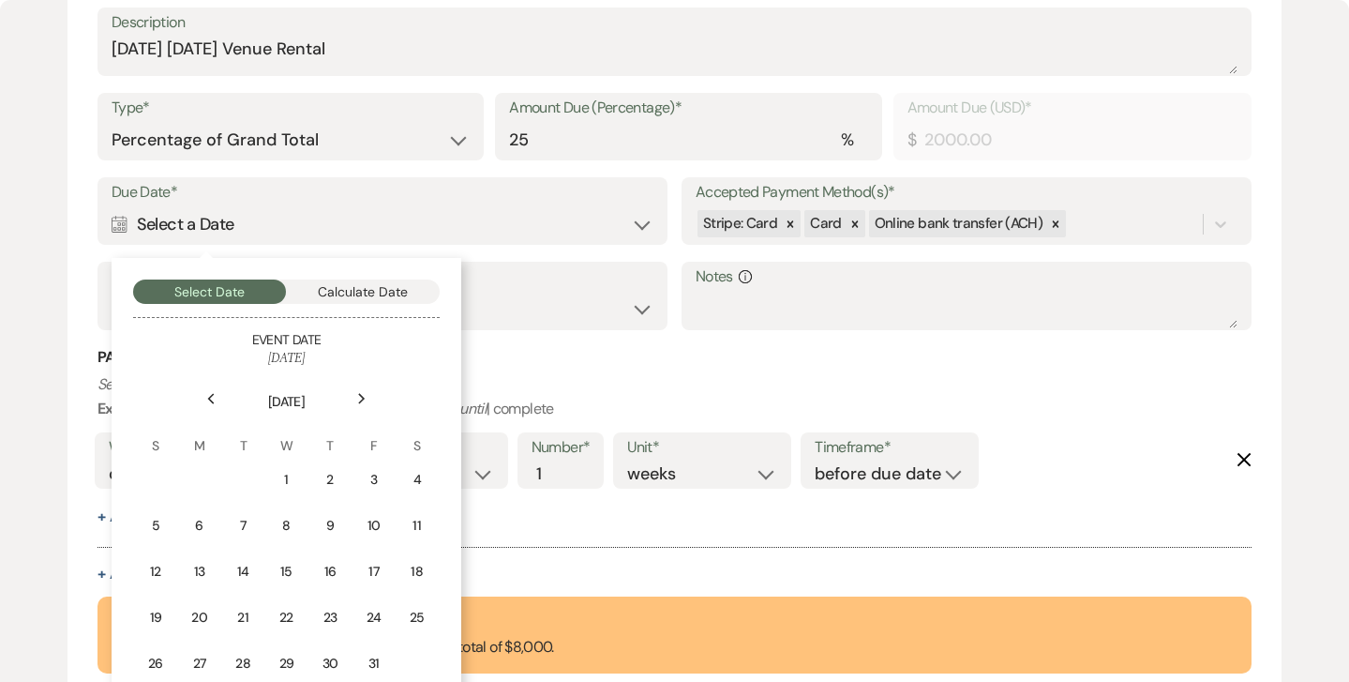
scroll to position [1960, 0]
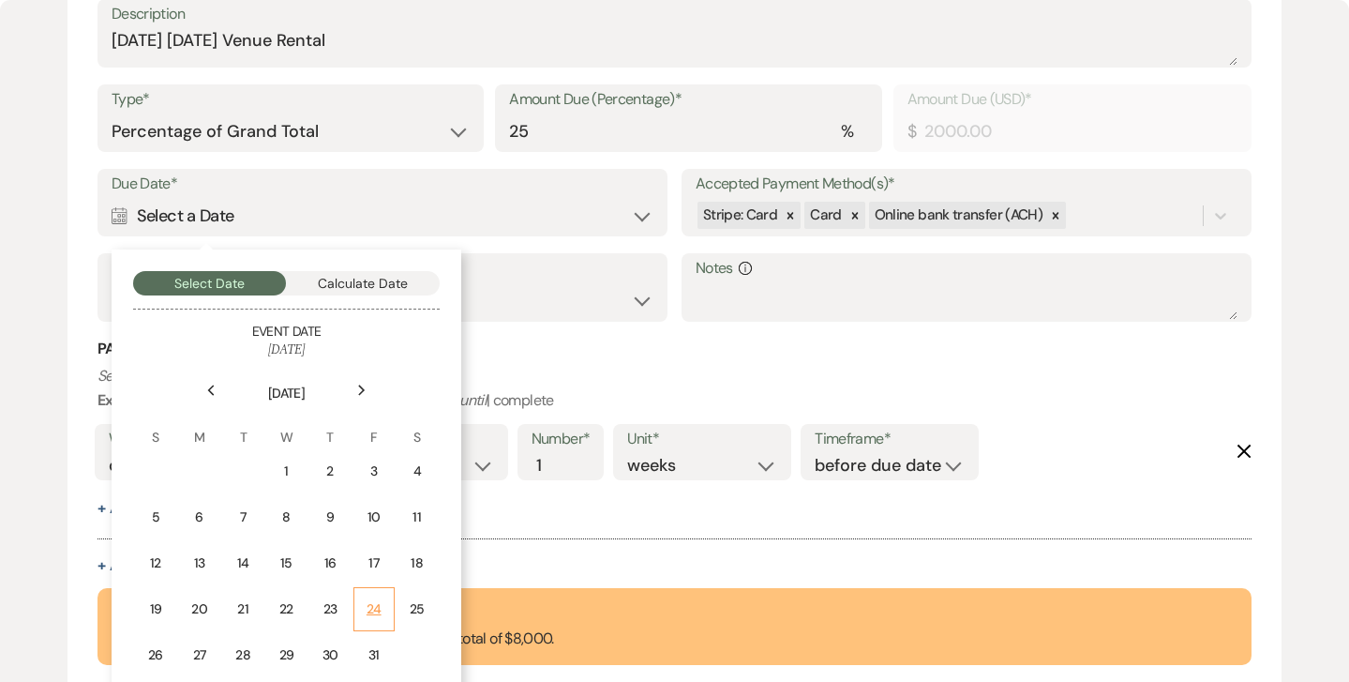
click at [371, 599] on div "24" at bounding box center [374, 609] width 17 height 20
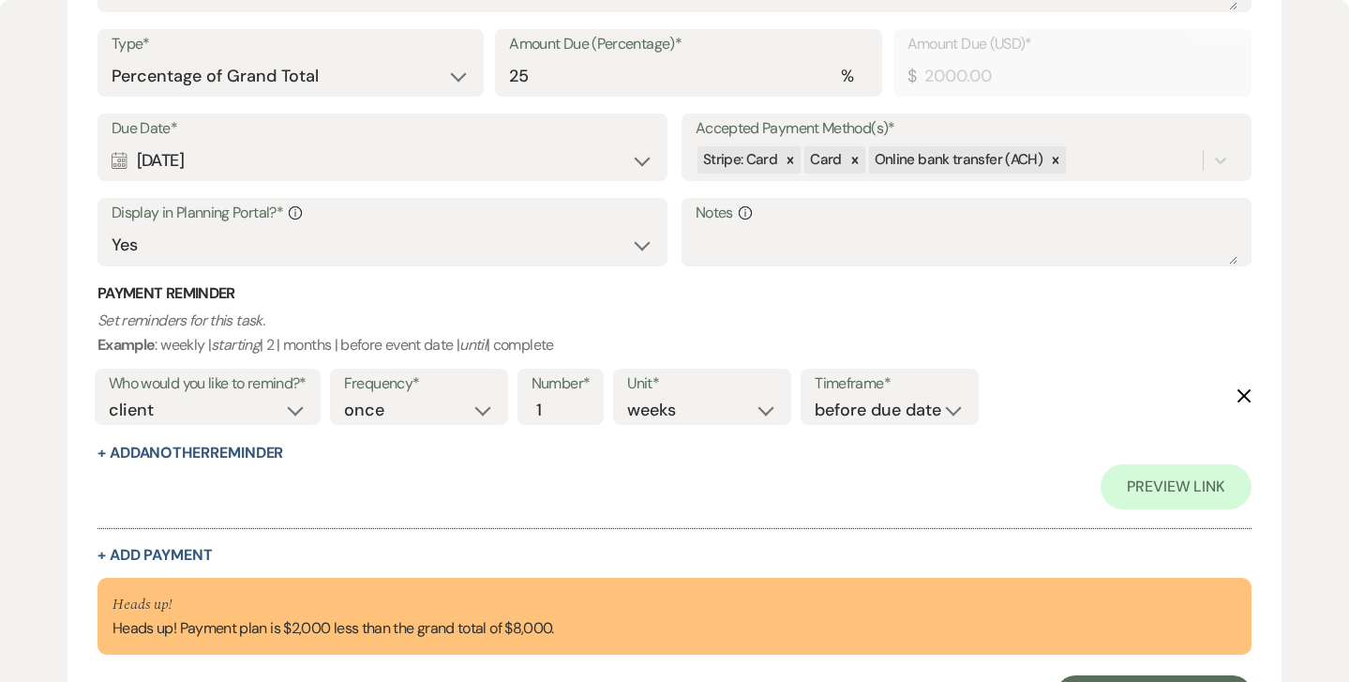
scroll to position [2101, 0]
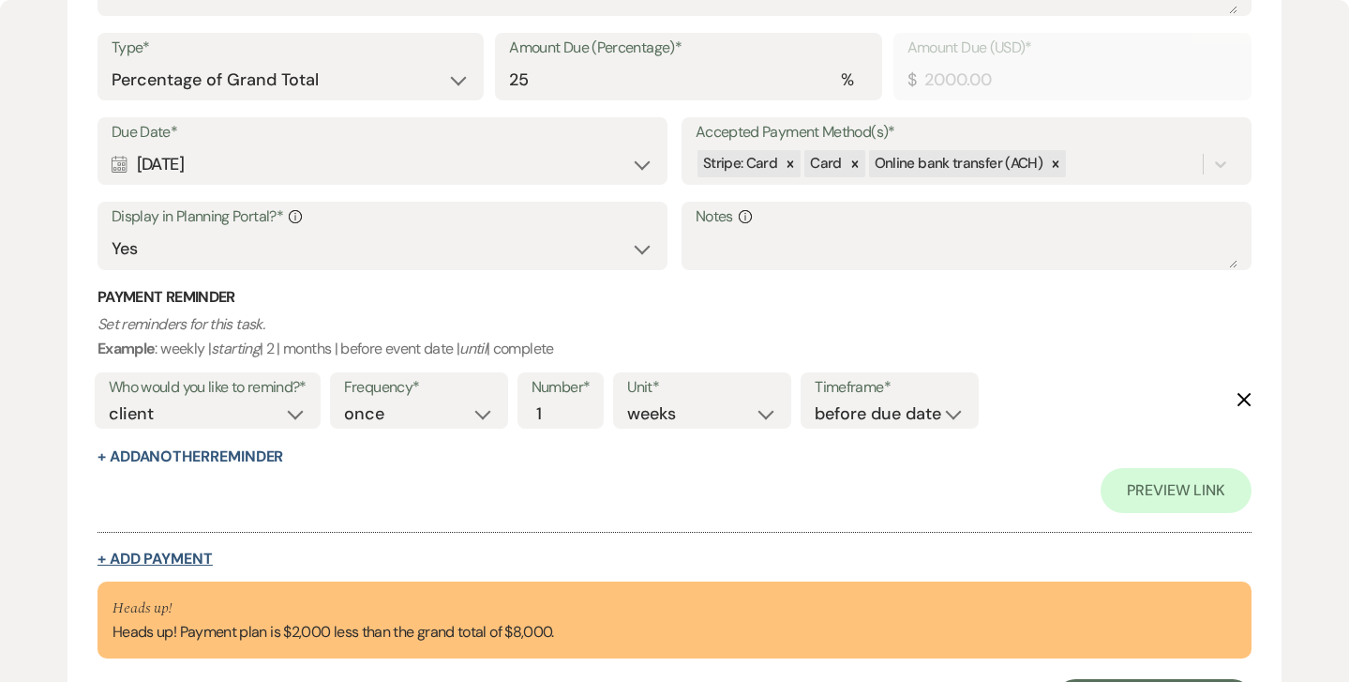
click at [145, 551] on button "+ Add Payment" at bounding box center [155, 558] width 115 height 15
select select "2"
select select "percentage"
select select "true"
select select "client"
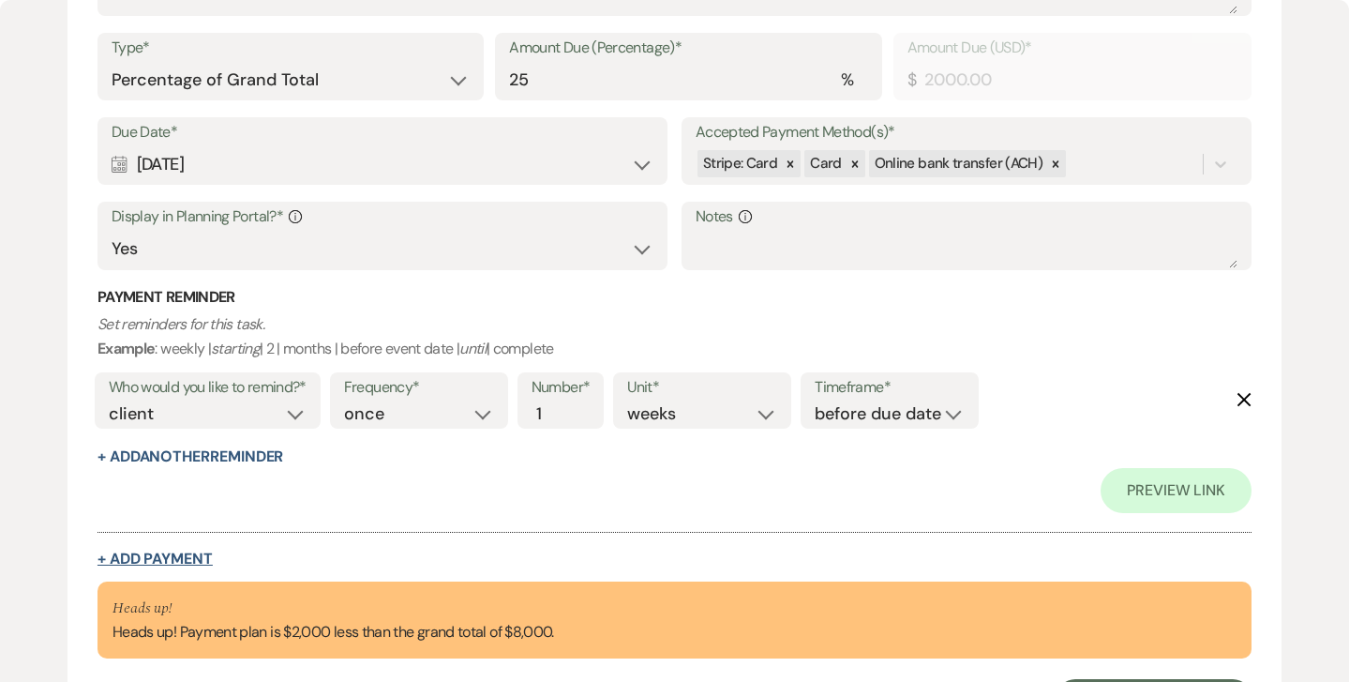
select select "weeks"
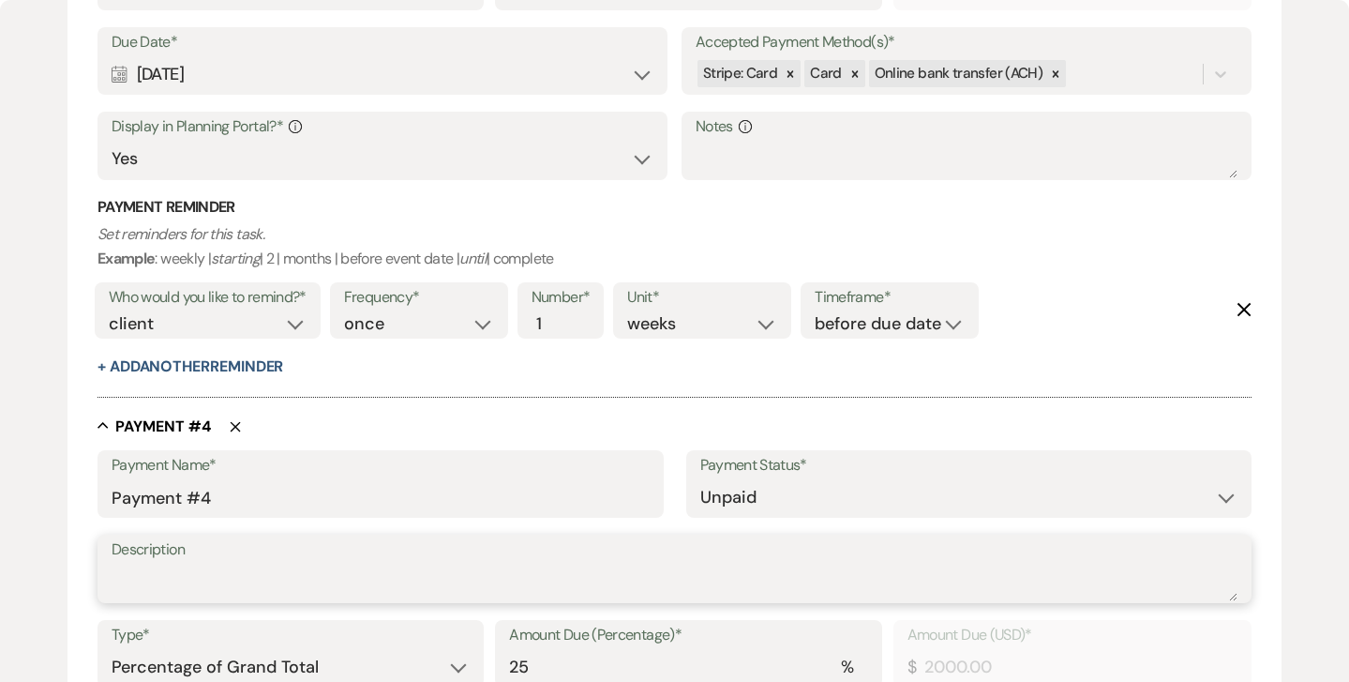
click at [182, 563] on textarea "Description" at bounding box center [675, 582] width 1126 height 38
paste textarea "[DATE] [DATE] Venue Rental"
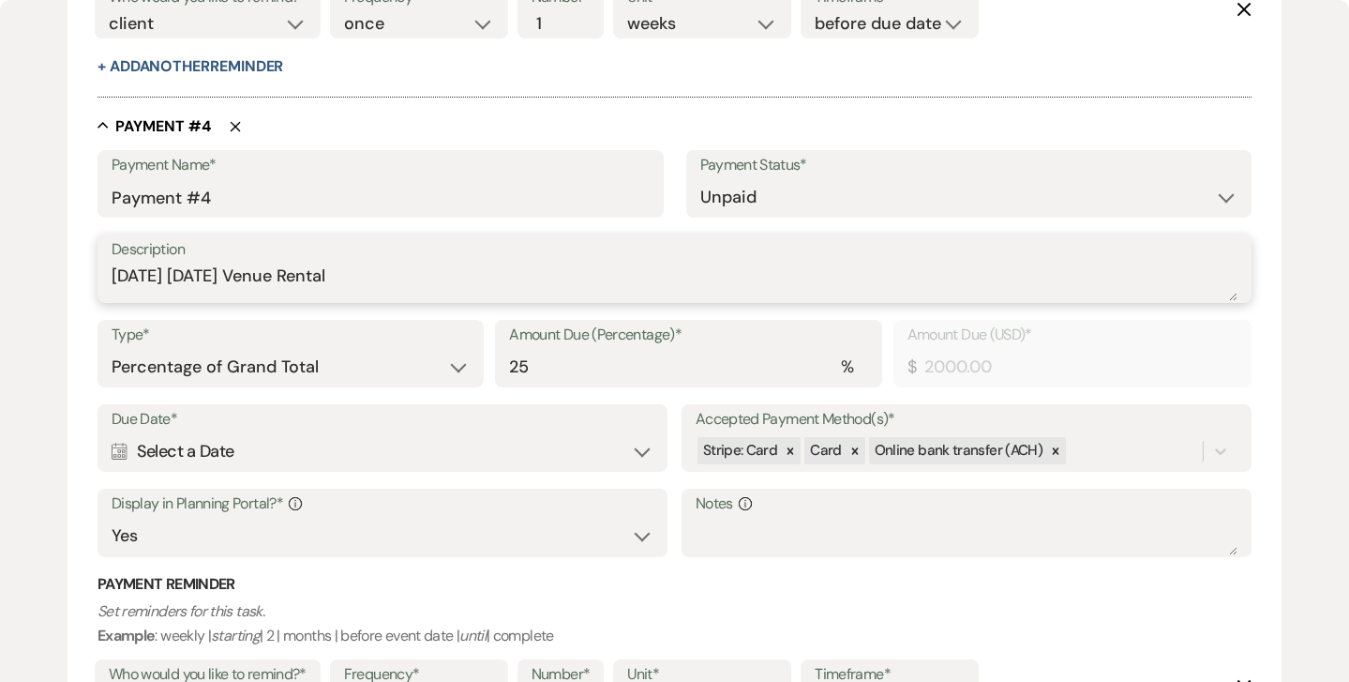
scroll to position [2426, 0]
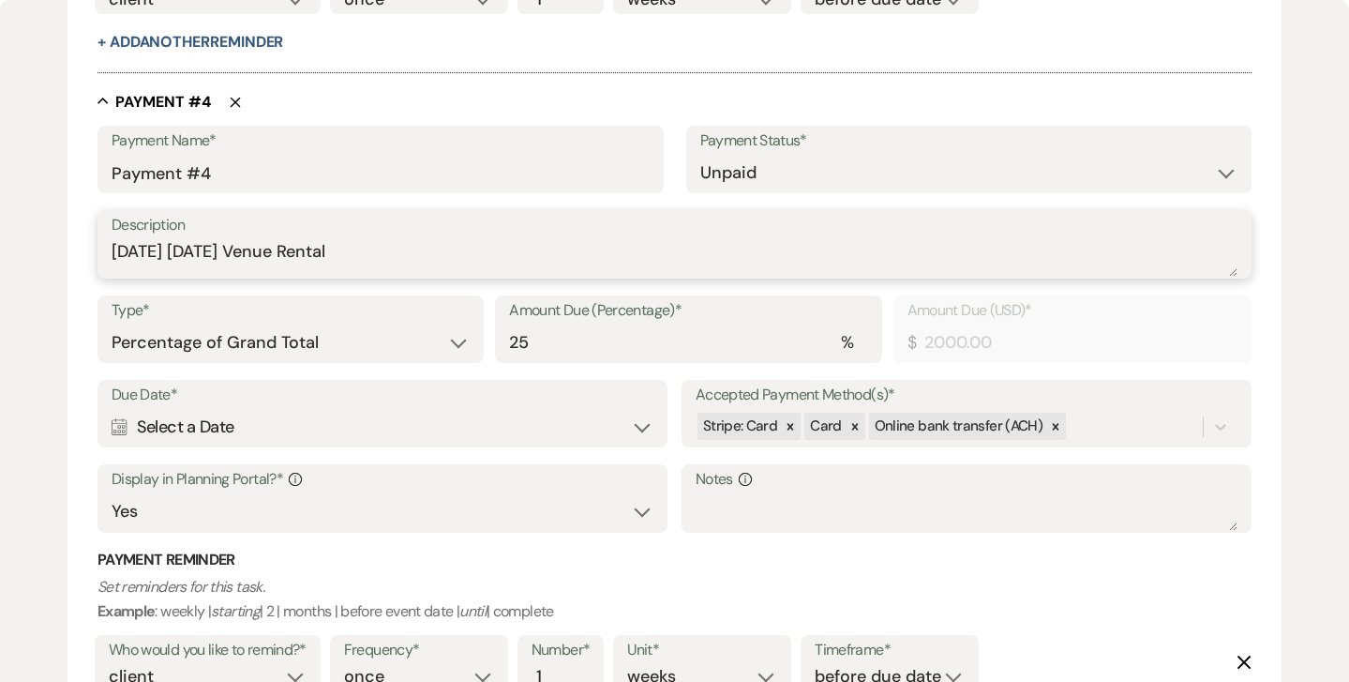
type textarea "[DATE] [DATE] Venue Rental"
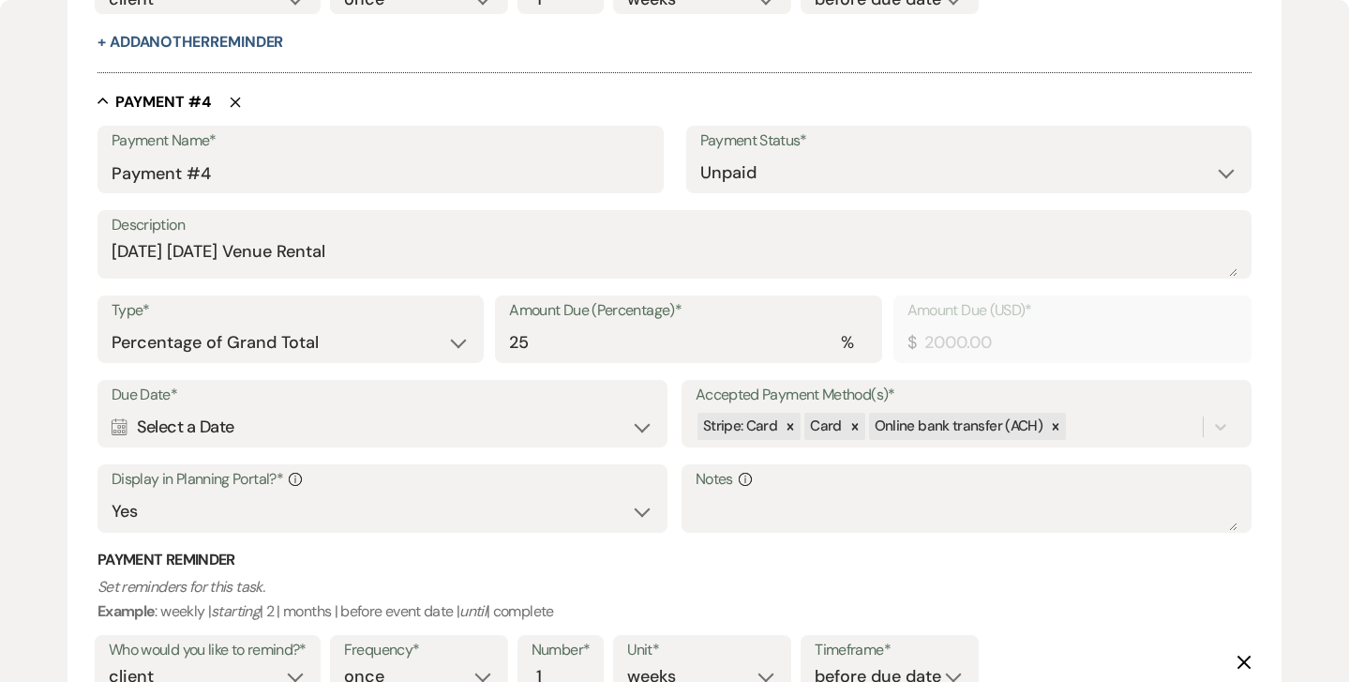
click at [646, 409] on div "Calendar Select a Date Expand" at bounding box center [383, 427] width 542 height 37
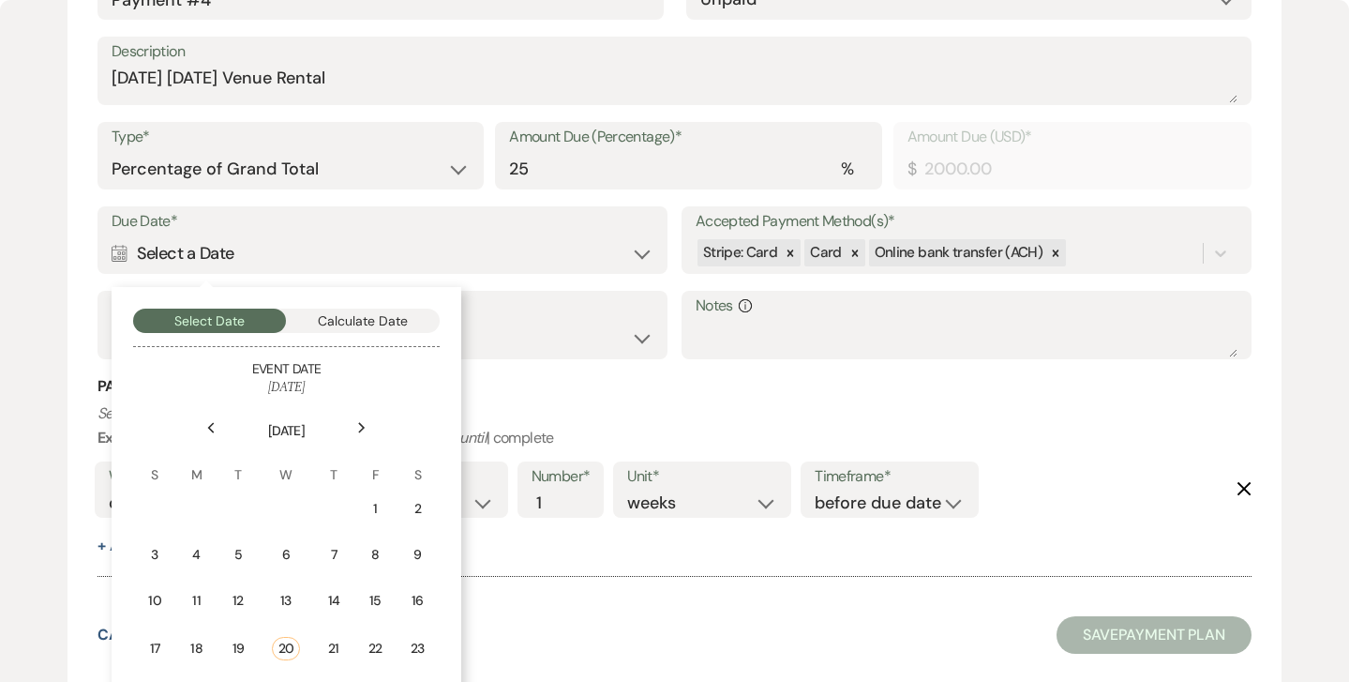
scroll to position [2613, 0]
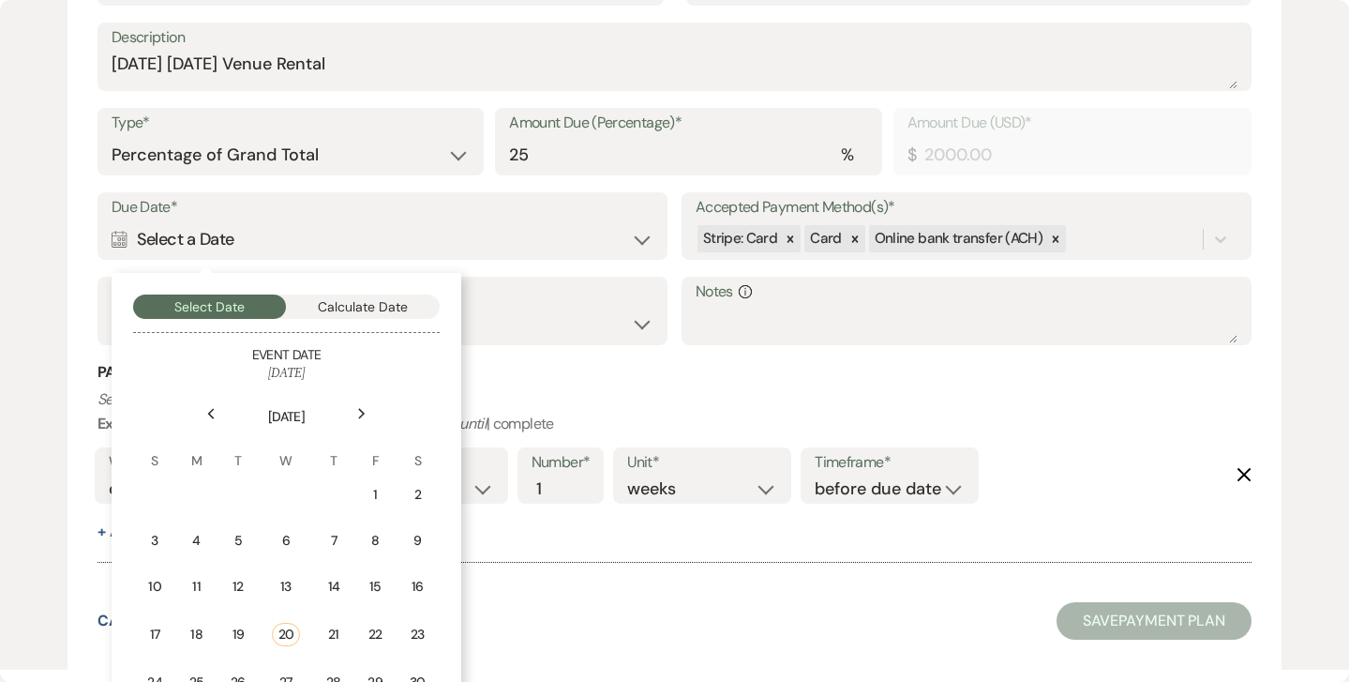
click at [358, 408] on icon "Next" at bounding box center [361, 413] width 9 height 11
click at [361, 408] on icon "Next" at bounding box center [361, 413] width 9 height 11
click at [212, 656] on td "24" at bounding box center [199, 678] width 41 height 44
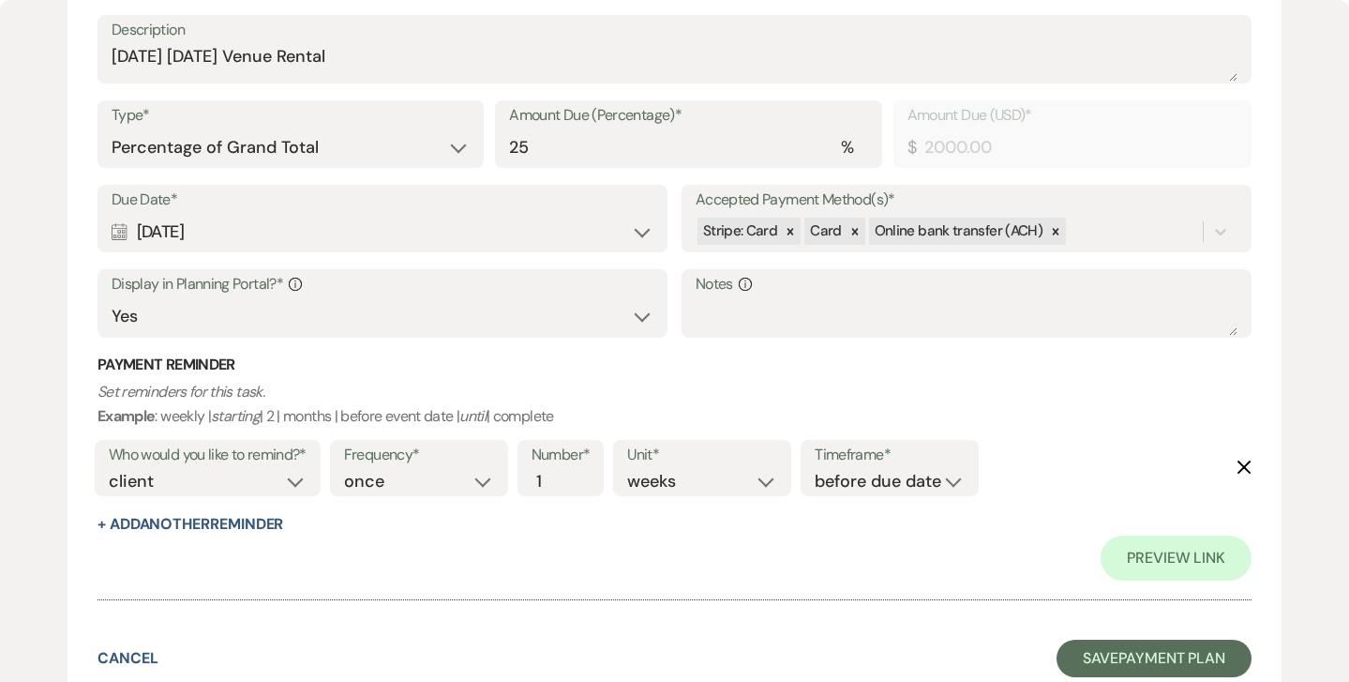
scroll to position [2754, 0]
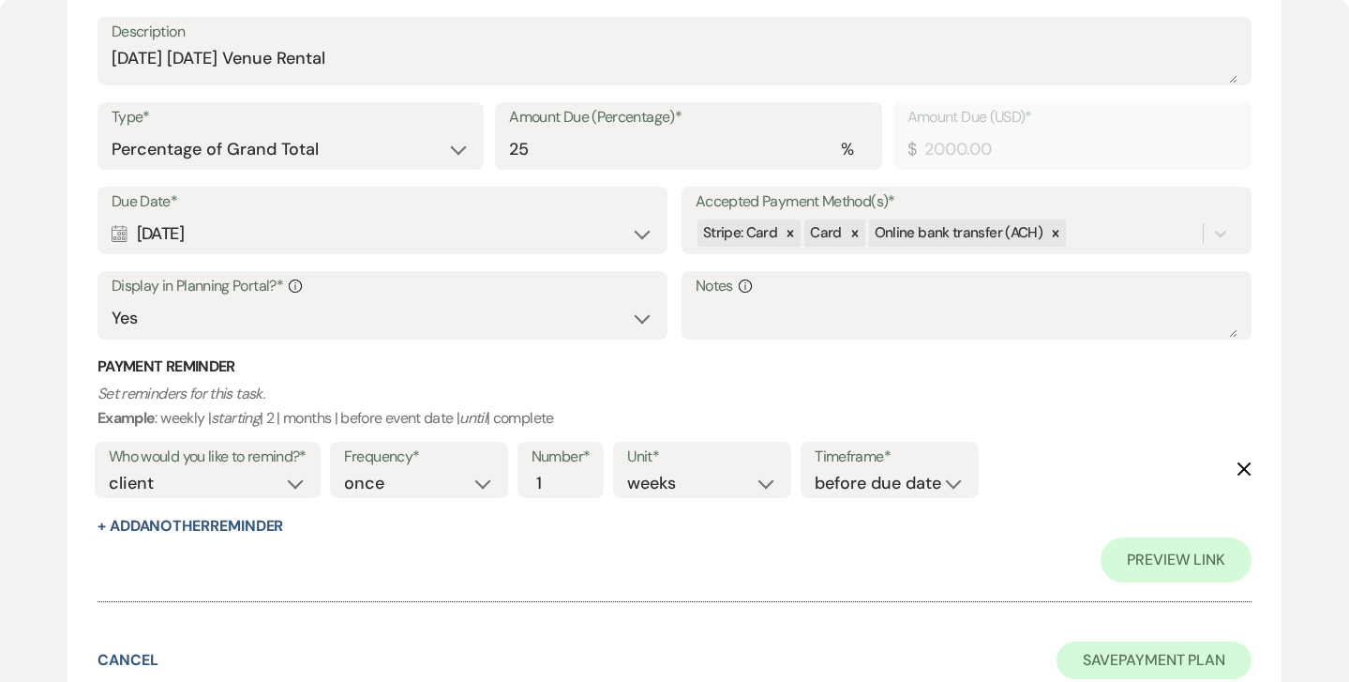
click at [1083, 641] on button "Save Payment Plan" at bounding box center [1154, 660] width 195 height 38
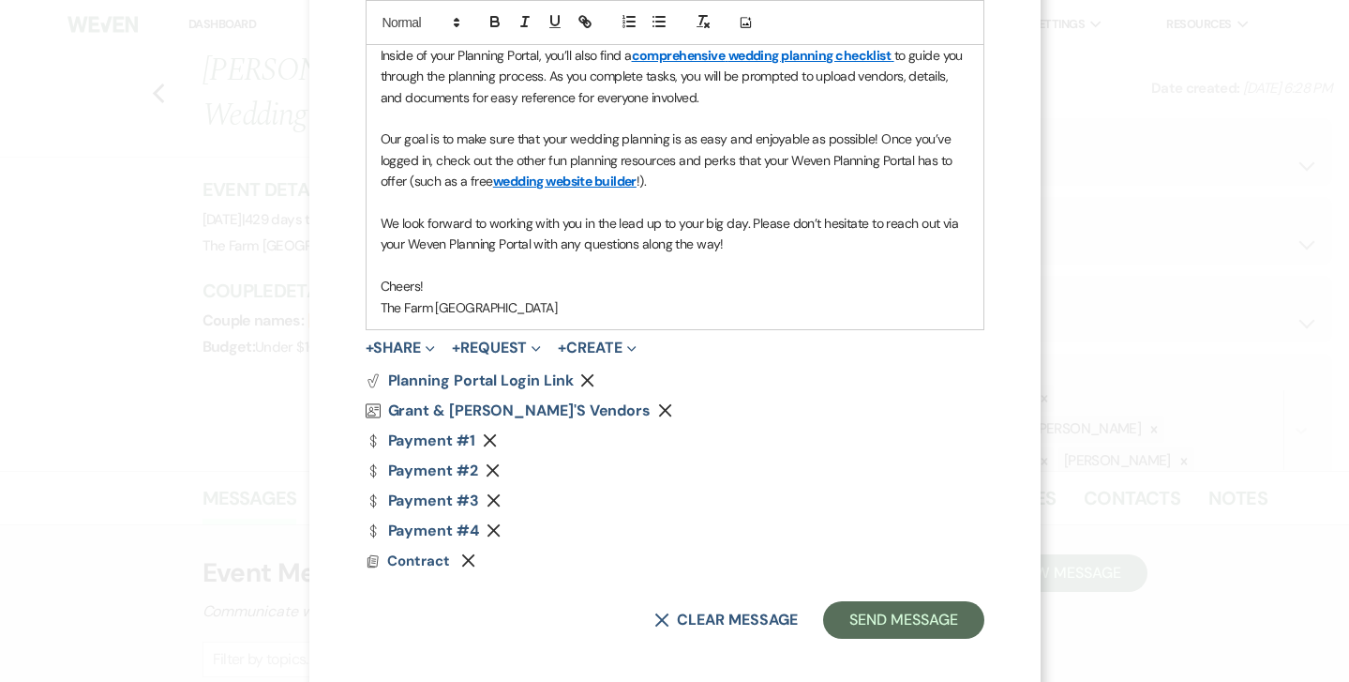
scroll to position [765, 0]
click at [909, 608] on button "Send Message" at bounding box center [903, 621] width 160 height 38
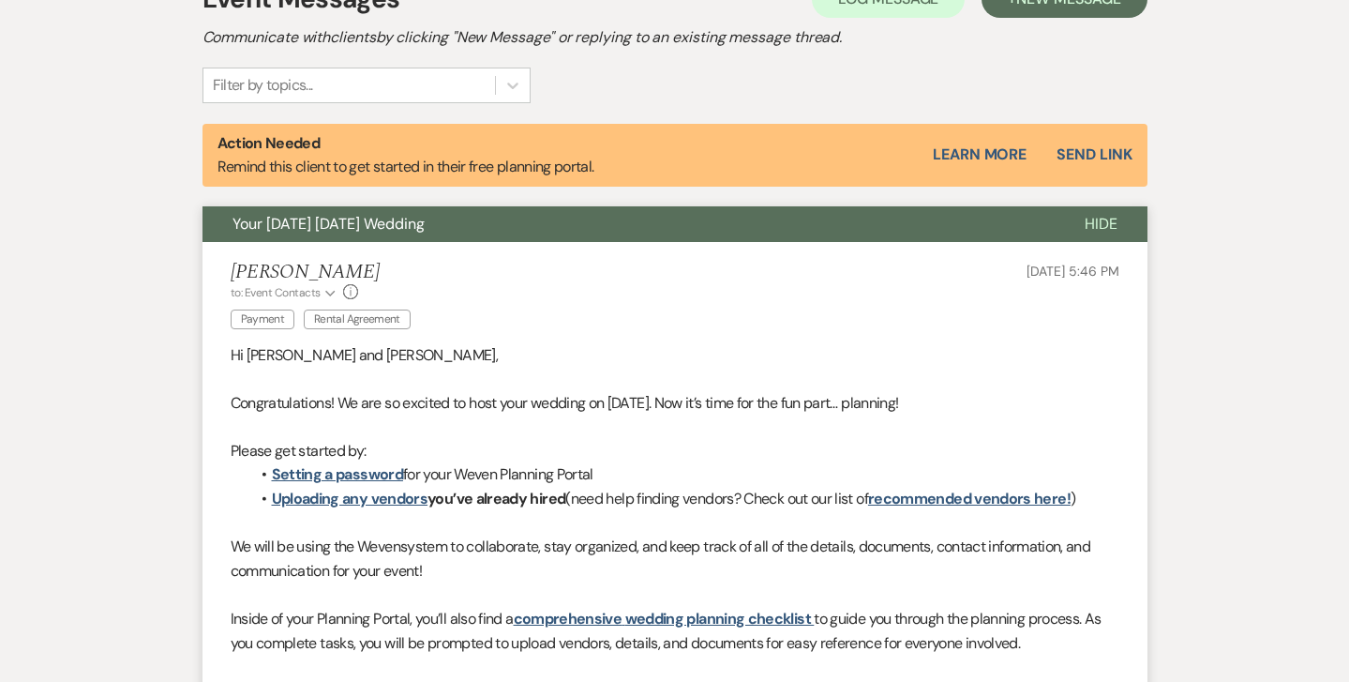
scroll to position [570, 0]
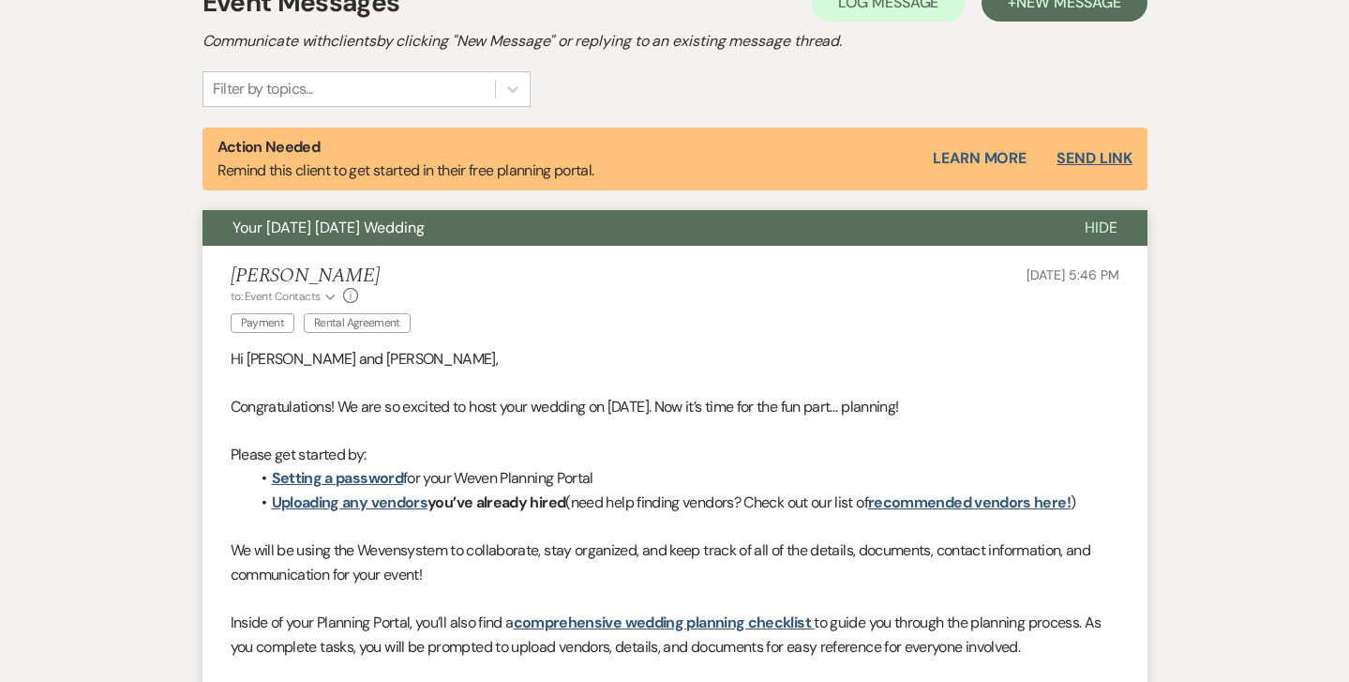
click at [1103, 158] on button "Send Link" at bounding box center [1094, 158] width 75 height 15
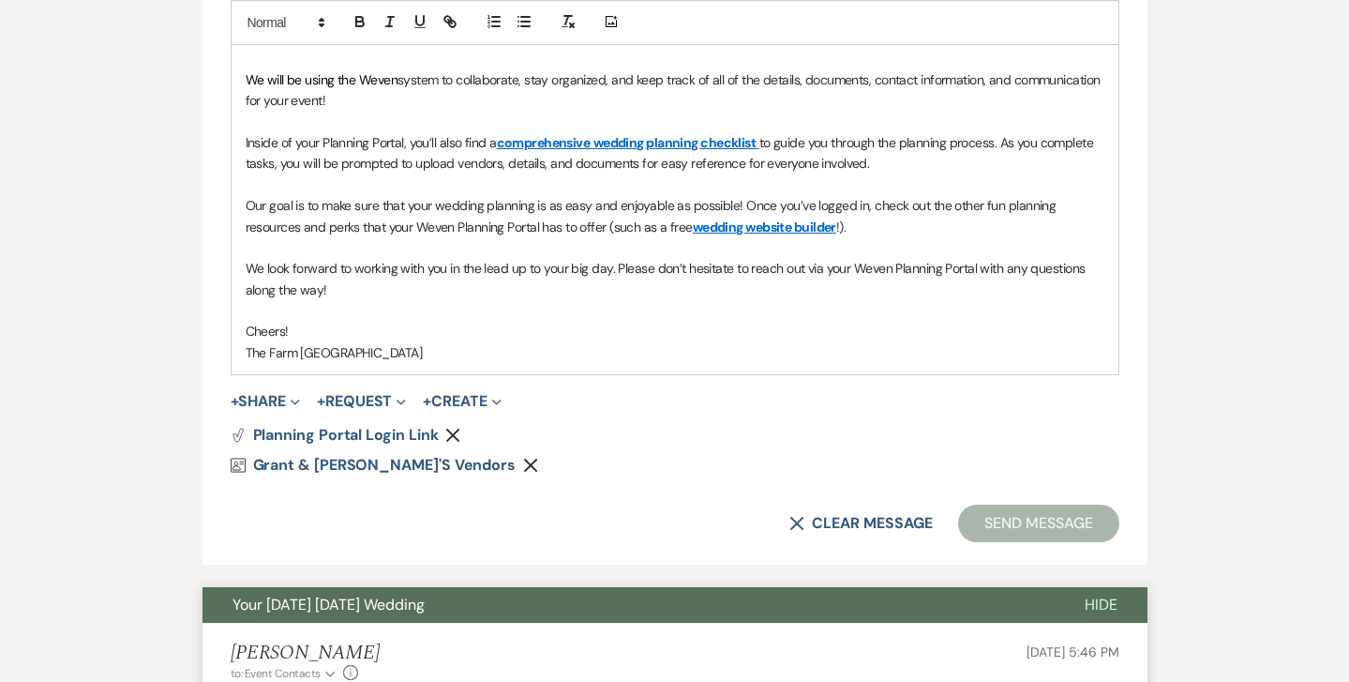
scroll to position [1389, 0]
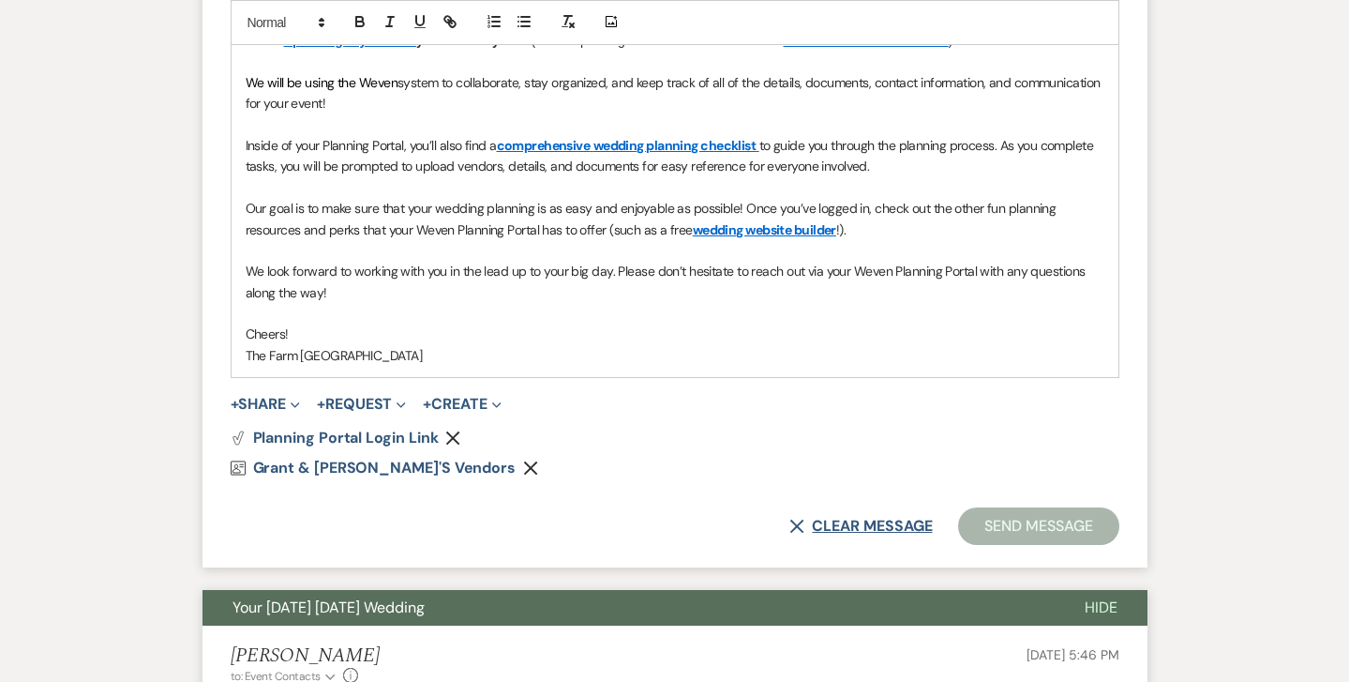
click at [822, 518] on button "X Clear message" at bounding box center [860, 525] width 143 height 15
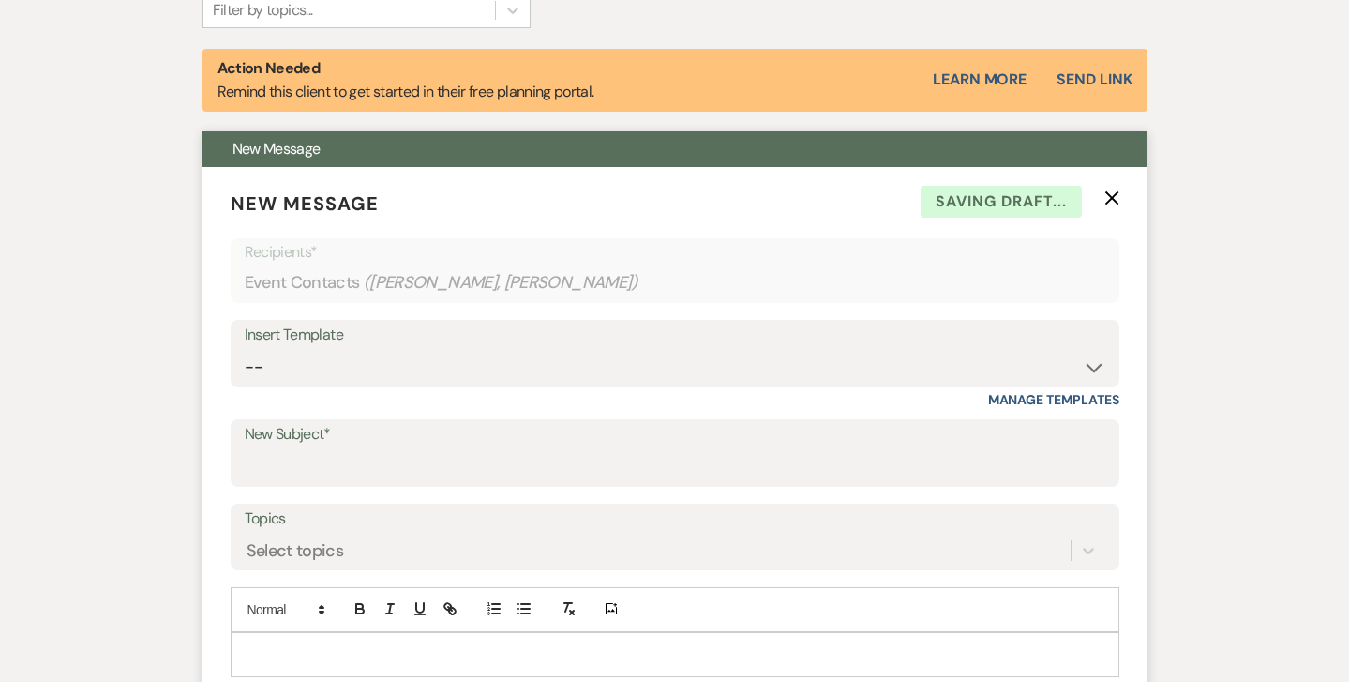
scroll to position [648, 0]
click at [1111, 198] on use "button" at bounding box center [1111, 199] width 14 height 14
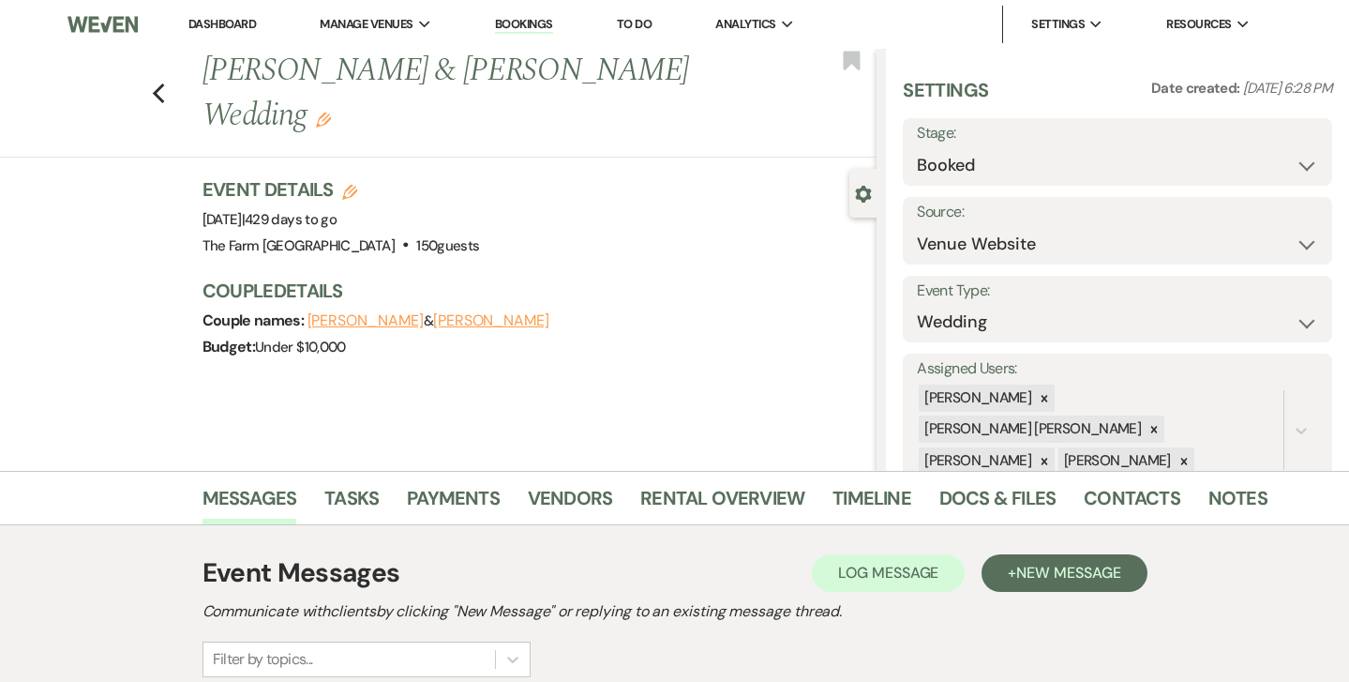
scroll to position [0, 0]
click at [157, 83] on icon "Previous" at bounding box center [159, 94] width 14 height 23
select select "6"
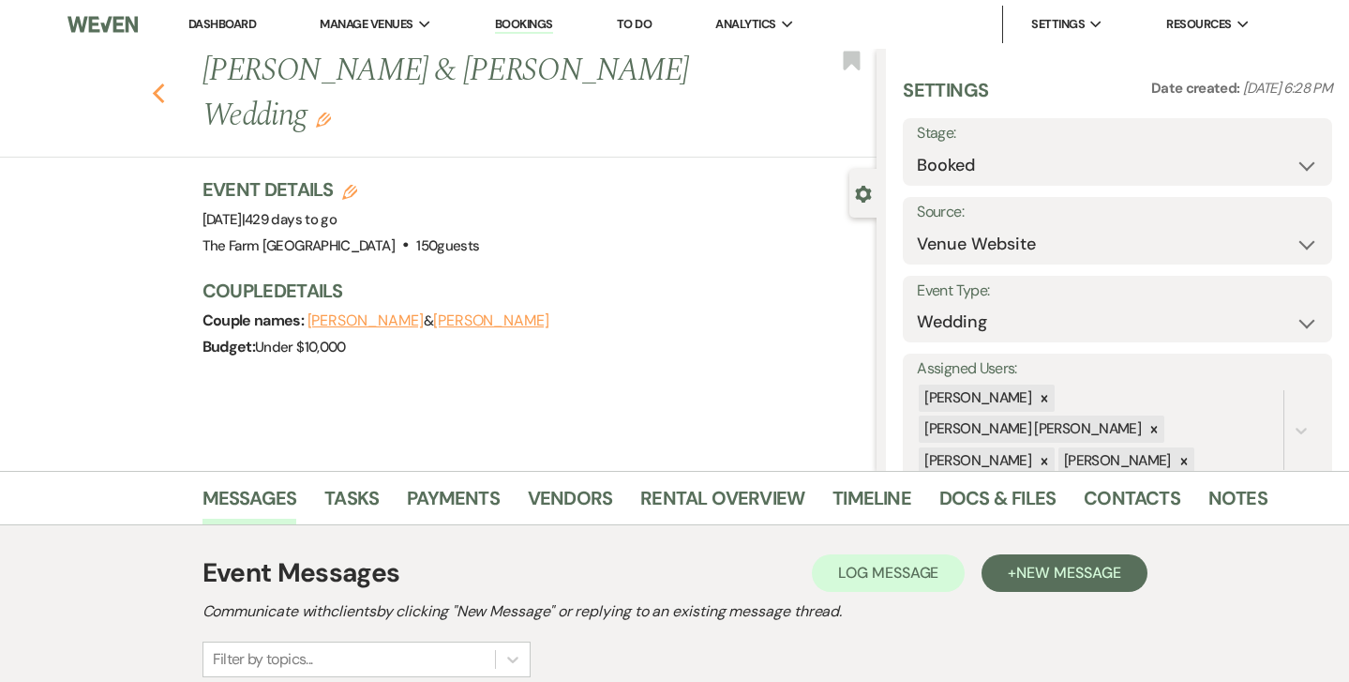
select select "6"
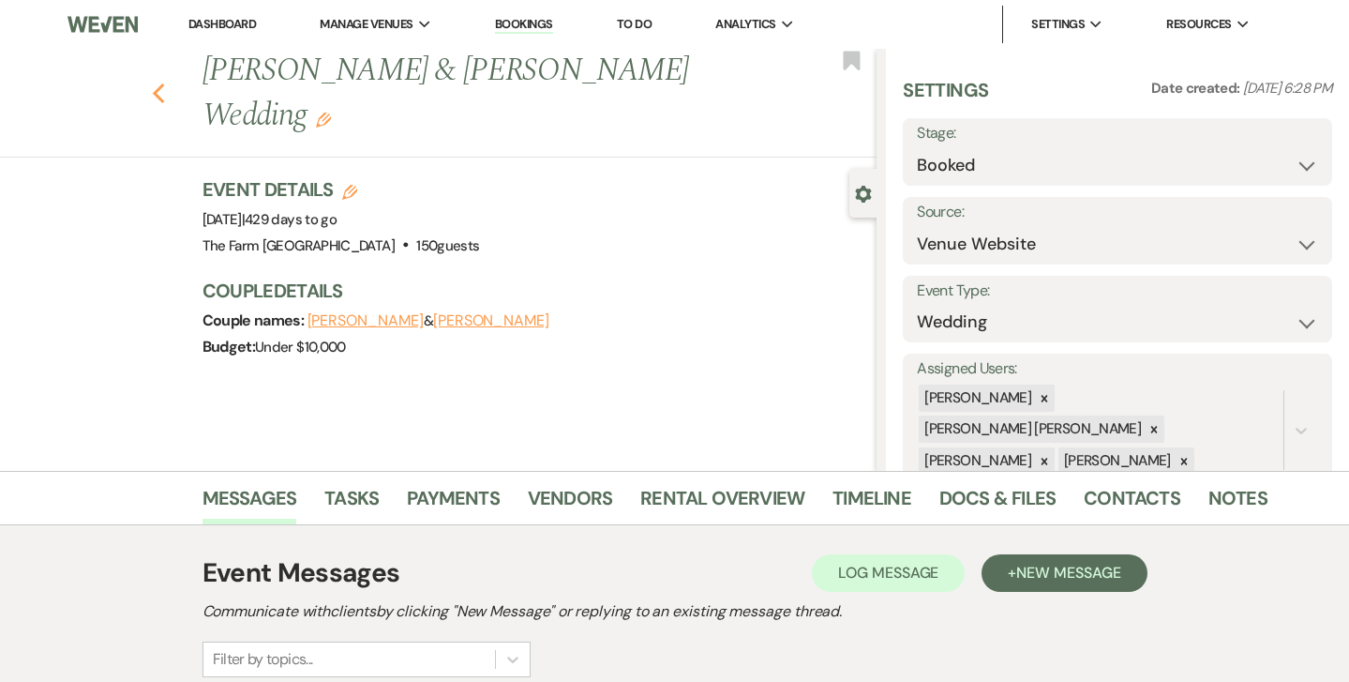
select select "6"
select select "5"
select select "6"
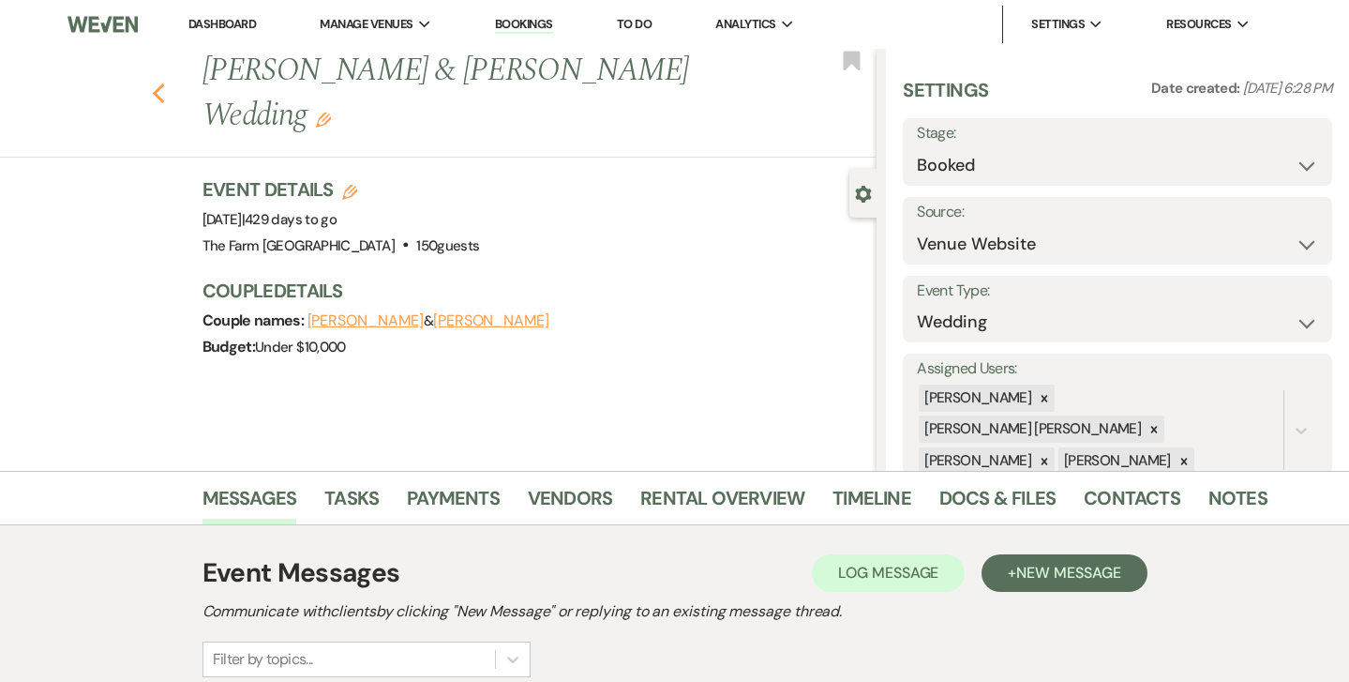
select select "6"
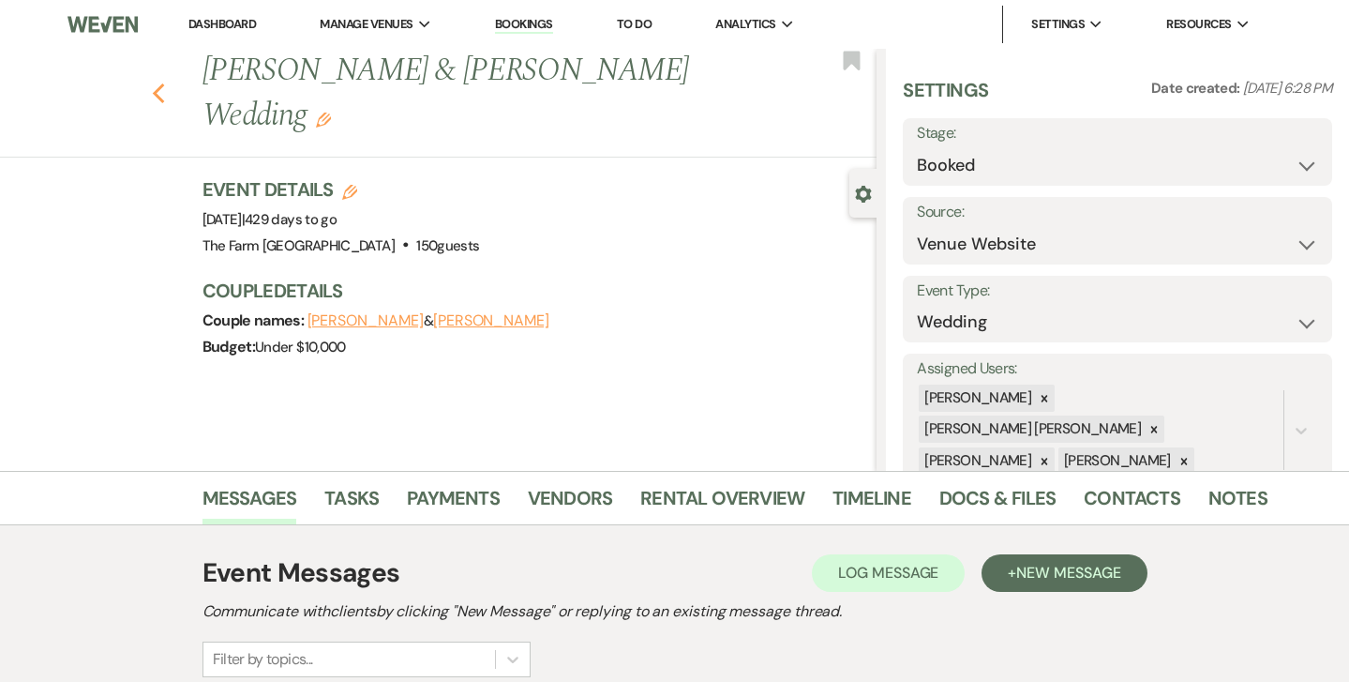
select select "6"
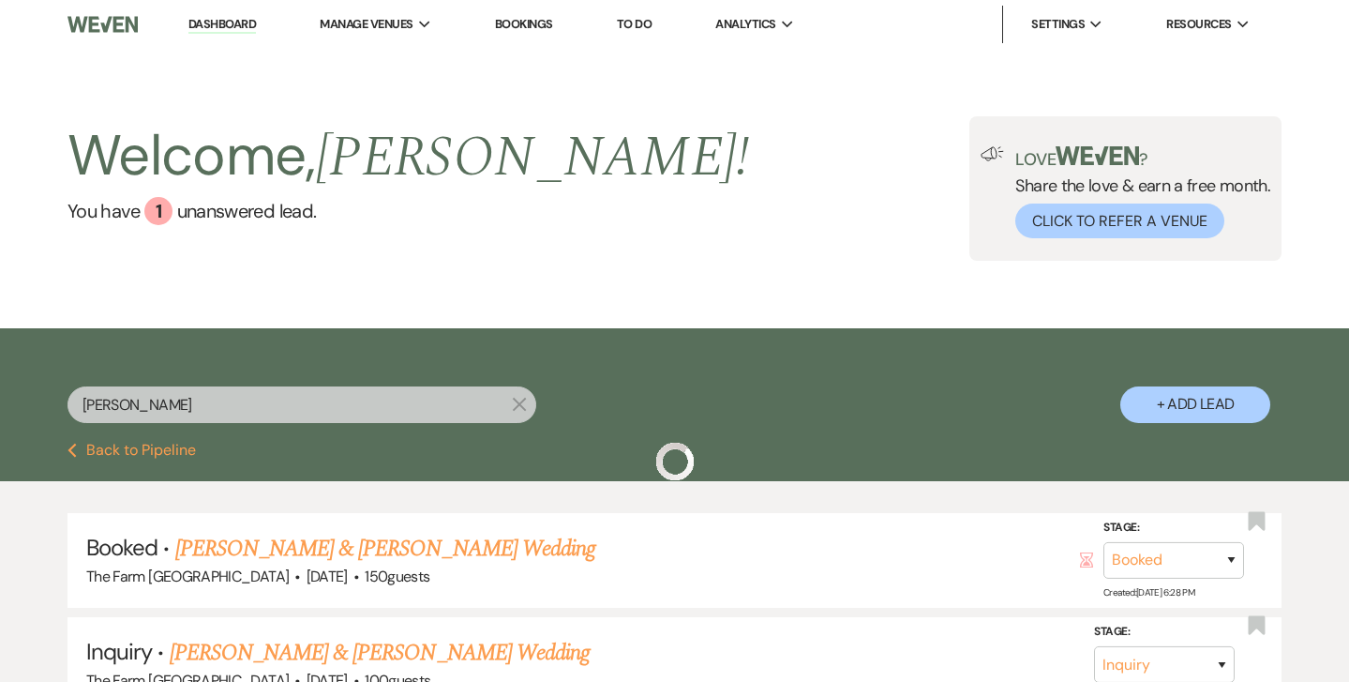
scroll to position [146, 0]
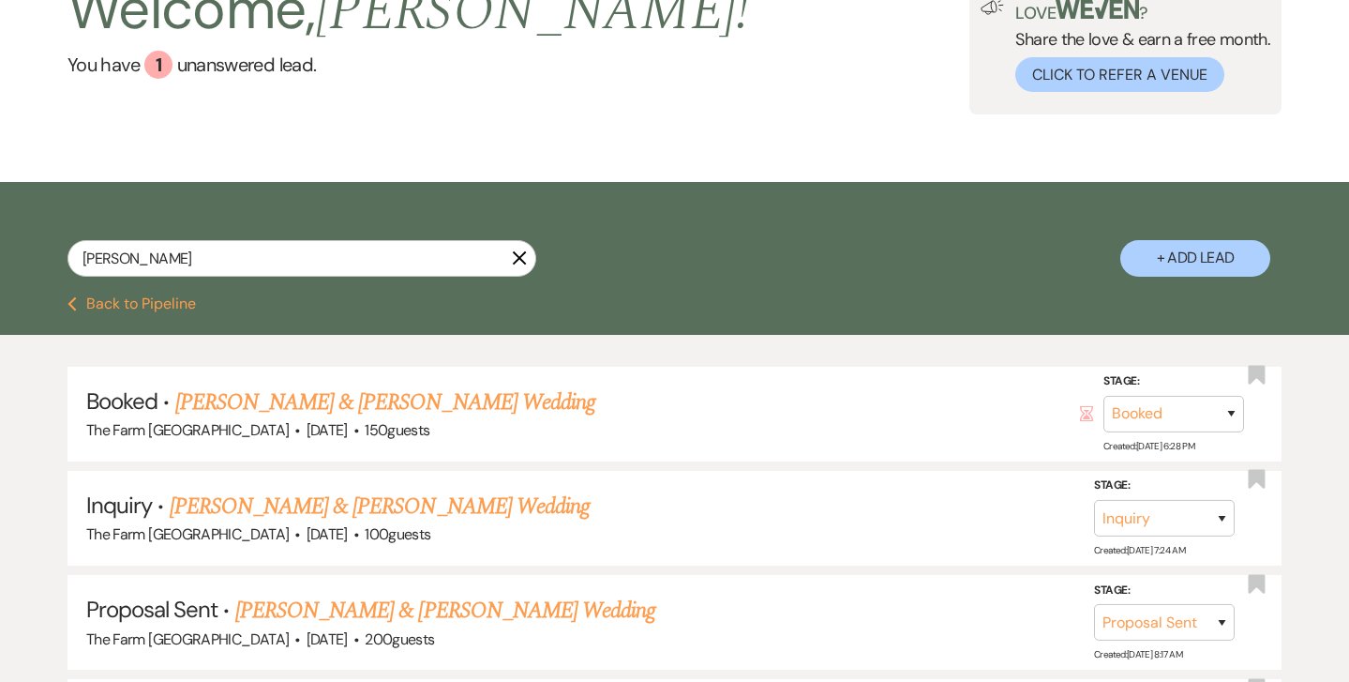
click at [522, 255] on use "button" at bounding box center [520, 257] width 14 height 14
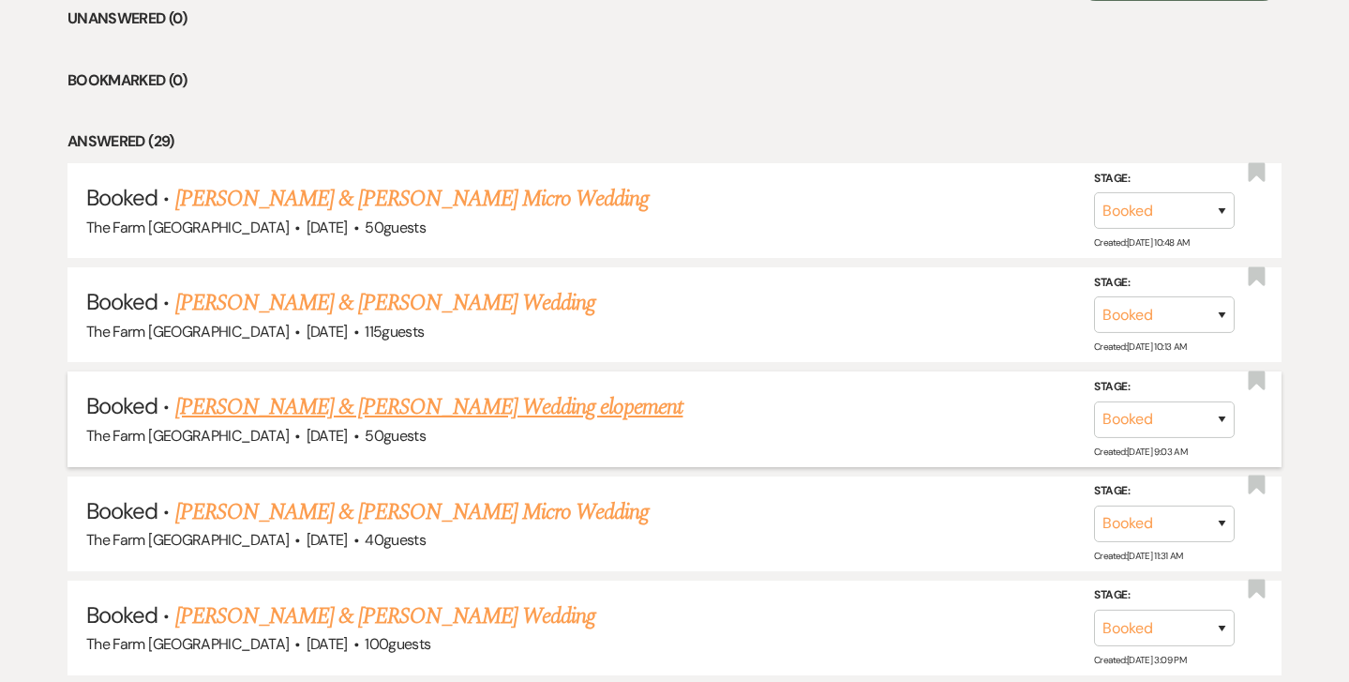
scroll to position [779, 0]
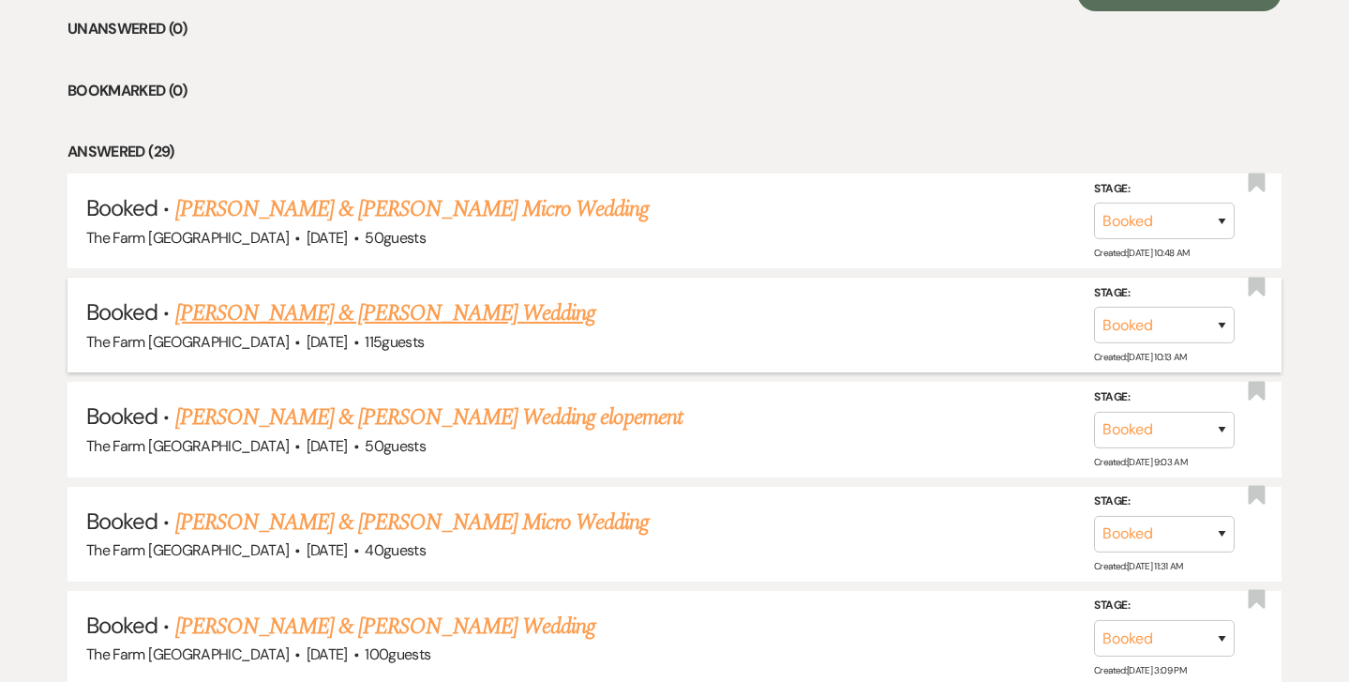
click at [399, 308] on link "[PERSON_NAME] & [PERSON_NAME] Wedding" at bounding box center [385, 313] width 420 height 34
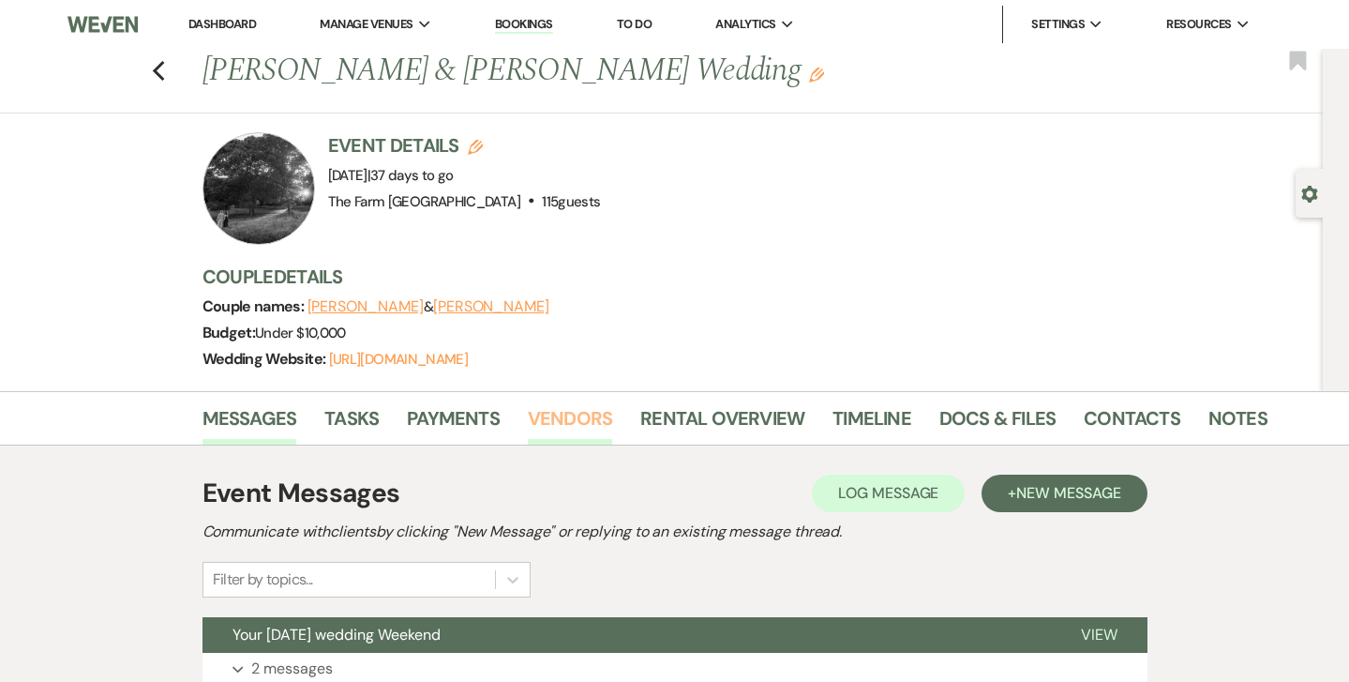
click at [576, 420] on link "Vendors" at bounding box center [570, 423] width 84 height 41
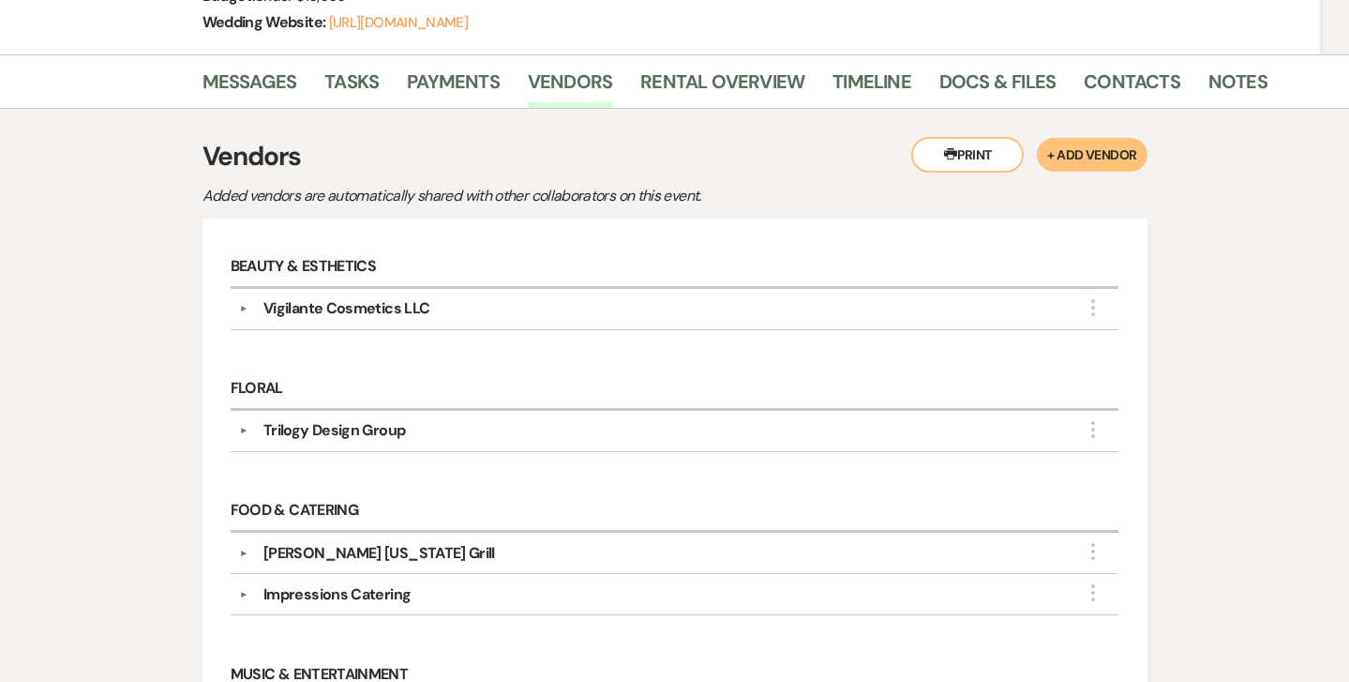
scroll to position [338, 0]
